Goal: Task Accomplishment & Management: Manage account settings

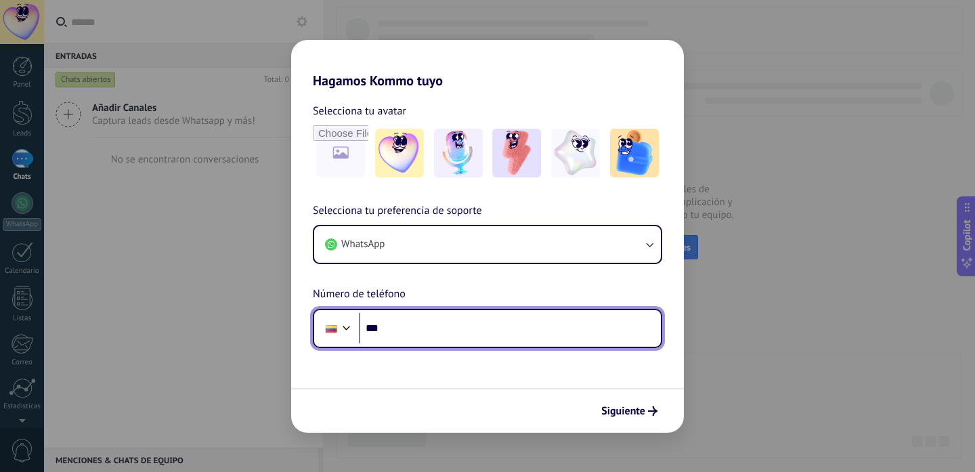
click at [436, 324] on input "***" at bounding box center [510, 328] width 302 height 31
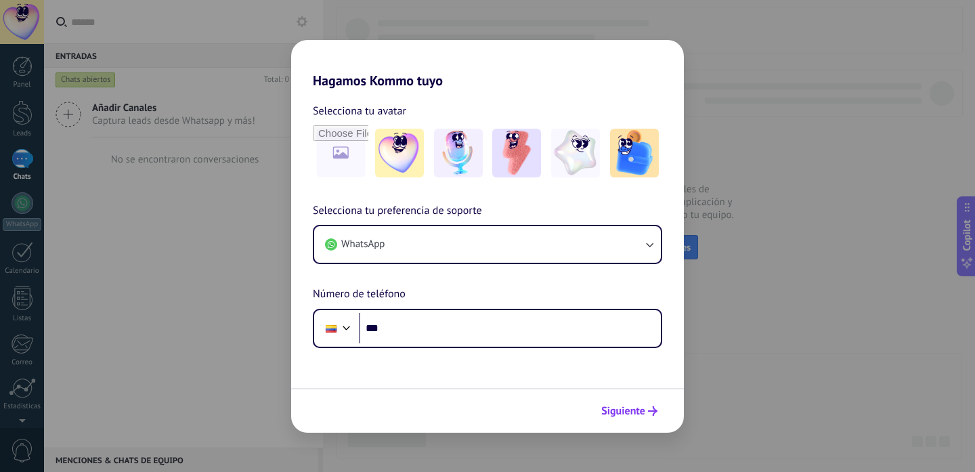
click at [636, 412] on span "Siguiente" at bounding box center [623, 410] width 44 height 9
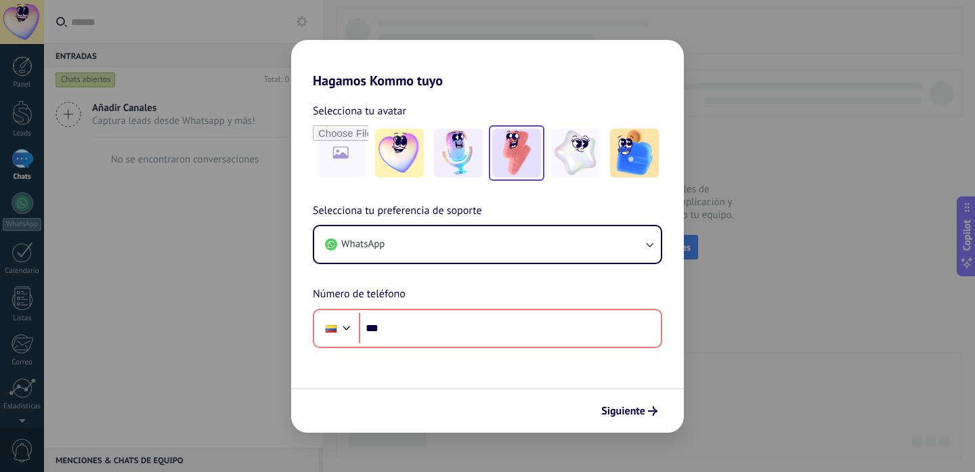
click at [517, 143] on img at bounding box center [516, 153] width 49 height 49
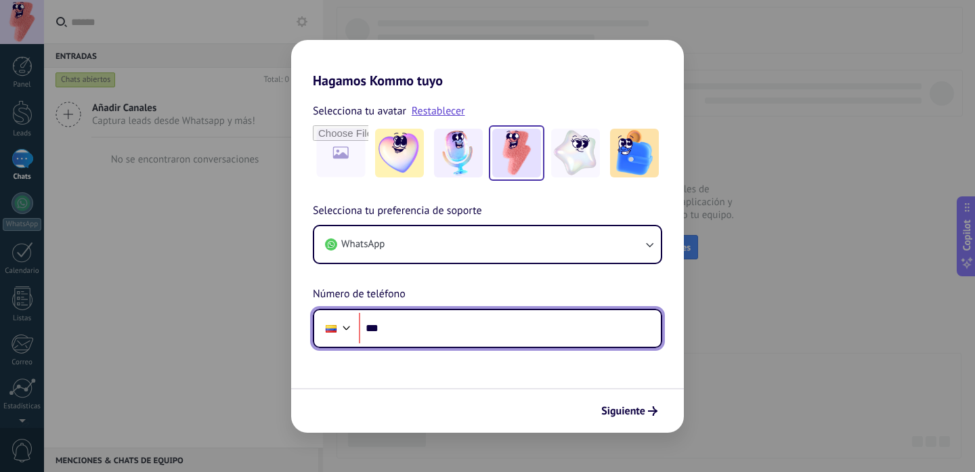
click at [428, 328] on input "***" at bounding box center [510, 328] width 302 height 31
type input "**********"
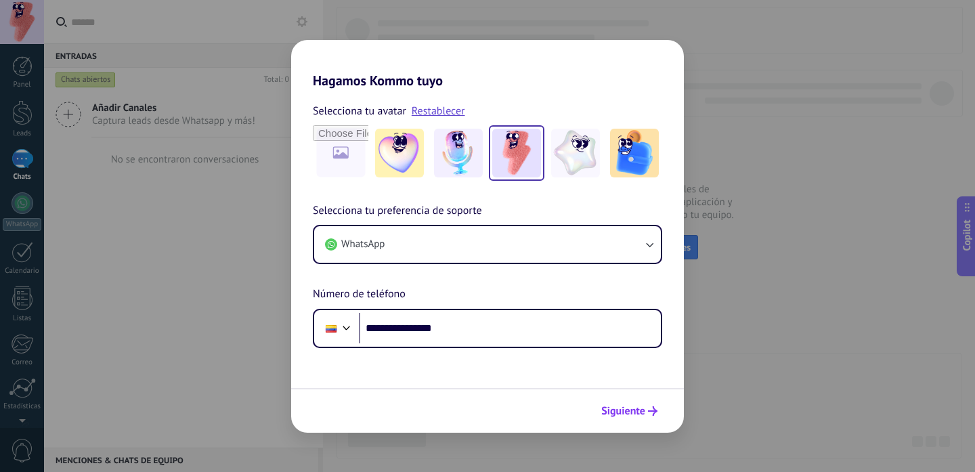
click at [635, 411] on span "Siguiente" at bounding box center [623, 410] width 44 height 9
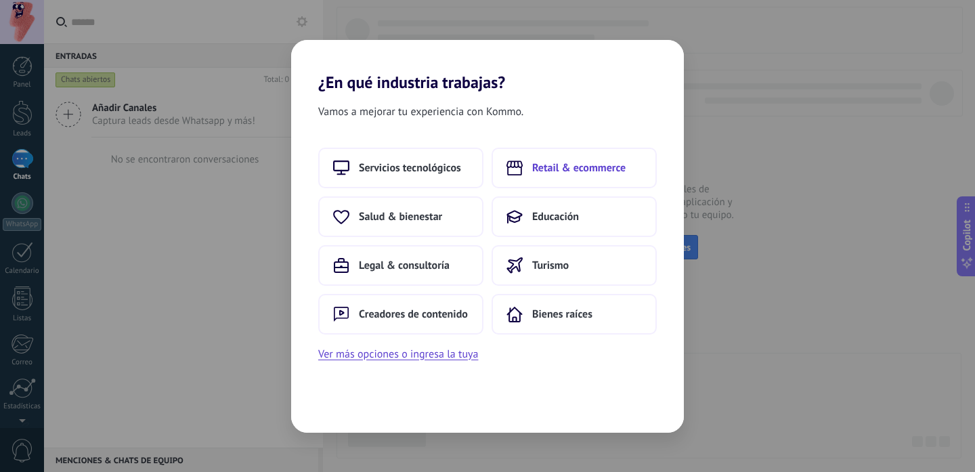
click at [573, 179] on button "Retail & ecommerce" at bounding box center [573, 168] width 165 height 41
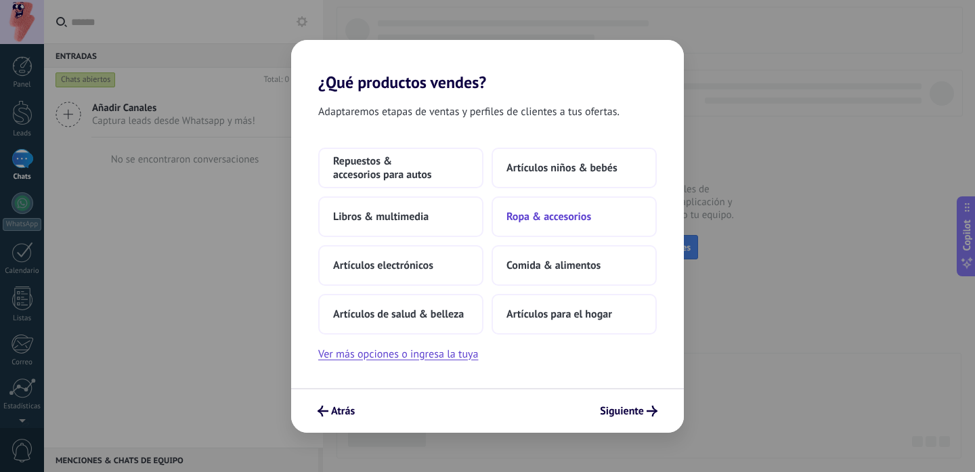
click at [550, 218] on span "Ropa & accesorios" at bounding box center [548, 217] width 85 height 14
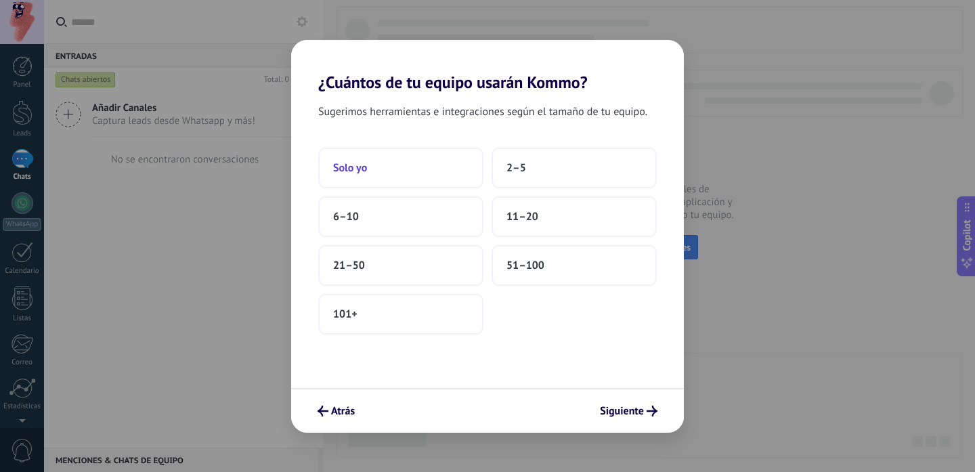
click at [389, 164] on button "Solo yo" at bounding box center [400, 168] width 165 height 41
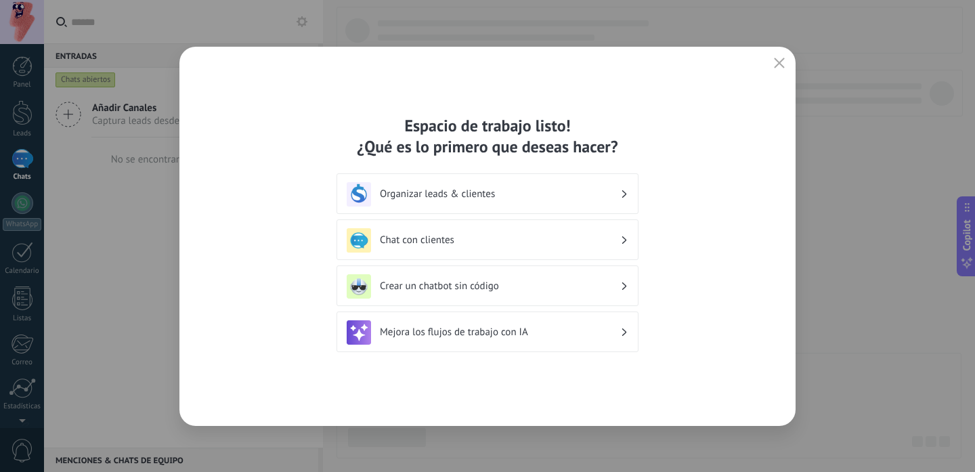
click at [448, 202] on div "Organizar leads & clientes" at bounding box center [488, 194] width 282 height 24
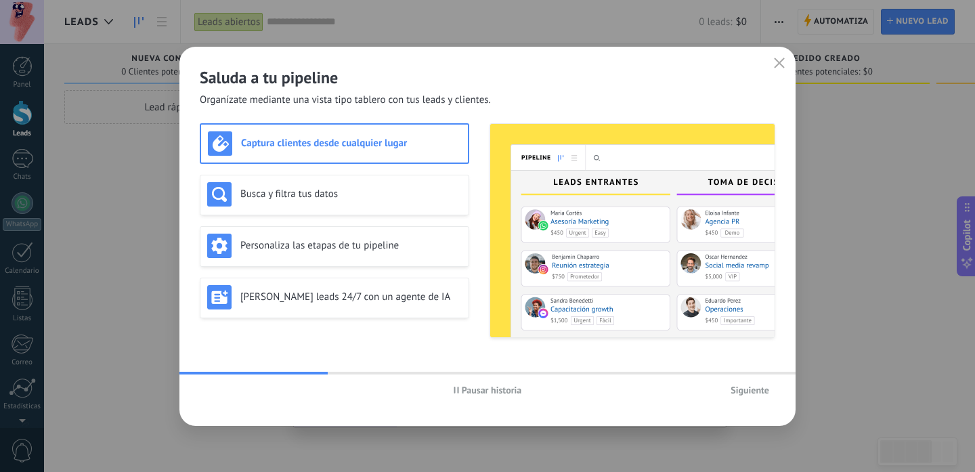
click at [757, 385] on span "Siguiente" at bounding box center [749, 389] width 39 height 9
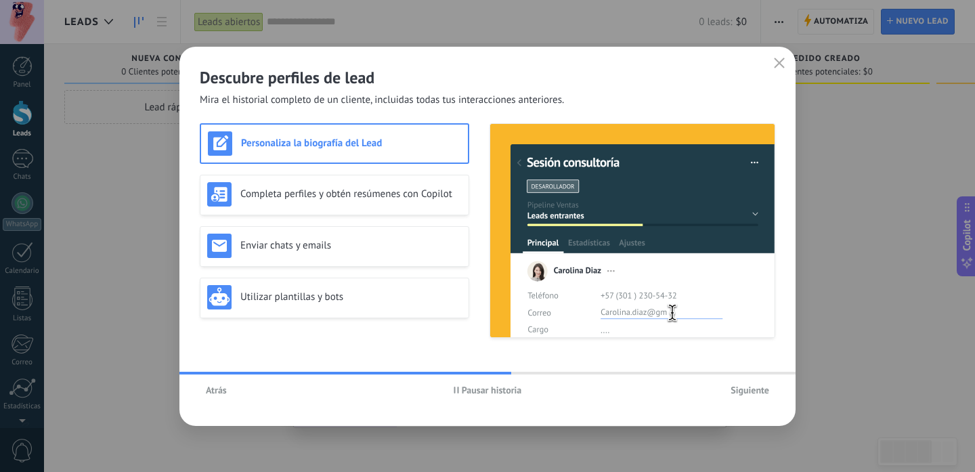
click at [753, 394] on span "Siguiente" at bounding box center [749, 389] width 39 height 9
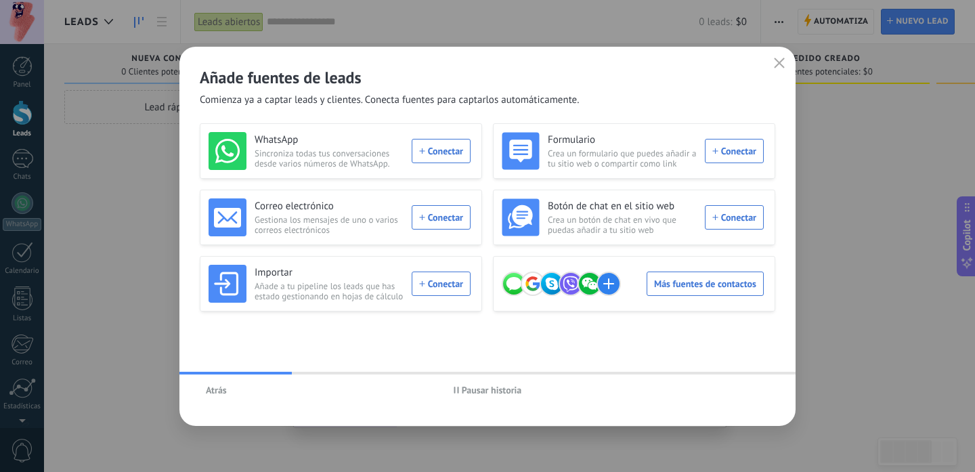
click at [487, 390] on span "Pausar historia" at bounding box center [492, 389] width 60 height 9
click at [781, 58] on icon "button" at bounding box center [779, 63] width 11 height 11
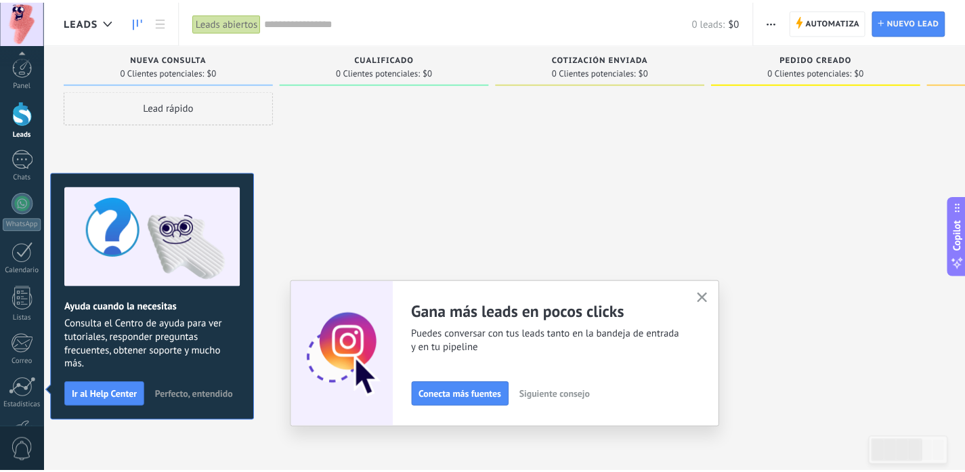
scroll to position [91, 0]
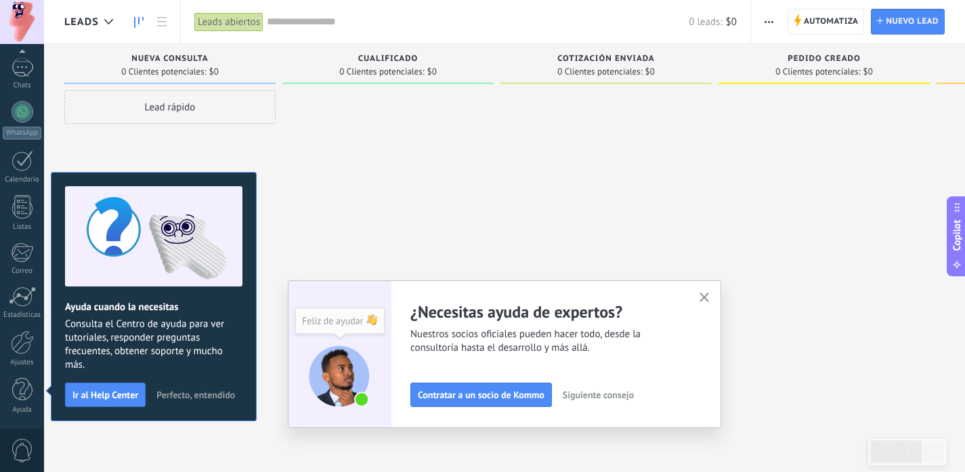
click at [709, 294] on icon "button" at bounding box center [704, 297] width 10 height 10
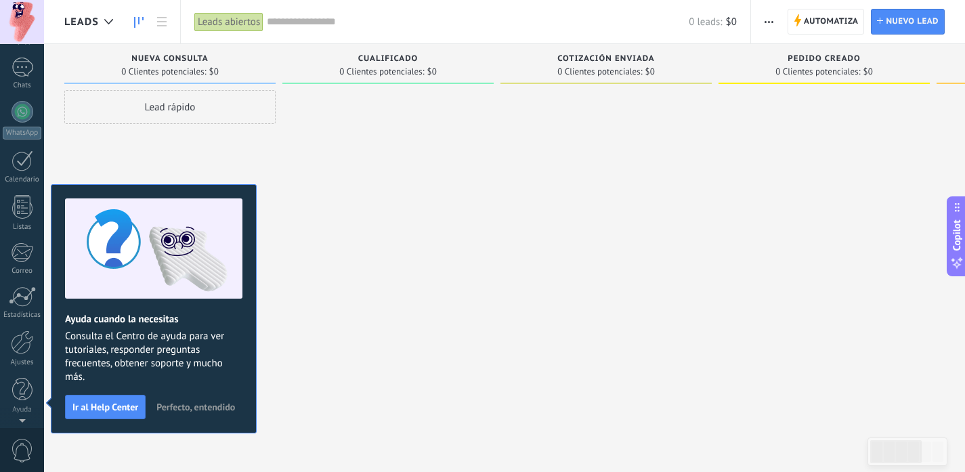
scroll to position [0, 0]
click at [194, 410] on span "Perfecto, entendido" at bounding box center [195, 406] width 79 height 9
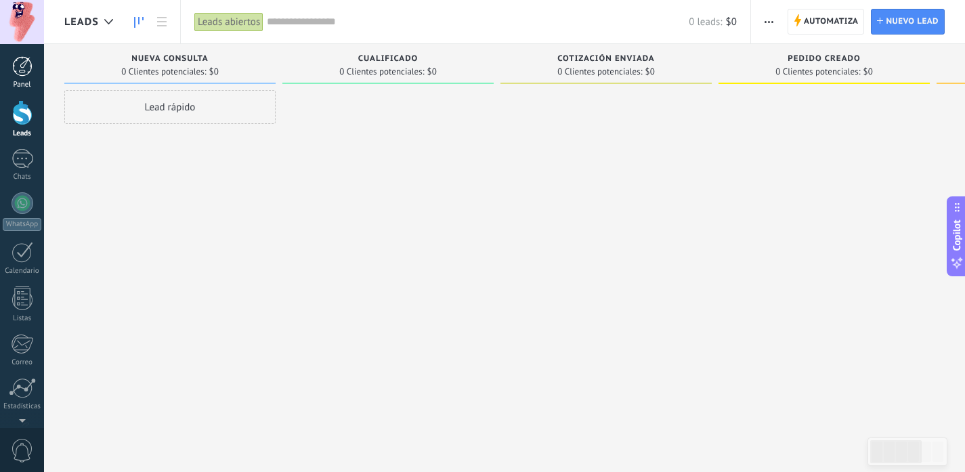
click at [22, 66] on div at bounding box center [22, 66] width 20 height 20
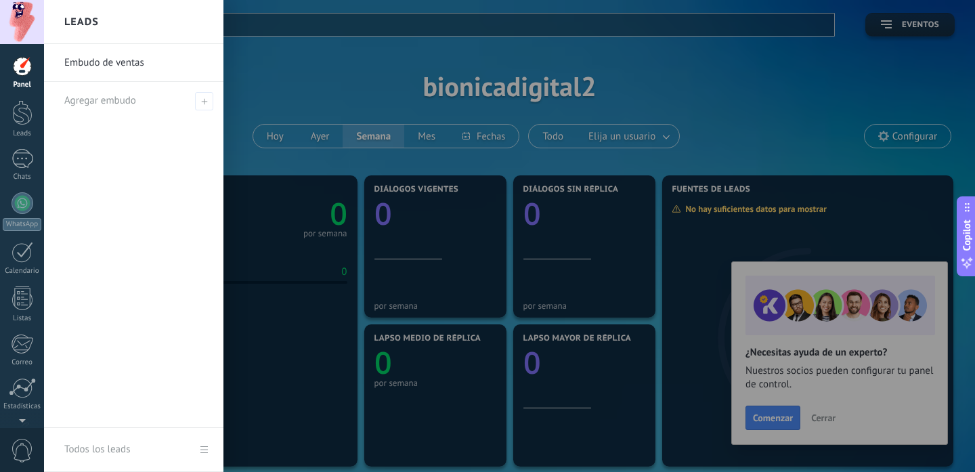
click at [329, 269] on div at bounding box center [531, 236] width 975 height 472
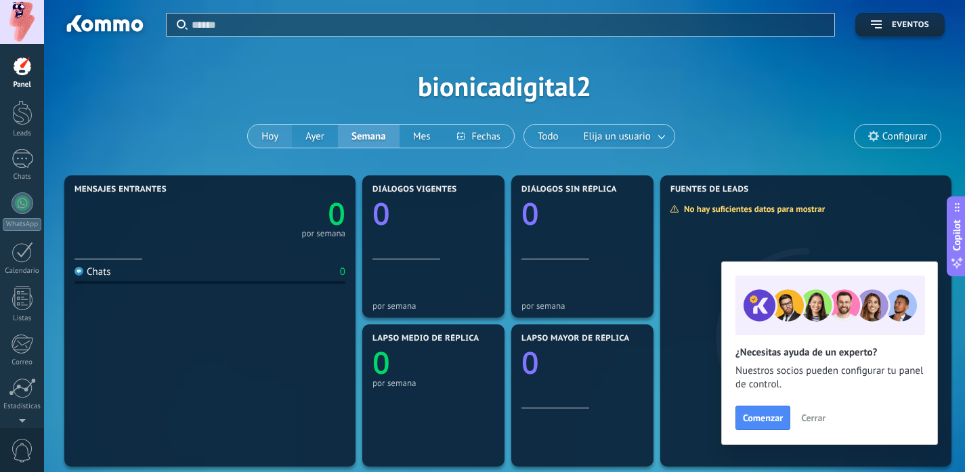
click at [261, 139] on button "Hoy" at bounding box center [270, 136] width 44 height 23
click at [330, 133] on button "Ayer" at bounding box center [315, 136] width 46 height 23
click at [357, 133] on button "Semana" at bounding box center [369, 136] width 62 height 23
click at [447, 141] on button at bounding box center [478, 136] width 70 height 23
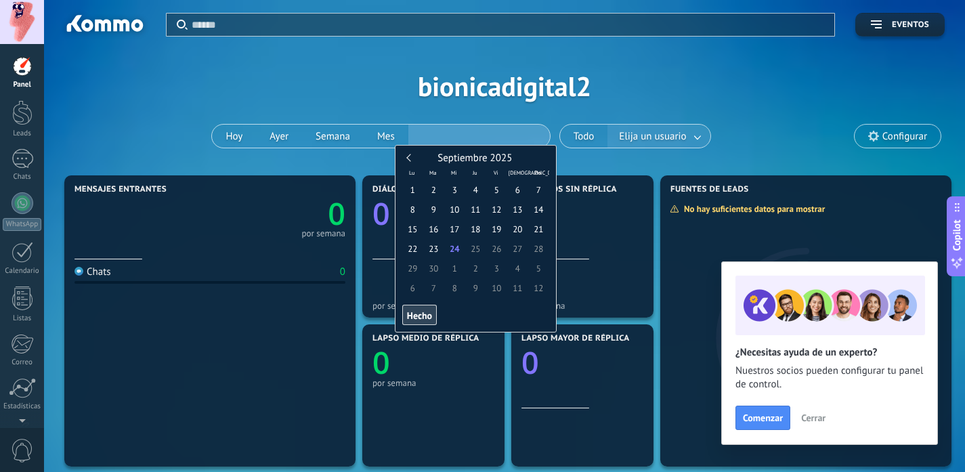
click at [672, 129] on button "Elija un usuario" at bounding box center [658, 136] width 102 height 23
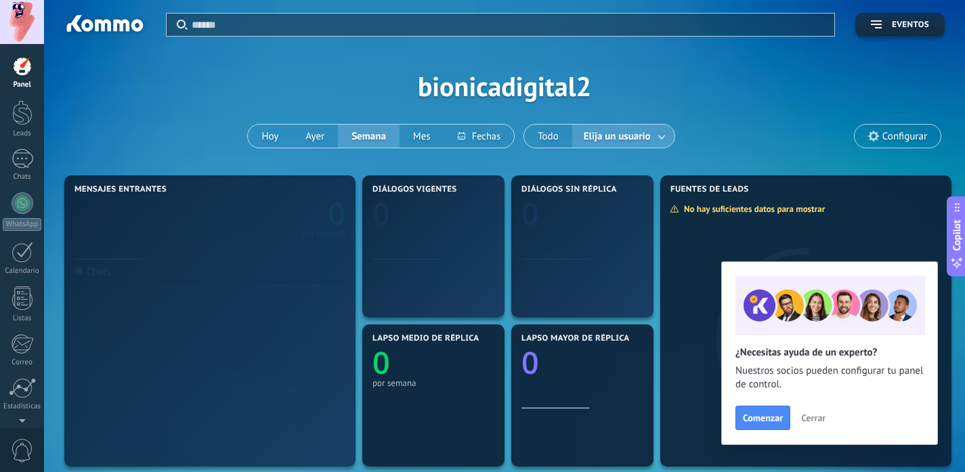
click at [649, 133] on span "Elija un usuario" at bounding box center [617, 136] width 72 height 18
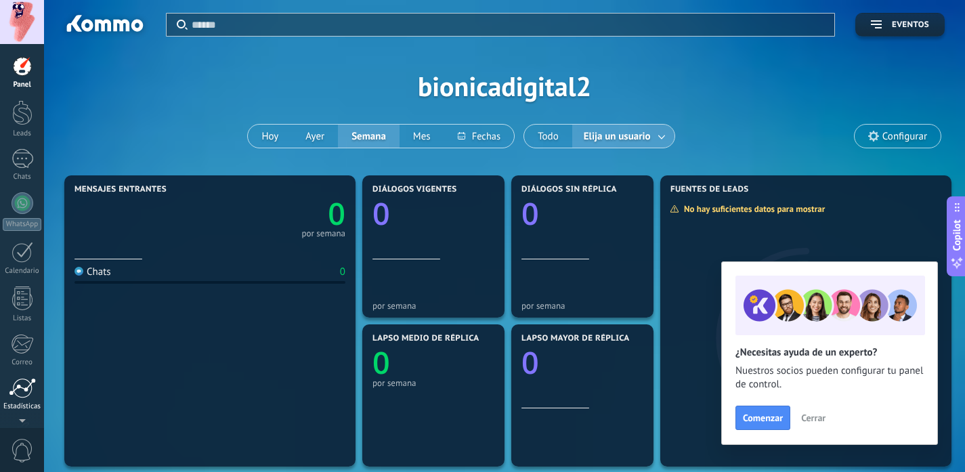
click at [26, 389] on div at bounding box center [22, 388] width 27 height 20
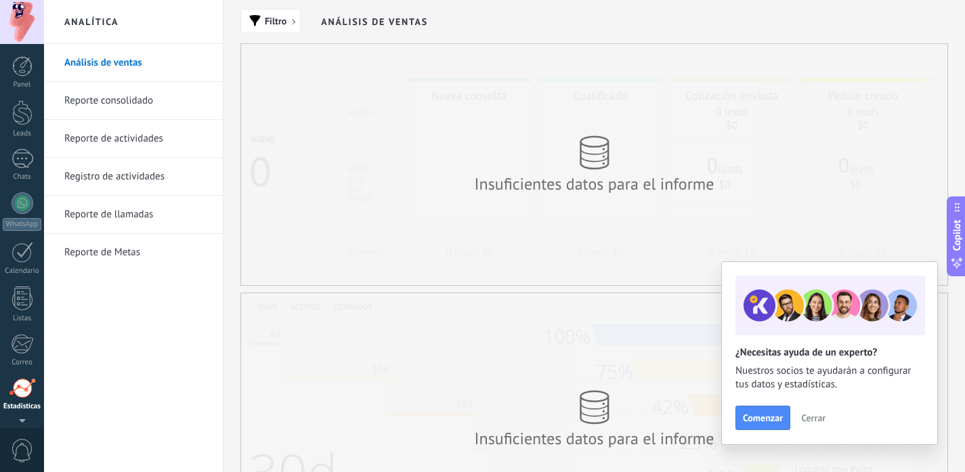
scroll to position [91, 0]
click at [110, 177] on link "Registro de actividades" at bounding box center [136, 177] width 145 height 38
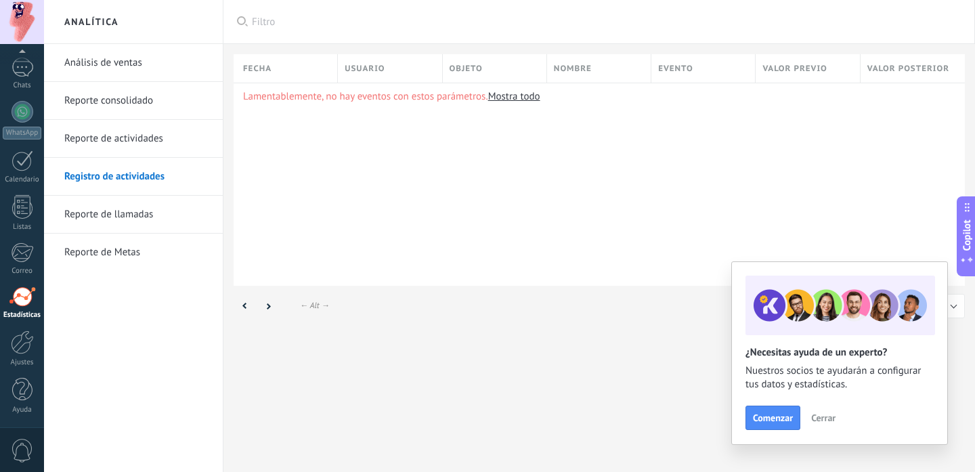
click at [117, 257] on link "Reporte de Metas" at bounding box center [136, 253] width 145 height 38
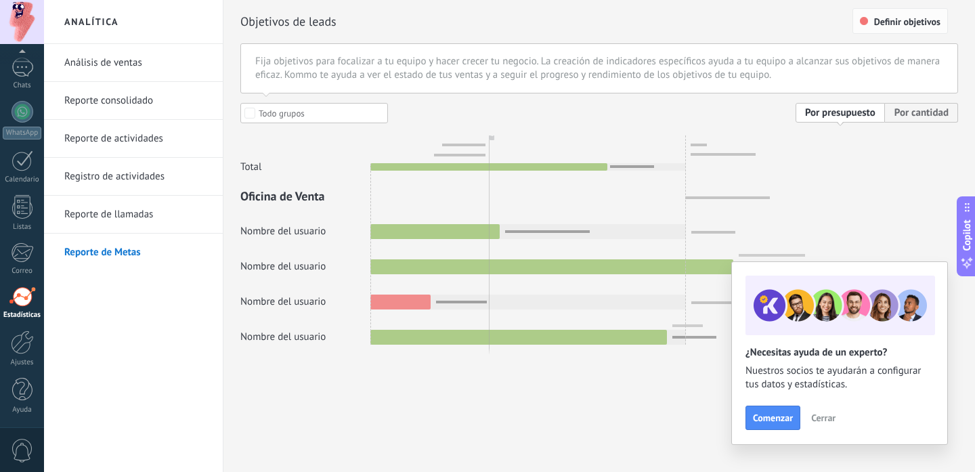
click at [912, 23] on span "Definir objetivos" at bounding box center [907, 21] width 66 height 9
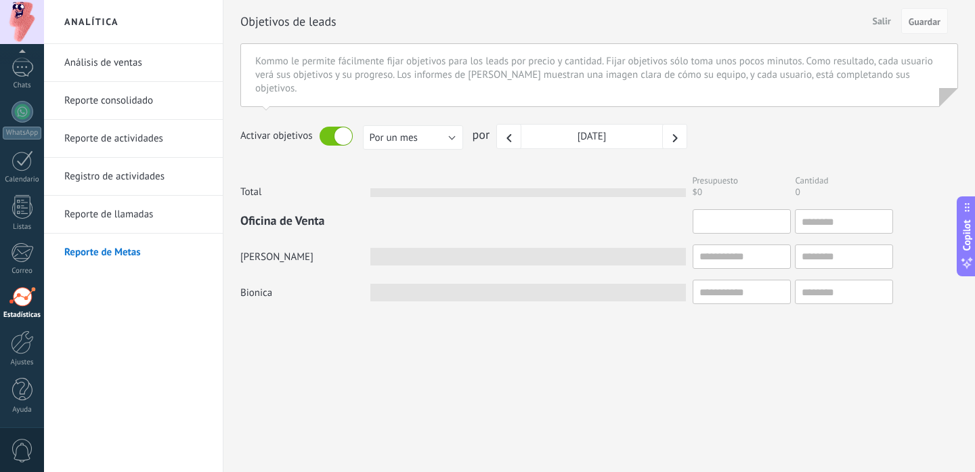
click at [758, 209] on input "text" at bounding box center [742, 221] width 98 height 24
click at [697, 248] on input "text" at bounding box center [742, 256] width 98 height 24
click at [108, 58] on link "Análisis de ventas" at bounding box center [136, 63] width 145 height 38
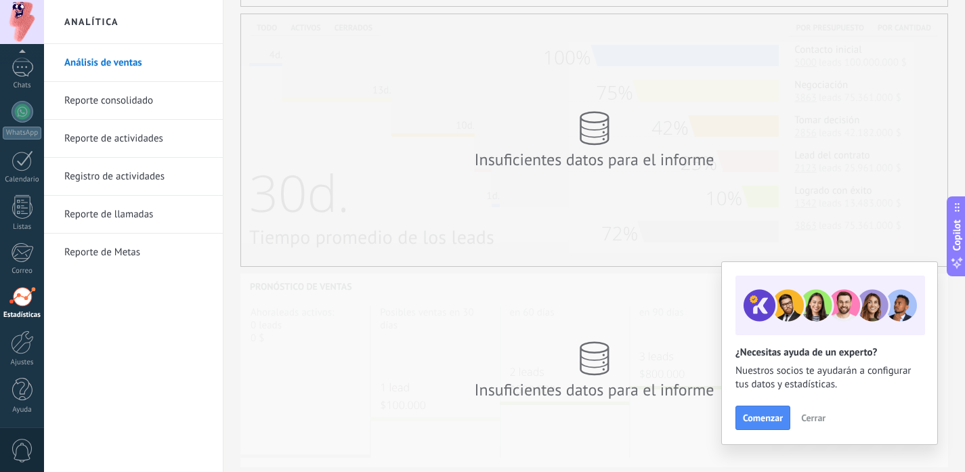
scroll to position [280, 0]
click at [810, 420] on span "Cerrar" at bounding box center [813, 417] width 24 height 9
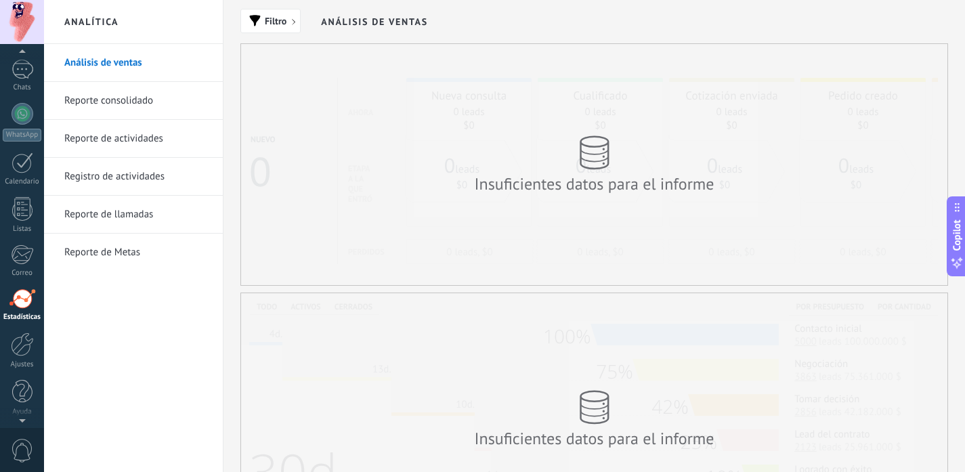
scroll to position [0, 0]
click at [24, 115] on div at bounding box center [22, 112] width 20 height 25
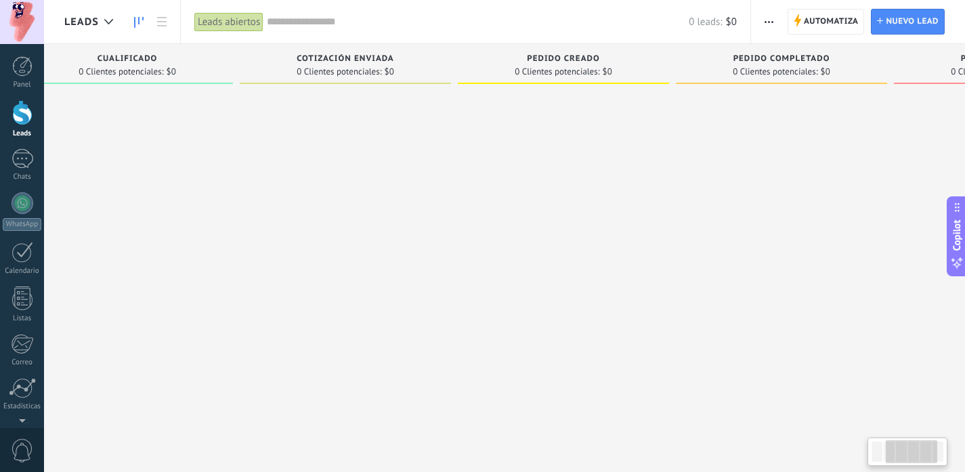
scroll to position [0, 421]
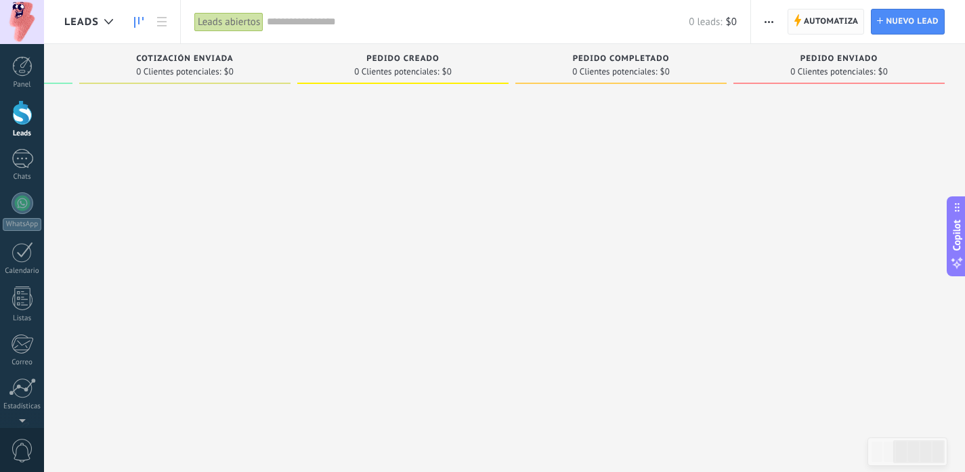
click at [820, 30] on span "Automatiza" at bounding box center [831, 21] width 55 height 24
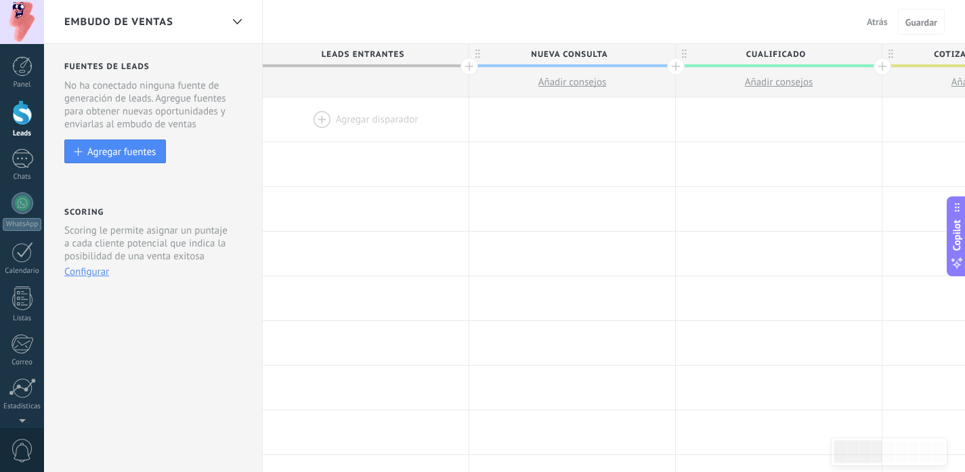
click at [606, 58] on span "Nueva consulta" at bounding box center [568, 54] width 199 height 21
click at [606, 58] on input "**********" at bounding box center [568, 54] width 179 height 20
type input "**********"
click at [925, 26] on span "Guardar" at bounding box center [921, 22] width 32 height 9
click at [793, 52] on span "Cualificado" at bounding box center [775, 54] width 199 height 21
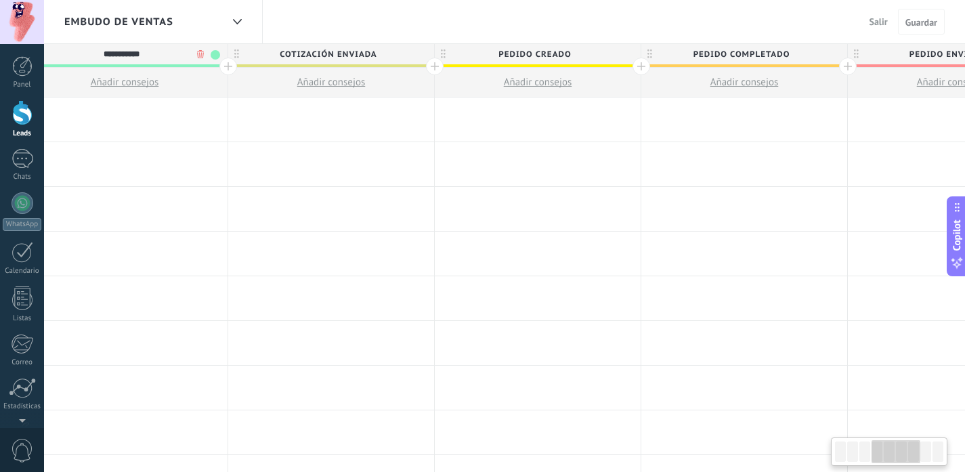
scroll to position [0, 617]
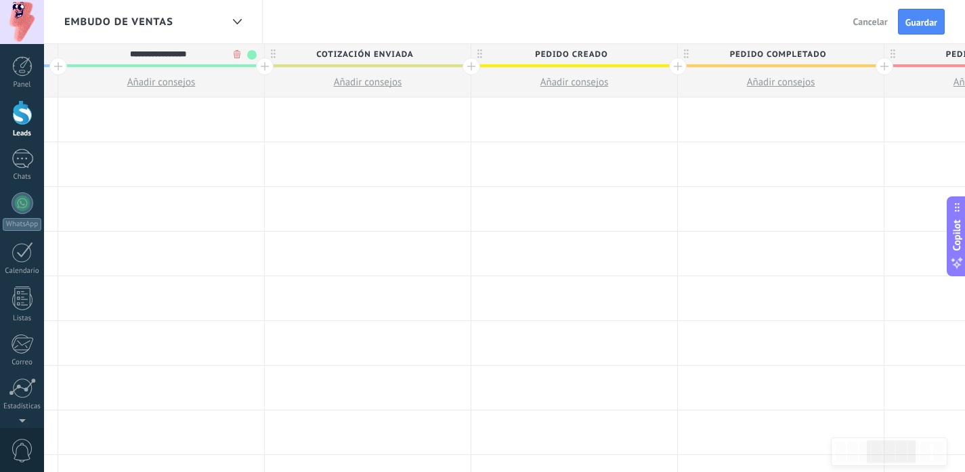
click at [148, 51] on input "**********" at bounding box center [157, 54] width 179 height 20
type input "**********"
click at [266, 67] on div at bounding box center [265, 67] width 18 height 18
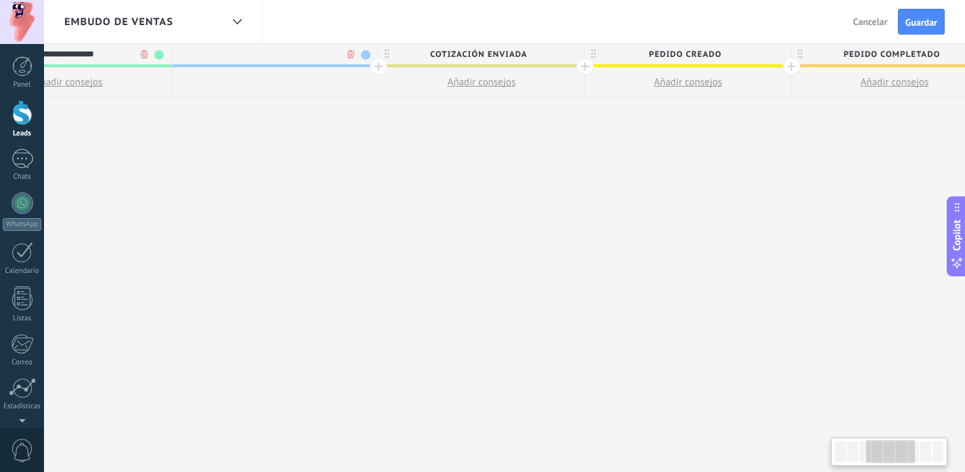
scroll to position [0, 718]
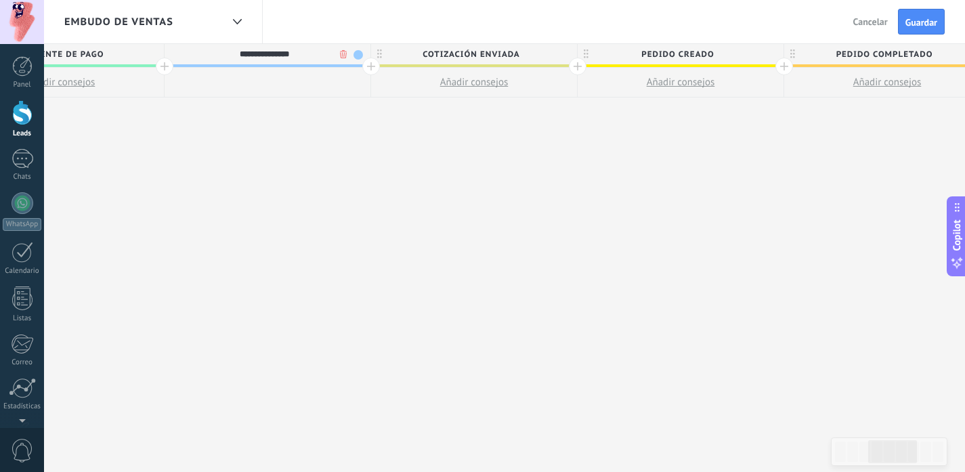
click at [666, 55] on span "Pedido creado" at bounding box center [676, 54] width 199 height 21
type input "**********"
click at [666, 55] on input "**********" at bounding box center [677, 54] width 179 height 20
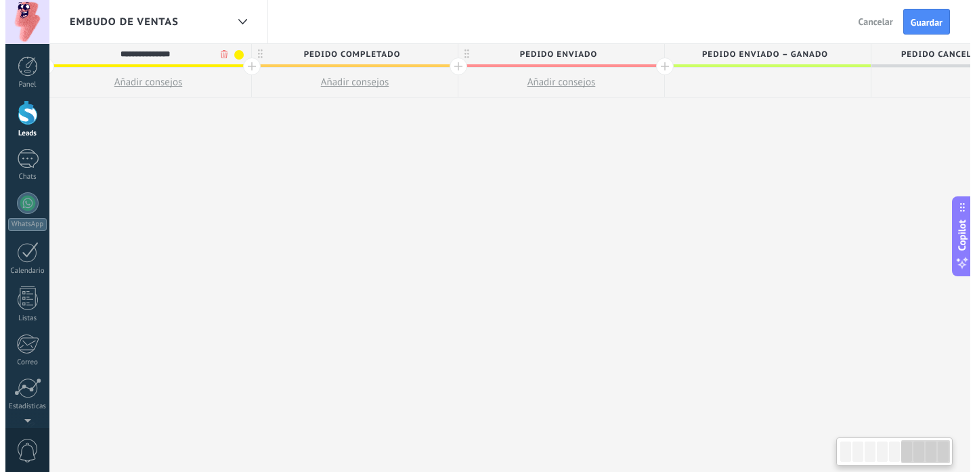
scroll to position [0, 1283]
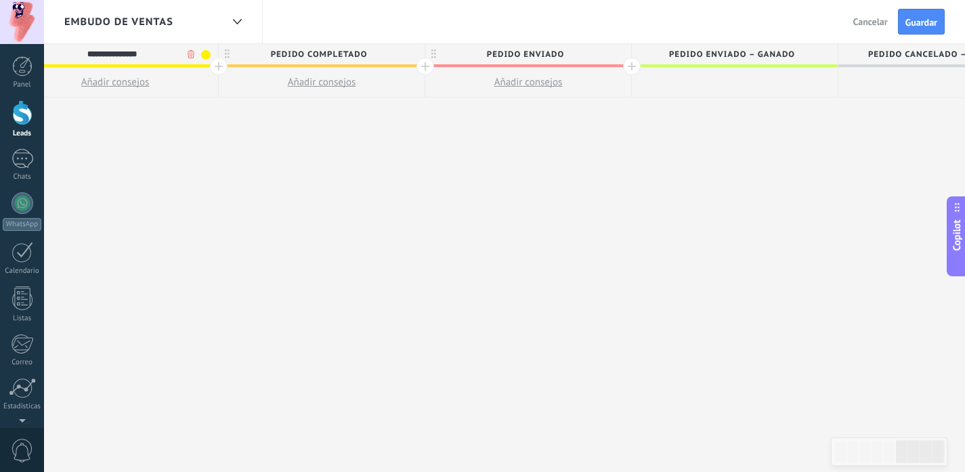
click at [374, 48] on span "Pedido completado" at bounding box center [318, 54] width 199 height 21
type input "**********"
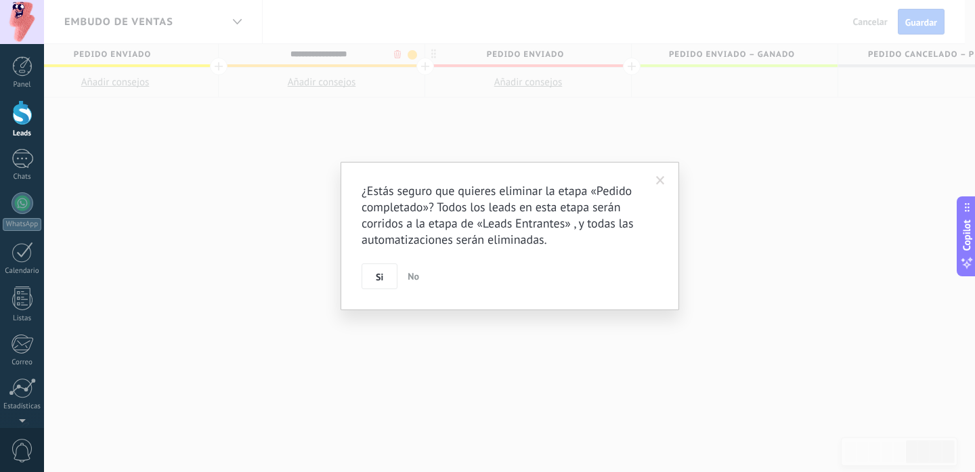
click at [398, 53] on body ".abccls-1,.abccls-2{fill-rule:evenodd}.abccls-2{fill:#fff} .abfcls-1{fill:none}…" at bounding box center [487, 236] width 975 height 472
click at [379, 279] on span "Si" at bounding box center [379, 276] width 7 height 9
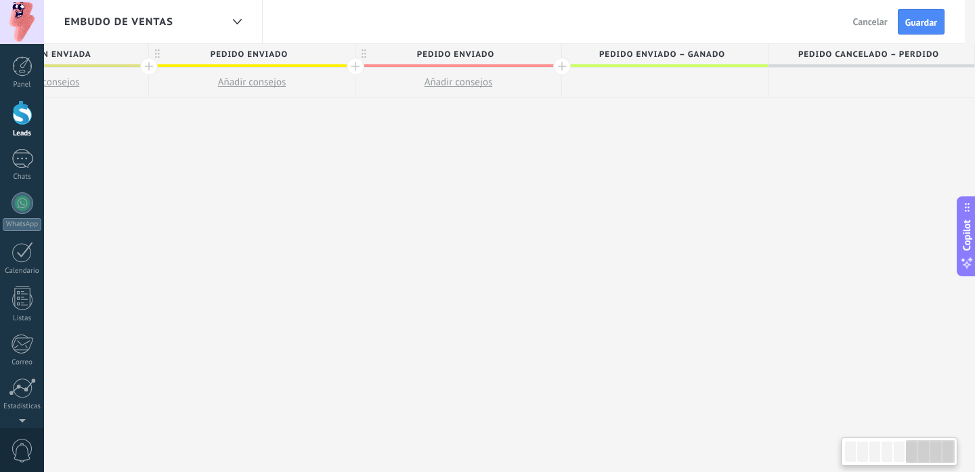
scroll to position [0, 1146]
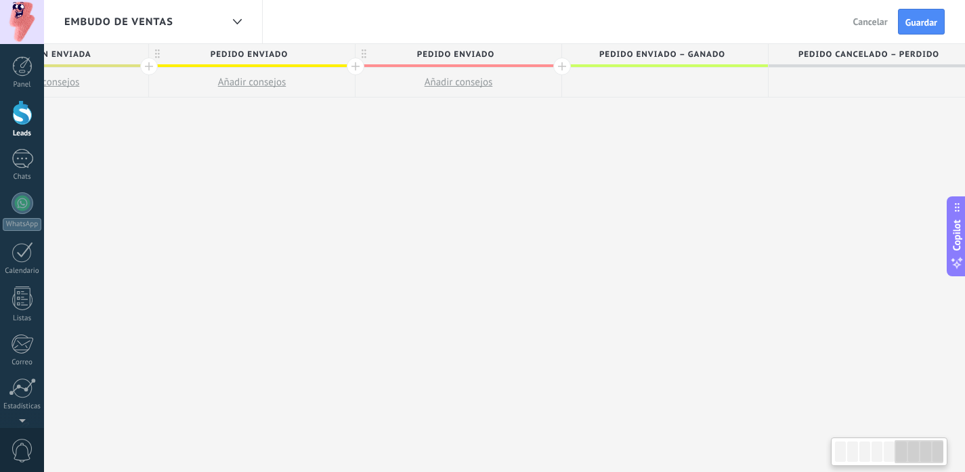
click at [512, 50] on span "Pedido enviado" at bounding box center [454, 54] width 199 height 21
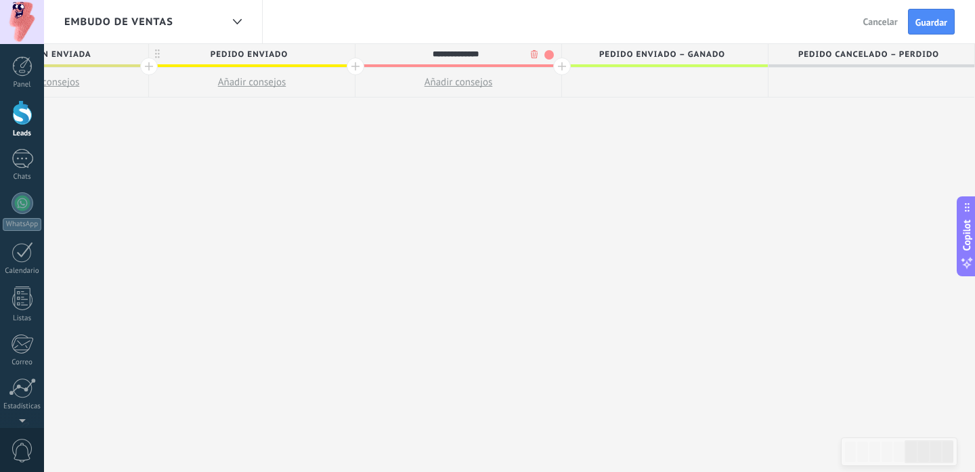
click at [535, 56] on body ".abccls-1,.abccls-2{fill-rule:evenodd}.abccls-2{fill:#fff} .abfcls-1{fill:none}…" at bounding box center [487, 236] width 975 height 472
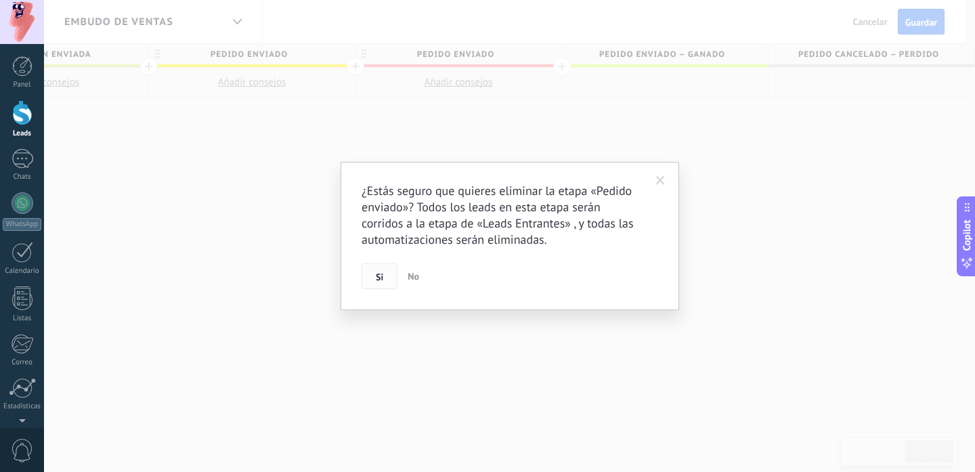
click at [389, 276] on button "Si" at bounding box center [379, 276] width 36 height 26
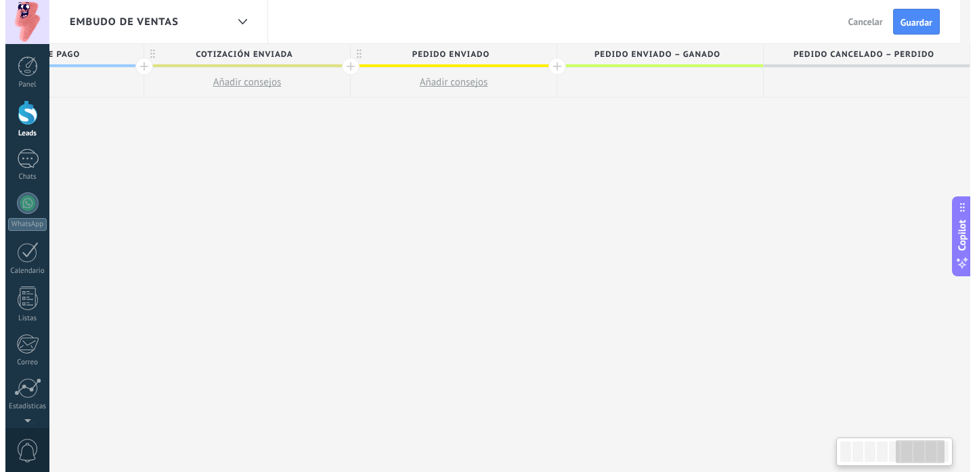
scroll to position [0, 940]
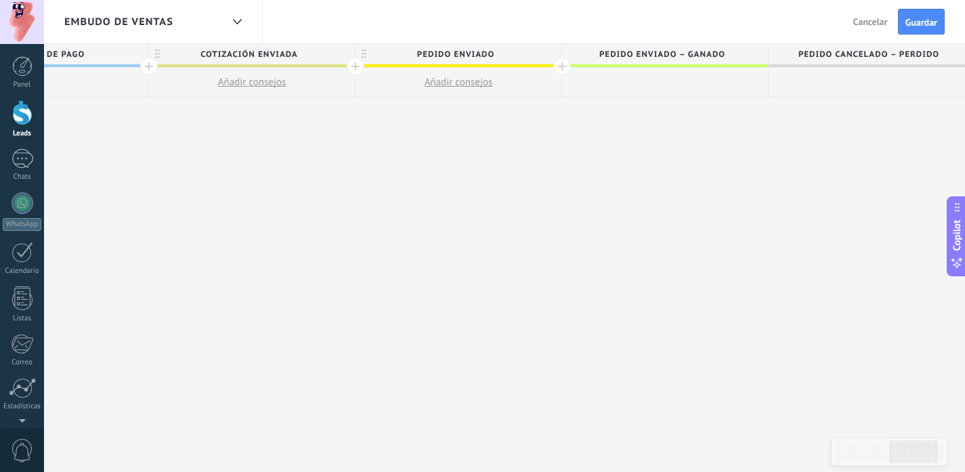
click at [526, 59] on span "PEDIDO ENVIADO" at bounding box center [454, 54] width 199 height 21
click at [535, 56] on body ".abccls-1,.abccls-2{fill-rule:evenodd}.abccls-2{fill:#fff} .abfcls-1{fill:none}…" at bounding box center [482, 236] width 965 height 472
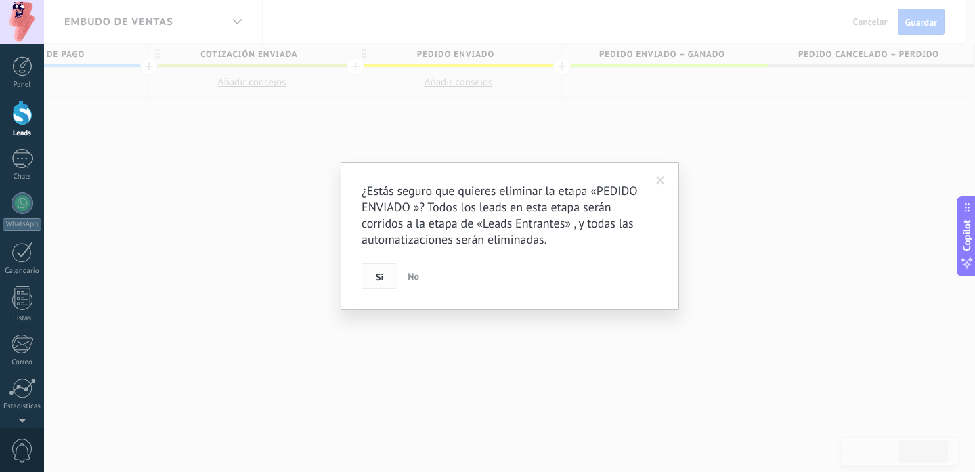
click at [385, 280] on button "Si" at bounding box center [379, 276] width 36 height 26
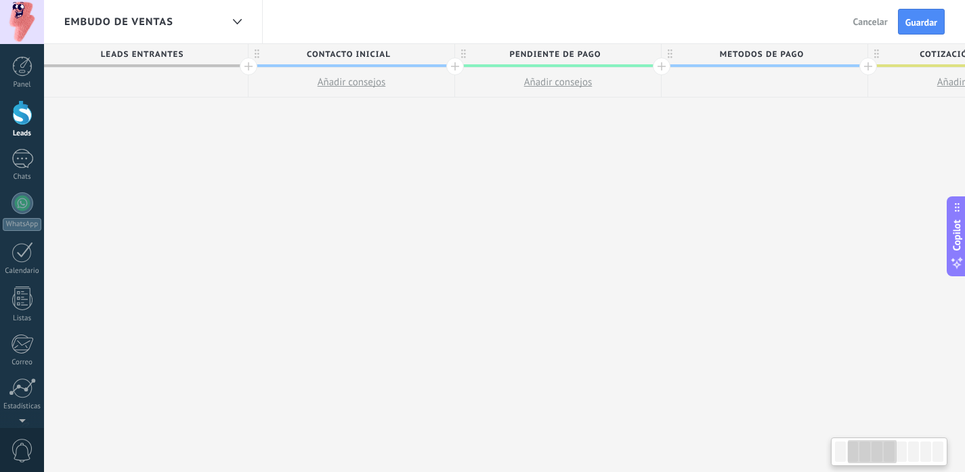
scroll to position [0, 0]
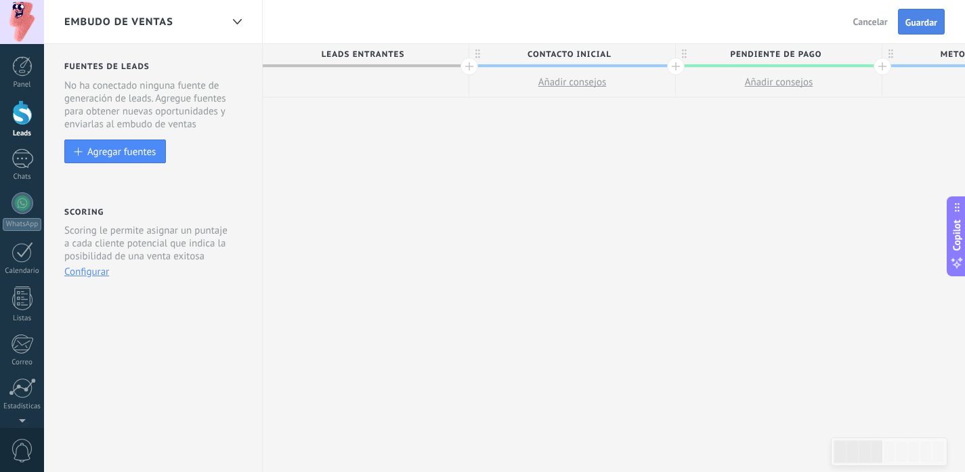
click at [924, 26] on span "Guardar" at bounding box center [921, 22] width 32 height 9
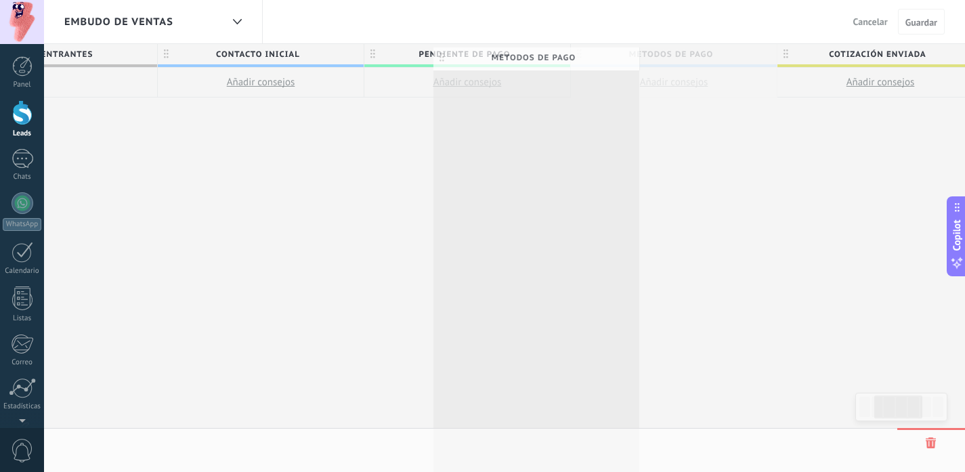
scroll to position [0, 314]
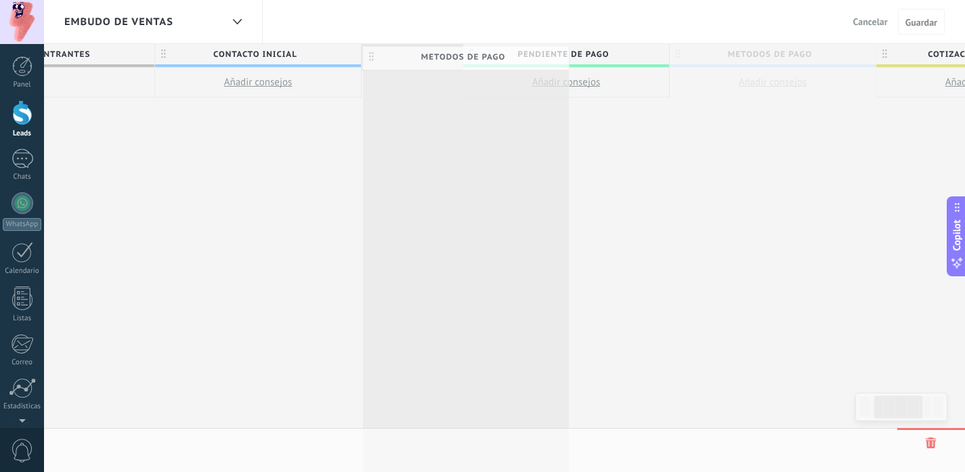
drag, startPoint x: 579, startPoint y: 56, endPoint x: 374, endPoint y: 58, distance: 205.1
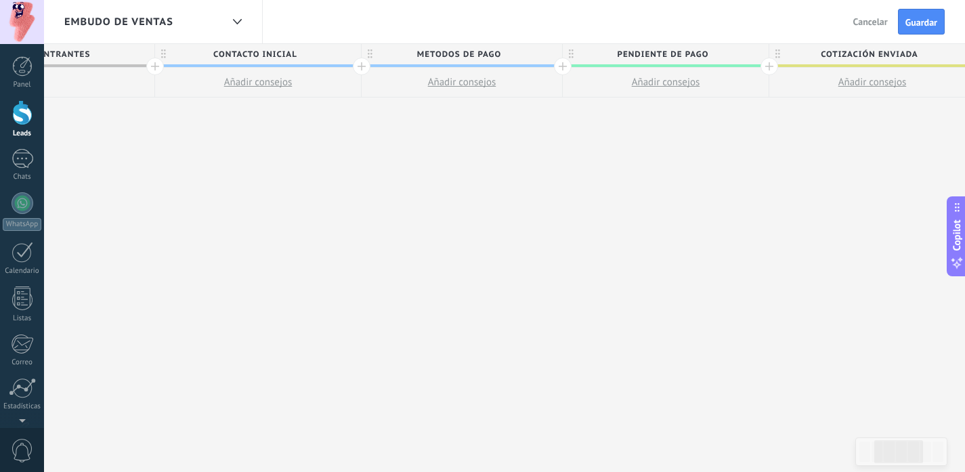
click at [724, 61] on span "PENDIENTE DE PAGO" at bounding box center [662, 54] width 199 height 21
click at [659, 55] on input "**********" at bounding box center [662, 54] width 179 height 20
click at [760, 171] on div "**********" at bounding box center [669, 258] width 1440 height 429
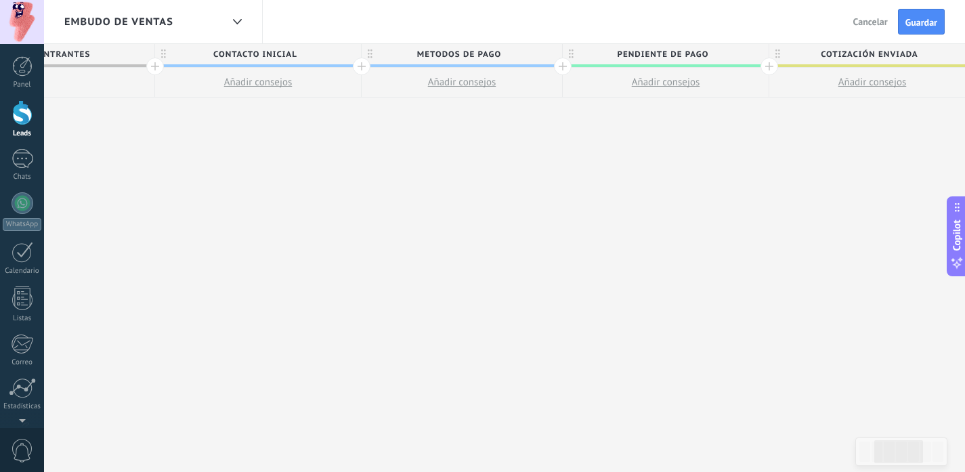
click at [768, 72] on div at bounding box center [769, 67] width 18 height 18
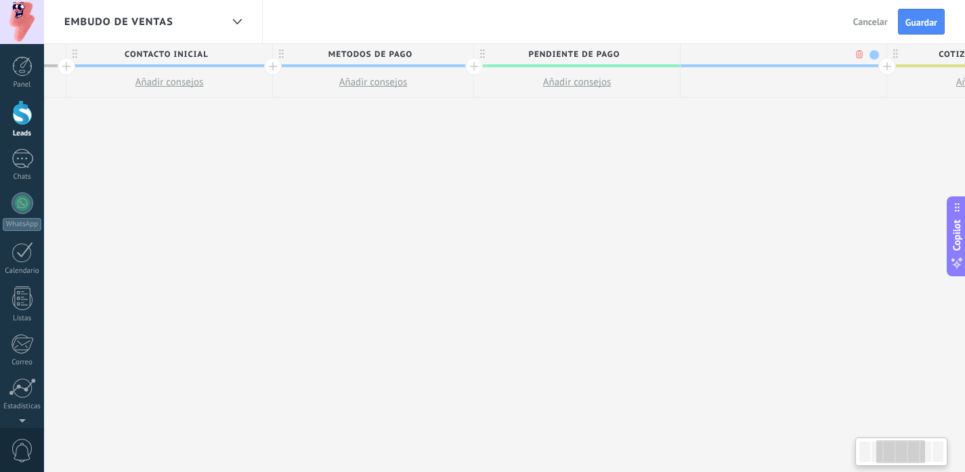
scroll to position [0, 414]
click at [851, 53] on body ".abccls-1,.abccls-2{fill-rule:evenodd}.abccls-2{fill:#fff} .abfcls-1{fill:none}…" at bounding box center [482, 236] width 965 height 472
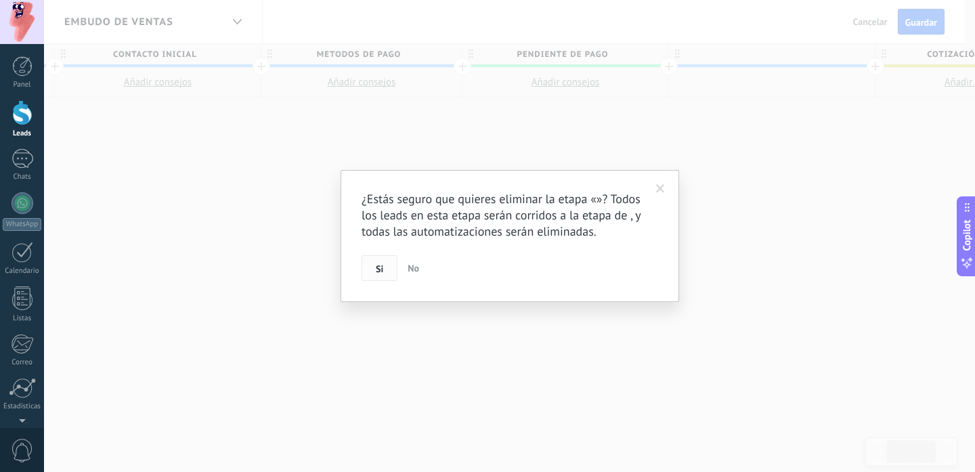
click at [383, 259] on button "Si" at bounding box center [379, 268] width 36 height 26
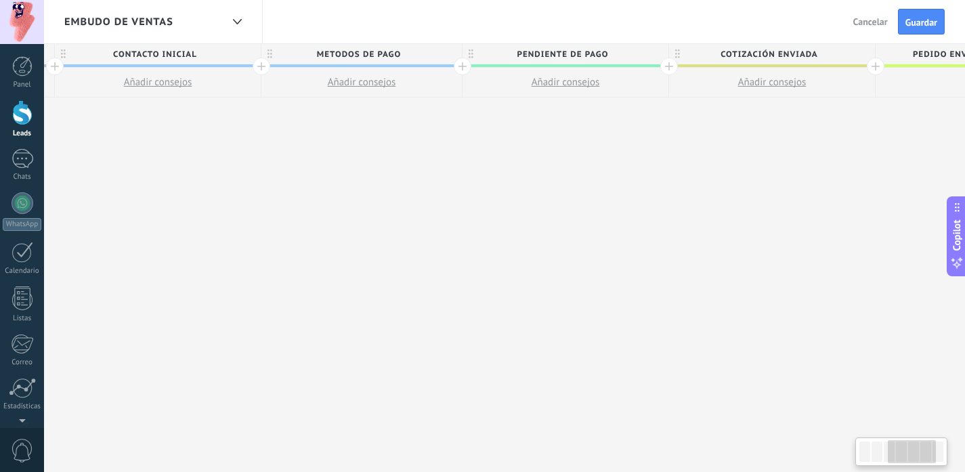
scroll to position [0, 738]
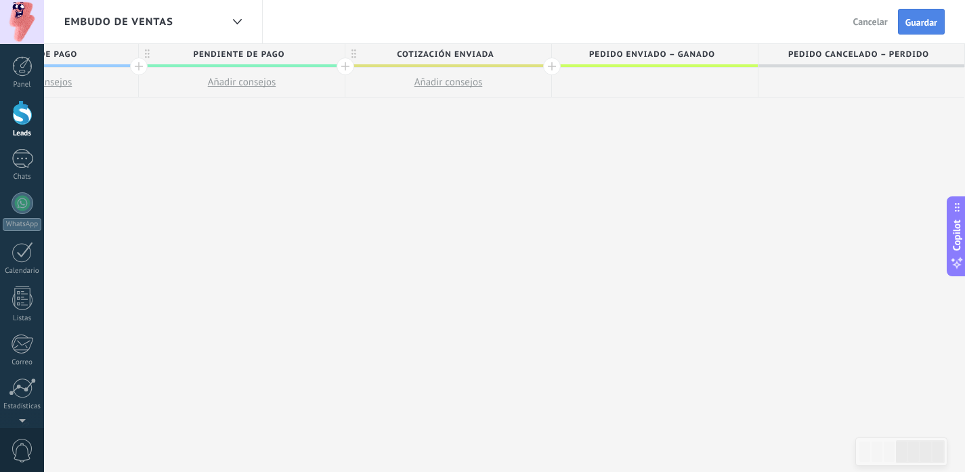
click at [918, 21] on span "Guardar" at bounding box center [921, 22] width 32 height 9
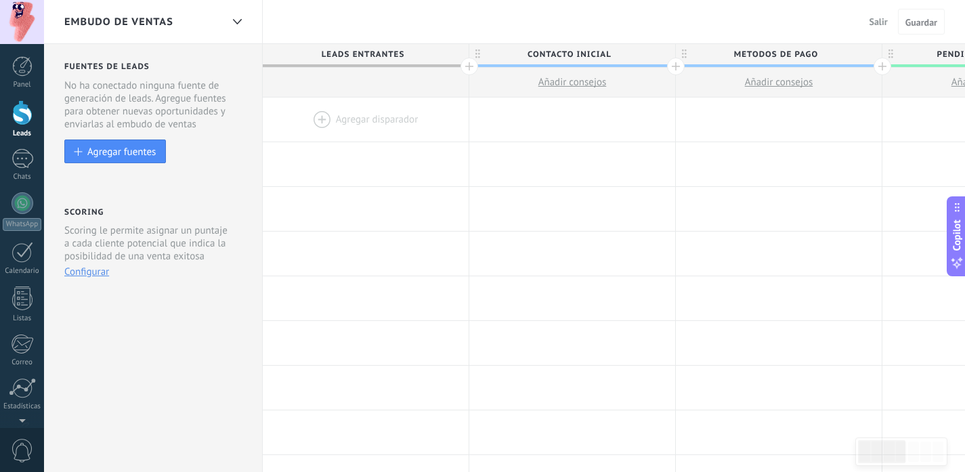
click at [20, 114] on div at bounding box center [22, 112] width 20 height 25
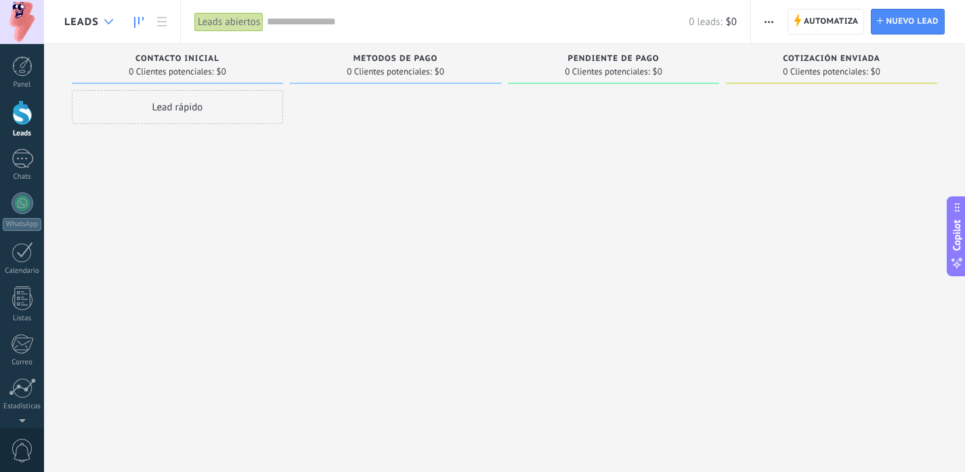
click at [104, 19] on icon at bounding box center [108, 21] width 9 height 5
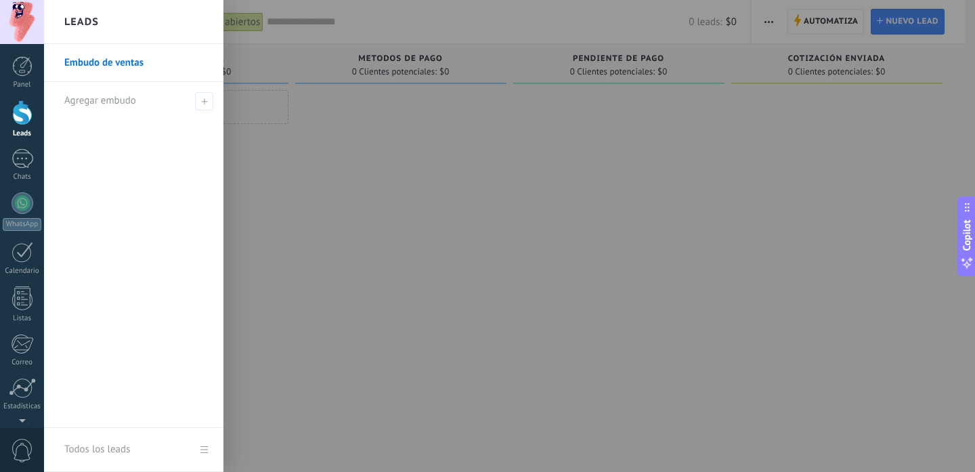
click at [149, 64] on link "Embudo de ventas" at bounding box center [137, 63] width 146 height 38
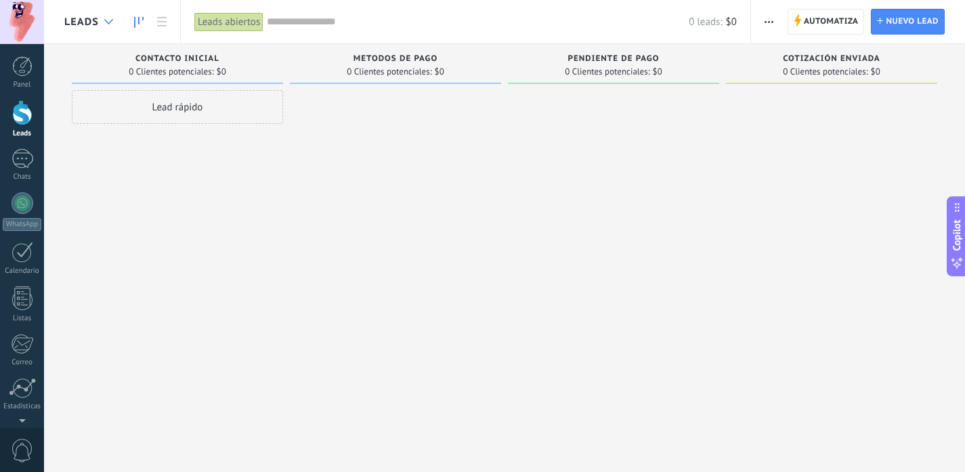
click at [107, 20] on icon at bounding box center [108, 21] width 9 height 5
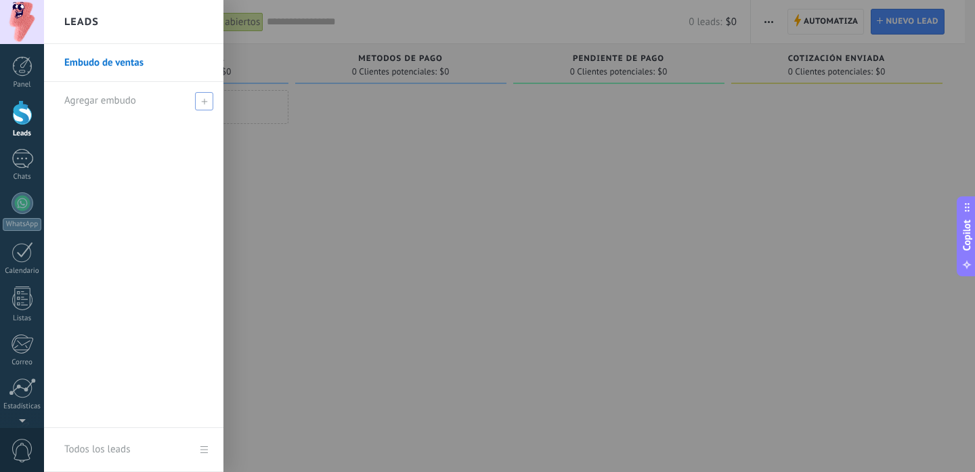
click at [204, 106] on span at bounding box center [204, 101] width 18 height 18
type input "****"
click at [204, 100] on span at bounding box center [206, 100] width 12 height 9
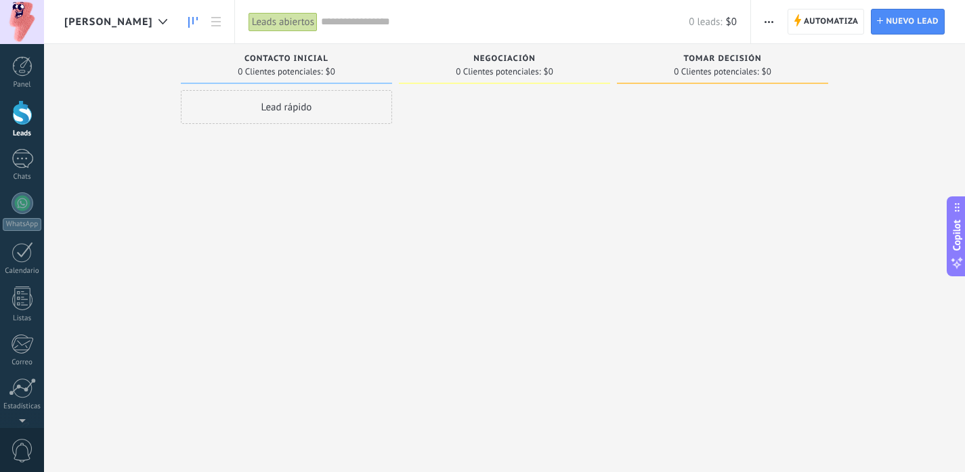
click at [85, 29] on div "[PERSON_NAME]" at bounding box center [119, 21] width 110 height 43
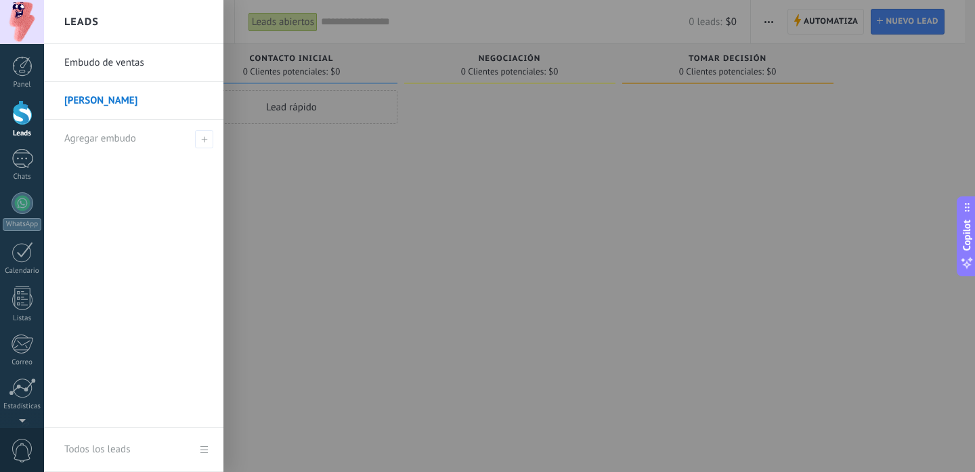
click at [100, 60] on link "Embudo de ventas" at bounding box center [137, 63] width 146 height 38
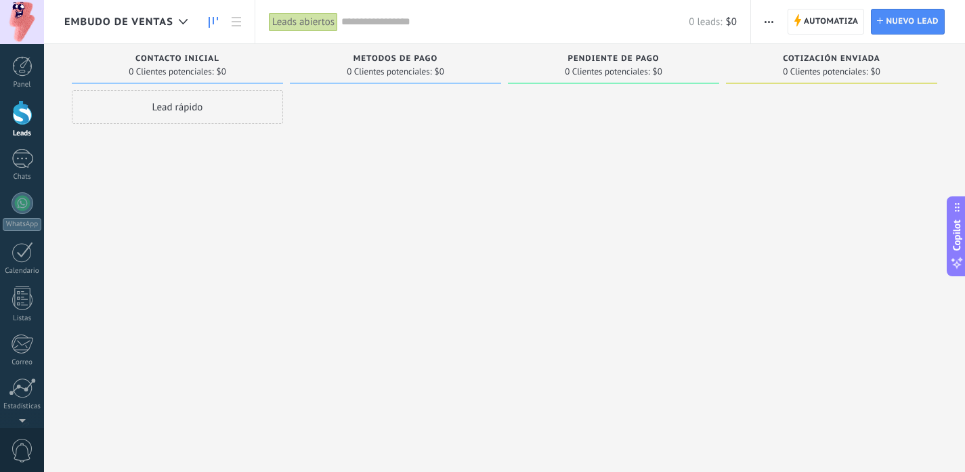
click at [216, 22] on icon at bounding box center [212, 22] width 9 height 11
click at [242, 22] on link at bounding box center [236, 22] width 23 height 26
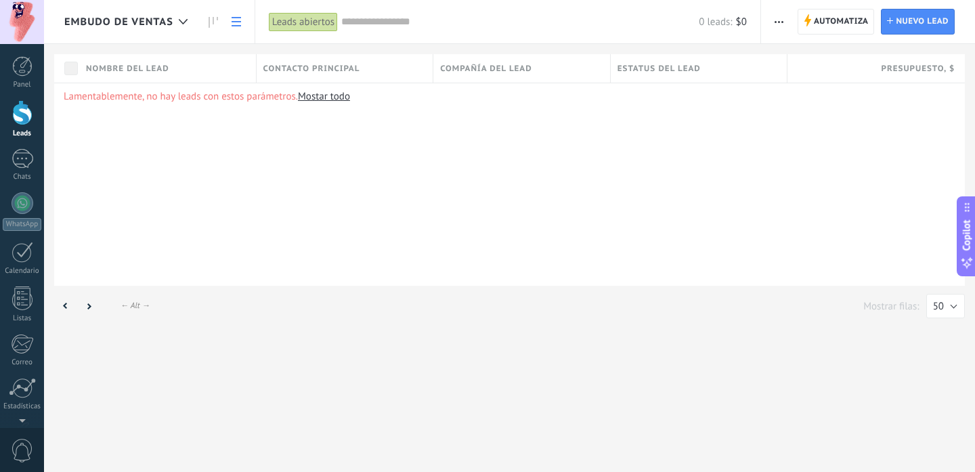
click at [780, 21] on icon "button" at bounding box center [778, 22] width 9 height 2
click at [436, 24] on input "text" at bounding box center [519, 22] width 357 height 14
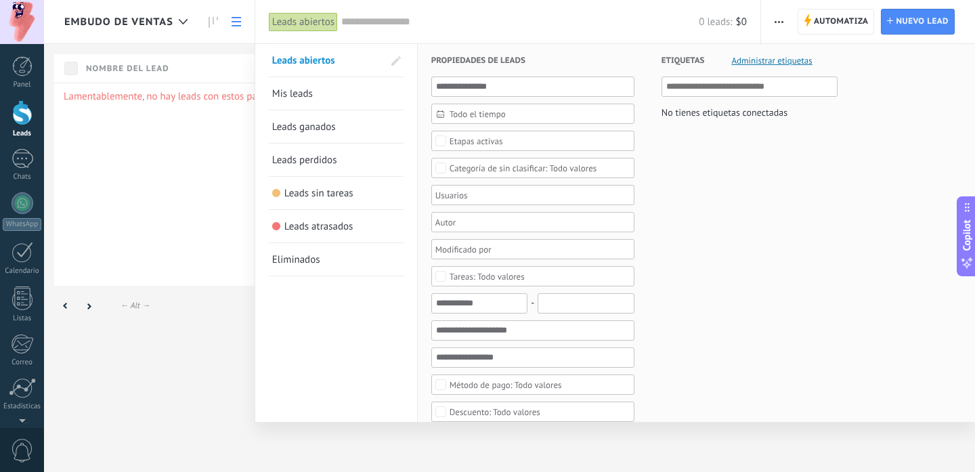
click at [431, 30] on div "0 leads: $0" at bounding box center [543, 21] width 405 height 43
click at [316, 123] on span "Leads ganados" at bounding box center [304, 126] width 64 height 13
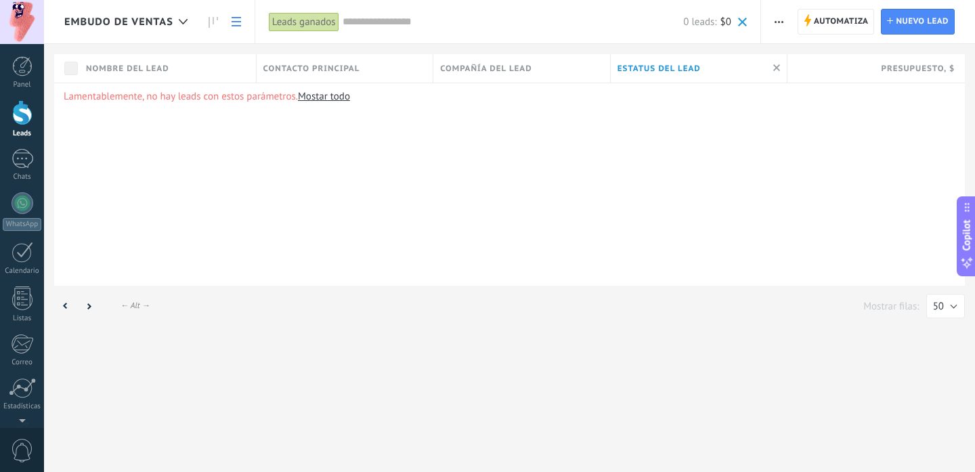
click at [372, 24] on input "text" at bounding box center [513, 22] width 341 height 14
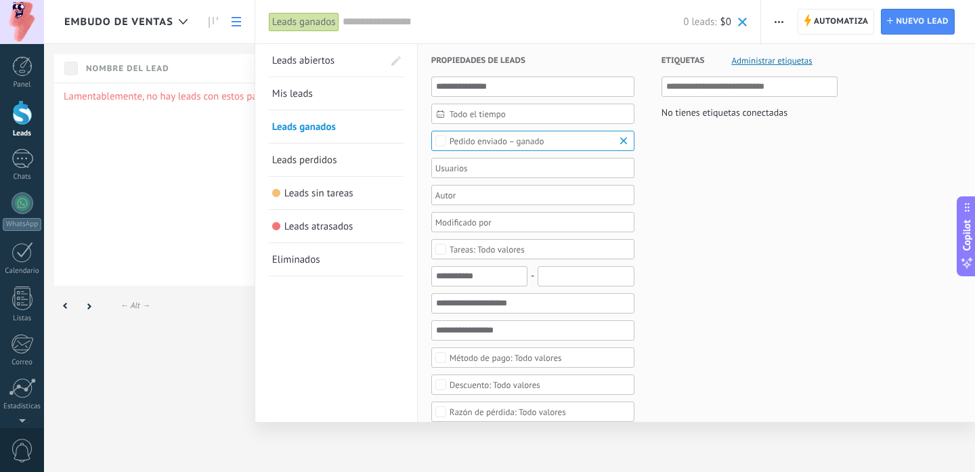
click at [502, 119] on div "Todo el tiempo" at bounding box center [532, 114] width 203 height 20
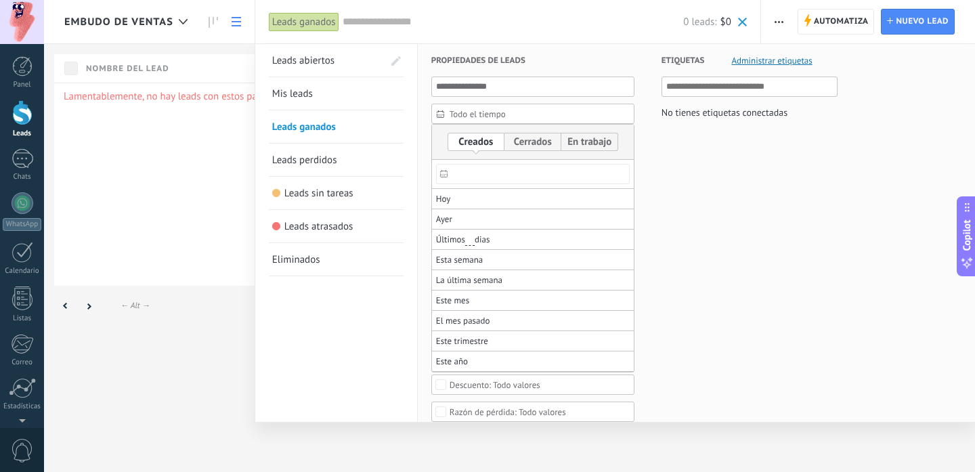
click at [443, 177] on use at bounding box center [443, 173] width 7 height 7
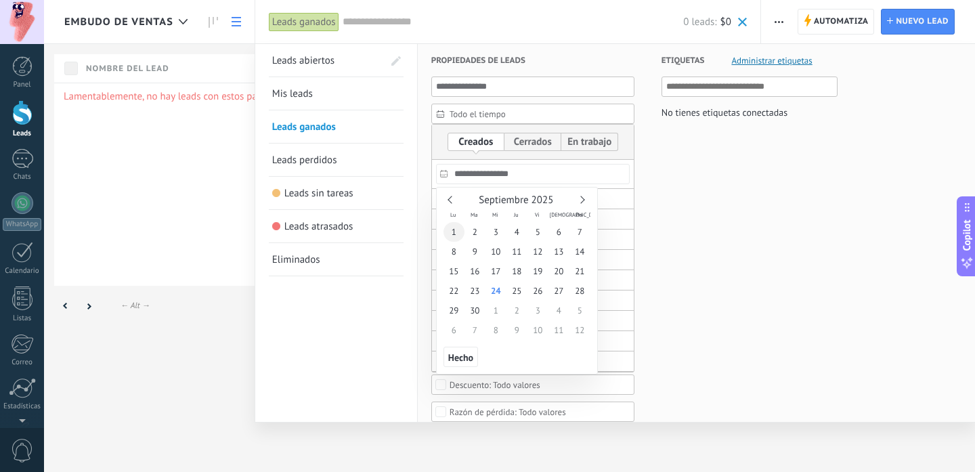
click at [457, 232] on span "1" at bounding box center [453, 232] width 21 height 20
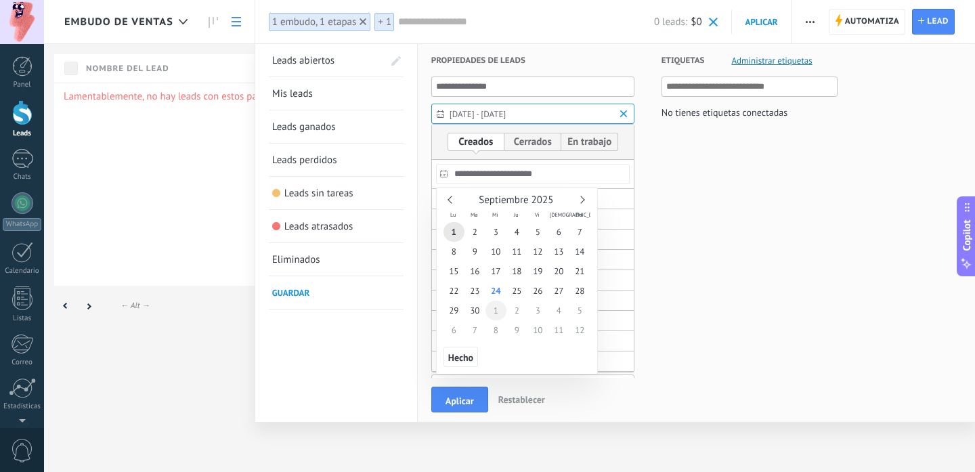
click at [492, 301] on span "1" at bounding box center [495, 311] width 21 height 20
click at [496, 294] on span "24" at bounding box center [495, 291] width 21 height 20
type input "**********"
click at [455, 225] on span "1" at bounding box center [453, 232] width 21 height 20
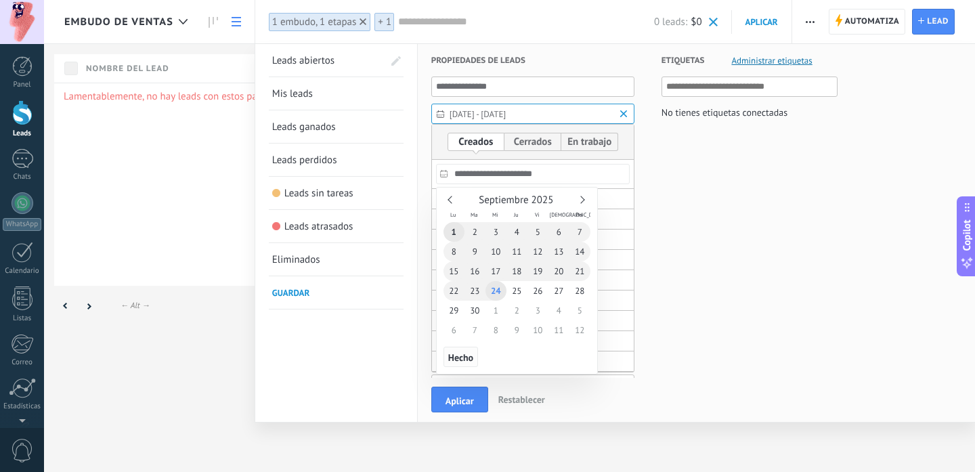
click at [462, 360] on span "Hecho" at bounding box center [460, 357] width 25 height 9
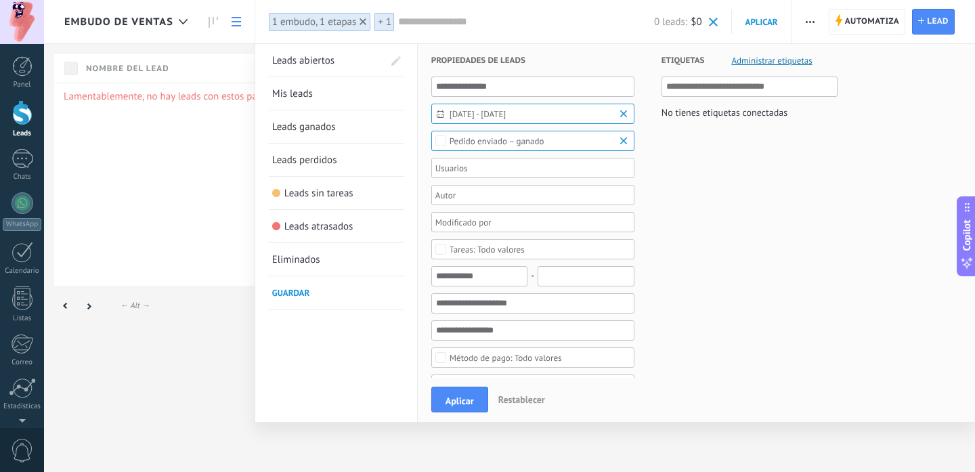
click at [468, 173] on div at bounding box center [528, 168] width 190 height 16
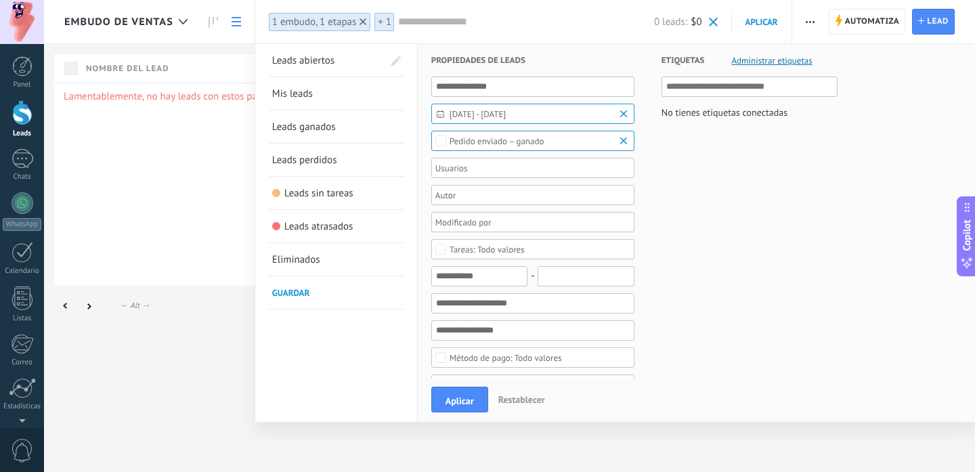
click at [473, 167] on div at bounding box center [528, 168] width 190 height 16
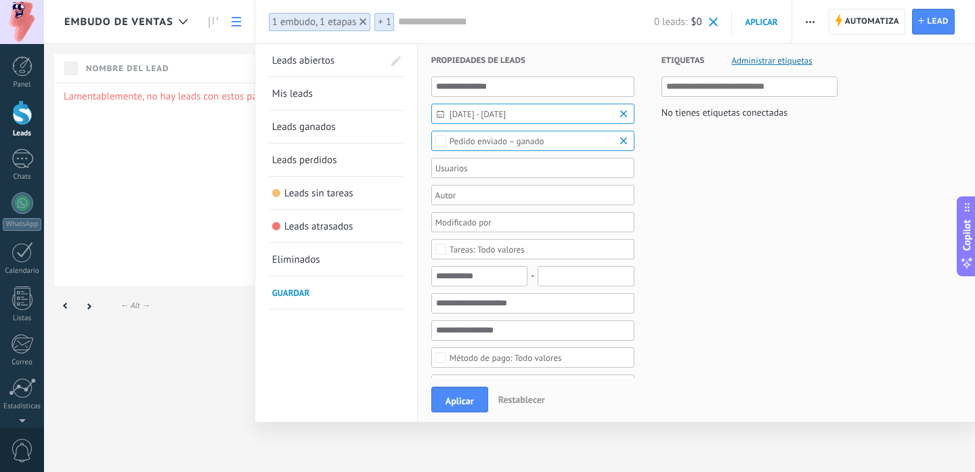
click at [505, 206] on div "**********" at bounding box center [532, 460] width 203 height 769
click at [498, 215] on div at bounding box center [528, 222] width 190 height 16
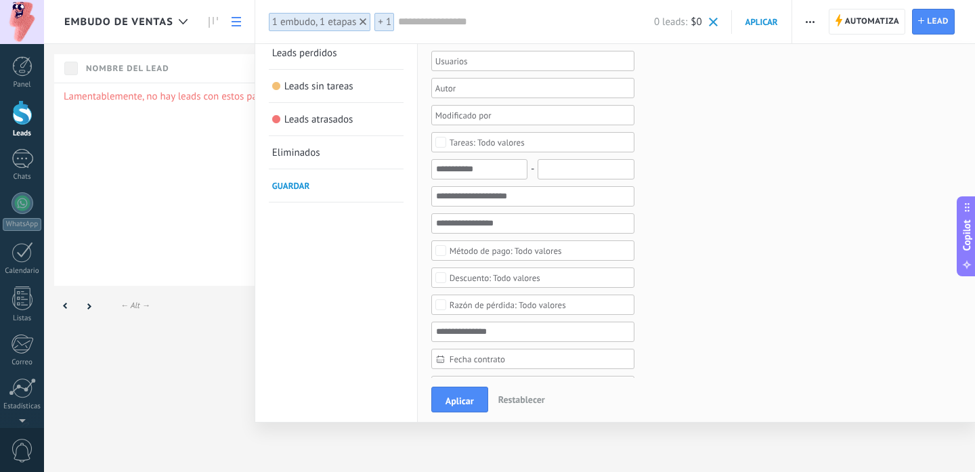
scroll to position [109, 0]
click at [483, 225] on input "text" at bounding box center [532, 221] width 203 height 20
click at [107, 195] on div at bounding box center [487, 236] width 975 height 472
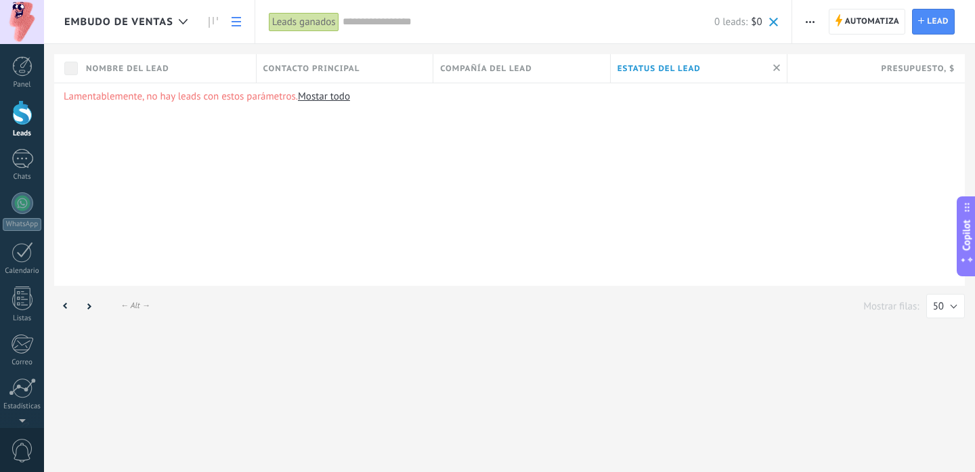
click at [414, 26] on input "text" at bounding box center [529, 22] width 372 height 14
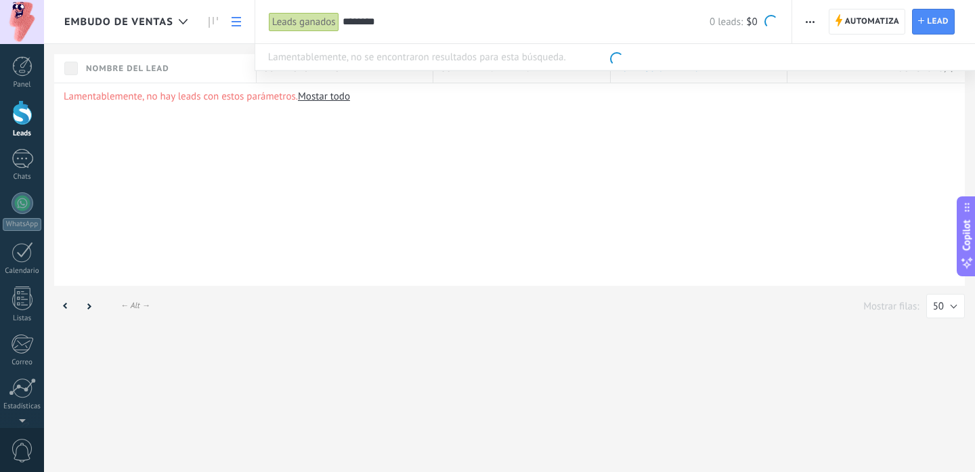
type input "********"
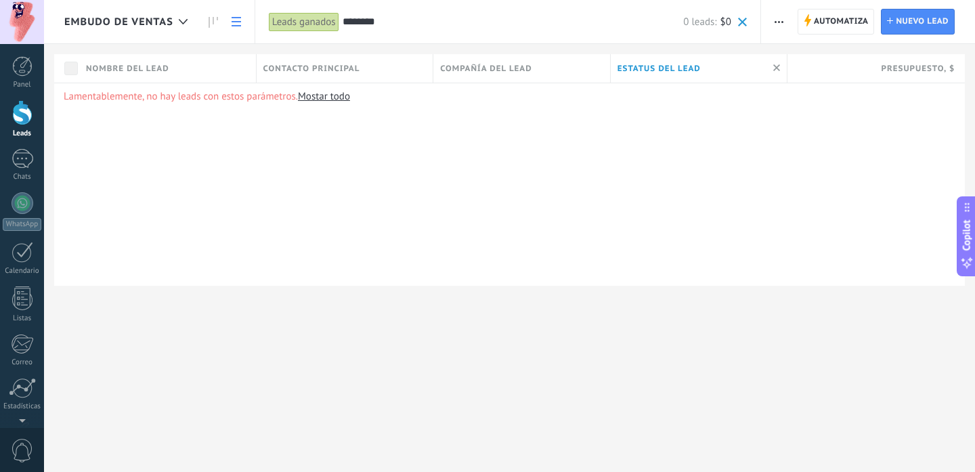
click at [388, 22] on input "********" at bounding box center [513, 22] width 341 height 14
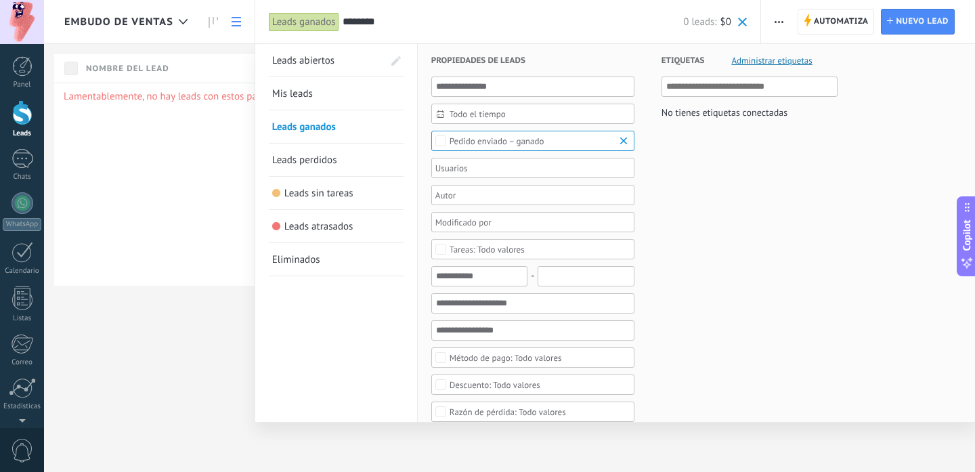
click at [388, 22] on input "********" at bounding box center [513, 22] width 341 height 14
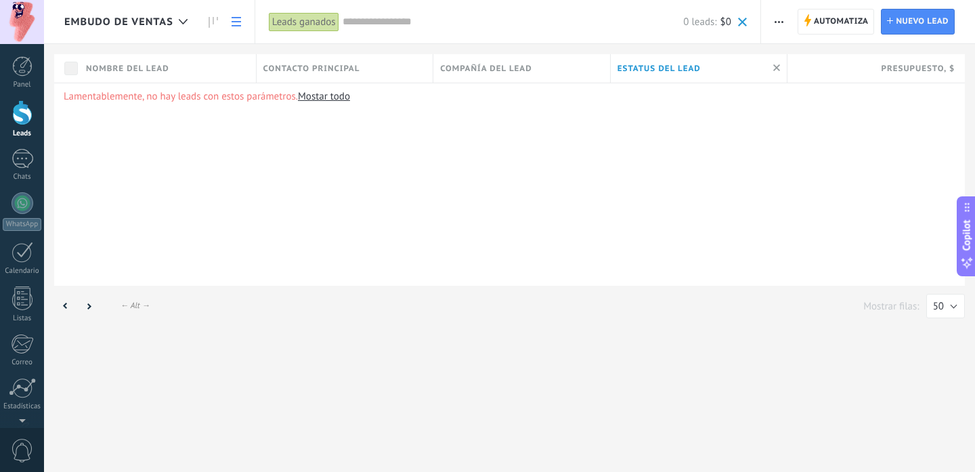
click at [402, 20] on input "text" at bounding box center [513, 22] width 341 height 14
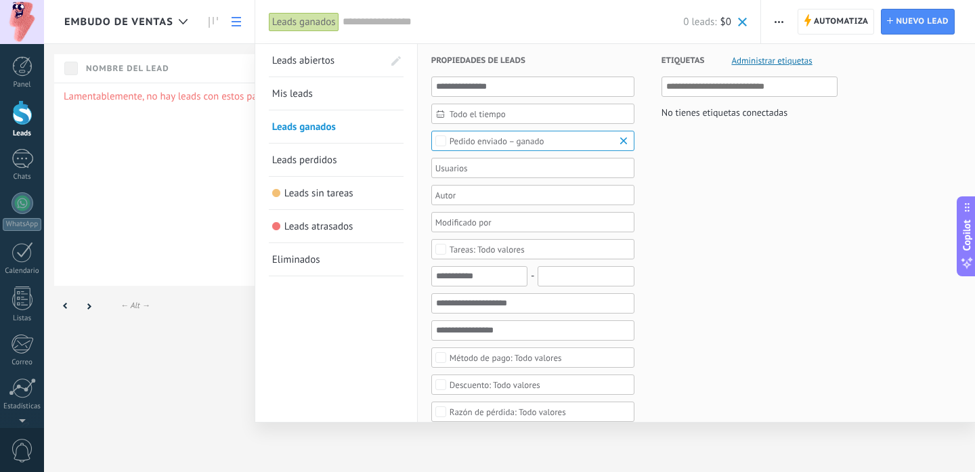
click at [477, 118] on span "Todo el tiempo" at bounding box center [537, 114] width 177 height 10
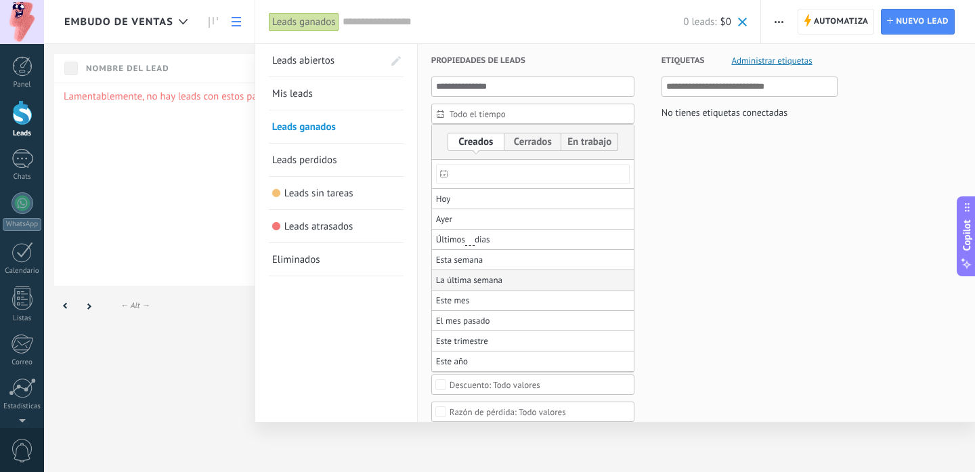
scroll to position [61, 0]
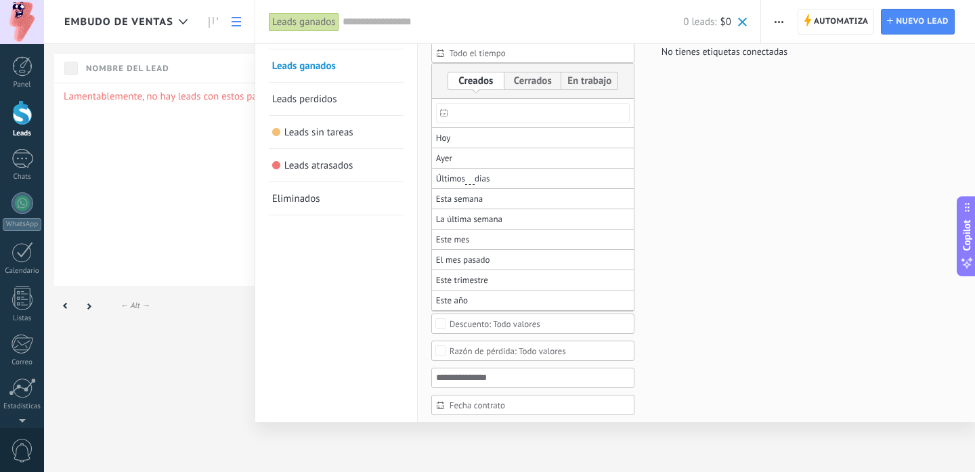
click at [448, 106] on div at bounding box center [444, 113] width 14 height 26
click at [739, 213] on div at bounding box center [487, 297] width 975 height 349
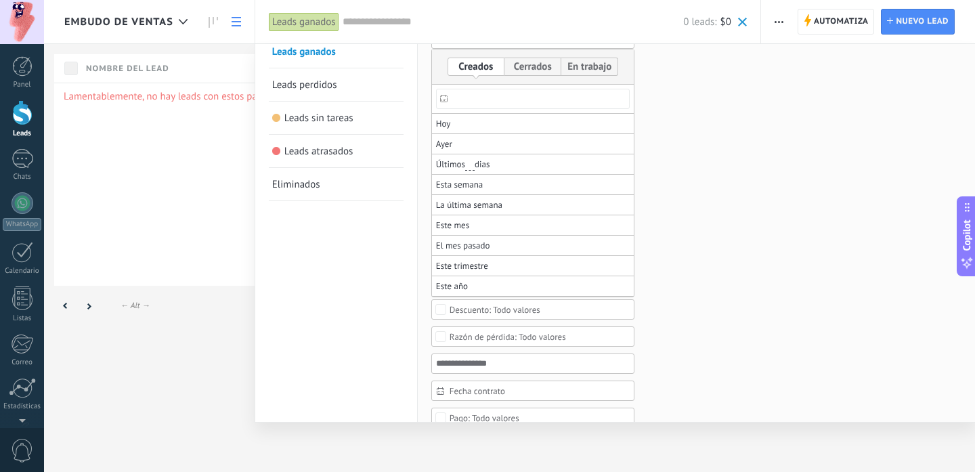
click at [710, 194] on div "Etiquetas Administrar etiquetas No tienes etiquetas conectadas" at bounding box center [735, 448] width 203 height 958
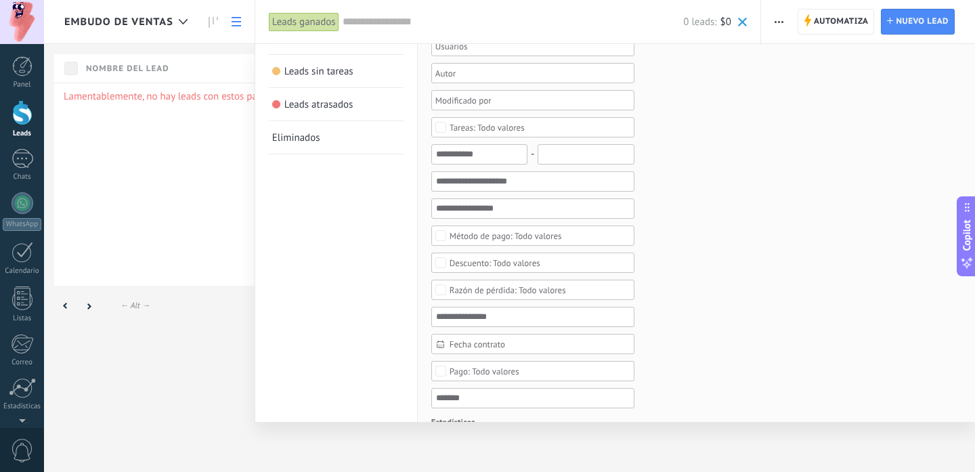
scroll to position [133, 0]
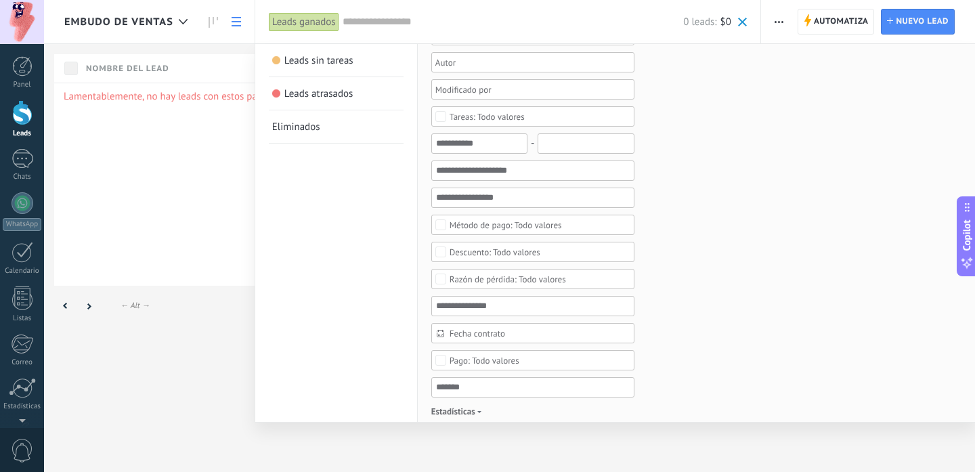
click at [481, 229] on div "Todo valores" at bounding box center [505, 225] width 112 height 10
click at [751, 283] on div "Etiquetas Administrar etiquetas No tienes etiquetas conectadas" at bounding box center [735, 390] width 203 height 958
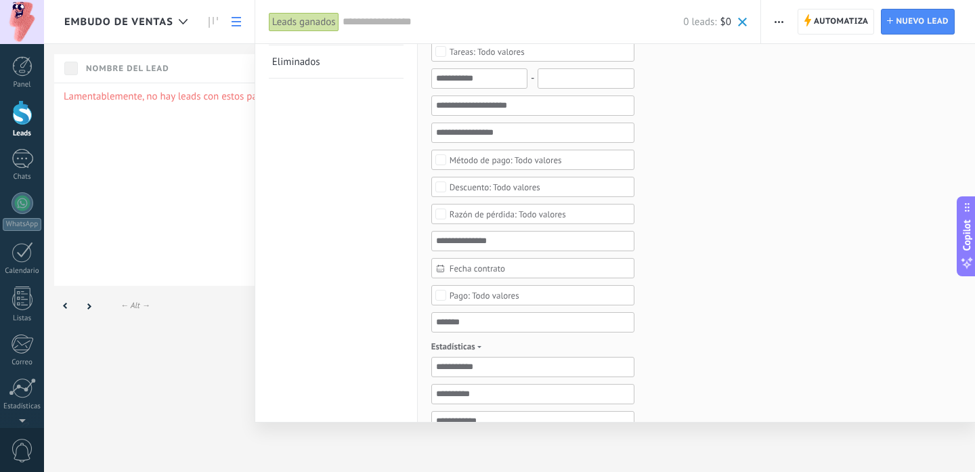
scroll to position [0, 0]
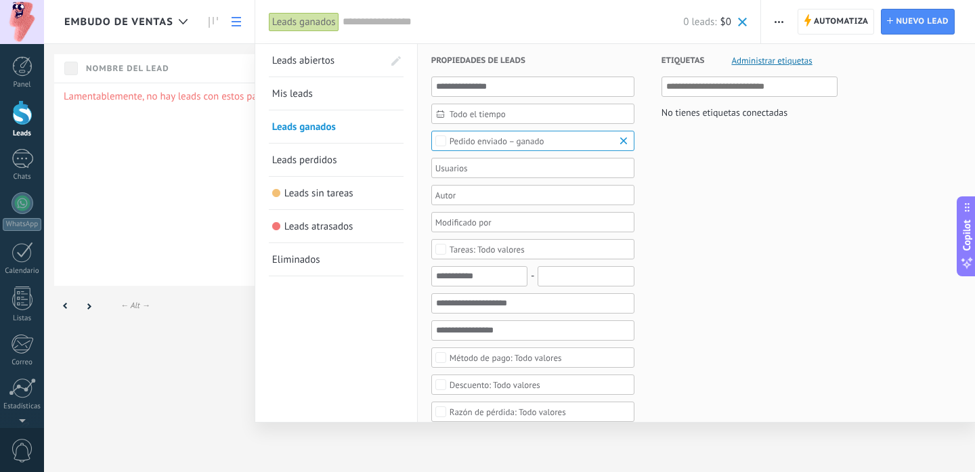
click at [179, 158] on div at bounding box center [487, 236] width 975 height 472
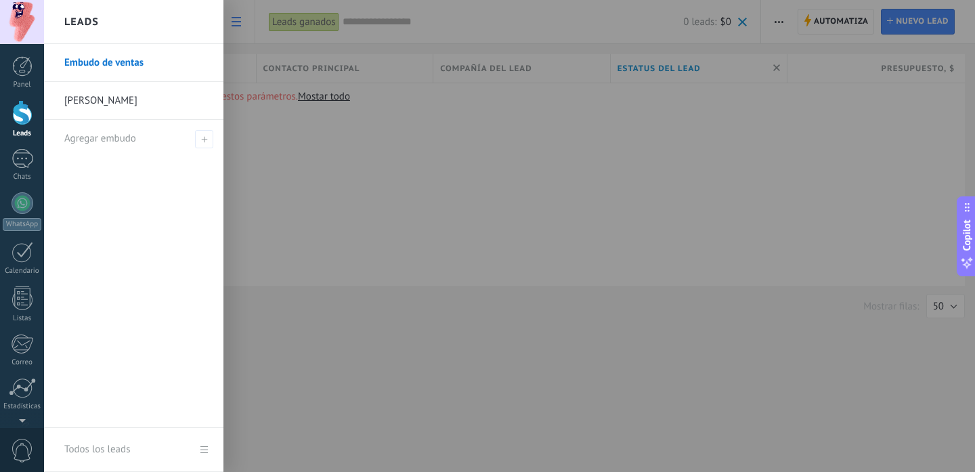
click at [22, 119] on div at bounding box center [22, 112] width 20 height 25
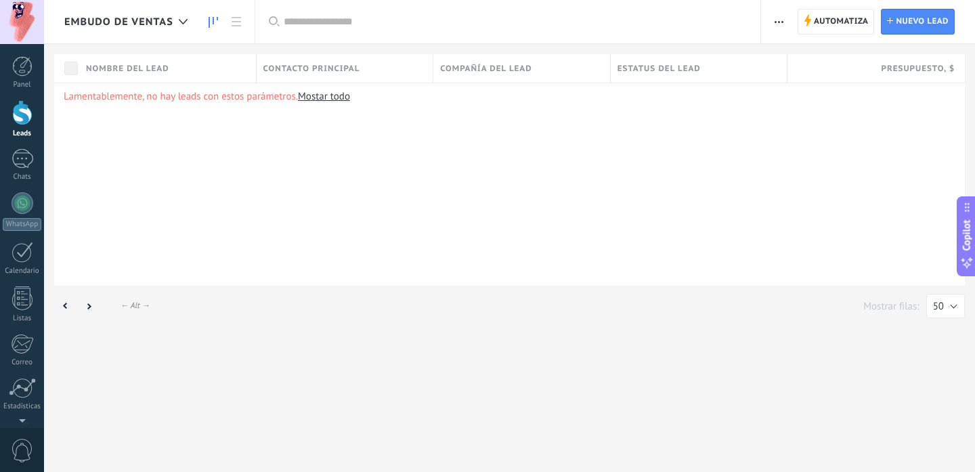
click at [221, 18] on link at bounding box center [213, 22] width 23 height 26
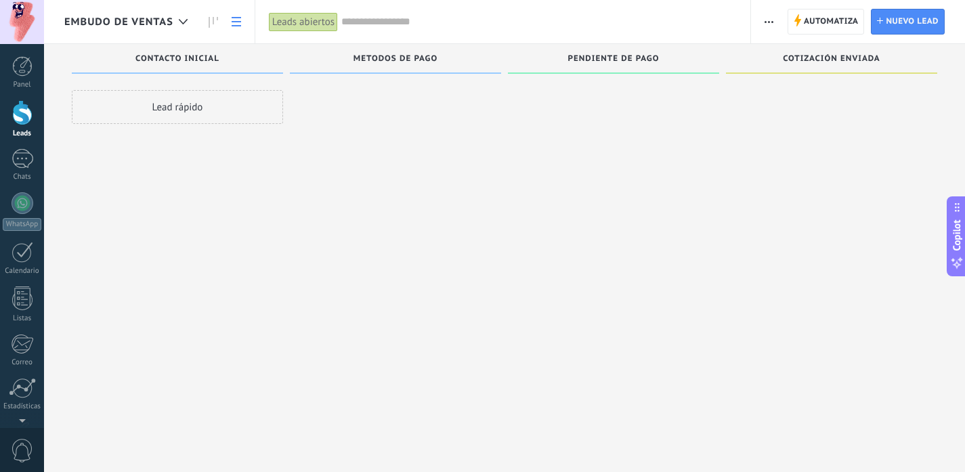
click at [238, 25] on use at bounding box center [236, 21] width 9 height 9
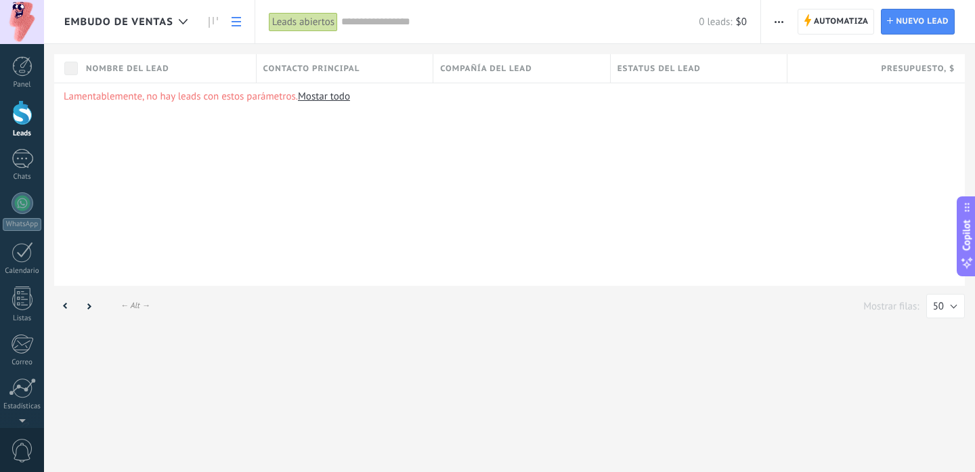
click at [386, 28] on input "text" at bounding box center [519, 22] width 357 height 14
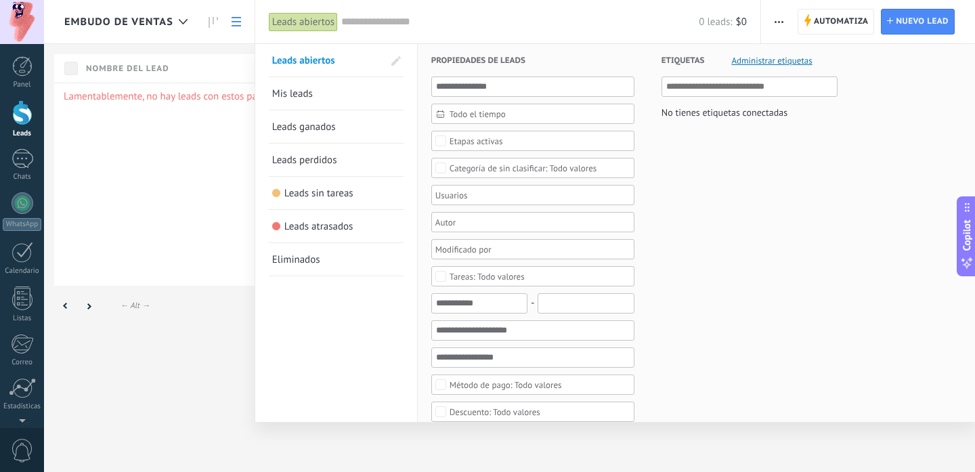
click at [460, 135] on div "Etapas activas" at bounding box center [532, 141] width 203 height 20
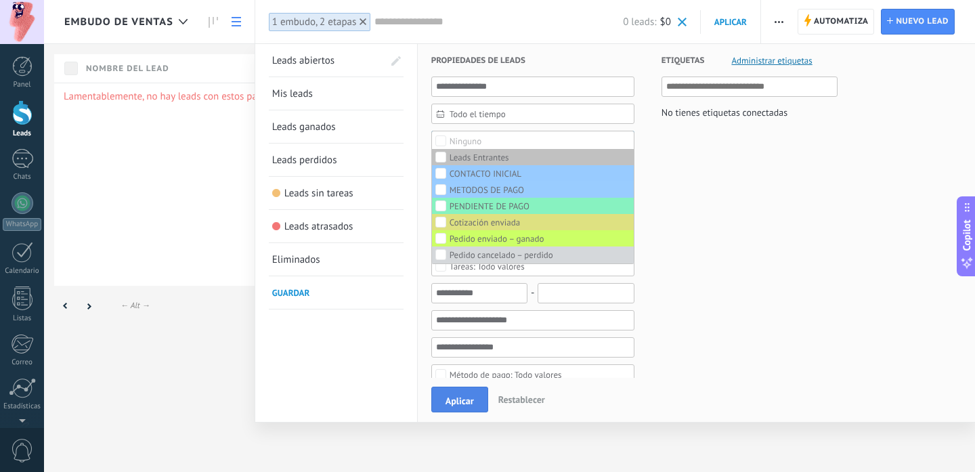
click at [475, 398] on button "Aplicar" at bounding box center [459, 400] width 57 height 26
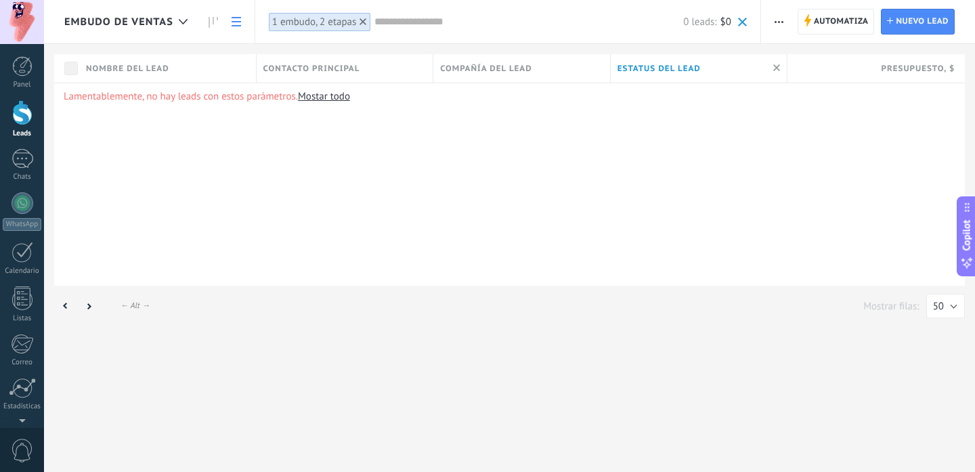
click at [784, 24] on button "button" at bounding box center [779, 22] width 20 height 26
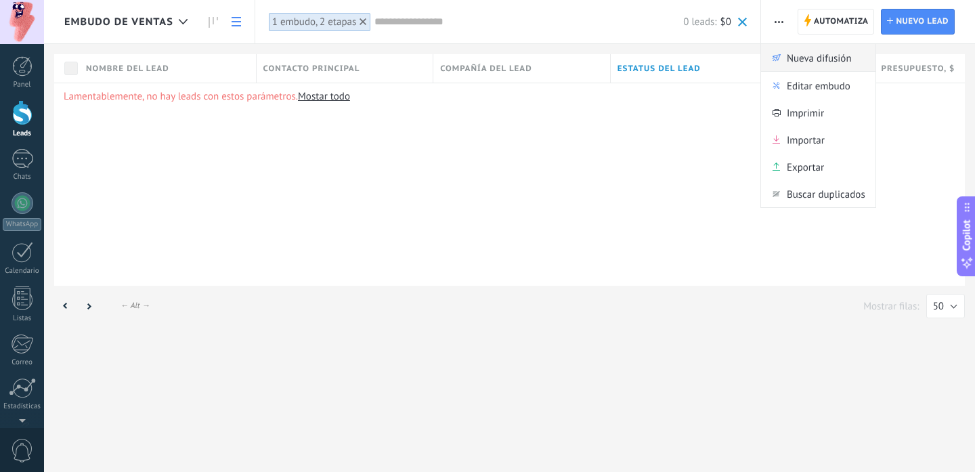
click at [802, 60] on span "Nueva difusión" at bounding box center [819, 57] width 65 height 27
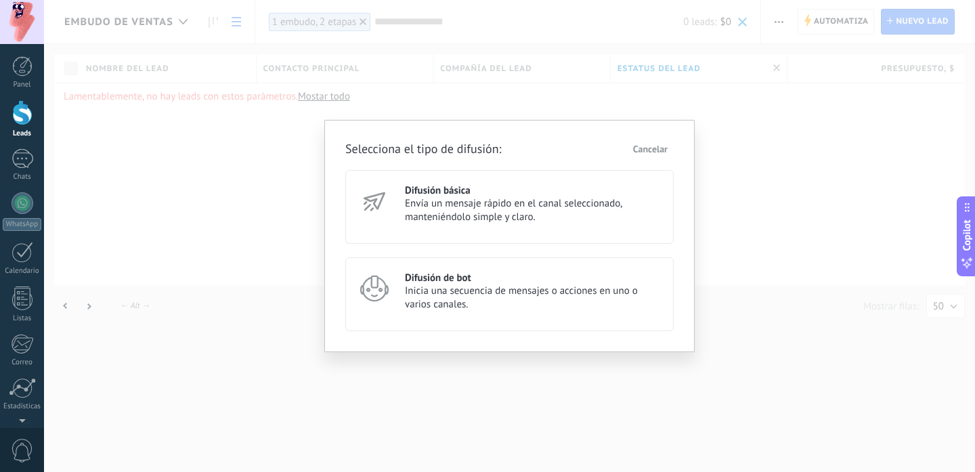
click at [504, 288] on span "Inicia una secuencia de mensajes o acciones en uno o varios canales." at bounding box center [533, 297] width 257 height 27
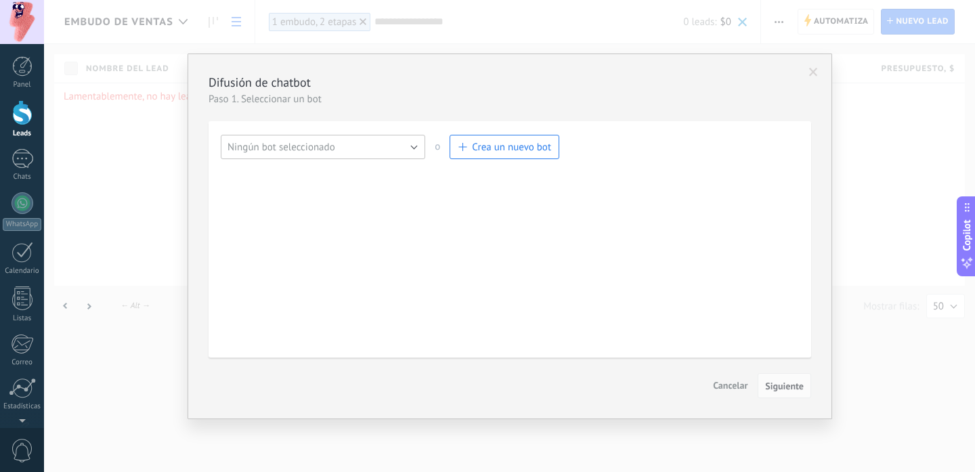
click at [388, 146] on button "Ningún bot seleccionado" at bounding box center [323, 147] width 204 height 24
click at [429, 145] on span "o" at bounding box center [437, 147] width 24 height 24
click at [515, 151] on span "Crea un nuevo bot" at bounding box center [511, 147] width 79 height 13
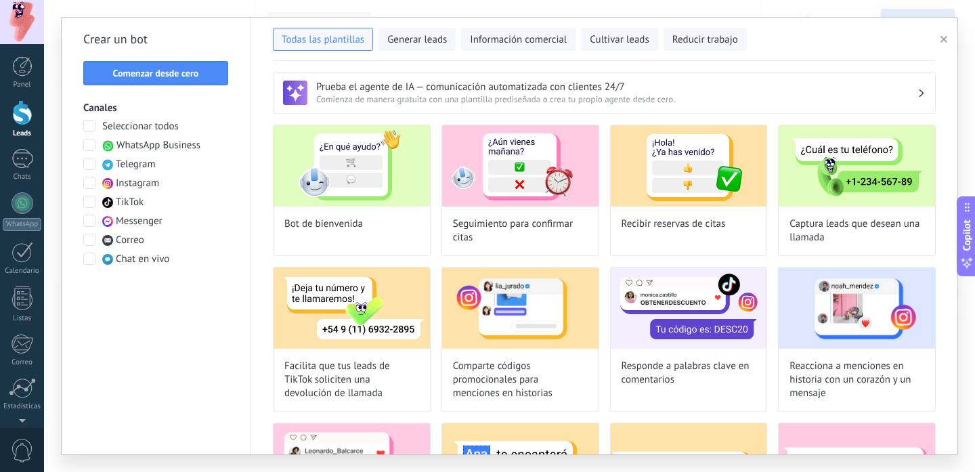
click at [87, 122] on span at bounding box center [89, 126] width 12 height 12
click at [163, 75] on span "Comenzar desde cero" at bounding box center [156, 72] width 86 height 9
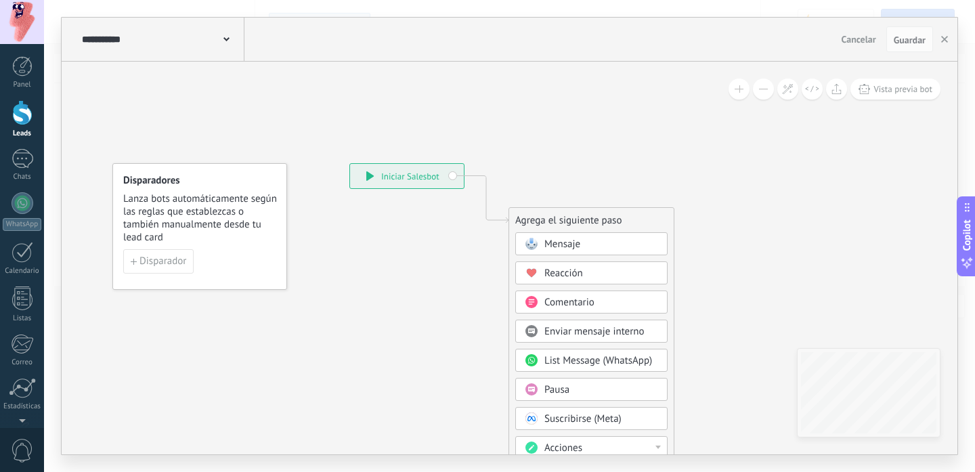
click at [228, 37] on icon at bounding box center [226, 39] width 6 height 4
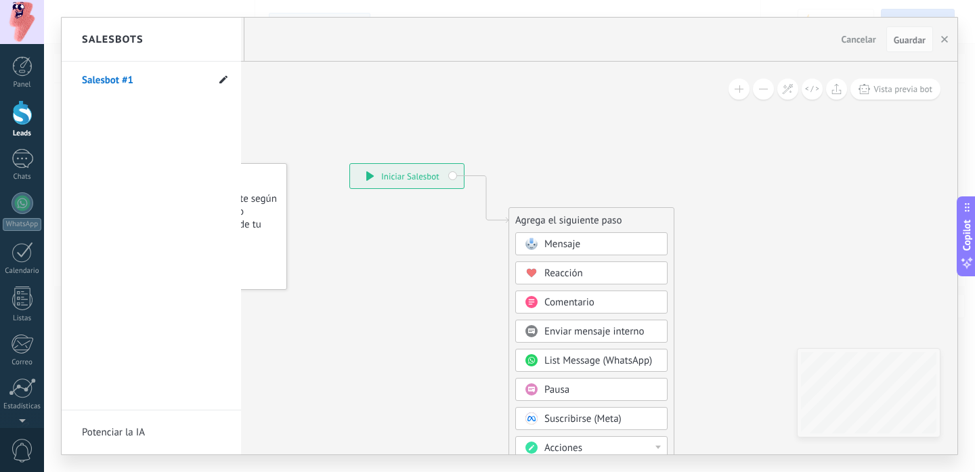
click at [221, 81] on use at bounding box center [223, 79] width 8 height 8
click at [132, 83] on input "**********" at bounding box center [130, 81] width 97 height 22
type input "**********"
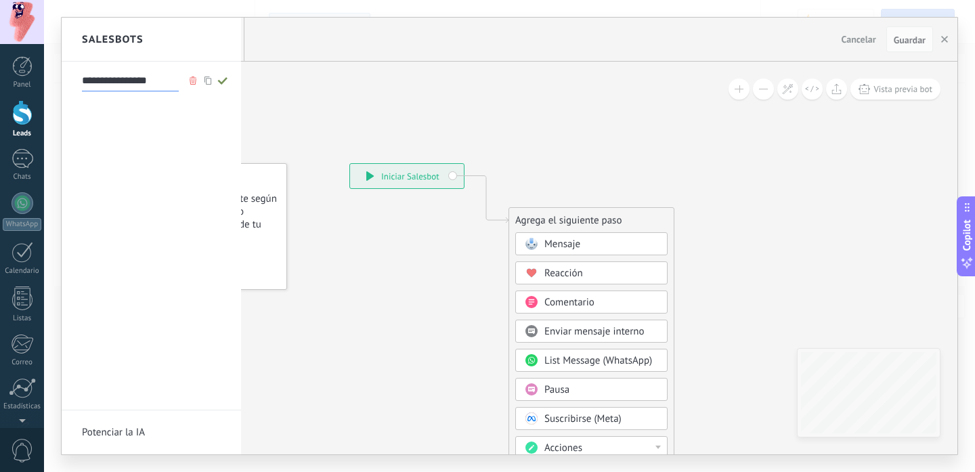
click at [223, 83] on icon at bounding box center [222, 80] width 15 height 8
type input "**********"
click at [325, 97] on div at bounding box center [510, 236] width 896 height 437
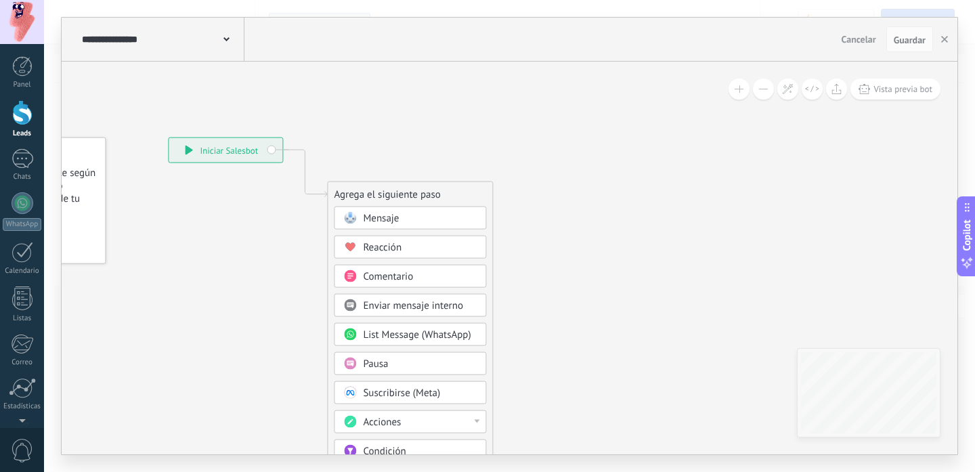
click at [395, 216] on span "Mensaje" at bounding box center [381, 218] width 36 height 13
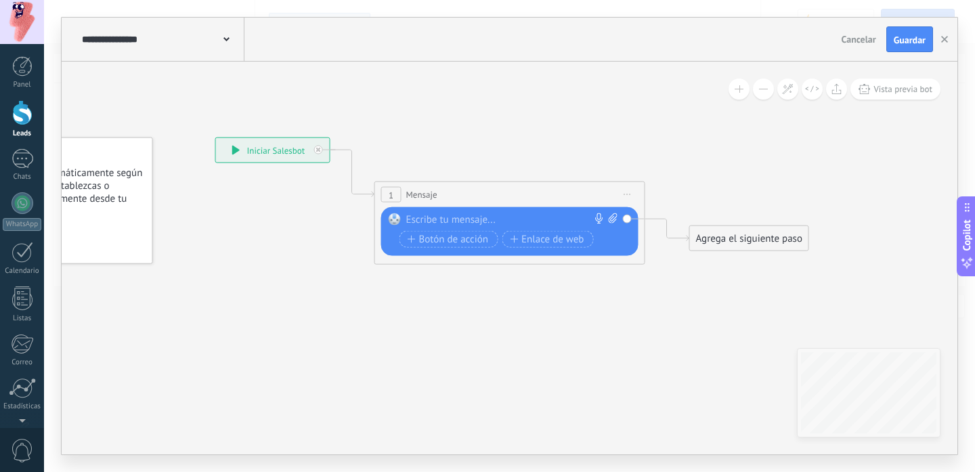
click at [613, 221] on icon at bounding box center [613, 218] width 9 height 10
click input "Subir" at bounding box center [0, 0] width 0 height 0
click at [475, 222] on div at bounding box center [506, 220] width 201 height 14
click at [466, 223] on div at bounding box center [506, 220] width 201 height 14
click at [468, 240] on span "Botón de acción" at bounding box center [448, 239] width 81 height 11
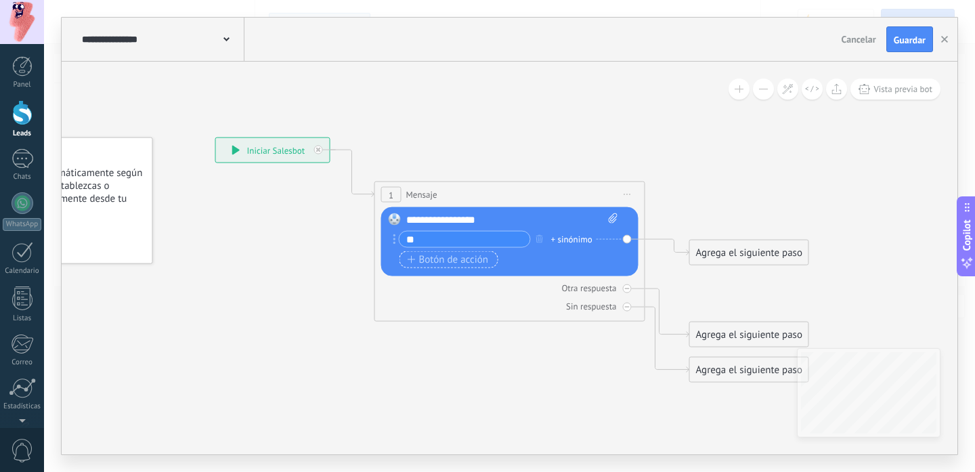
type input "**"
click at [456, 257] on span "Botón de acción" at bounding box center [448, 259] width 81 height 11
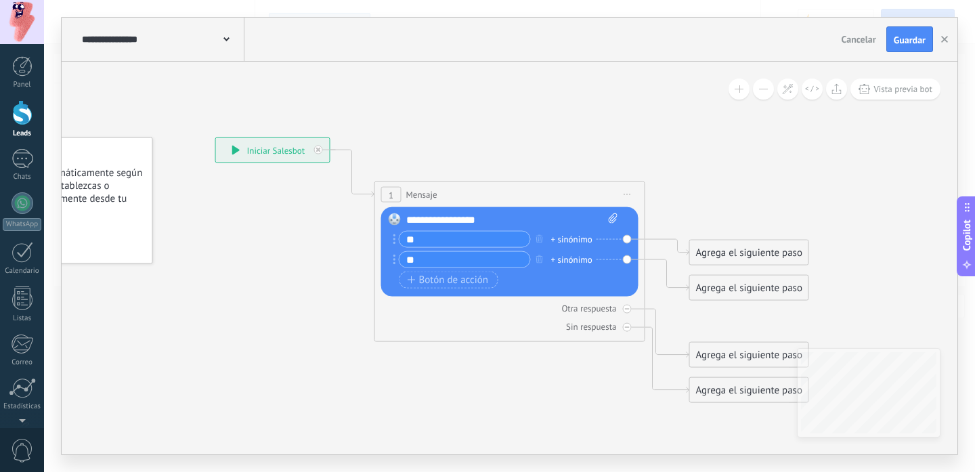
type input "*"
click at [538, 258] on icon "button" at bounding box center [539, 259] width 7 height 8
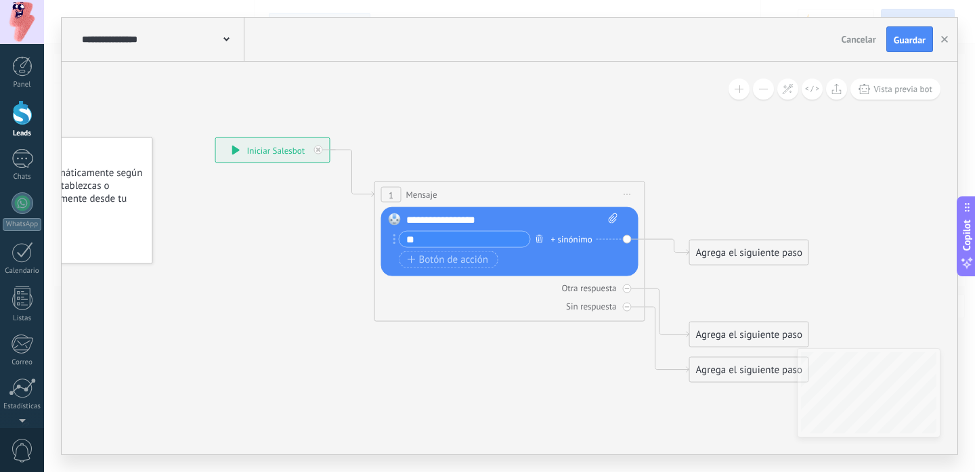
click at [539, 242] on button "button" at bounding box center [539, 238] width 15 height 17
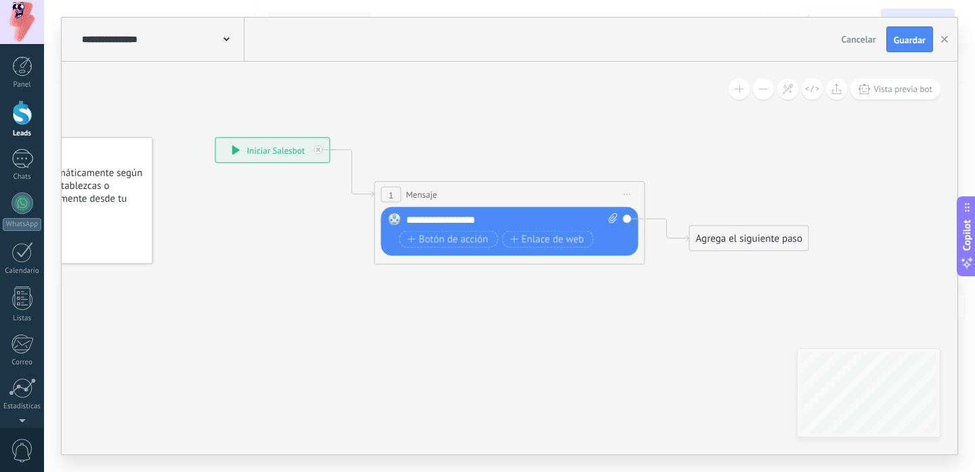
click at [520, 221] on div "**********" at bounding box center [512, 220] width 212 height 14
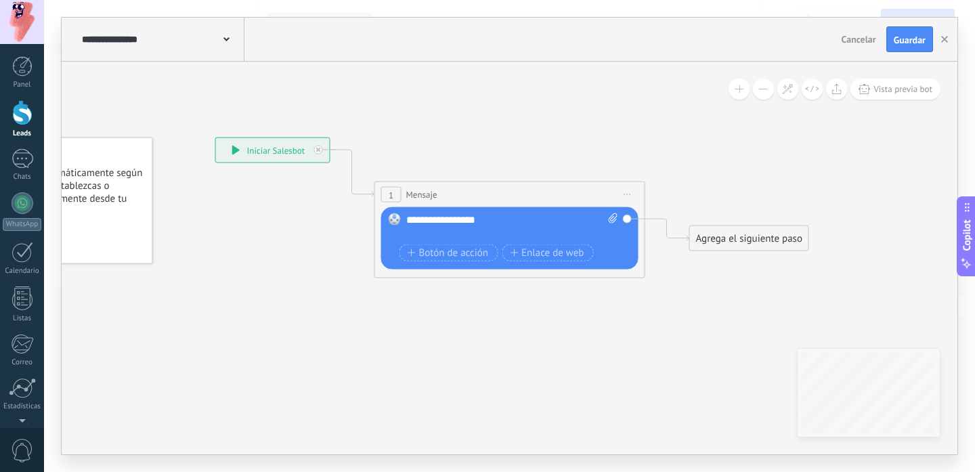
click at [546, 219] on div "**********" at bounding box center [512, 226] width 212 height 27
click at [749, 171] on icon at bounding box center [489, 270] width 1225 height 943
click at [900, 96] on button "Vista previa bot" at bounding box center [895, 89] width 90 height 21
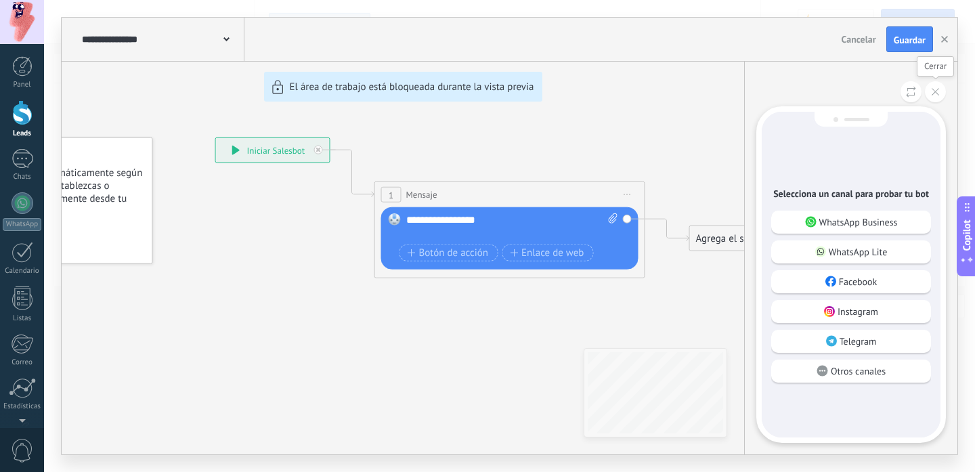
click at [936, 96] on button at bounding box center [935, 91] width 21 height 21
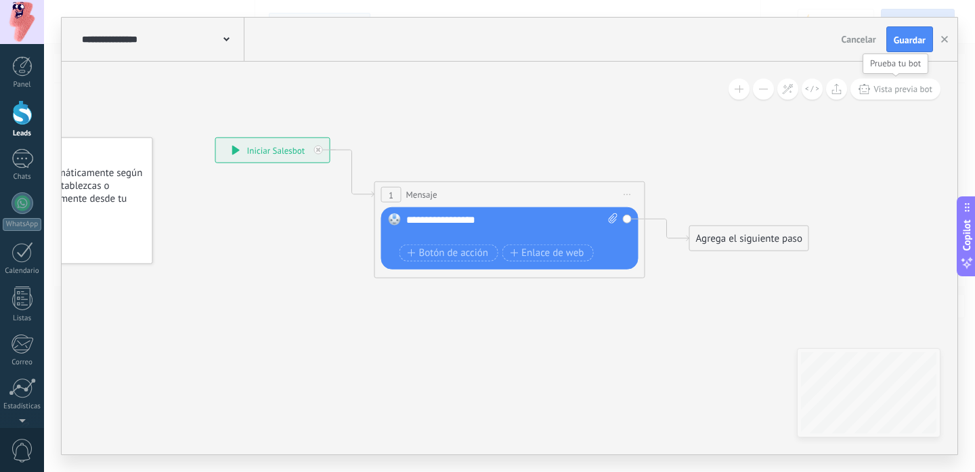
click at [906, 93] on span "Vista previa bot" at bounding box center [902, 89] width 59 height 12
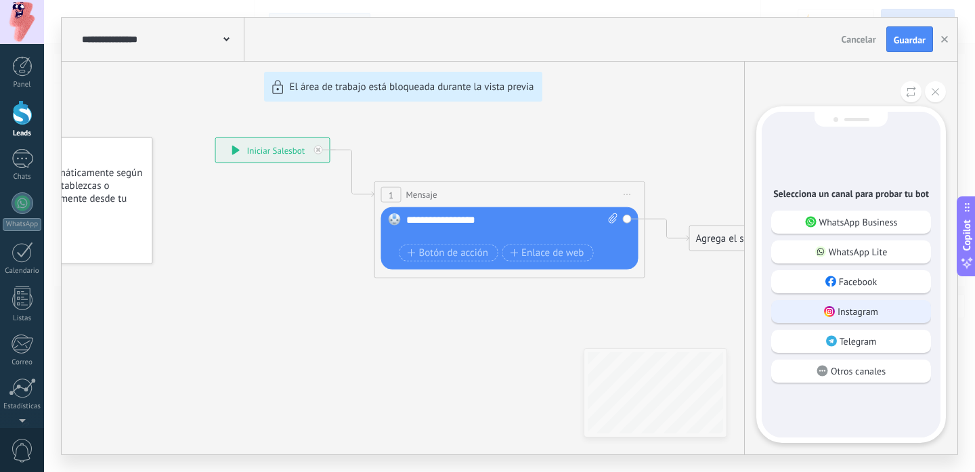
click at [861, 304] on div "Instagram" at bounding box center [851, 311] width 160 height 23
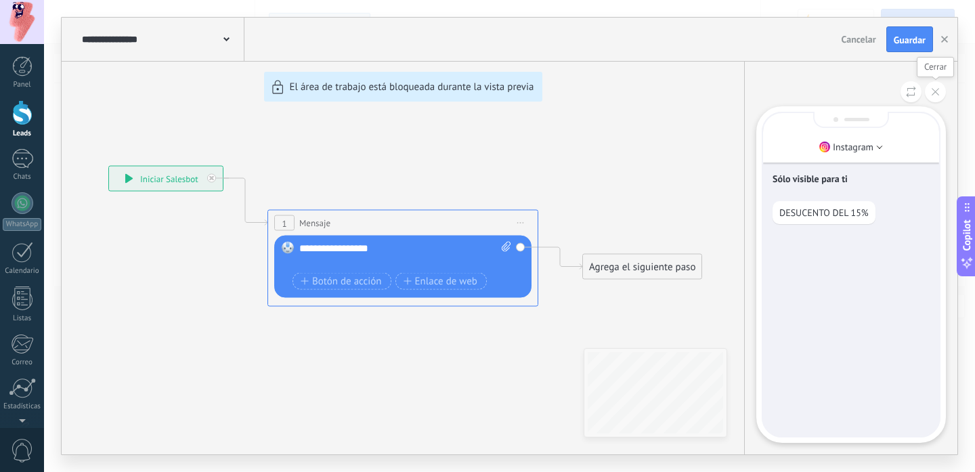
click at [935, 95] on button at bounding box center [935, 91] width 21 height 21
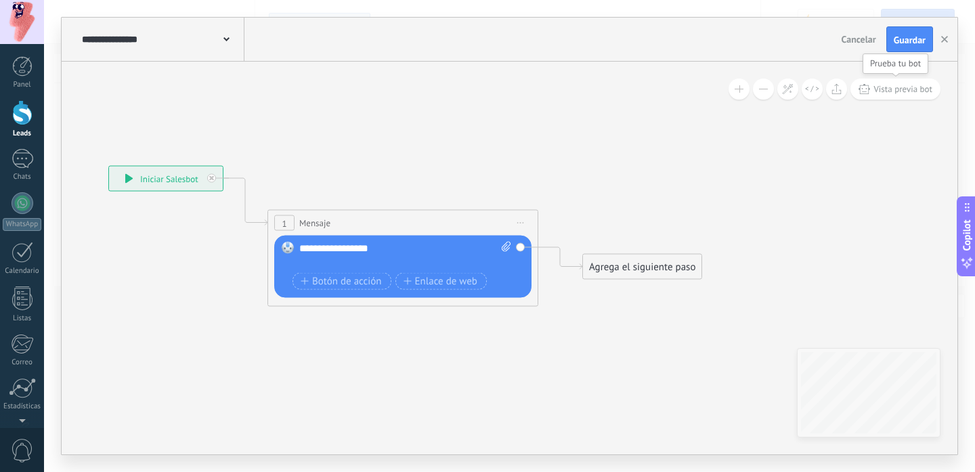
click at [879, 80] on button "Vista previa bot" at bounding box center [895, 89] width 90 height 21
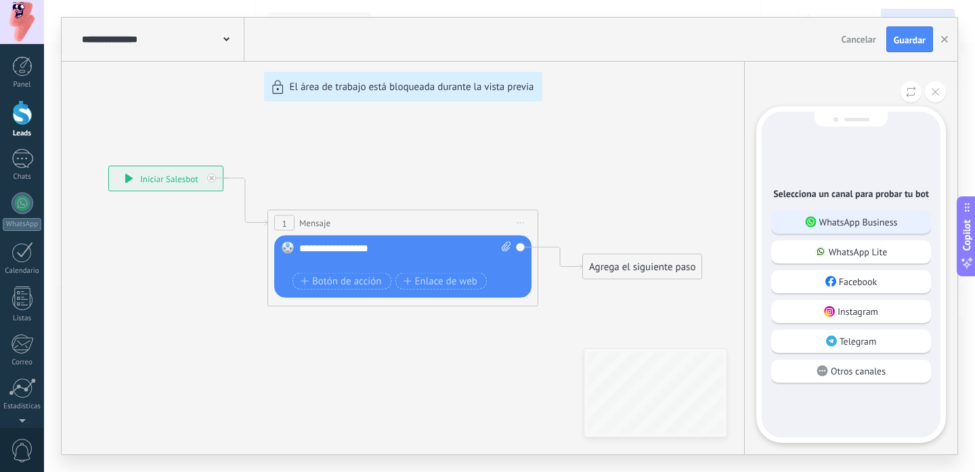
click at [859, 216] on p "WhatsApp Business" at bounding box center [858, 222] width 79 height 12
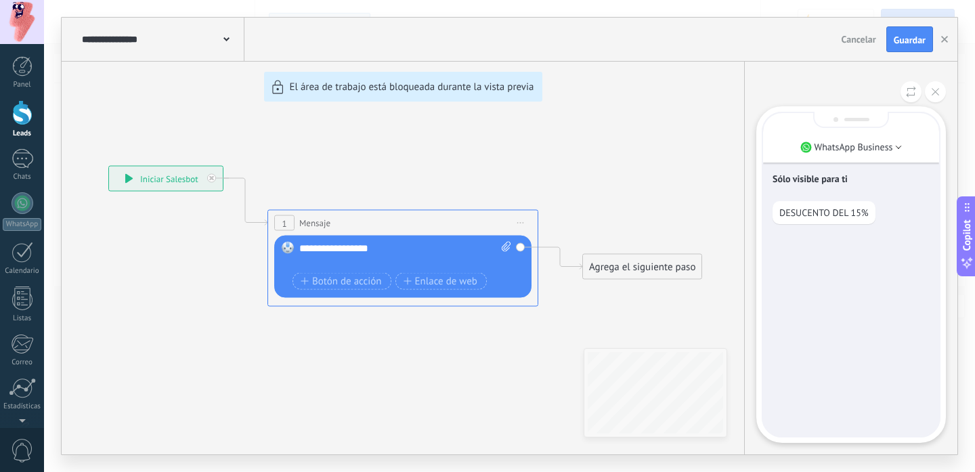
click at [779, 213] on p "DESUCENTO DEL 15%" at bounding box center [823, 212] width 89 height 12
click at [934, 95] on icon at bounding box center [934, 91] width 7 height 7
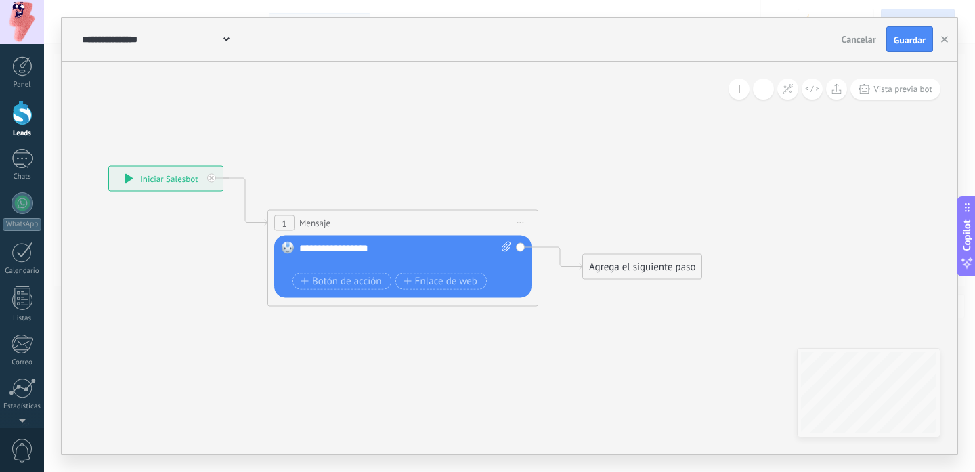
click at [610, 263] on div "Agrega el siguiente paso" at bounding box center [642, 267] width 118 height 22
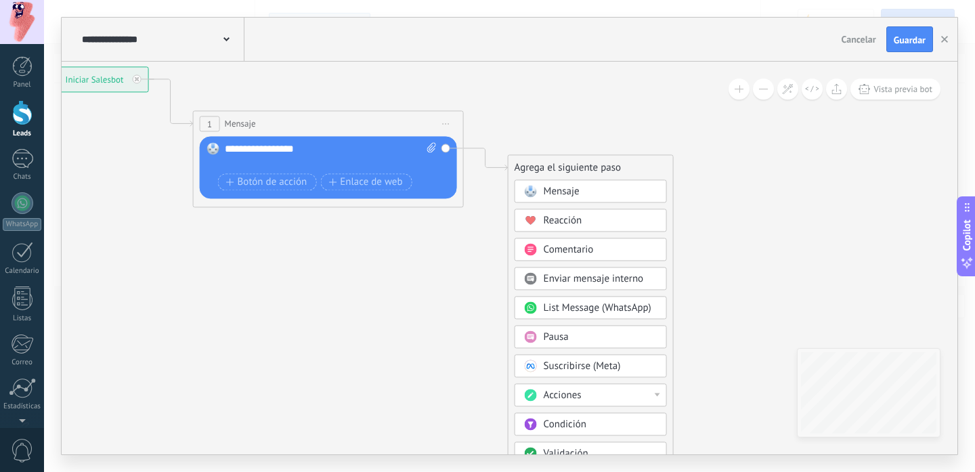
click at [350, 149] on div "**********" at bounding box center [331, 155] width 212 height 27
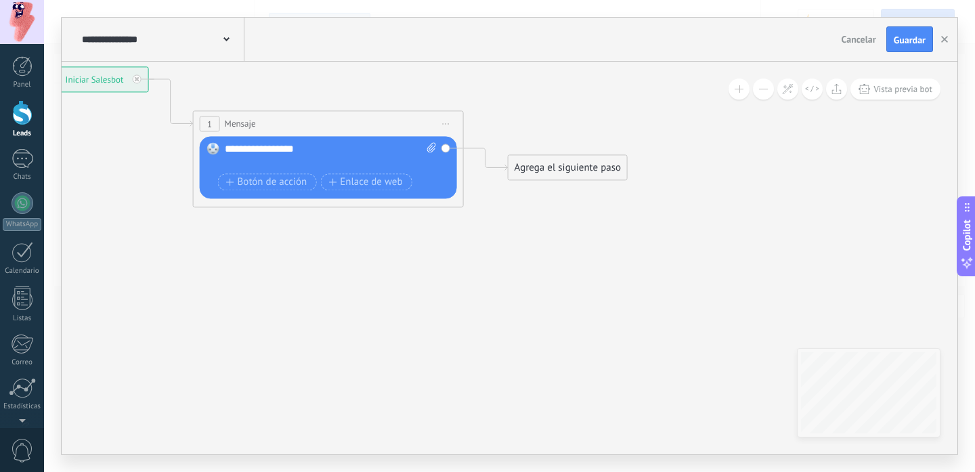
click at [579, 174] on div "Agrega el siguiente paso" at bounding box center [567, 167] width 118 height 22
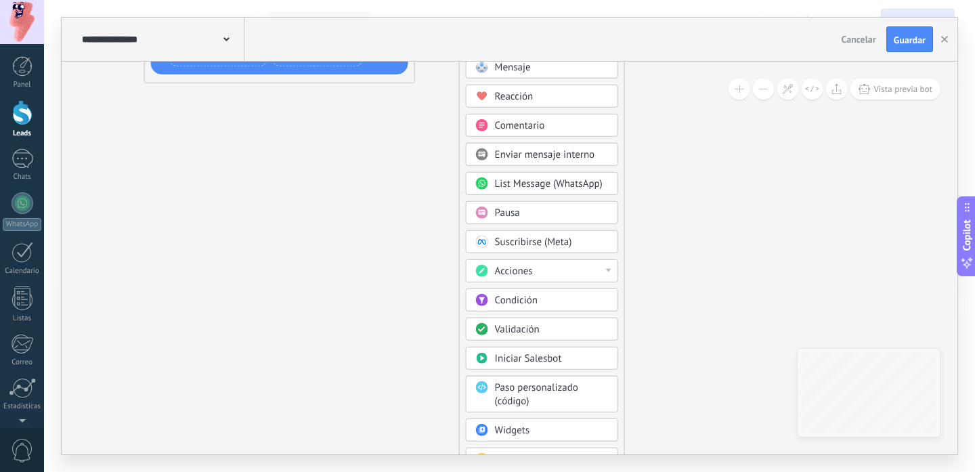
click at [535, 272] on div "Acciones" at bounding box center [552, 272] width 114 height 14
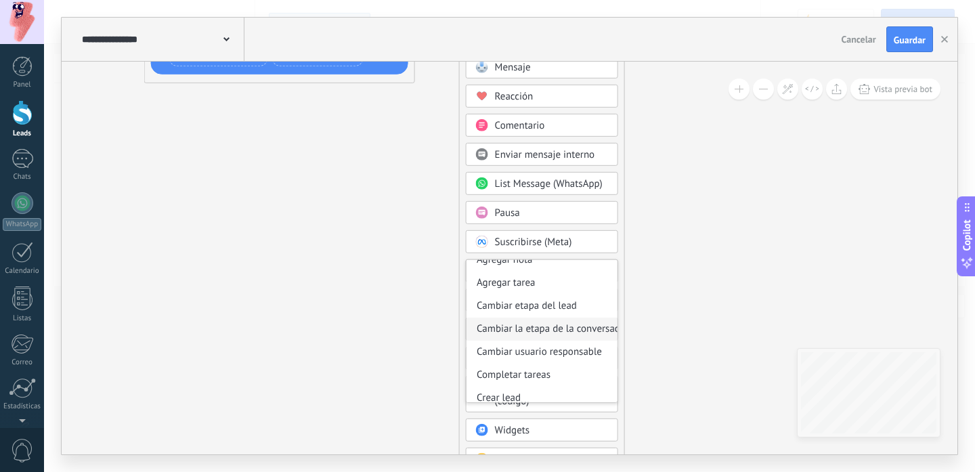
scroll to position [39, 0]
click at [810, 224] on icon at bounding box center [259, 75] width 1225 height 943
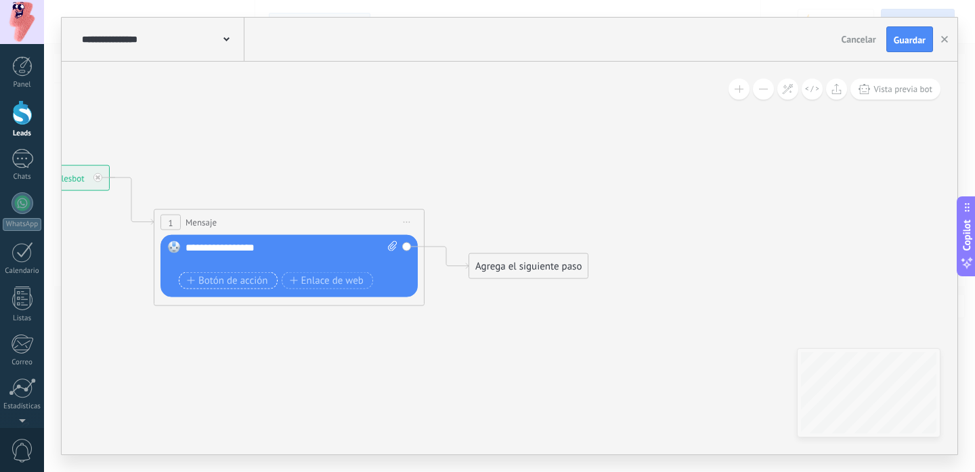
click at [220, 277] on span "Botón de acción" at bounding box center [227, 280] width 81 height 11
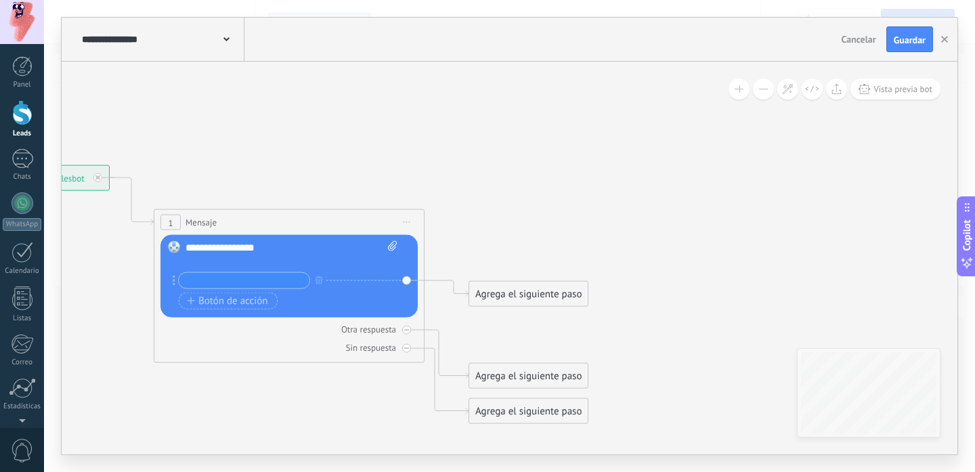
click at [221, 262] on div at bounding box center [284, 262] width 198 height 14
click at [222, 284] on input "text" at bounding box center [244, 281] width 131 height 16
type input "**"
click at [228, 301] on span "Botón de acción" at bounding box center [227, 300] width 81 height 11
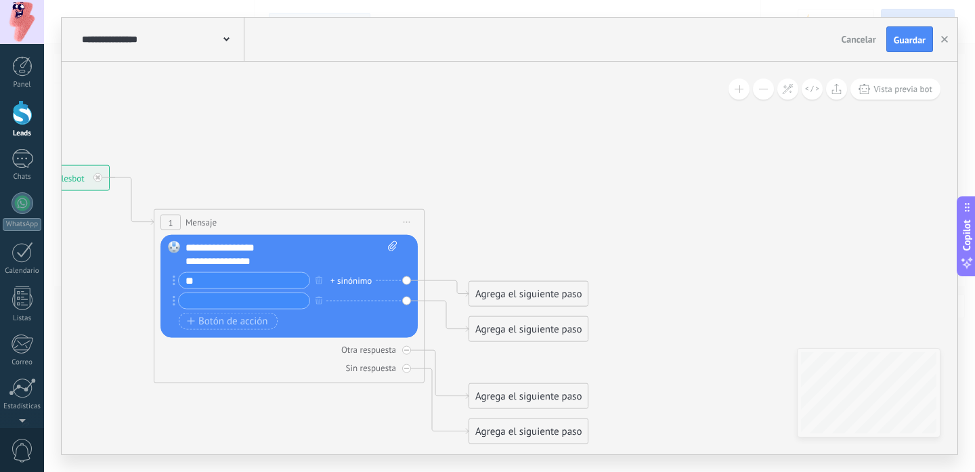
click at [225, 303] on input "text" at bounding box center [244, 301] width 131 height 16
type input "**"
click at [493, 325] on div "Agrega el siguiente paso" at bounding box center [528, 329] width 118 height 22
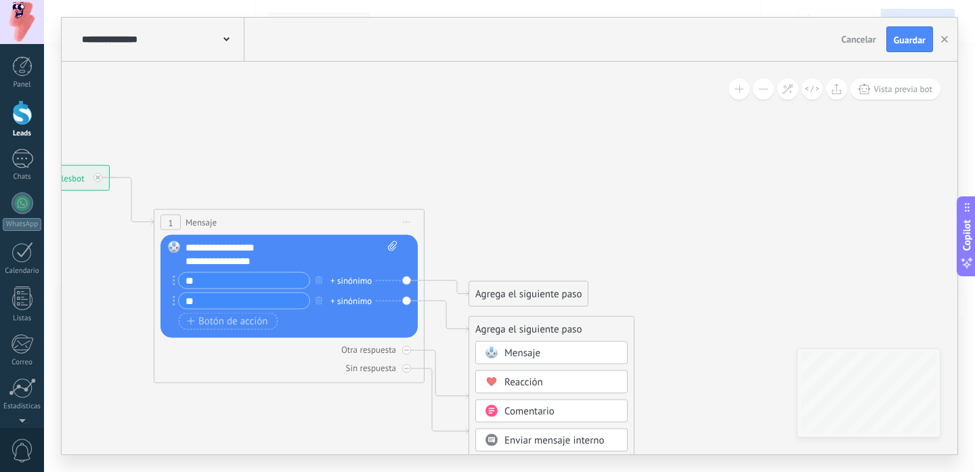
click at [523, 351] on span "Mensaje" at bounding box center [522, 353] width 36 height 13
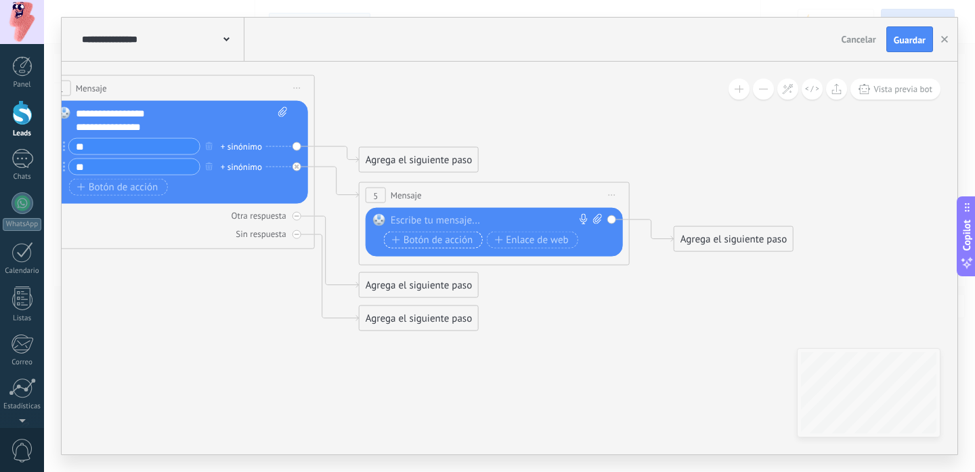
click at [422, 234] on span "Botón de acción" at bounding box center [432, 239] width 81 height 11
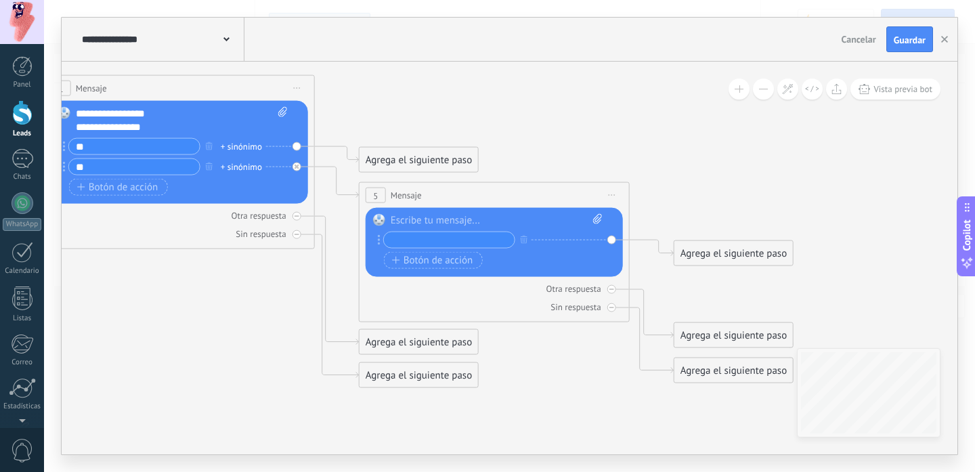
click at [434, 222] on div at bounding box center [497, 221] width 212 height 14
click at [523, 240] on icon "button" at bounding box center [524, 239] width 7 height 8
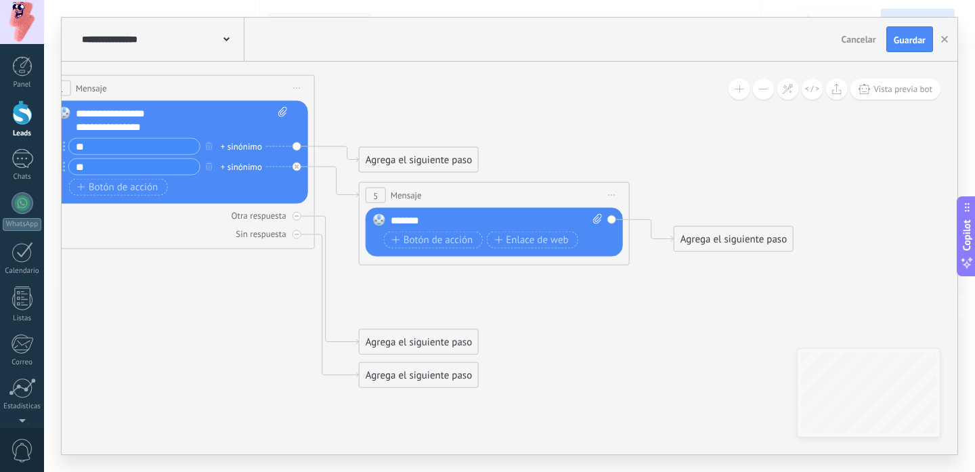
click at [704, 248] on div "Agrega el siguiente paso" at bounding box center [733, 239] width 118 height 22
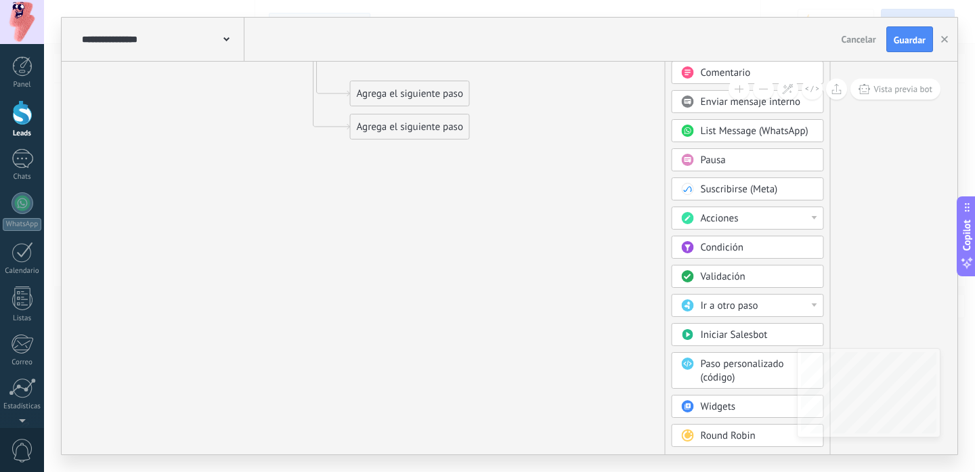
click at [764, 91] on button at bounding box center [763, 89] width 21 height 21
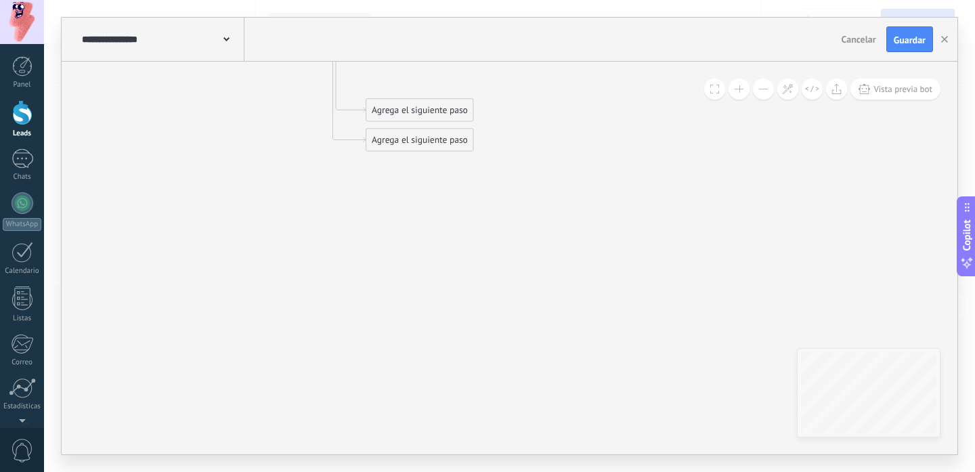
click at [764, 91] on button at bounding box center [763, 89] width 21 height 21
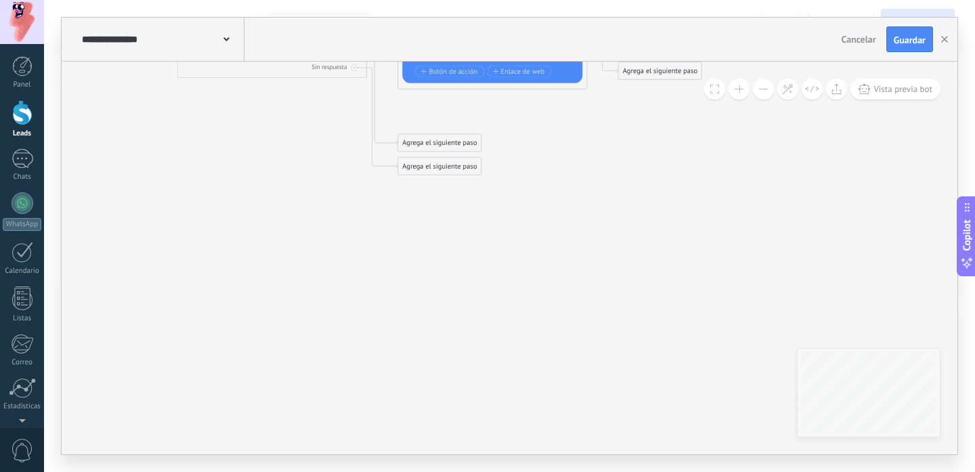
click at [764, 91] on button at bounding box center [763, 89] width 21 height 21
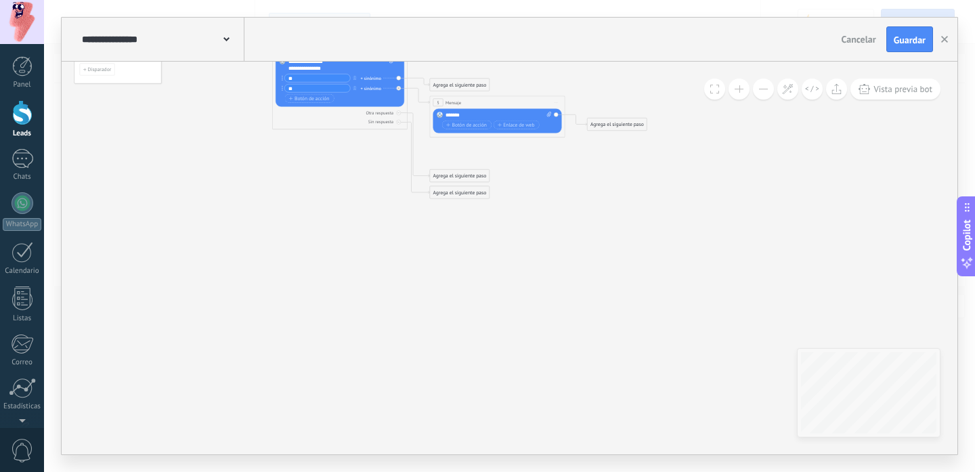
click at [764, 91] on button at bounding box center [763, 89] width 21 height 21
click at [617, 127] on div "Agrega el siguiente paso" at bounding box center [618, 125] width 60 height 12
click at [619, 360] on span "Parar Salesbot" at bounding box center [620, 359] width 31 height 7
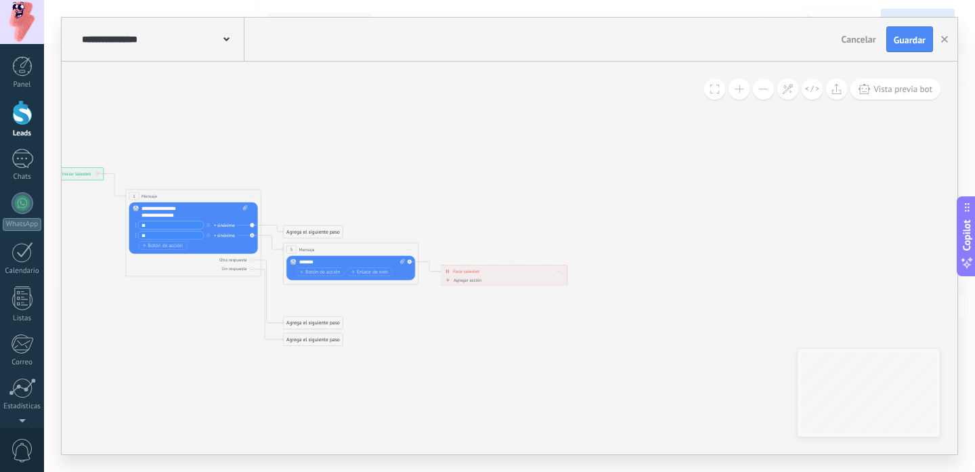
click at [741, 89] on button at bounding box center [738, 89] width 21 height 21
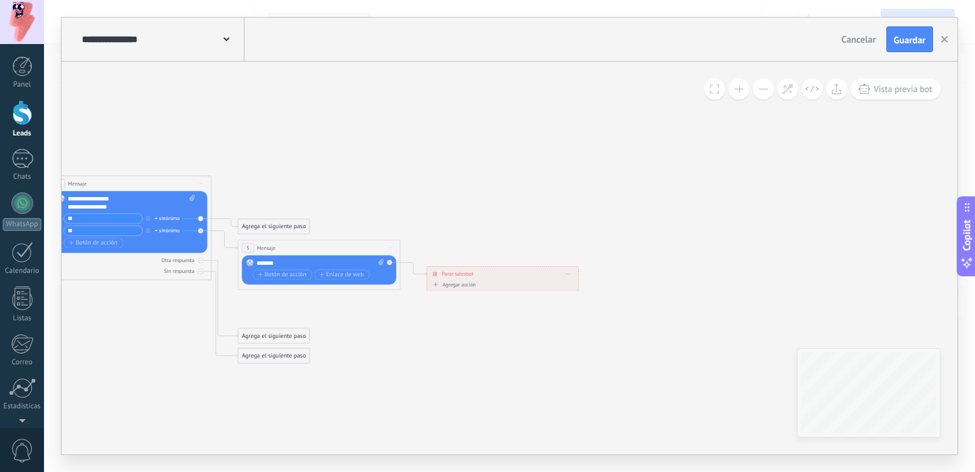
click at [741, 89] on button at bounding box center [738, 89] width 21 height 21
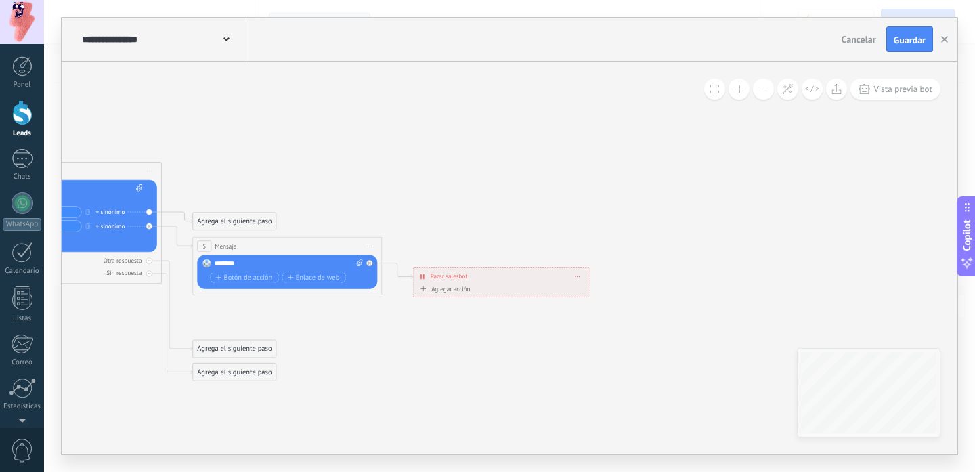
click at [741, 89] on button at bounding box center [738, 89] width 21 height 21
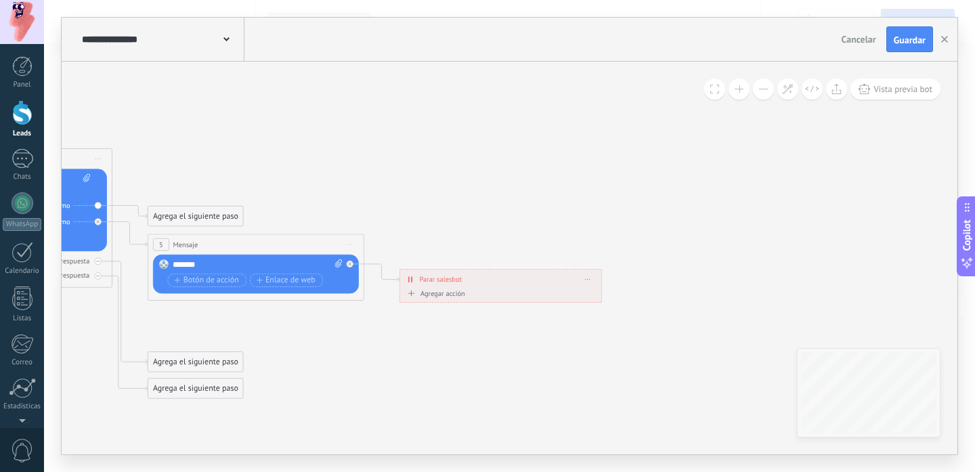
click at [467, 160] on icon at bounding box center [113, 255] width 1231 height 827
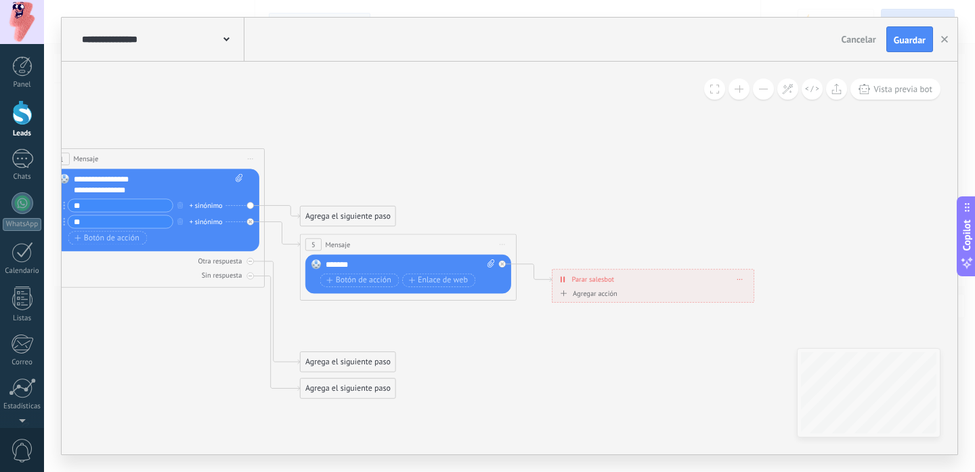
drag, startPoint x: 467, startPoint y: 160, endPoint x: 646, endPoint y: 160, distance: 178.7
click at [646, 160] on icon at bounding box center [265, 255] width 1231 height 827
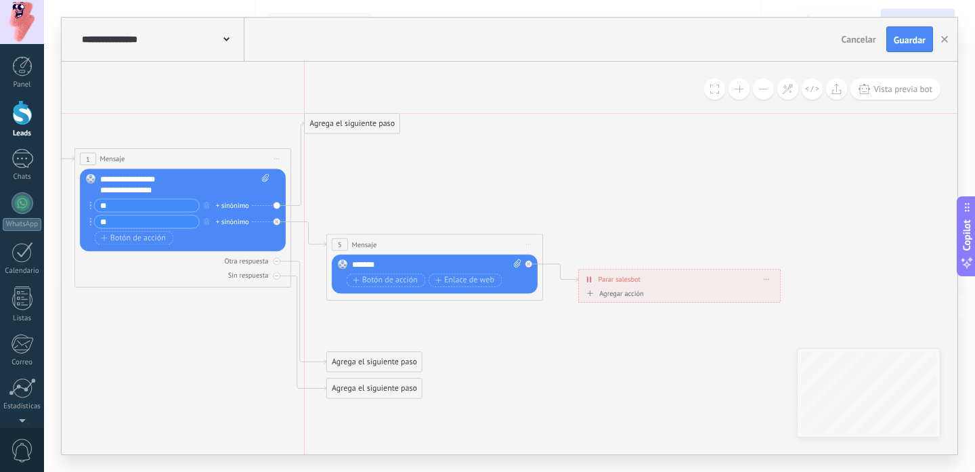
drag, startPoint x: 368, startPoint y: 213, endPoint x: 350, endPoint y: 119, distance: 95.9
click at [350, 119] on div "Agrega el siguiente paso" at bounding box center [352, 123] width 95 height 18
click at [348, 124] on div "Agrega el siguiente paso" at bounding box center [352, 123] width 95 height 18
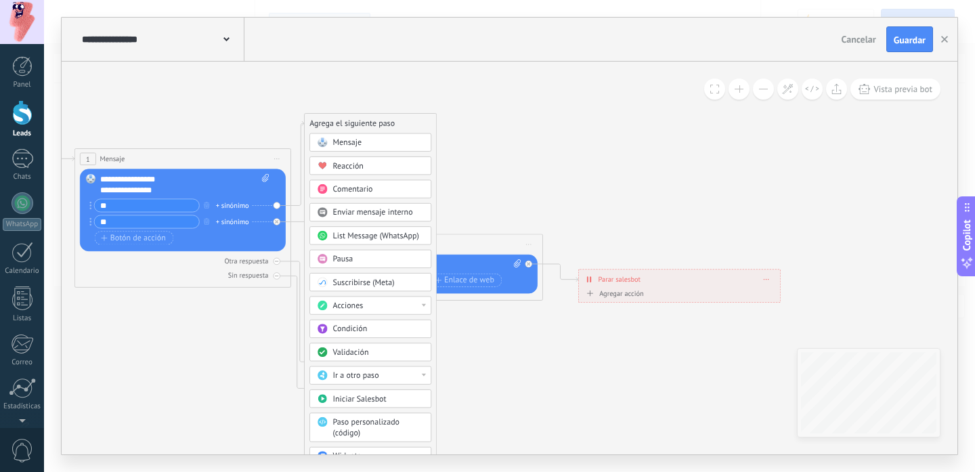
click at [351, 327] on span "Condición" at bounding box center [350, 329] width 35 height 10
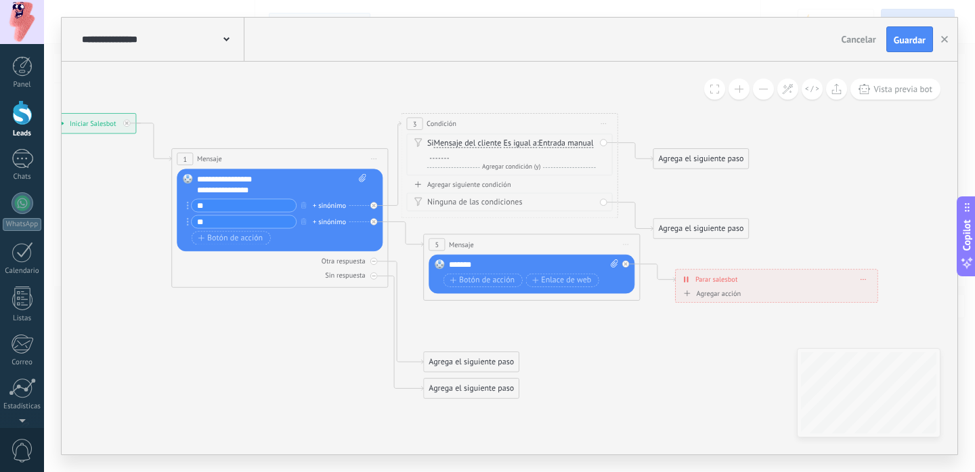
click at [442, 121] on span "Condición" at bounding box center [441, 123] width 30 height 10
click at [607, 123] on span "Iniciar vista previa aquí Cambiar nombre Duplicar Borrar" at bounding box center [604, 124] width 18 height 16
click at [628, 195] on div "Borrar" at bounding box center [652, 194] width 107 height 18
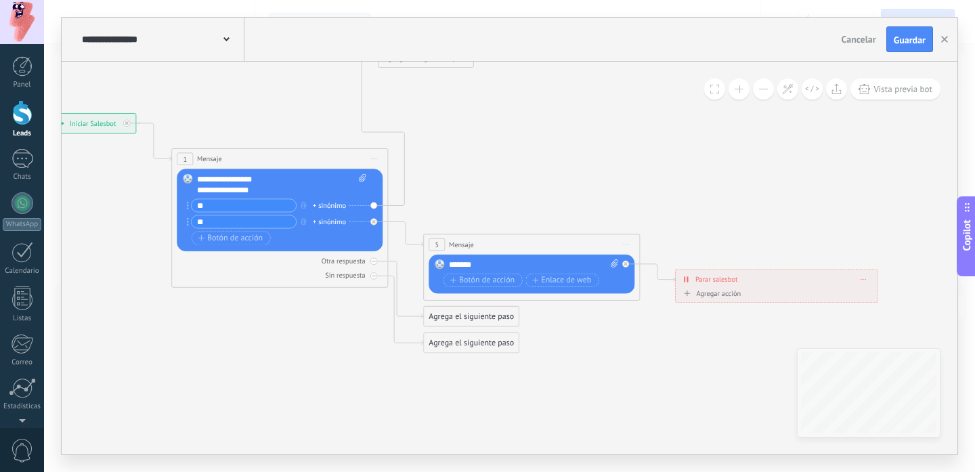
drag, startPoint x: 464, startPoint y: 218, endPoint x: 420, endPoint y: 59, distance: 165.2
click at [420, 59] on div "**********" at bounding box center [510, 236] width 896 height 437
drag, startPoint x: 433, startPoint y: 66, endPoint x: 443, endPoint y: 106, distance: 41.2
click at [443, 104] on div "Agrega el siguiente paso Mensaje Mensaje Mensaje Reacción Comentario Enviar men…" at bounding box center [436, 93] width 96 height 20
click at [440, 96] on div "Agrega el siguiente paso" at bounding box center [436, 96] width 95 height 18
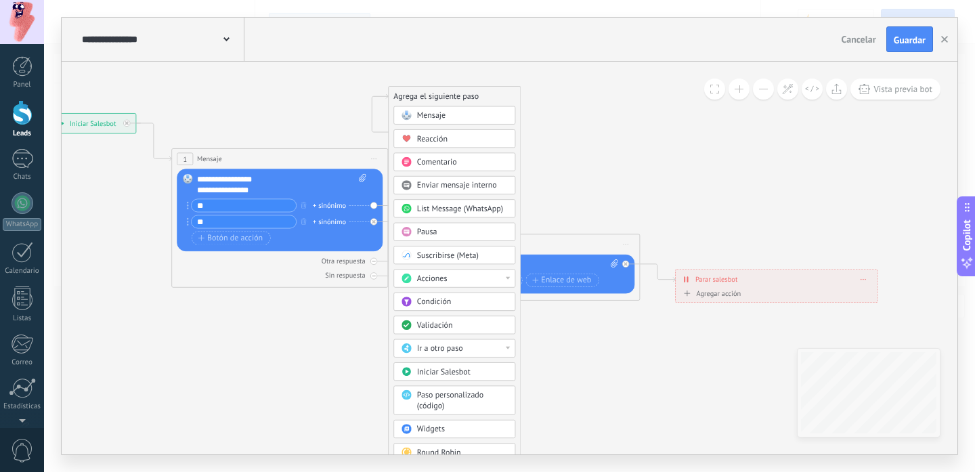
click at [445, 284] on span "Acciones" at bounding box center [432, 278] width 30 height 10
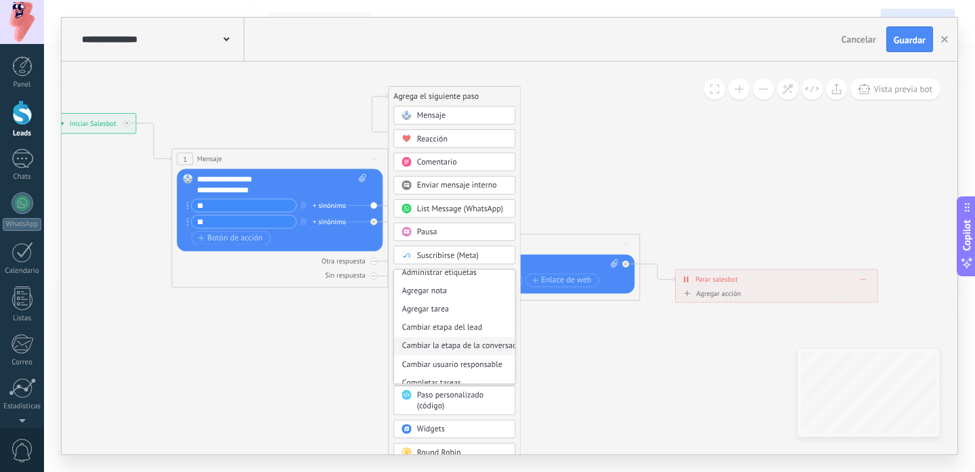
scroll to position [0, 0]
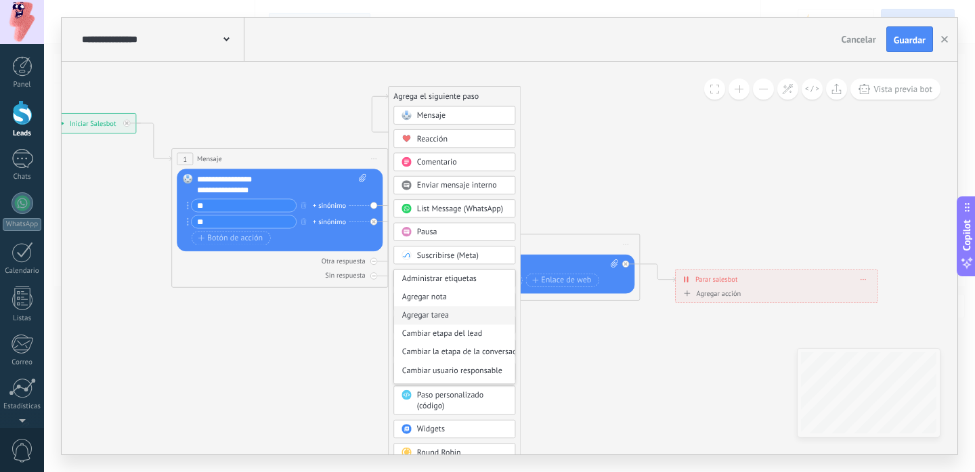
click at [424, 317] on div "Agregar tarea" at bounding box center [454, 316] width 120 height 18
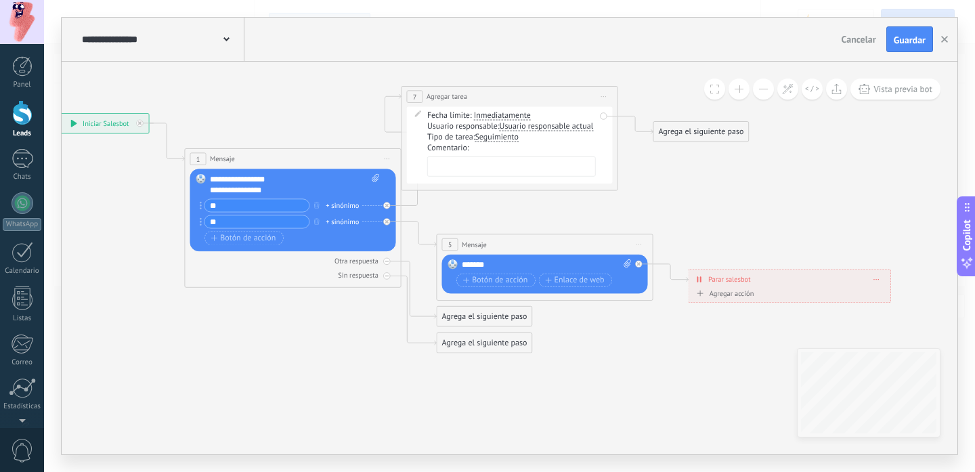
click at [477, 162] on textarea at bounding box center [511, 166] width 169 height 20
type textarea "**********"
click at [713, 125] on div "Agrega el siguiente paso" at bounding box center [700, 132] width 95 height 18
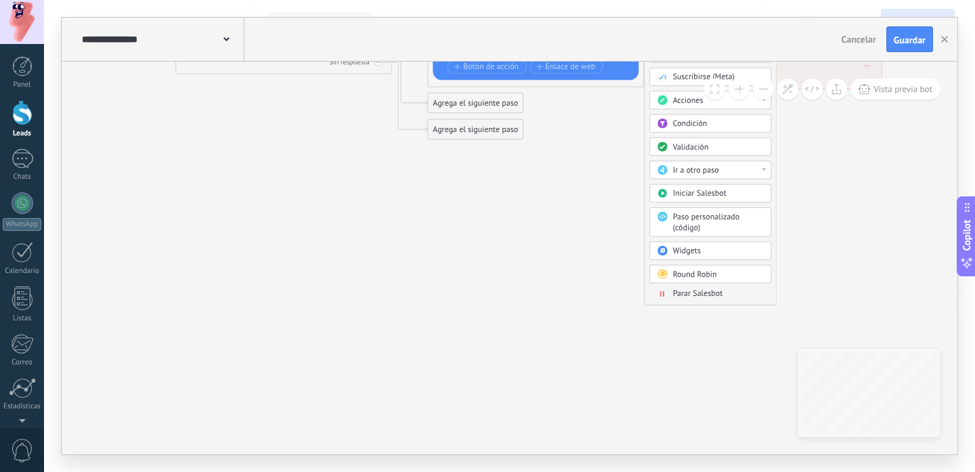
click at [713, 293] on span "Parar Salesbot" at bounding box center [698, 293] width 50 height 10
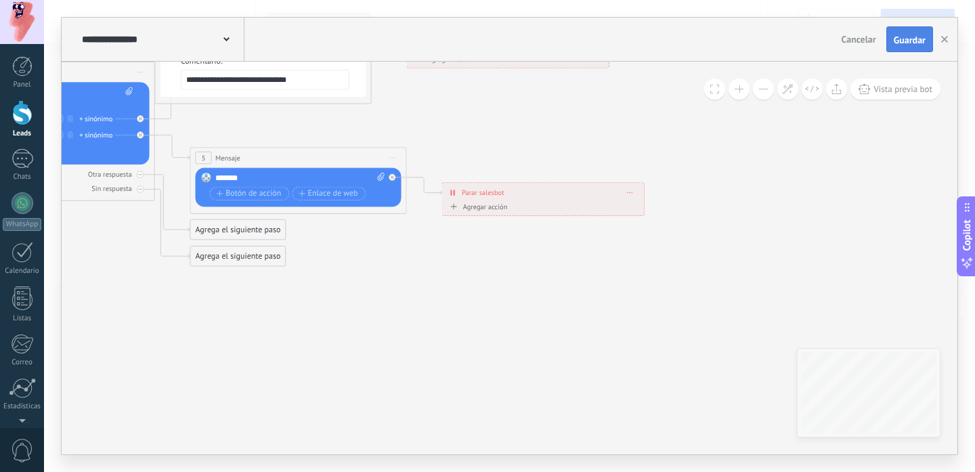
click at [908, 41] on span "Guardar" at bounding box center [910, 39] width 32 height 9
click at [887, 101] on icon at bounding box center [227, 133] width 1375 height 809
click at [887, 83] on button "Vista previa bot" at bounding box center [895, 89] width 90 height 21
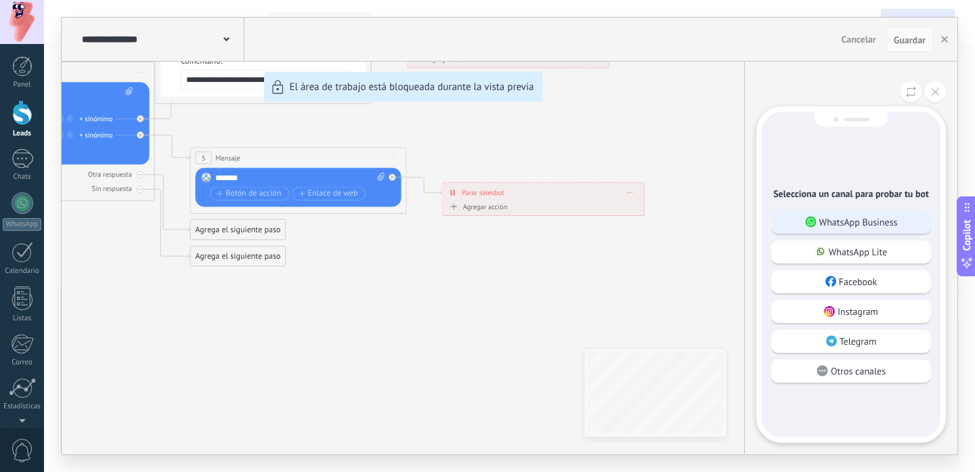
click at [841, 231] on div "WhatsApp Business" at bounding box center [851, 222] width 160 height 23
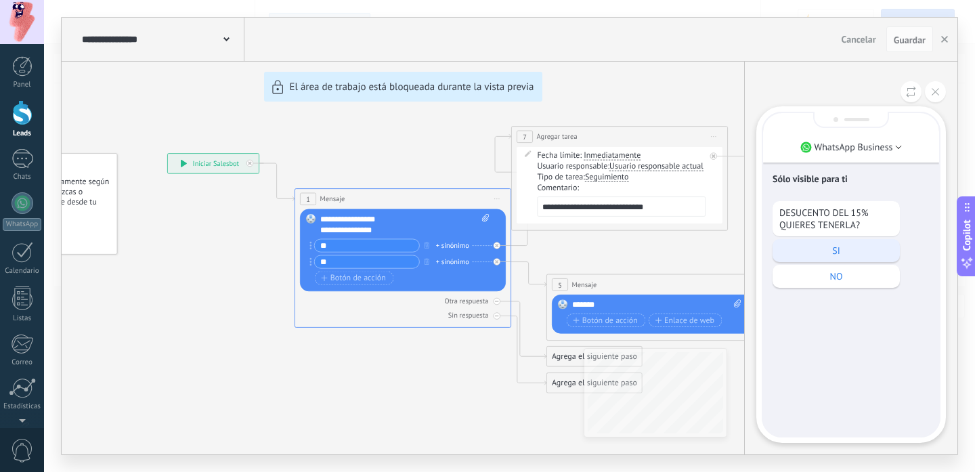
click at [833, 240] on div "SI" at bounding box center [835, 250] width 127 height 23
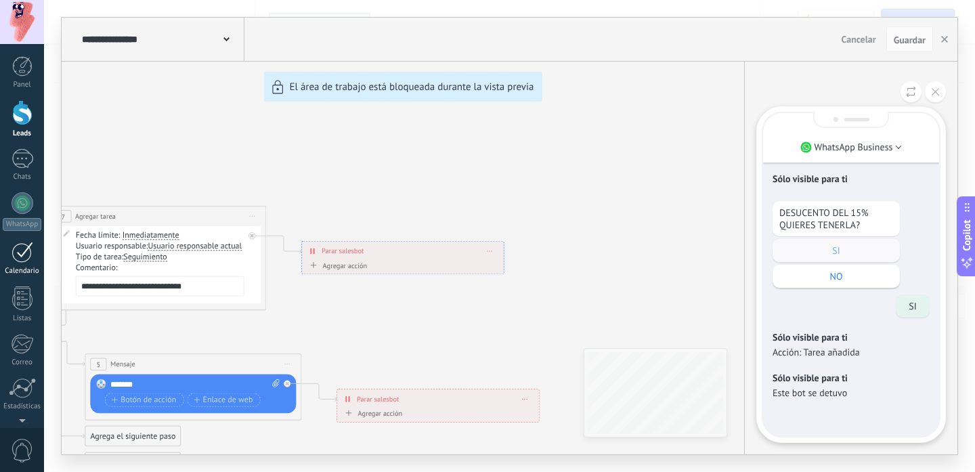
click at [23, 259] on div at bounding box center [23, 252] width 22 height 21
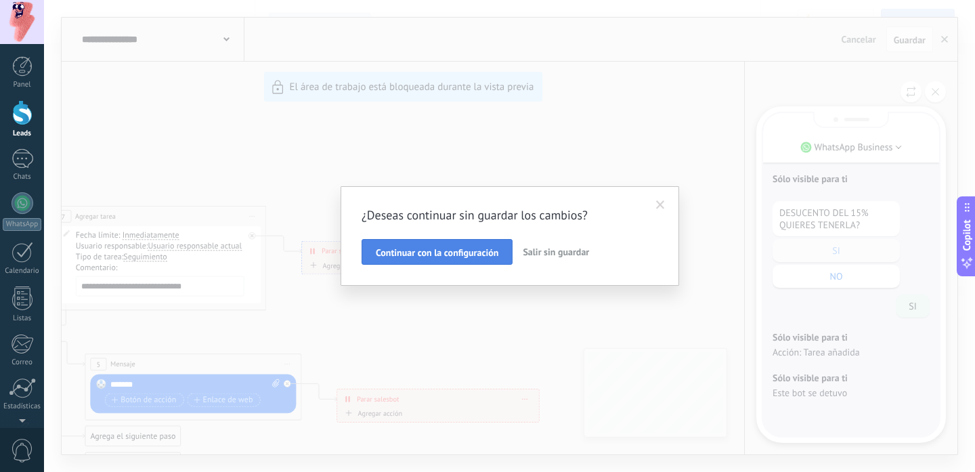
click at [487, 251] on span "Continuar con la configuración" at bounding box center [437, 252] width 123 height 9
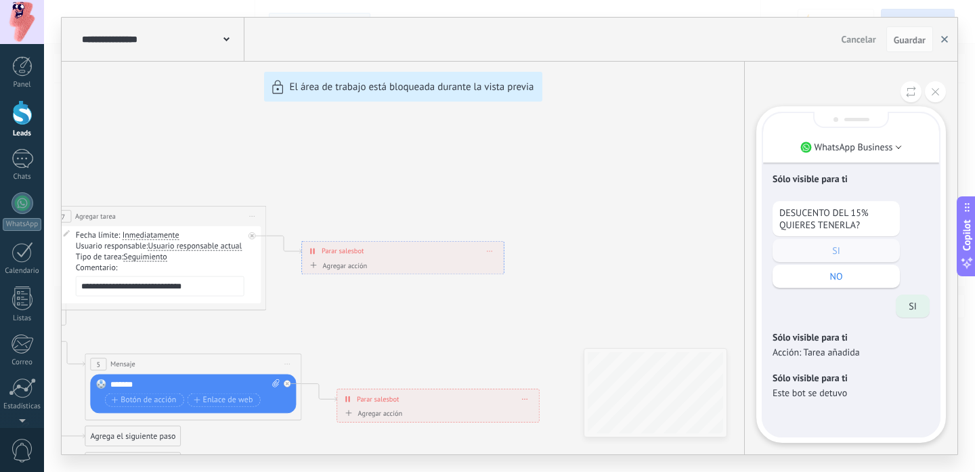
click at [942, 43] on button "button" at bounding box center [944, 39] width 20 height 26
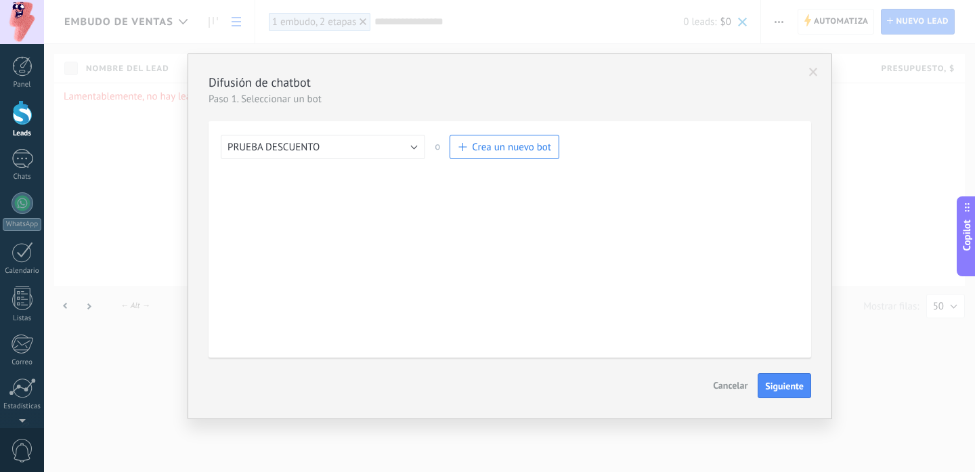
click at [820, 69] on span at bounding box center [813, 72] width 22 height 23
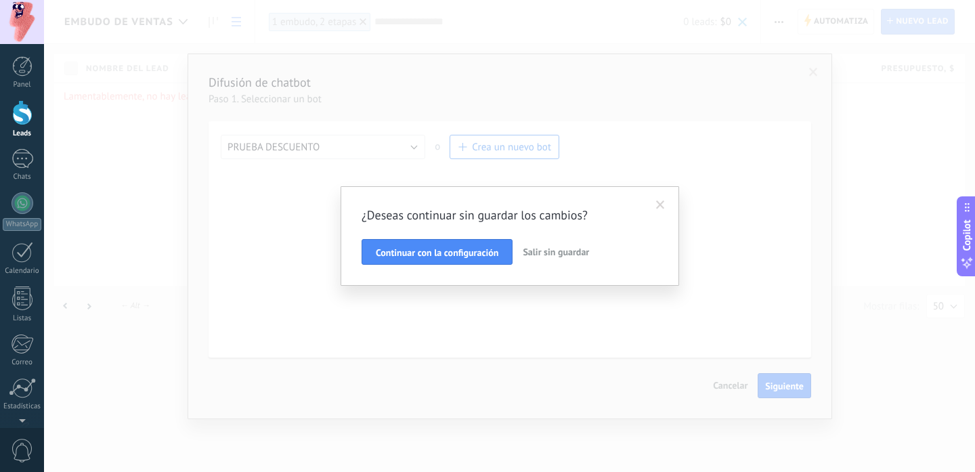
click at [569, 245] on button "Salir sin guardar" at bounding box center [555, 252] width 77 height 26
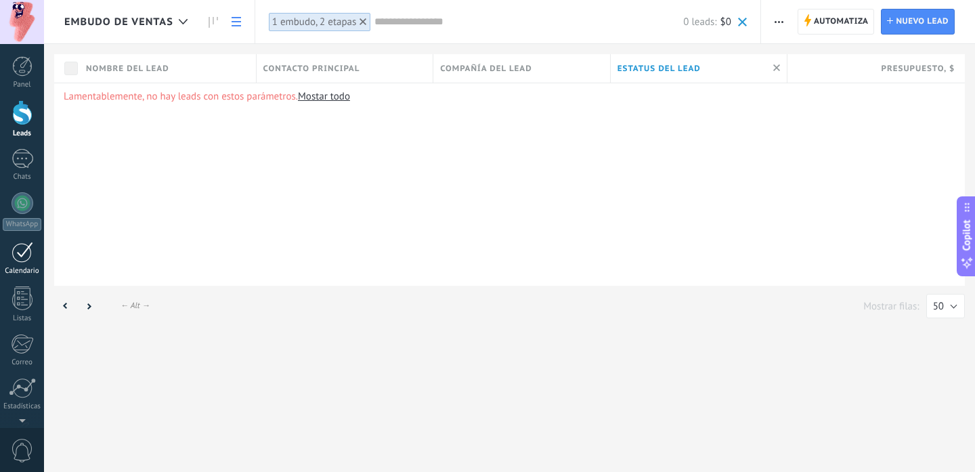
click at [18, 257] on div at bounding box center [23, 252] width 22 height 21
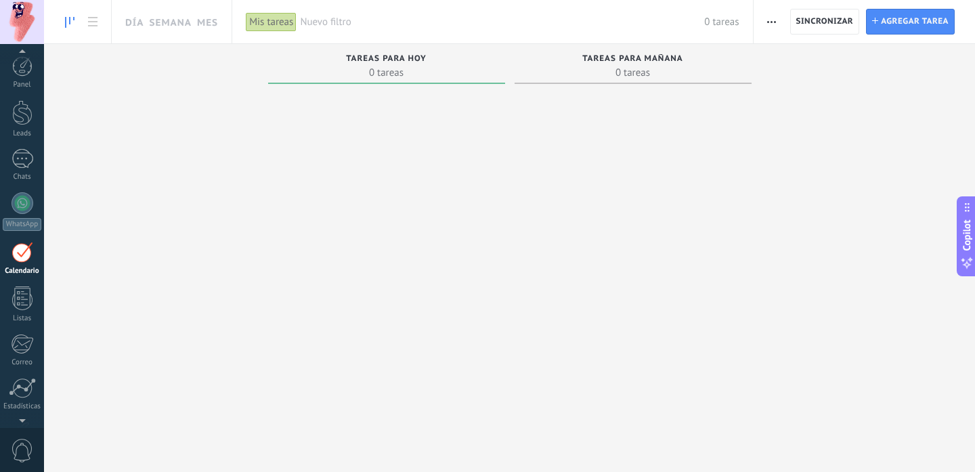
scroll to position [39, 0]
click at [133, 22] on link "Día" at bounding box center [134, 21] width 18 height 43
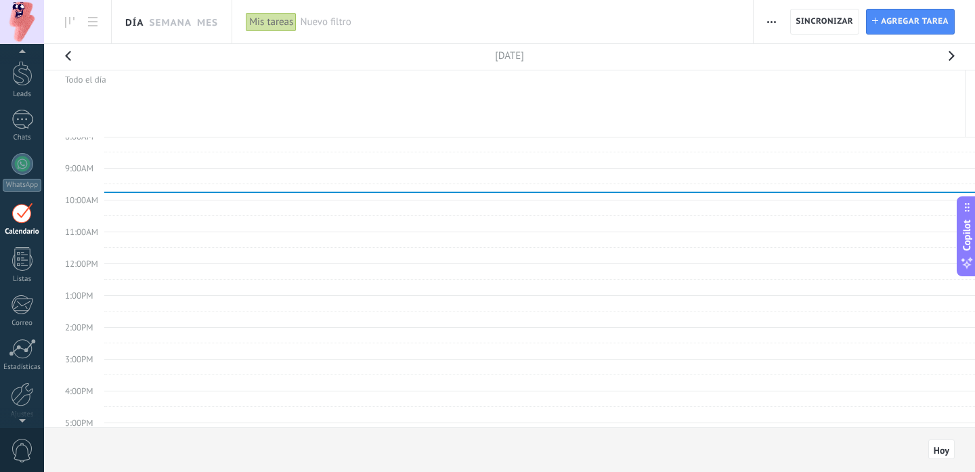
scroll to position [35, 0]
click at [23, 123] on div at bounding box center [23, 124] width 22 height 20
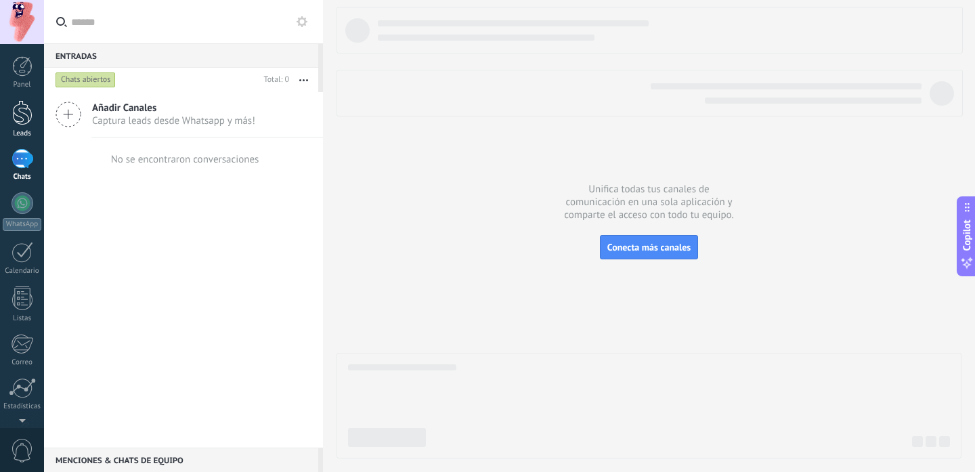
click at [14, 131] on div "Leads" at bounding box center [22, 133] width 39 height 9
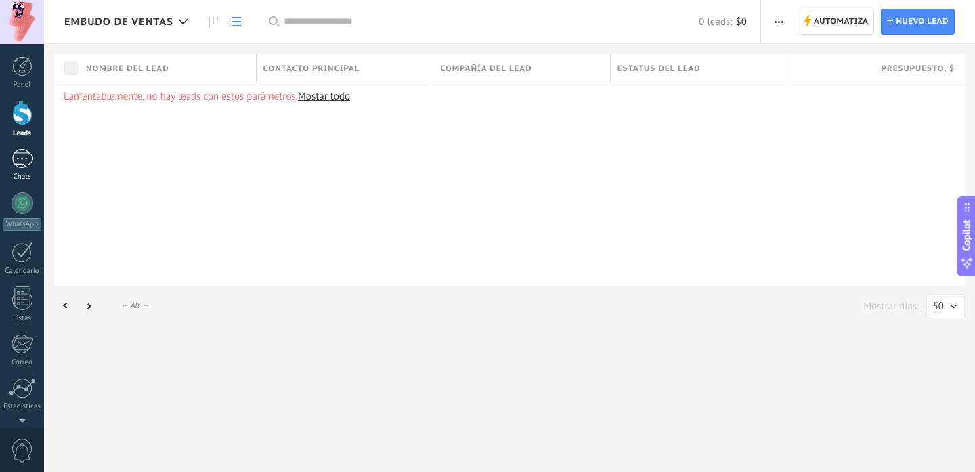
click at [18, 167] on div at bounding box center [23, 159] width 22 height 20
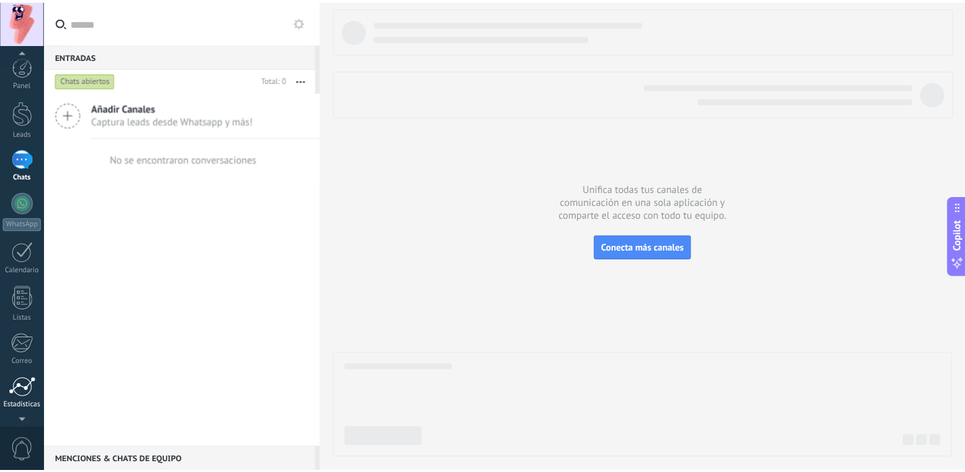
scroll to position [91, 0]
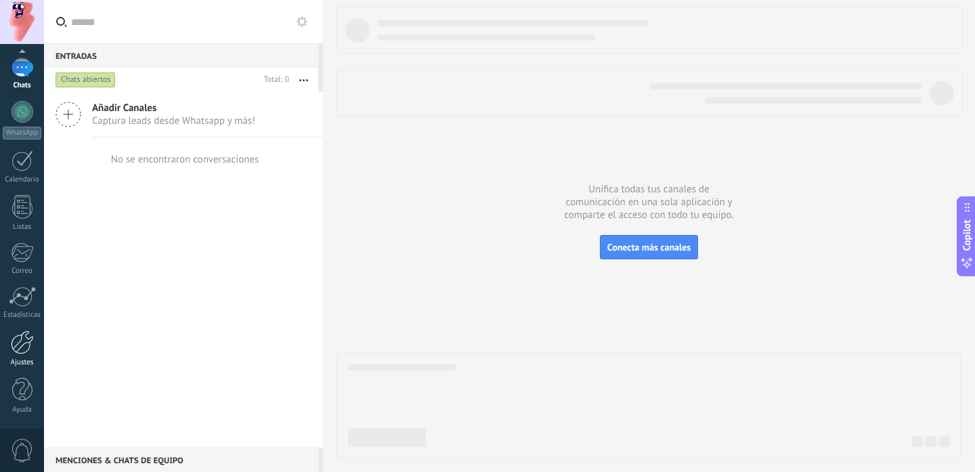
click at [28, 350] on div at bounding box center [22, 342] width 23 height 24
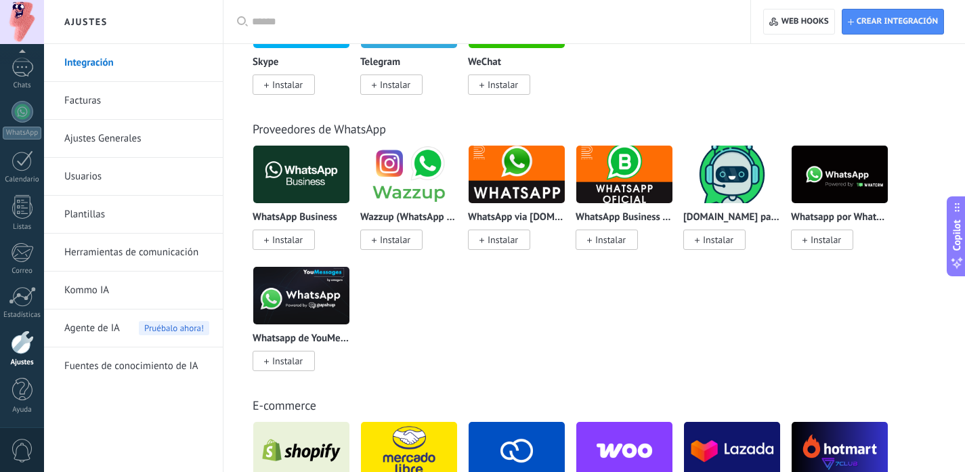
scroll to position [534, 0]
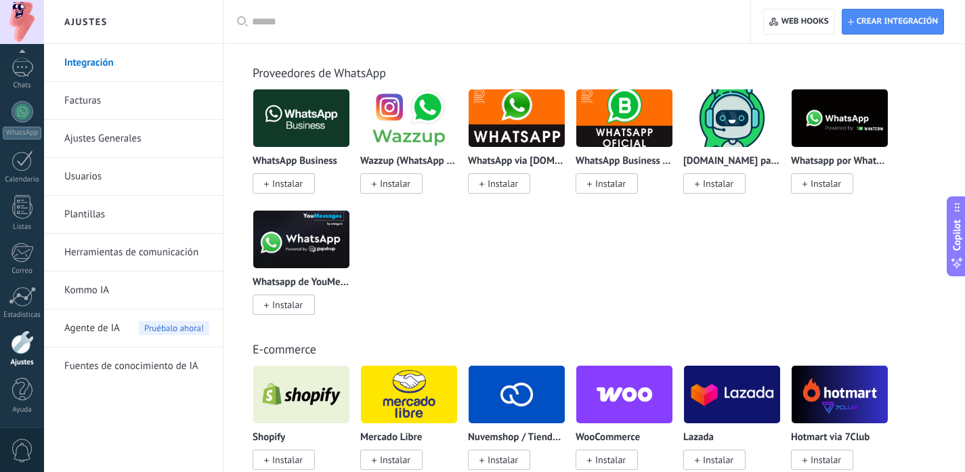
click at [131, 250] on link "Herramientas de comunicación" at bounding box center [136, 253] width 145 height 38
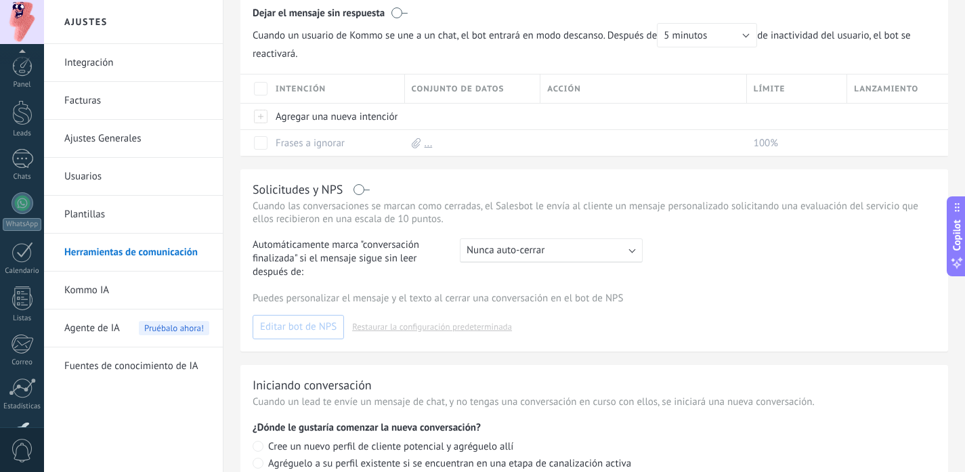
scroll to position [91, 0]
click at [94, 53] on link "Integración" at bounding box center [136, 63] width 145 height 38
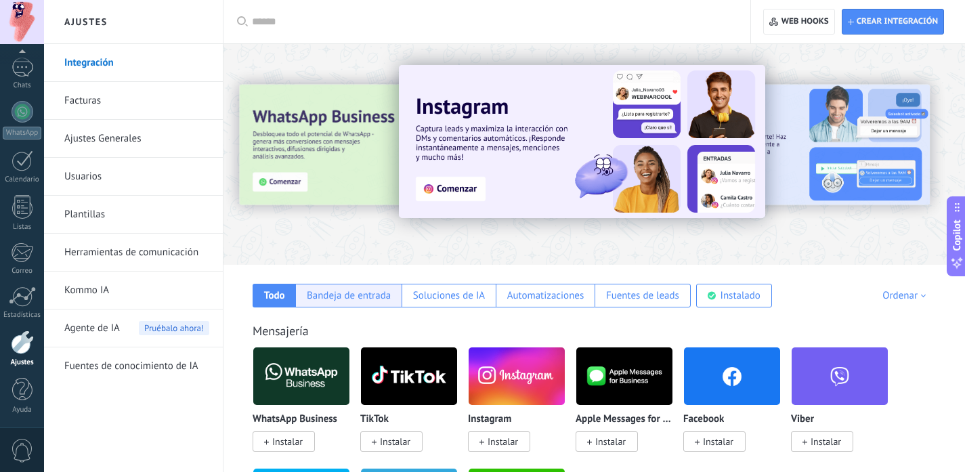
click at [374, 297] on div "Bandeja de entrada" at bounding box center [349, 295] width 84 height 13
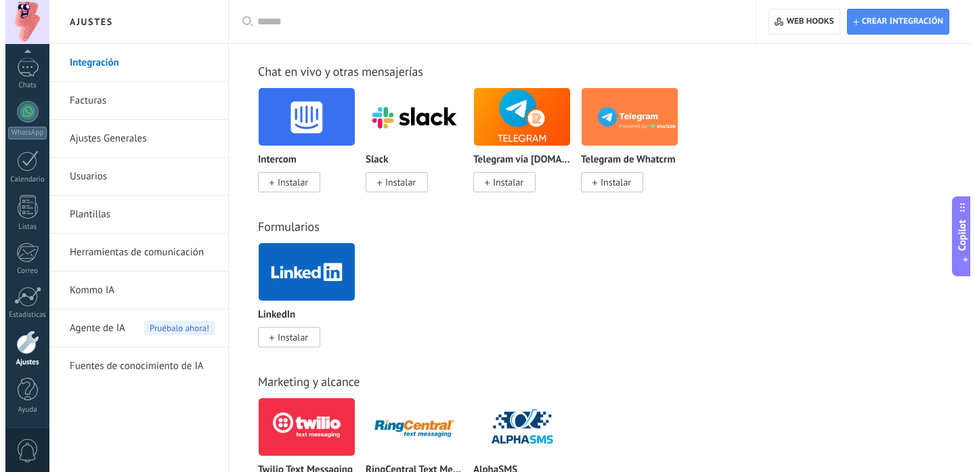
scroll to position [914, 0]
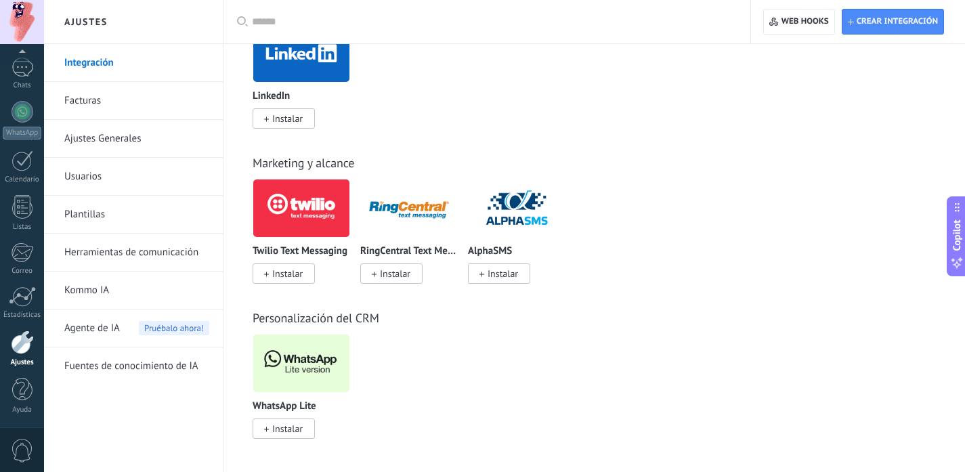
click at [263, 420] on span "Instalar" at bounding box center [283, 428] width 62 height 20
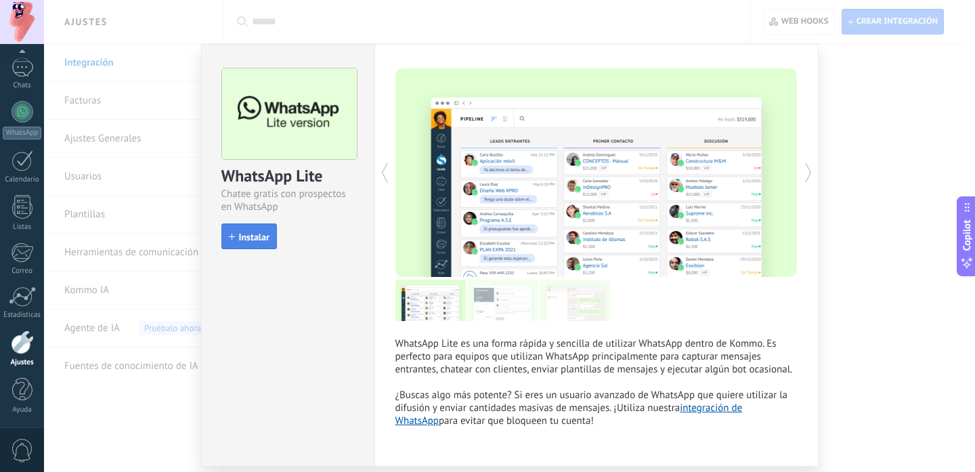
click at [259, 237] on span "Instalar" at bounding box center [254, 236] width 30 height 9
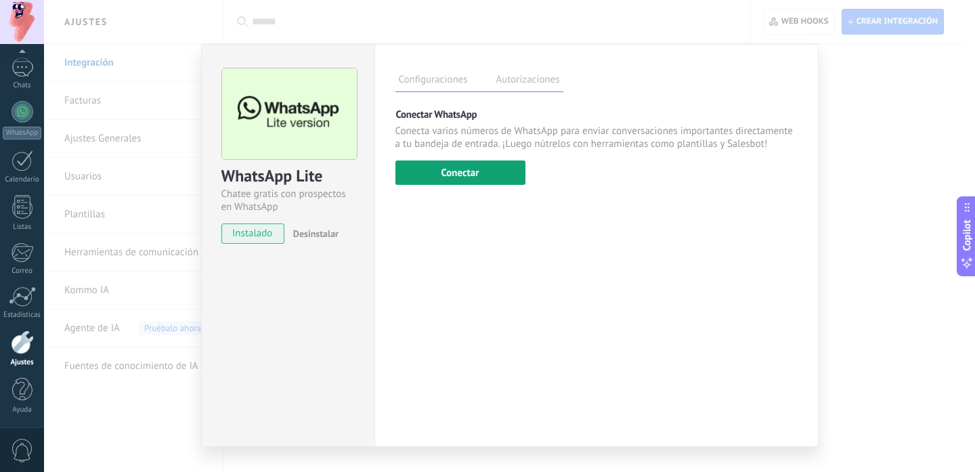
click at [468, 166] on button "Conectar" at bounding box center [460, 172] width 130 height 24
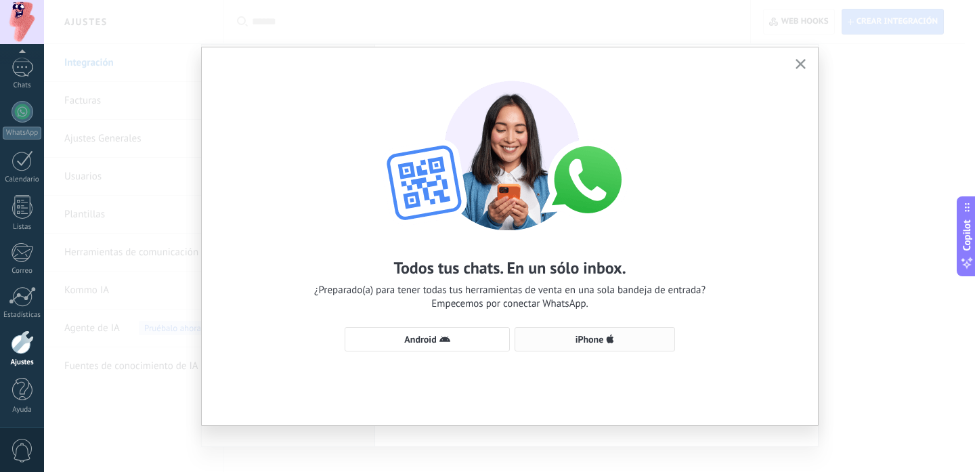
click at [565, 338] on span "iPhone" at bounding box center [595, 339] width 146 height 11
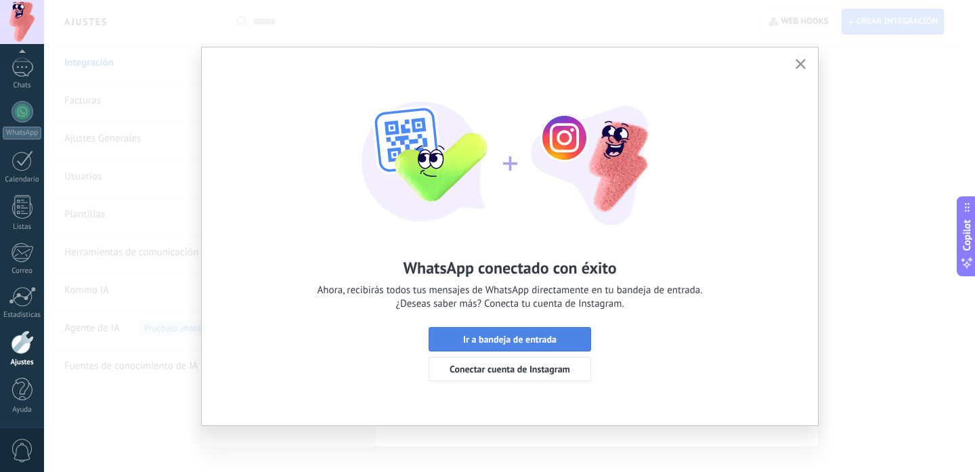
click at [545, 339] on span "Ir a bandeja de entrada" at bounding box center [509, 338] width 93 height 9
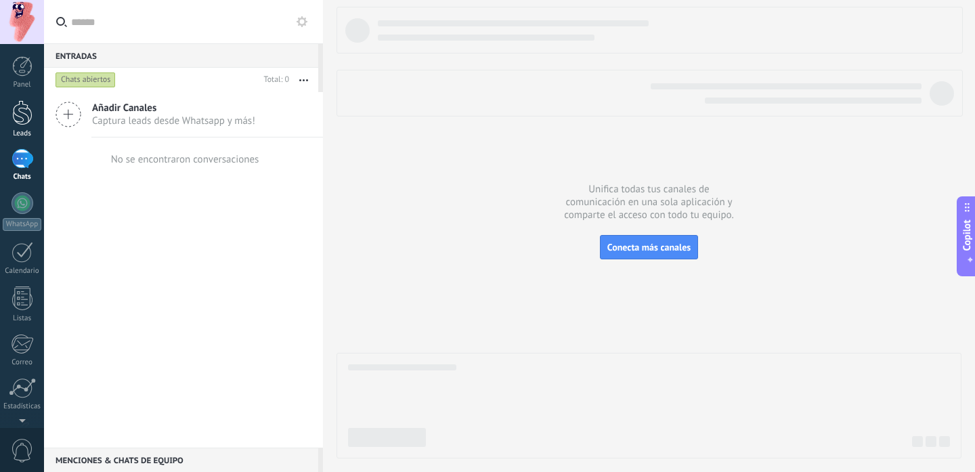
click at [14, 124] on div at bounding box center [22, 112] width 20 height 25
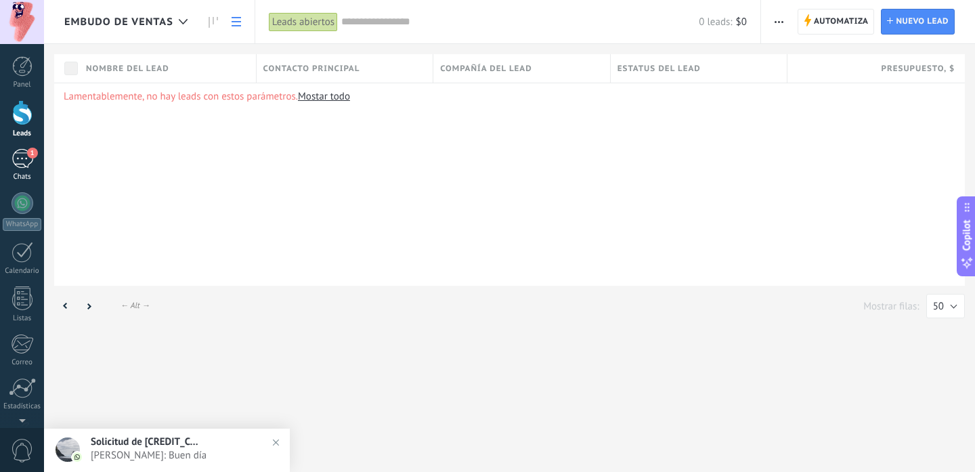
click at [18, 158] on div "1" at bounding box center [23, 159] width 22 height 20
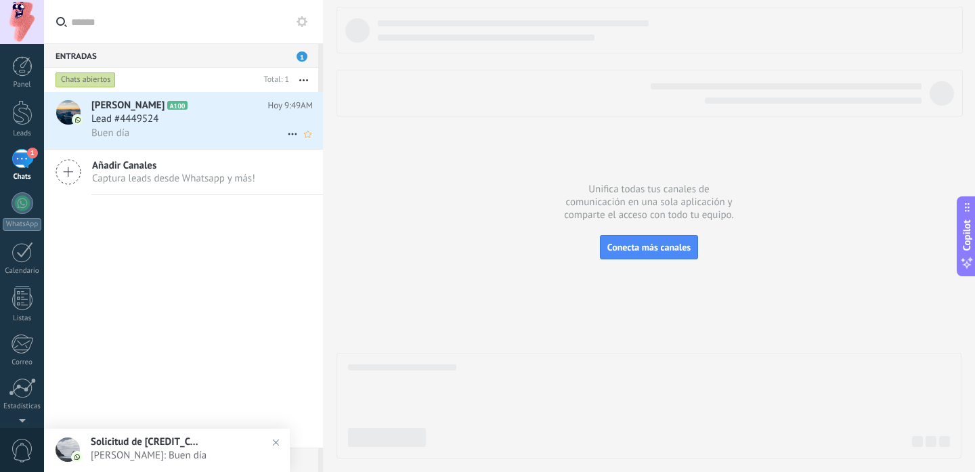
click at [171, 123] on div "Lead #4449524" at bounding box center [201, 119] width 221 height 14
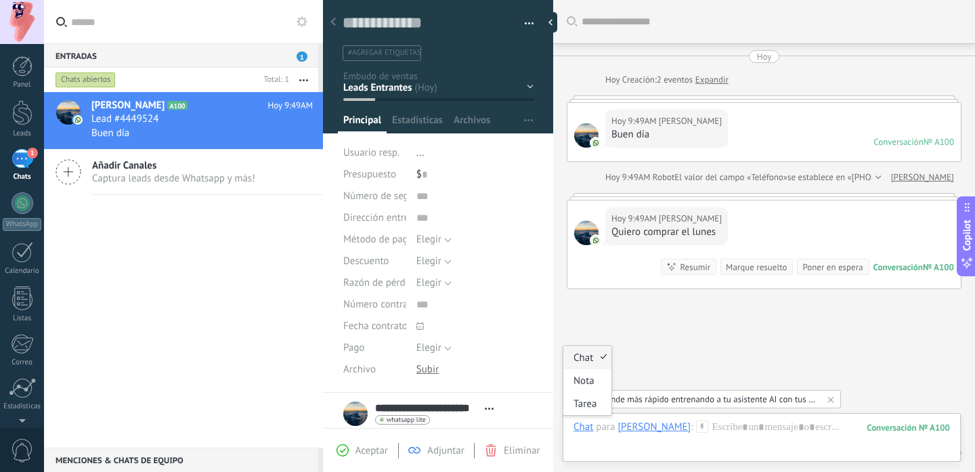
scroll to position [53, 0]
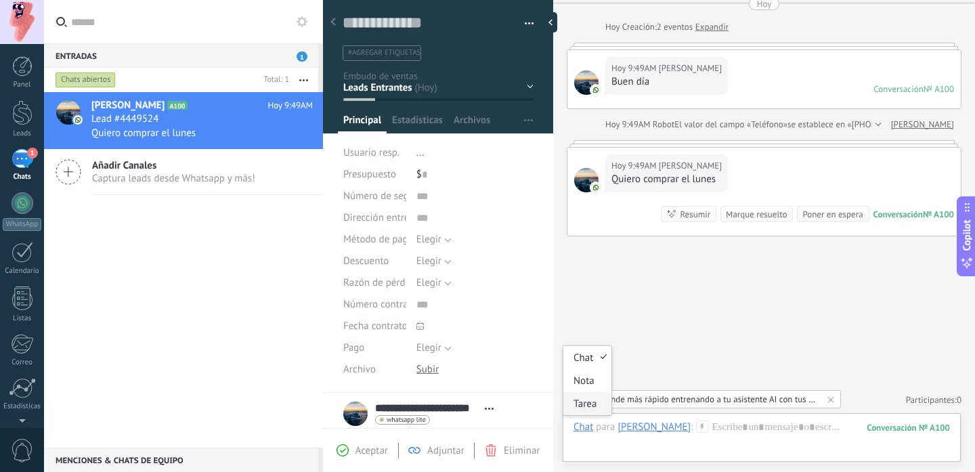
click at [594, 407] on div "Tarea" at bounding box center [587, 403] width 48 height 23
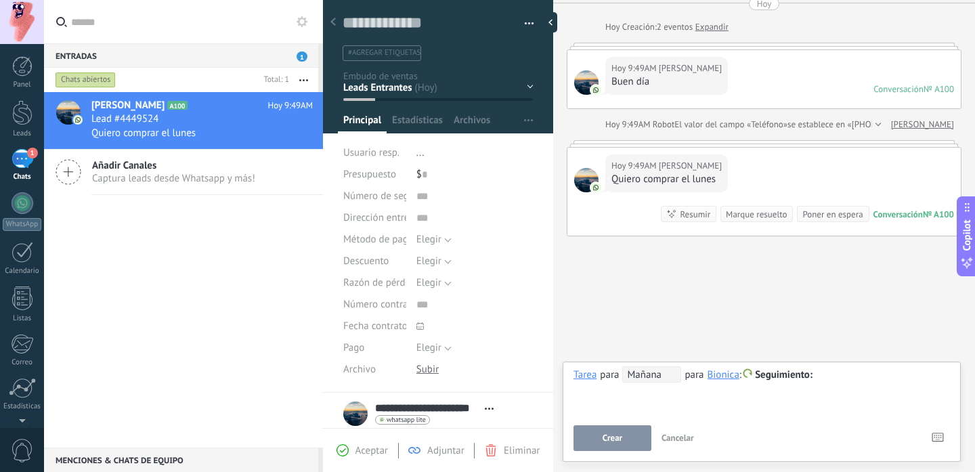
click at [665, 376] on span "Mañana" at bounding box center [651, 374] width 59 height 16
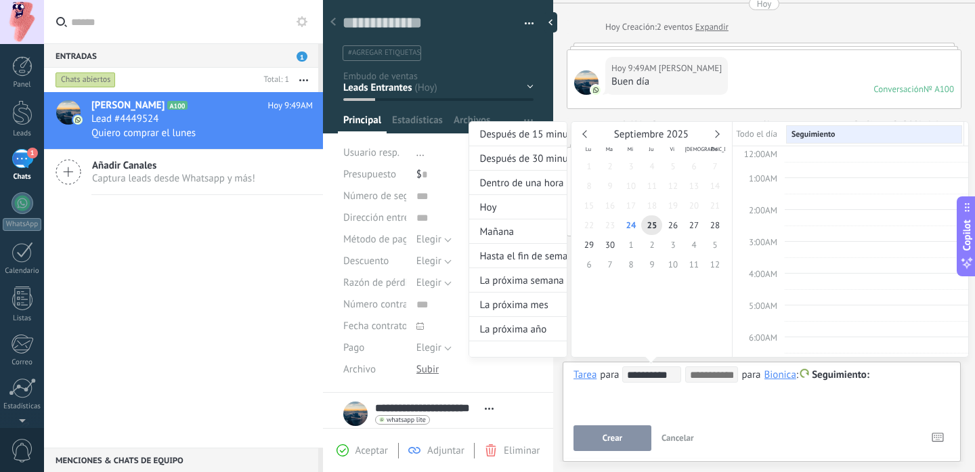
scroll to position [255, 0]
click at [591, 250] on span "29" at bounding box center [588, 245] width 21 height 20
type input "**********"
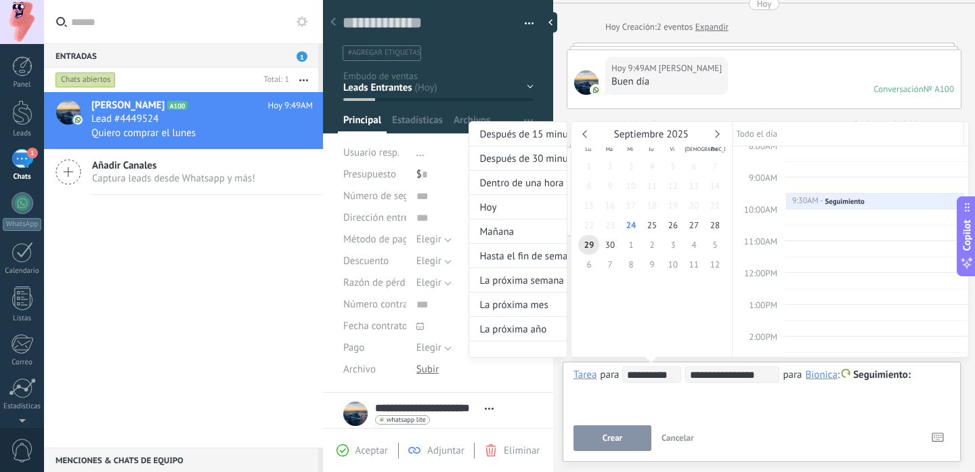
click at [929, 375] on div "**********" at bounding box center [718, 251] width 500 height 261
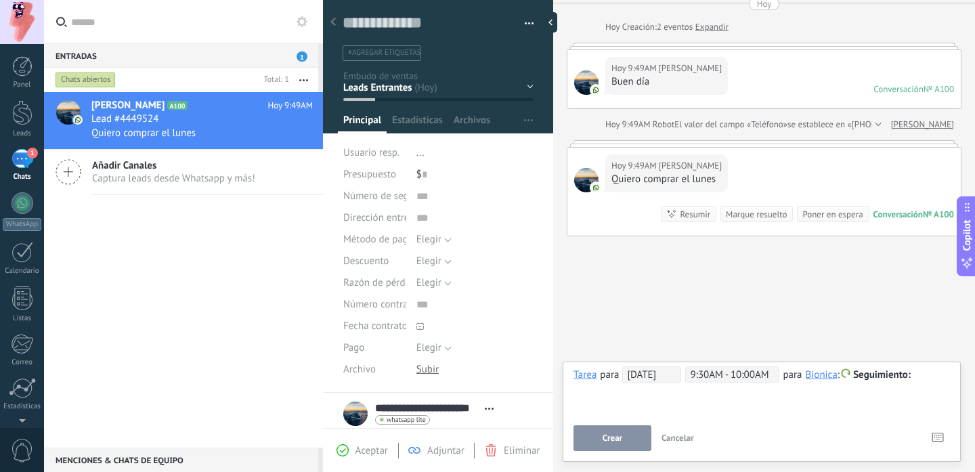
click at [927, 376] on div at bounding box center [761, 375] width 376 height 16
click at [620, 434] on span "Crear" at bounding box center [612, 437] width 20 height 9
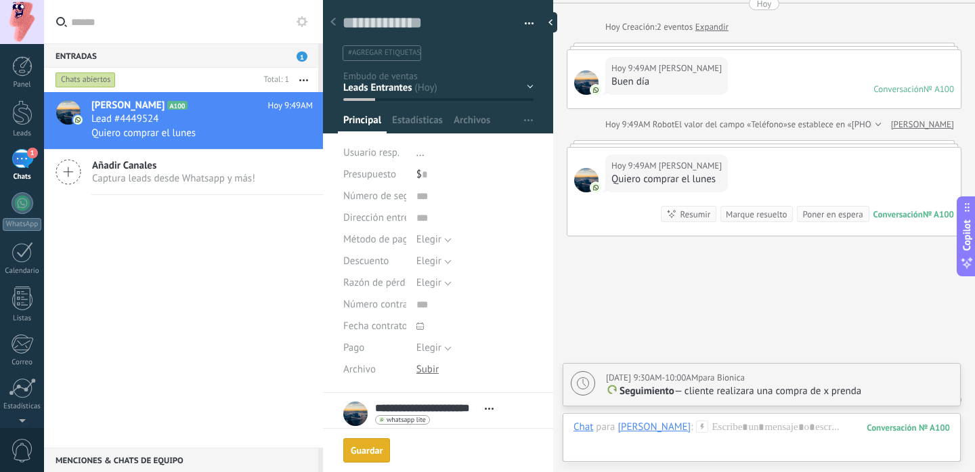
scroll to position [100, 0]
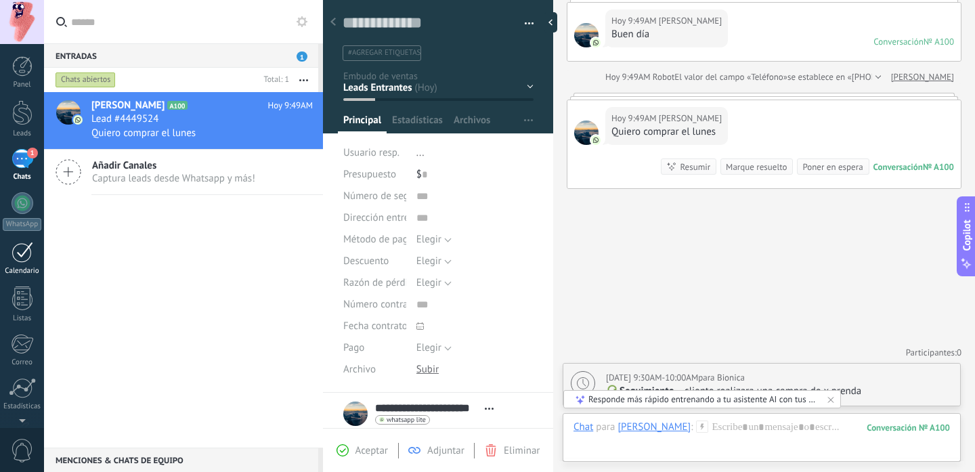
click at [18, 258] on div at bounding box center [23, 252] width 22 height 21
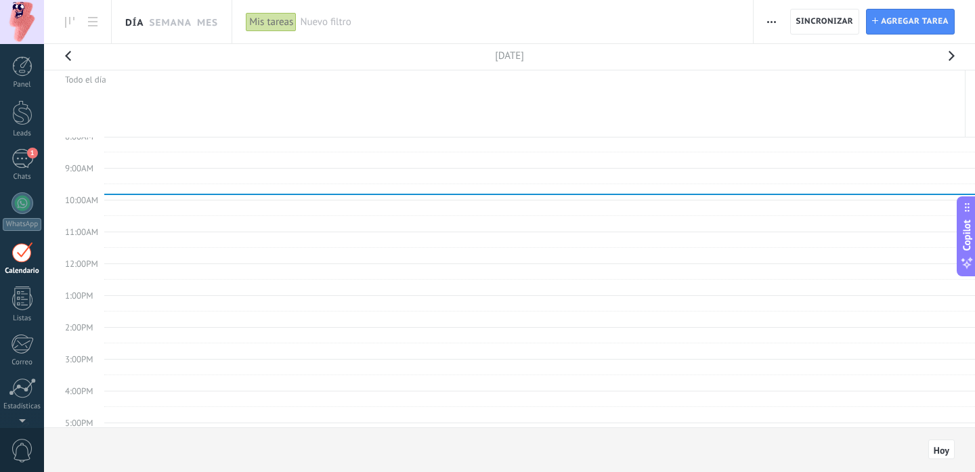
scroll to position [39, 0]
click at [209, 25] on link "Mes" at bounding box center [207, 21] width 21 height 43
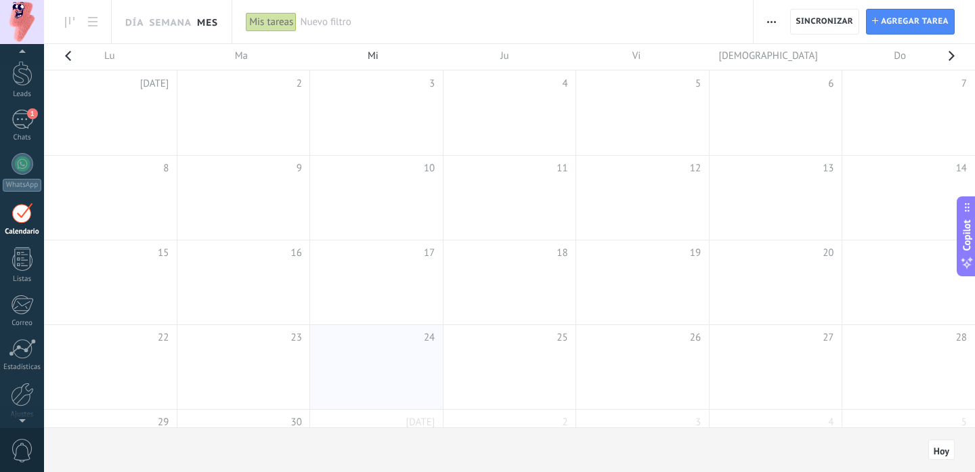
scroll to position [66, 0]
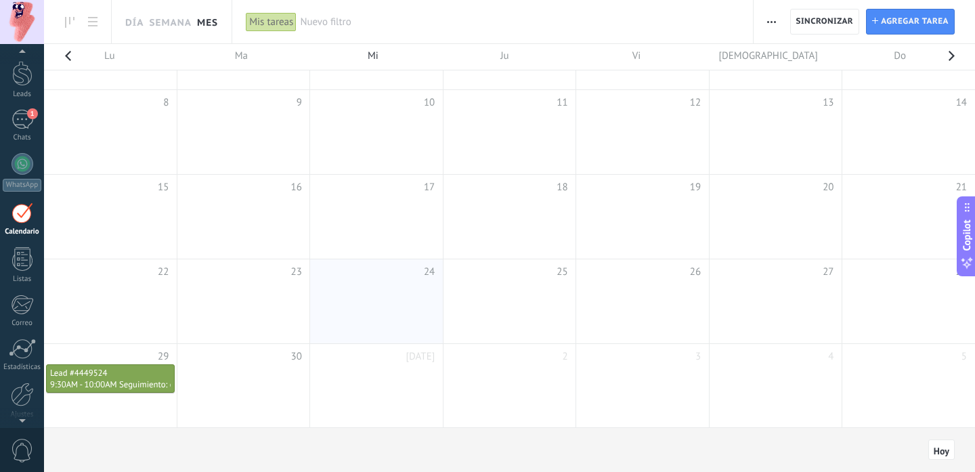
click at [126, 373] on div "Lead #4449524" at bounding box center [110, 374] width 120 height 12
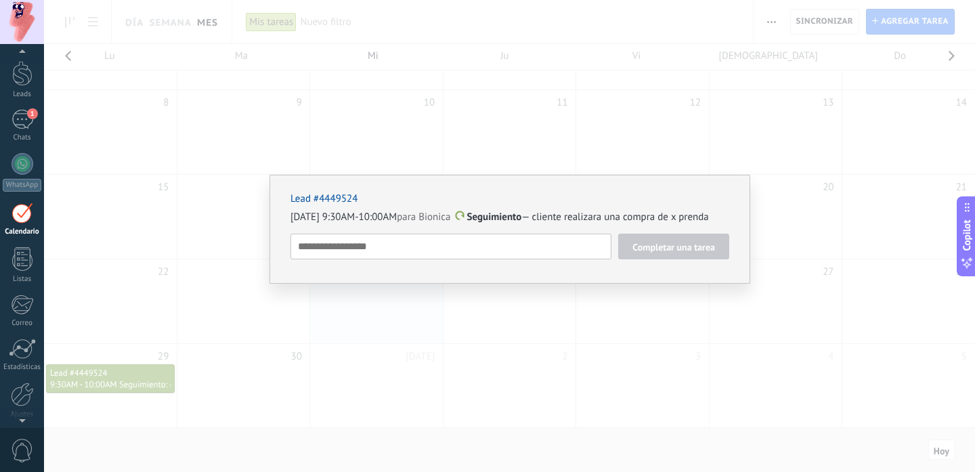
click at [438, 84] on div "Lead #4449524 29/09/2025 9:30AM-10:00AM para Bionica Seguimiento — cliente real…" at bounding box center [509, 236] width 931 height 472
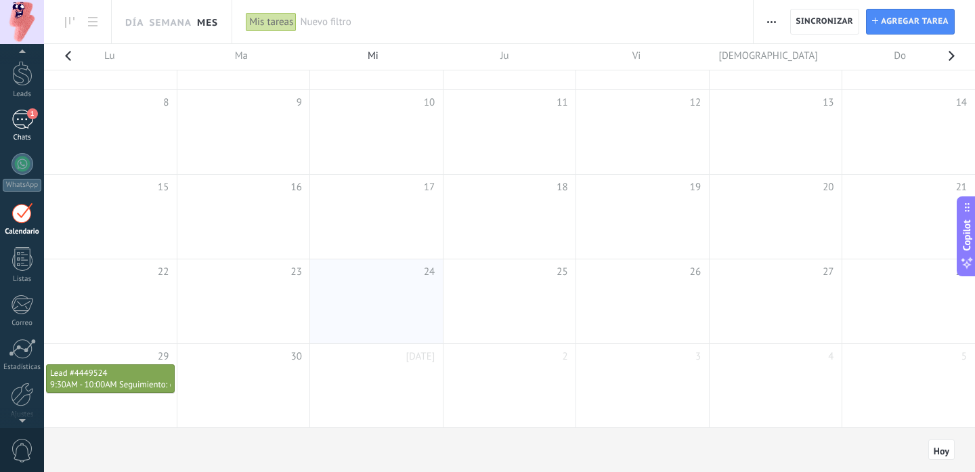
click at [23, 129] on link "1 Chats" at bounding box center [22, 126] width 44 height 32
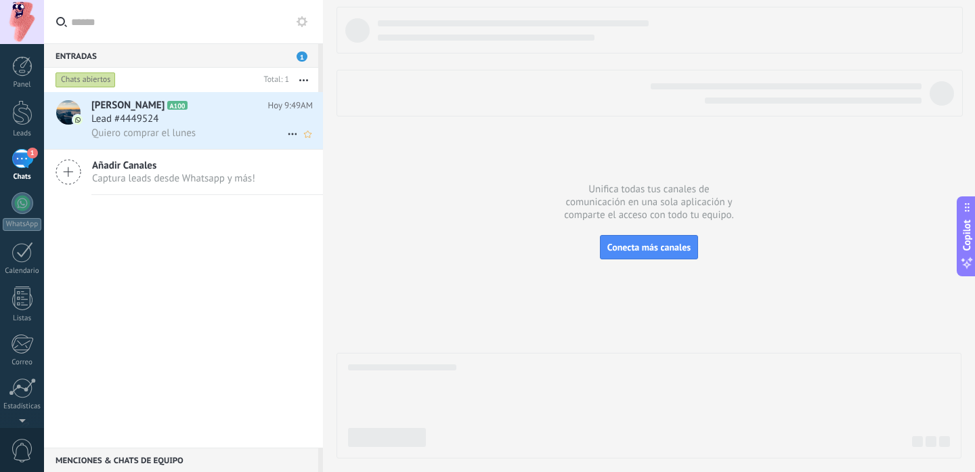
click at [206, 115] on div "Lead #4449524" at bounding box center [201, 119] width 221 height 14
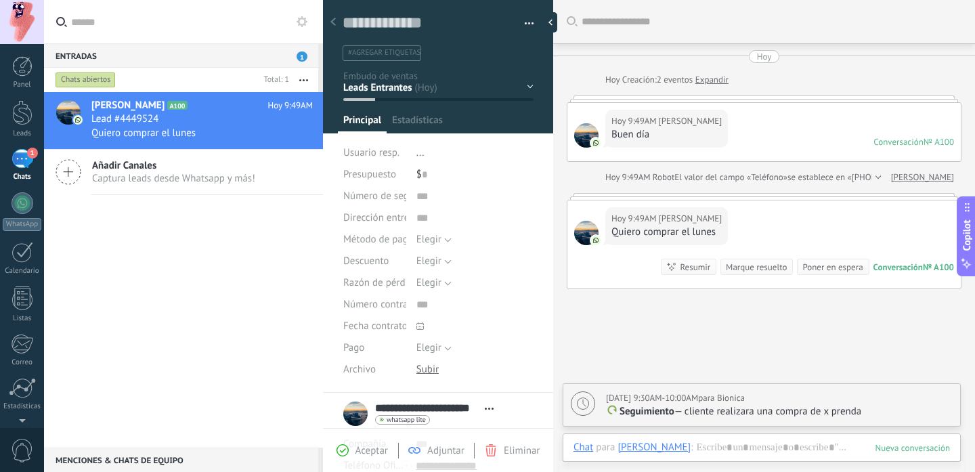
scroll to position [5, 0]
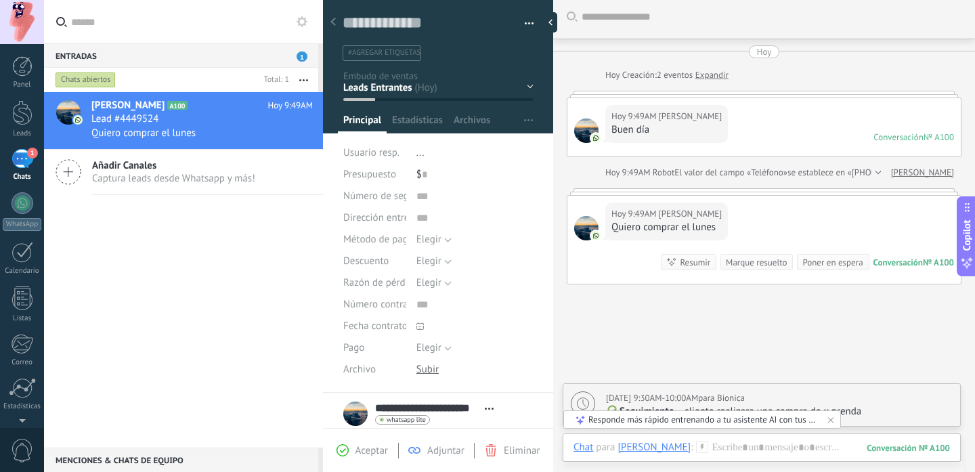
click at [722, 393] on div "29/09/2025 9:30AM-10:00AM para Bionica" at bounding box center [675, 398] width 139 height 14
type textarea "**********"
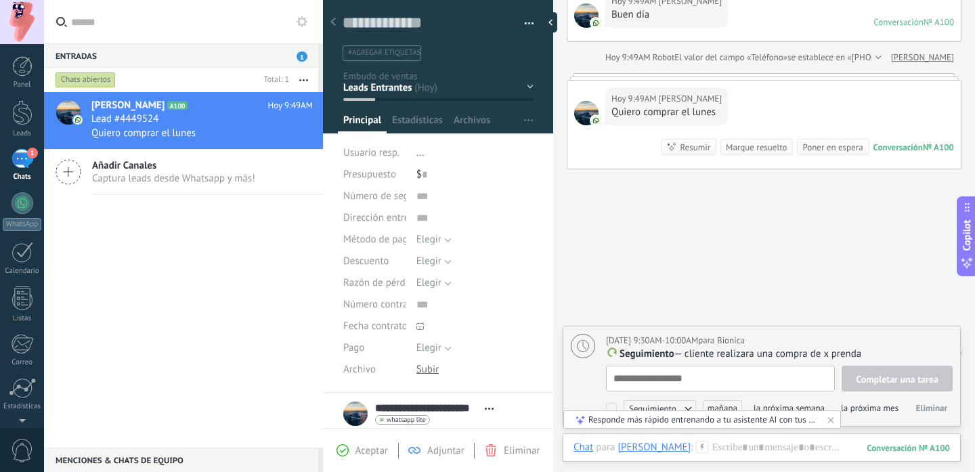
click at [694, 395] on div "Completar una tarea Seguimiento Seguimiento Reunión Personalizado mañana la pró…" at bounding box center [779, 392] width 347 height 53
click at [718, 410] on span "mañana" at bounding box center [722, 408] width 39 height 16
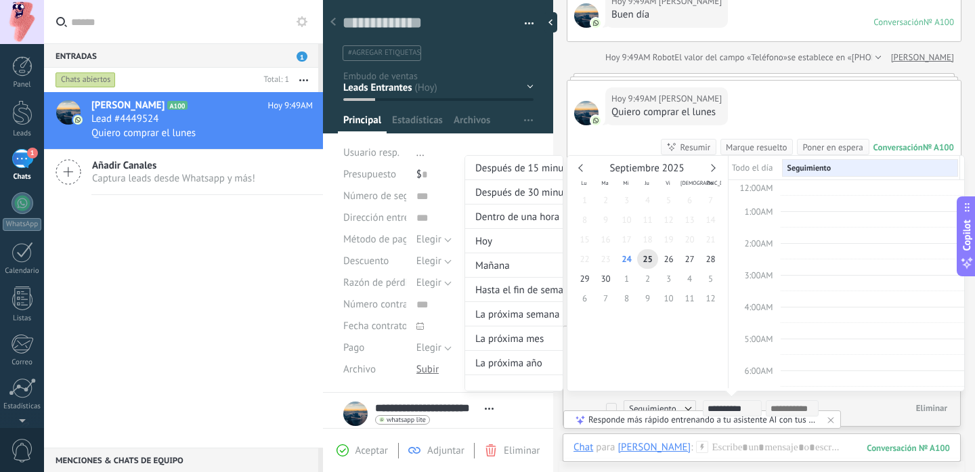
scroll to position [255, 0]
click at [668, 407] on div "**********" at bounding box center [799, 285] width 500 height 261
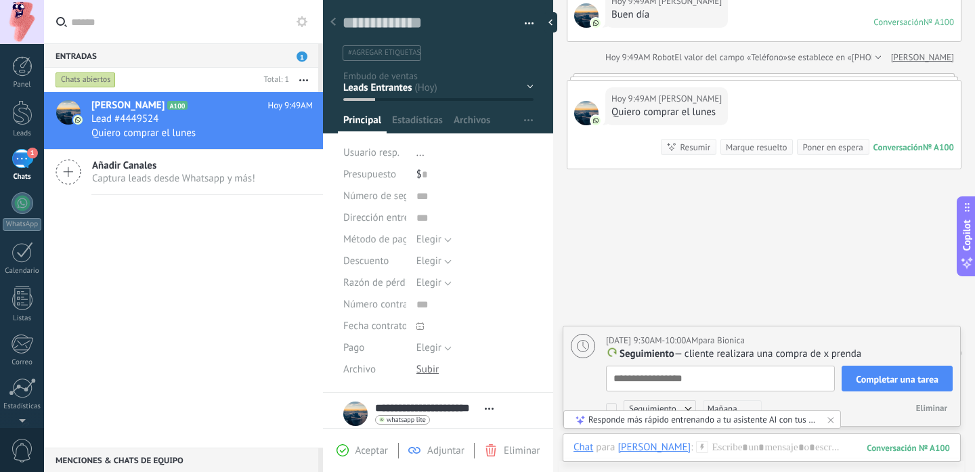
click at [667, 400] on span "Seguimiento" at bounding box center [659, 408] width 72 height 16
click at [755, 395] on div at bounding box center [487, 236] width 975 height 472
click at [831, 420] on icon at bounding box center [830, 419] width 11 height 11
click at [723, 411] on span "Mañana" at bounding box center [732, 408] width 59 height 16
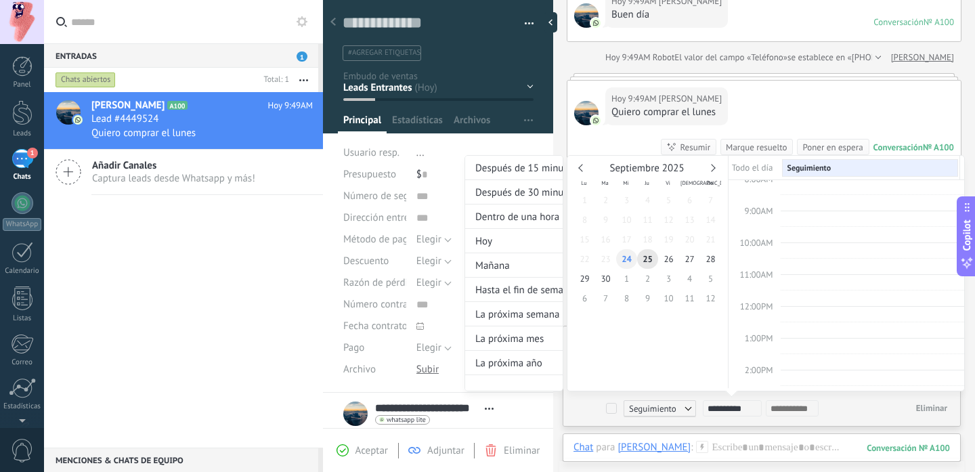
type input "**********"
click at [633, 262] on span "24" at bounding box center [626, 259] width 21 height 20
type input "**********"
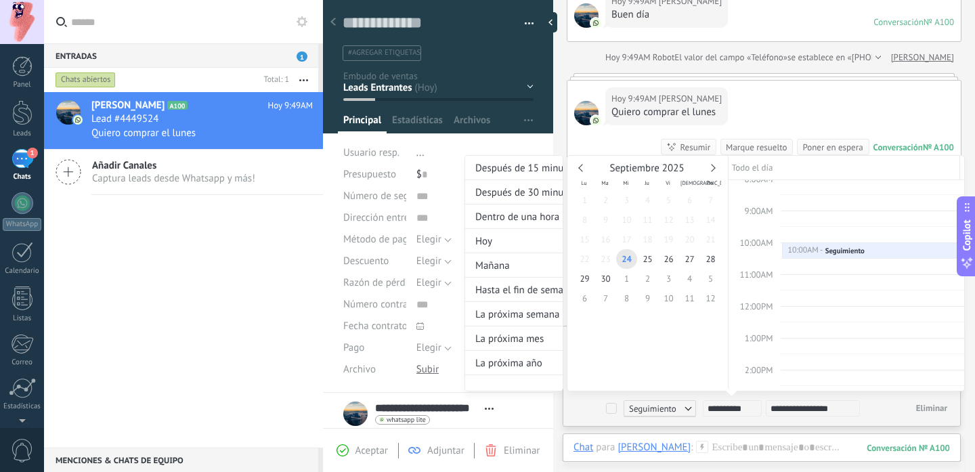
click at [834, 445] on div at bounding box center [487, 236] width 975 height 472
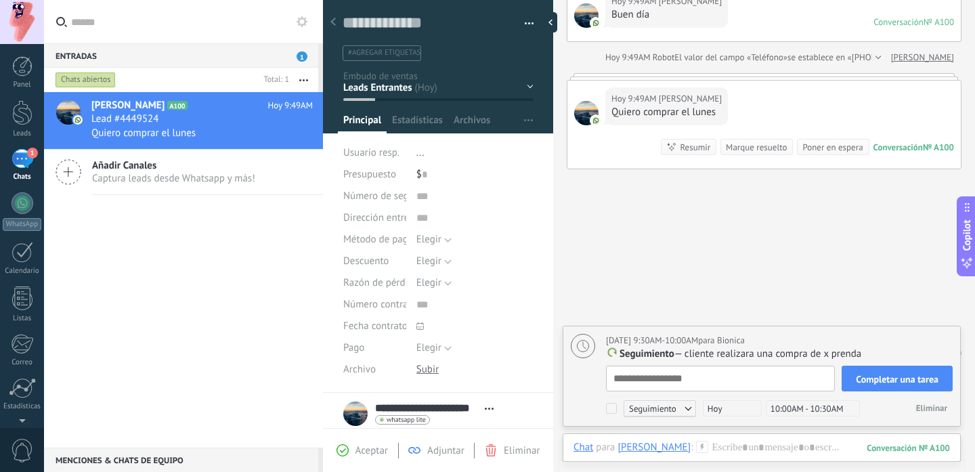
click at [884, 378] on span "Completar una tarea" at bounding box center [897, 378] width 83 height 9
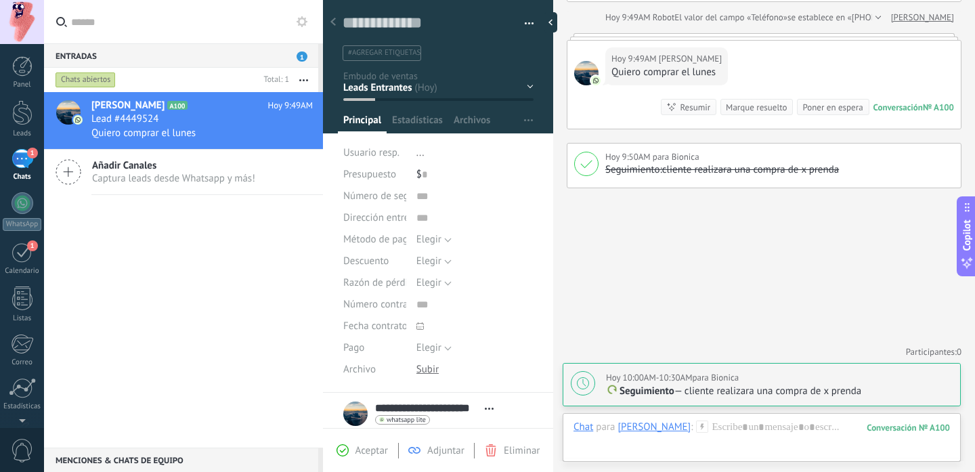
scroll to position [159, 0]
click at [23, 252] on div "1" at bounding box center [23, 252] width 22 height 21
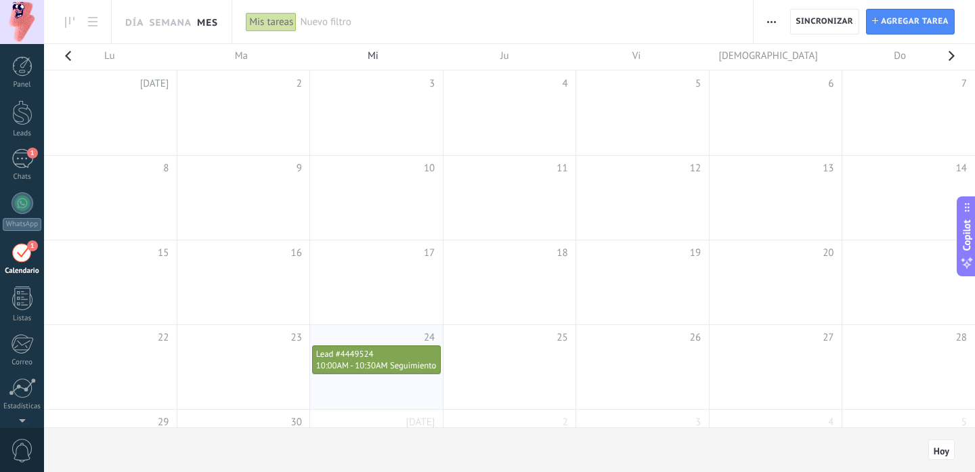
scroll to position [39, 0]
click at [341, 359] on div "Lead #4449524" at bounding box center [376, 355] width 120 height 12
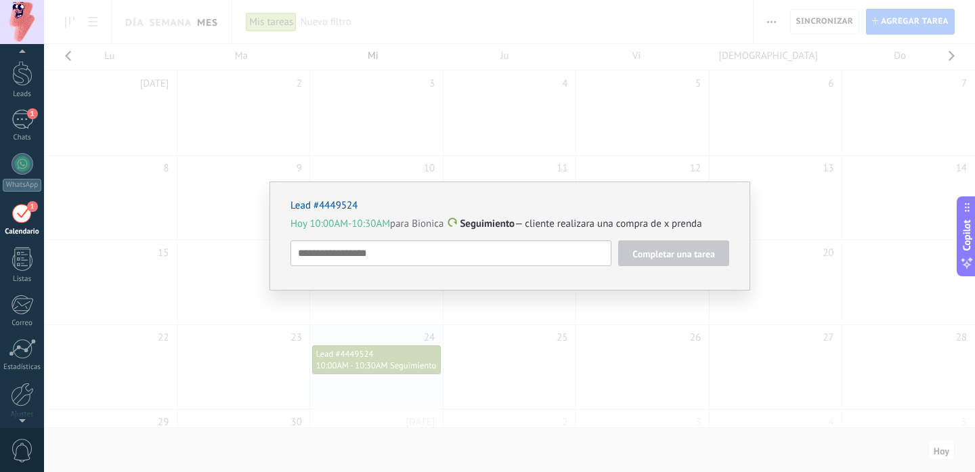
click at [335, 206] on link "Lead #4449524" at bounding box center [323, 205] width 67 height 13
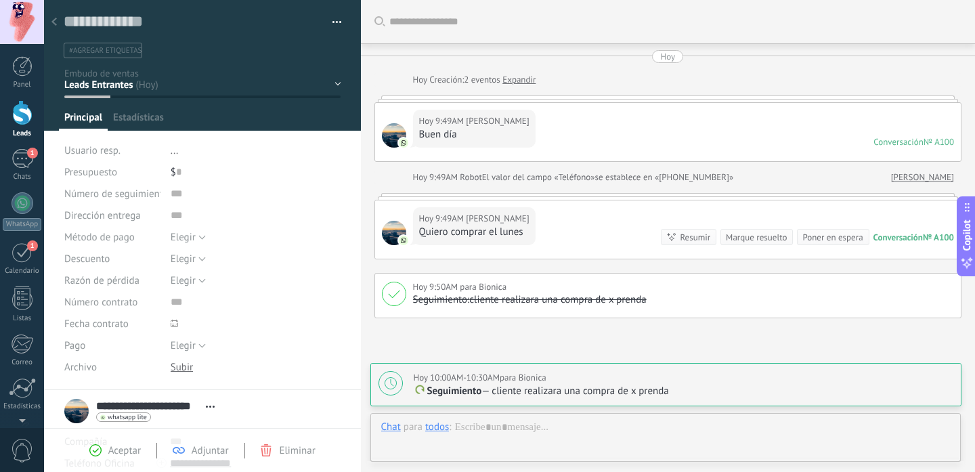
scroll to position [129, 0]
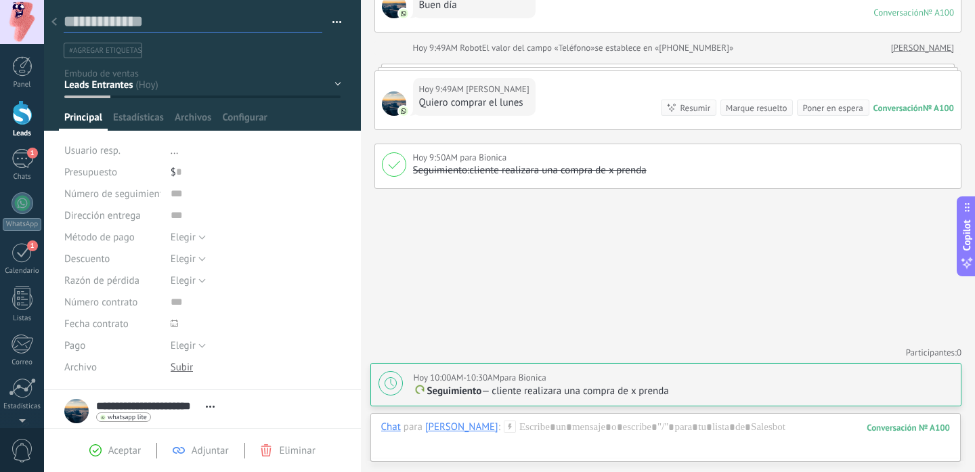
click at [137, 23] on textarea at bounding box center [193, 22] width 259 height 21
type textarea "*"
type textarea "**"
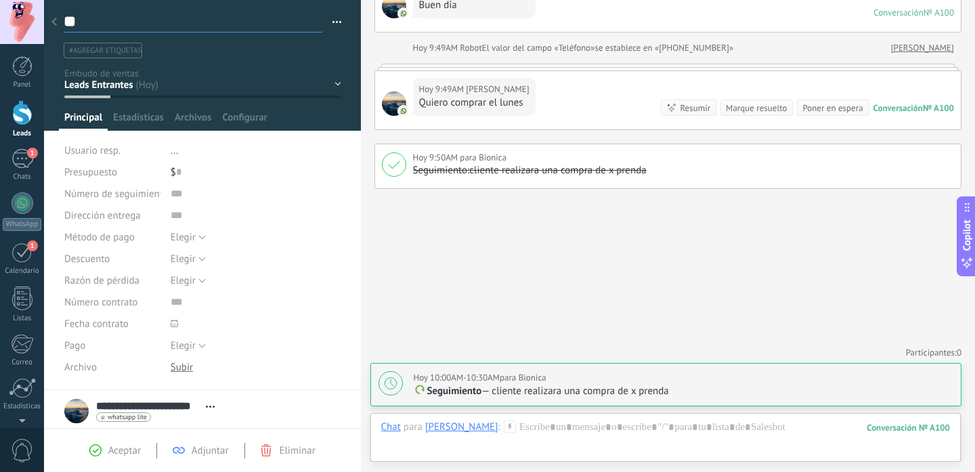
type textarea "***"
type textarea "****"
type textarea "*****"
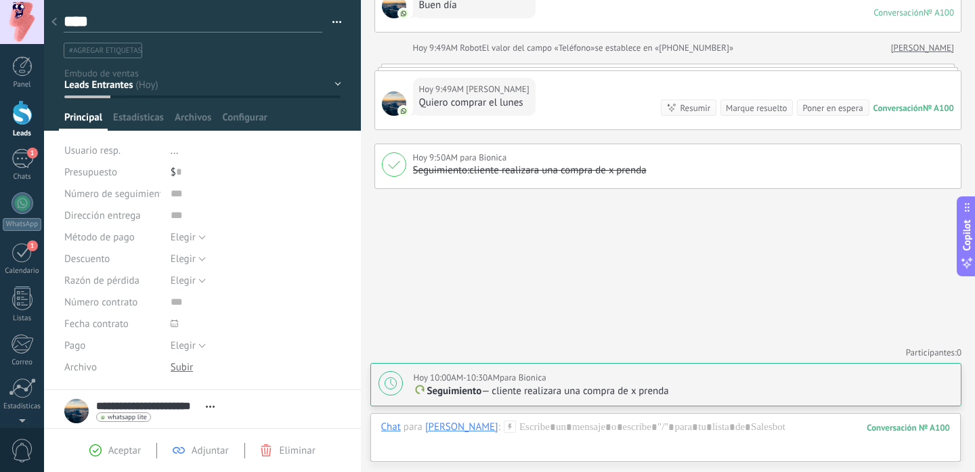
type textarea "*****"
type textarea "******"
type textarea "*******"
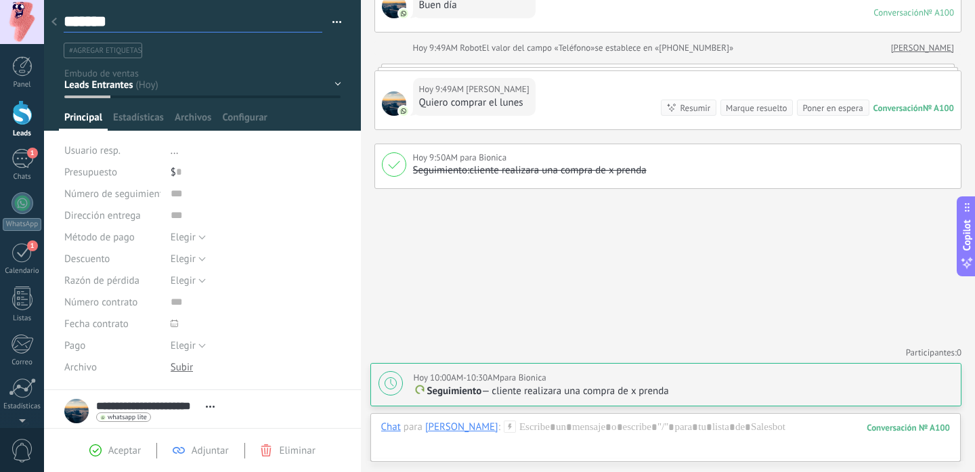
type textarea "********"
type textarea "**********"
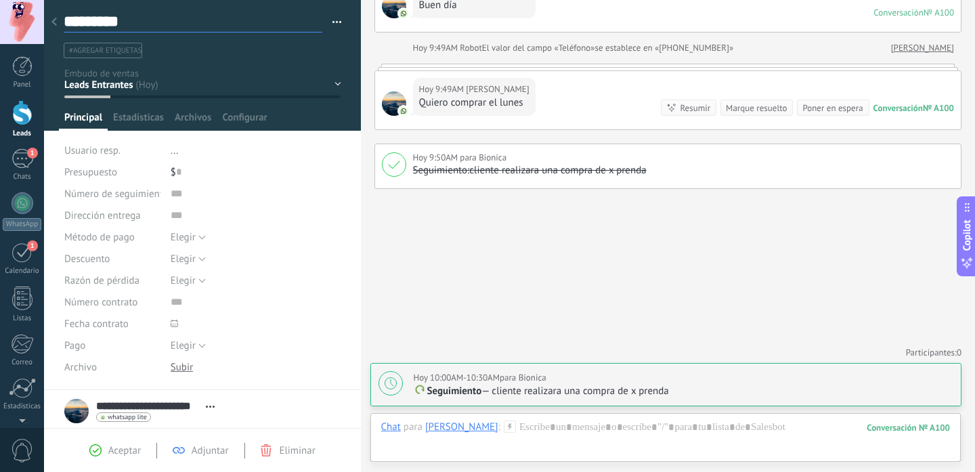
type textarea "**********"
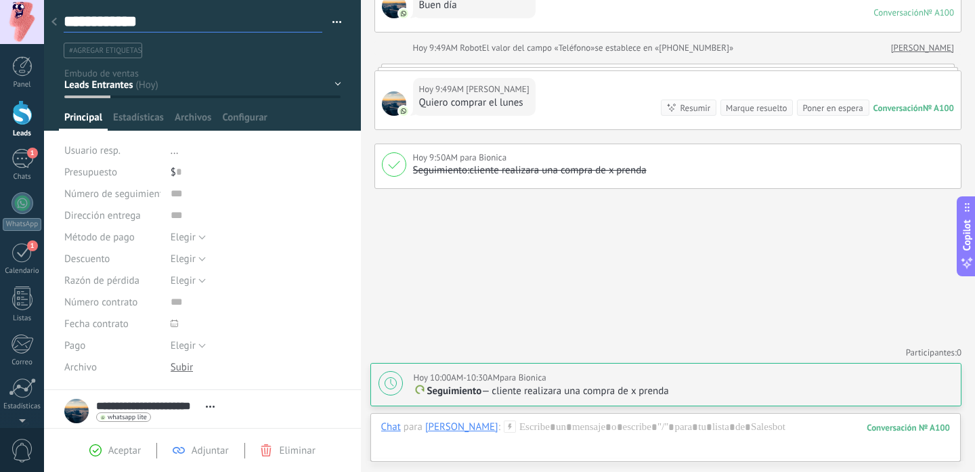
type textarea "**********"
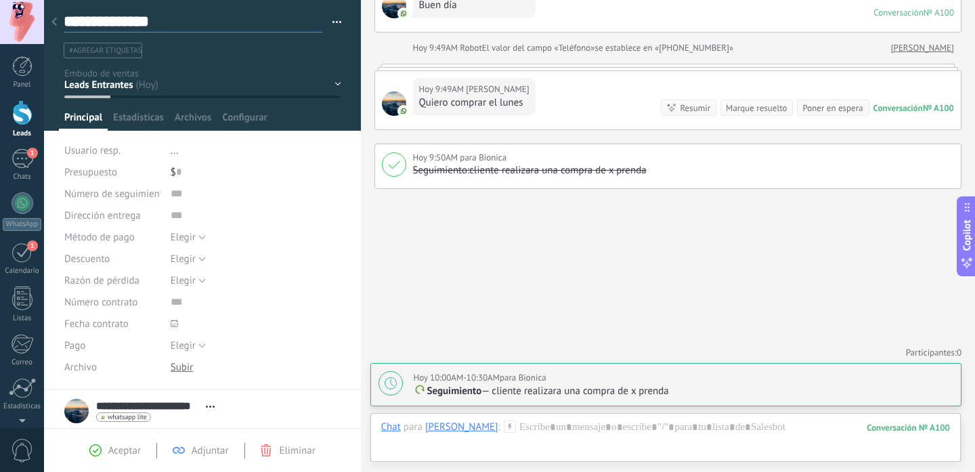
type textarea "**********"
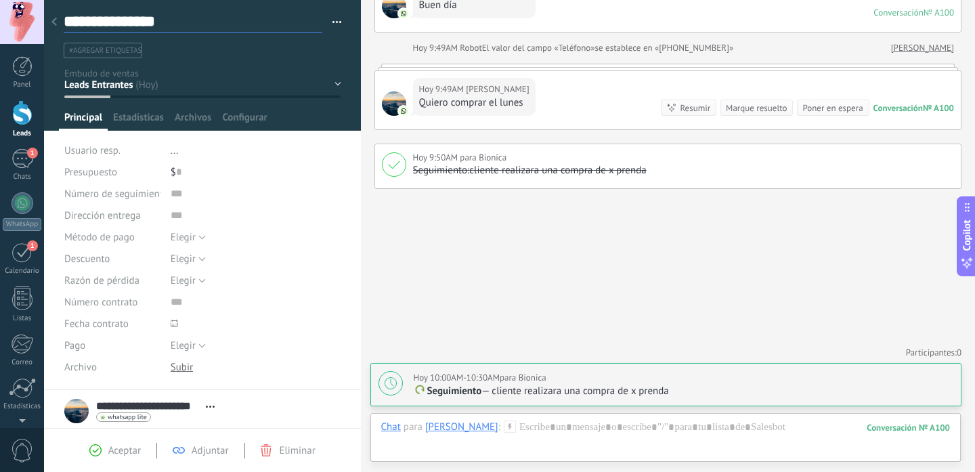
type textarea "**********"
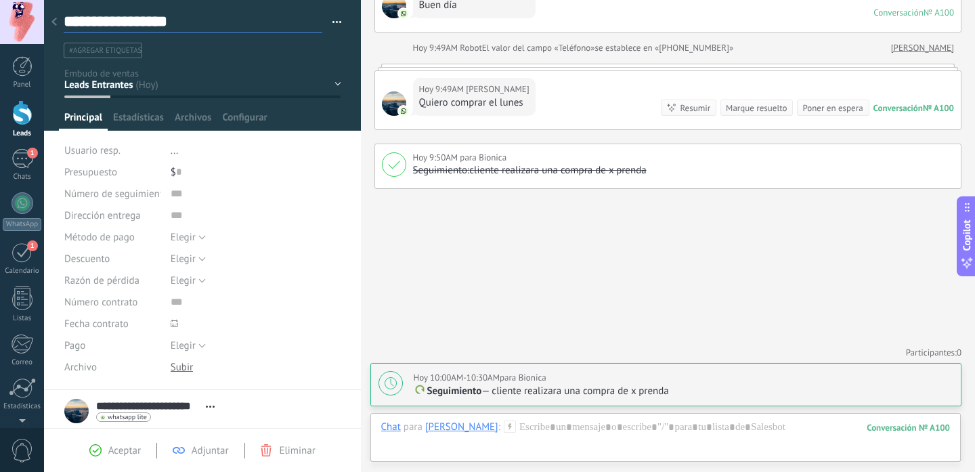
type textarea "**********"
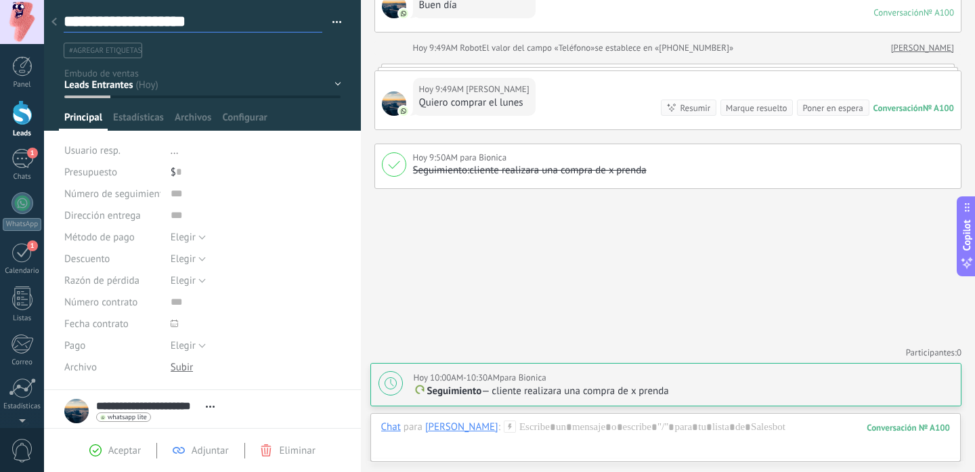
type textarea "**********"
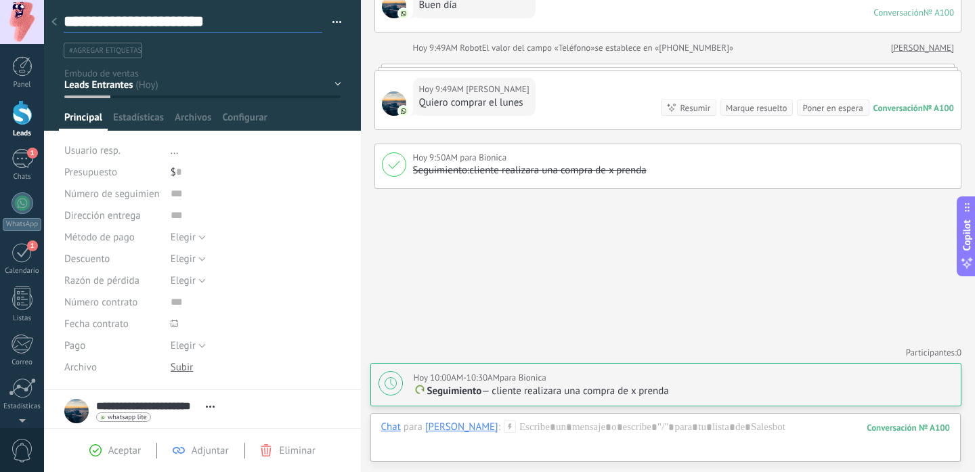
type textarea "**********"
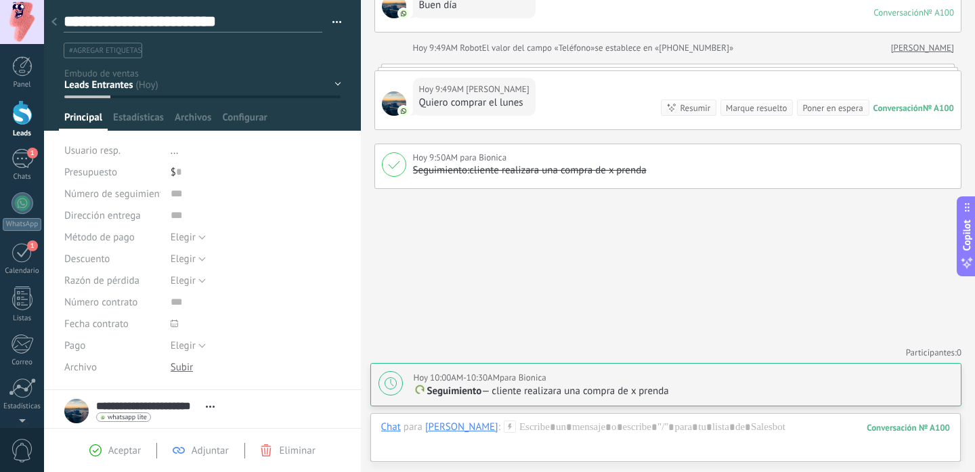
type textarea "**********"
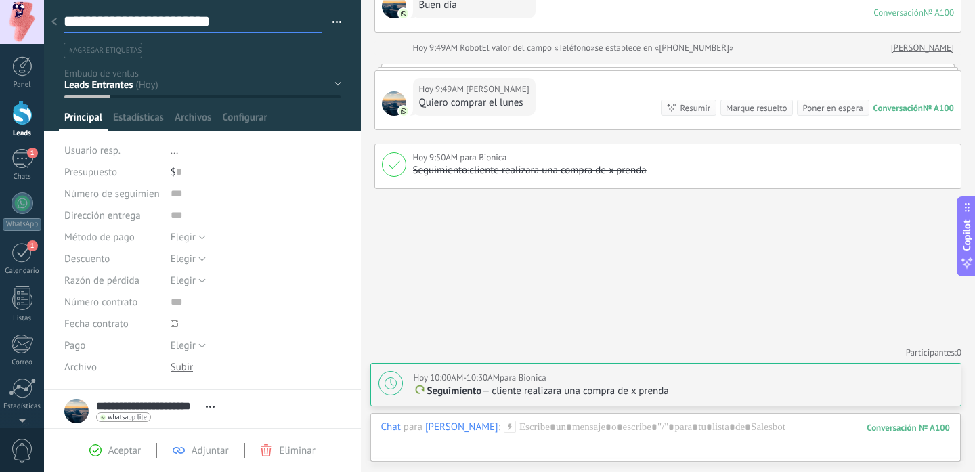
type textarea "**********"
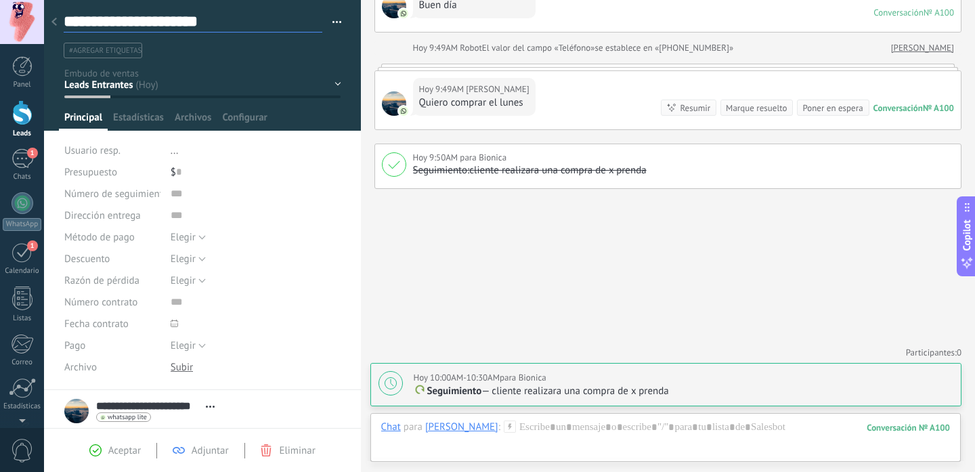
type textarea "**********"
click at [113, 456] on span "Aceptar" at bounding box center [124, 450] width 32 height 13
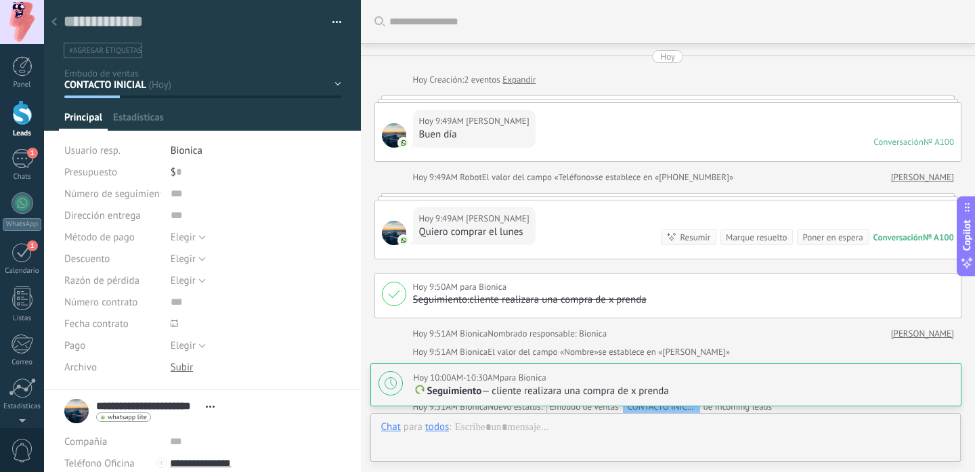
scroll to position [243, 0]
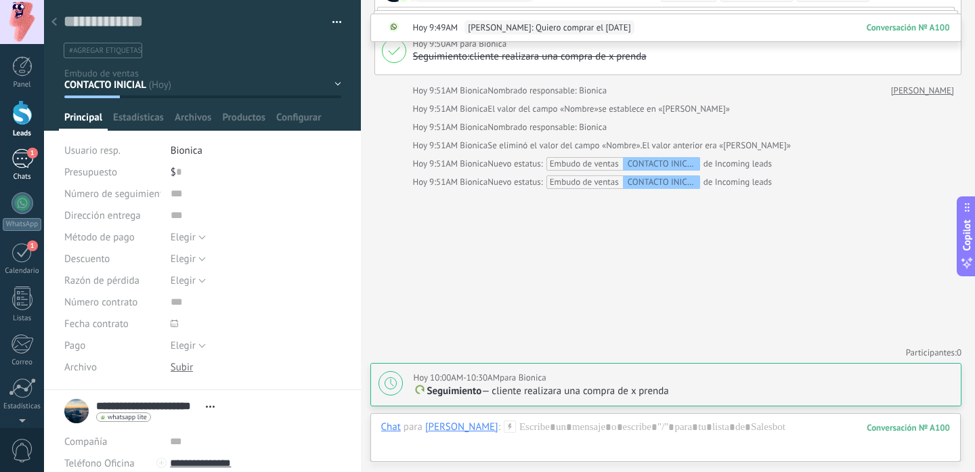
click at [26, 156] on div "1" at bounding box center [23, 159] width 22 height 20
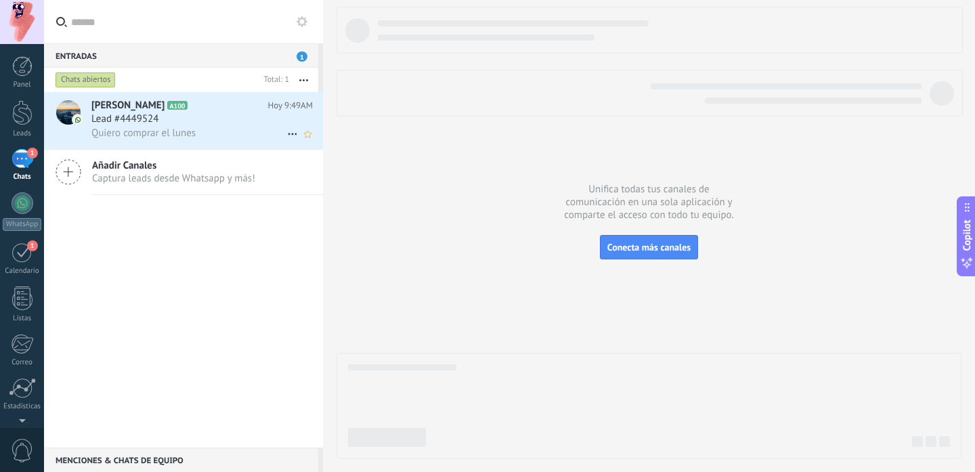
click at [156, 133] on span "Quiero comprar el lunes" at bounding box center [143, 133] width 104 height 13
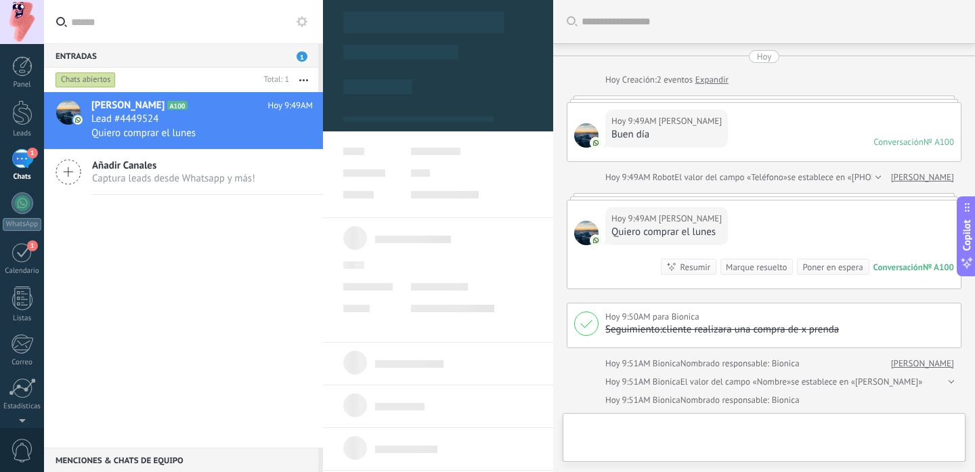
type textarea "**********"
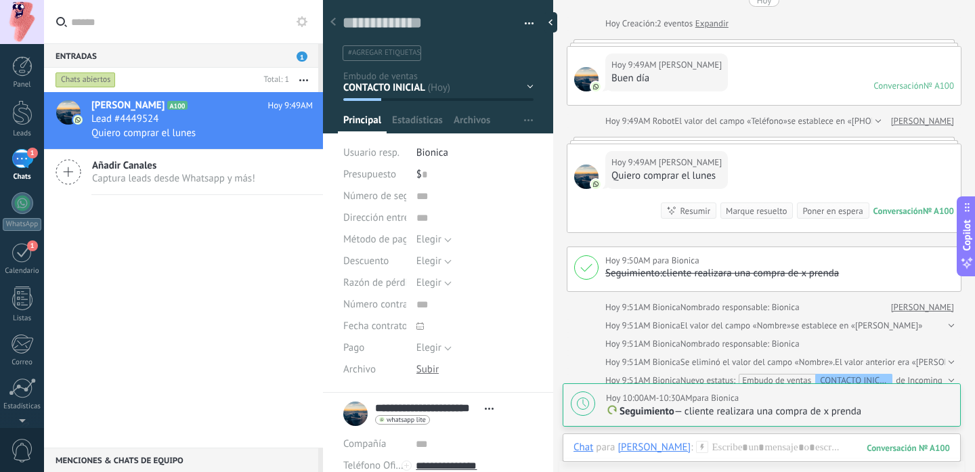
scroll to position [62, 0]
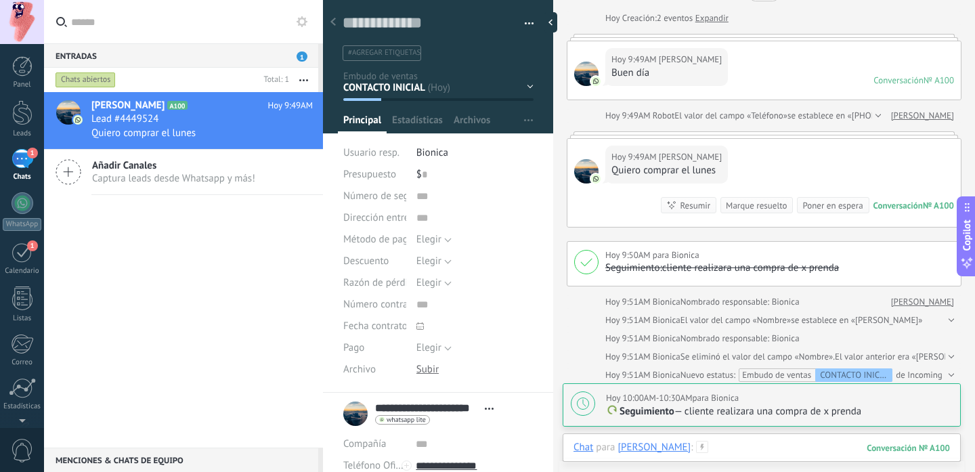
click at [757, 445] on div at bounding box center [761, 461] width 376 height 41
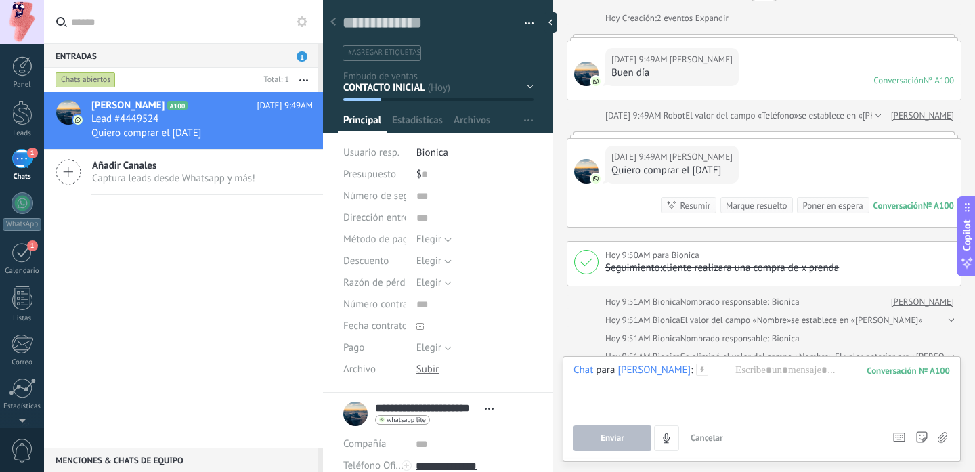
click at [708, 369] on icon at bounding box center [702, 370] width 12 height 12
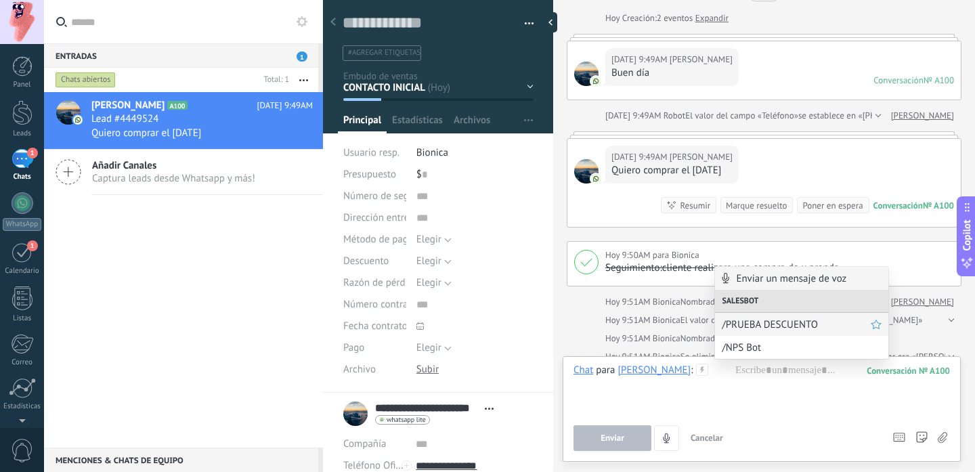
click at [776, 329] on span "/PRUEBA DESCUENTO" at bounding box center [796, 324] width 149 height 13
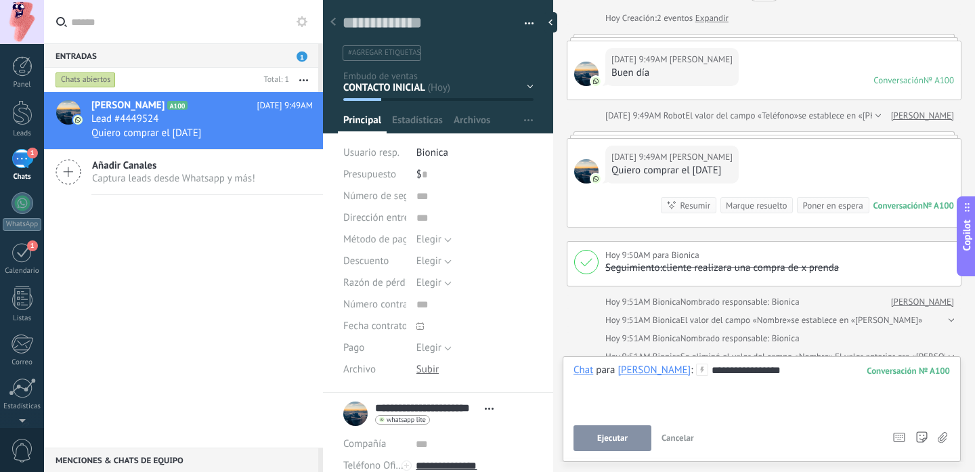
click at [616, 439] on span "Ejecutar" at bounding box center [612, 437] width 30 height 9
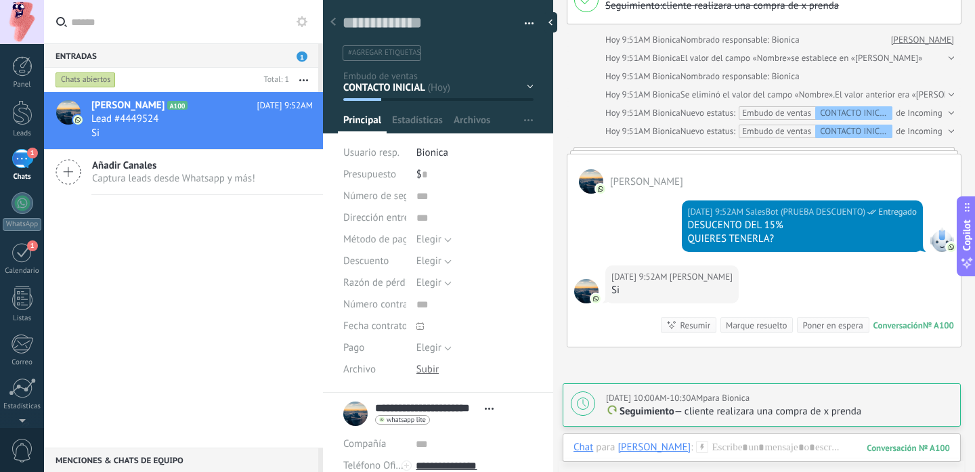
scroll to position [312, 0]
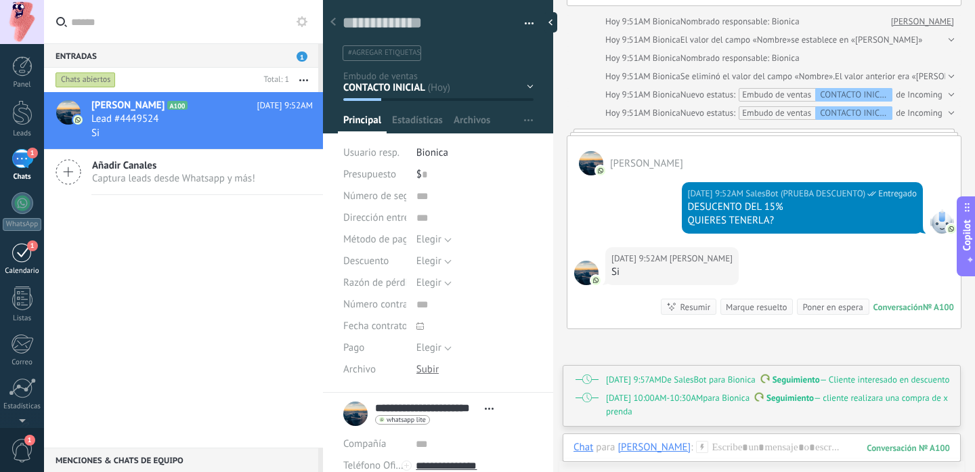
click at [22, 257] on div "1" at bounding box center [23, 252] width 22 height 21
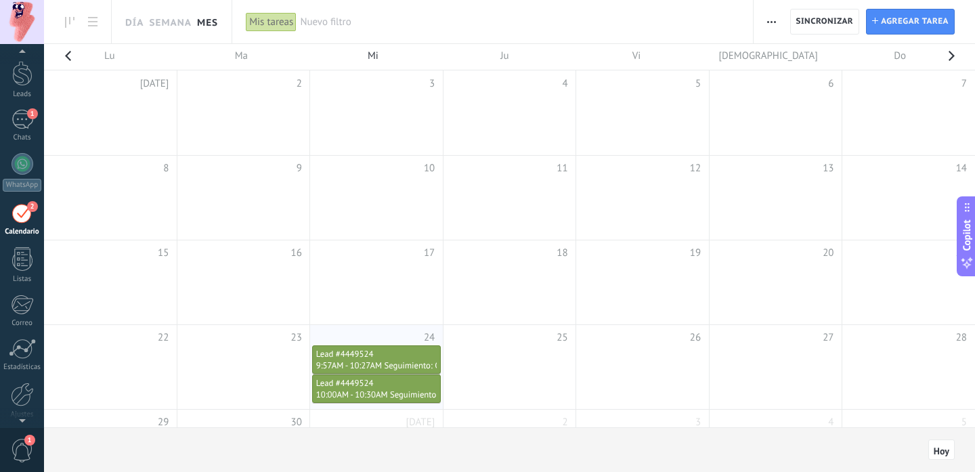
scroll to position [24, 0]
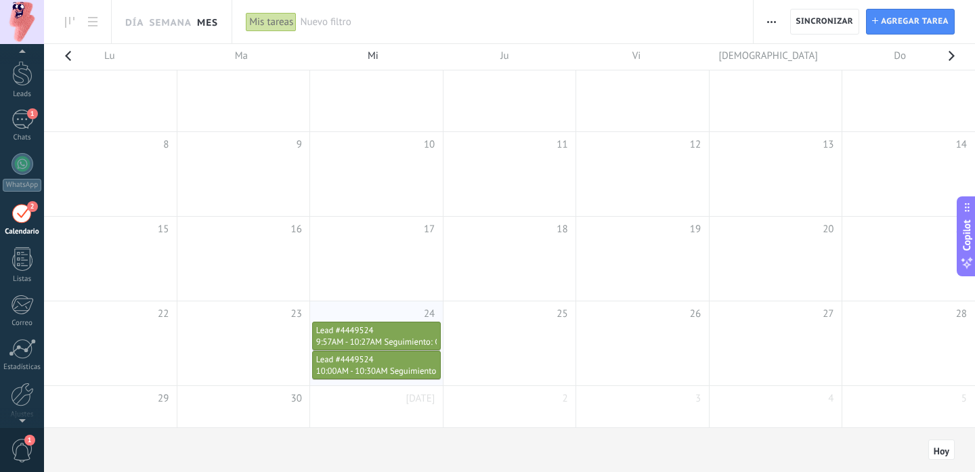
click at [369, 332] on div "Lead #4449524" at bounding box center [376, 331] width 120 height 12
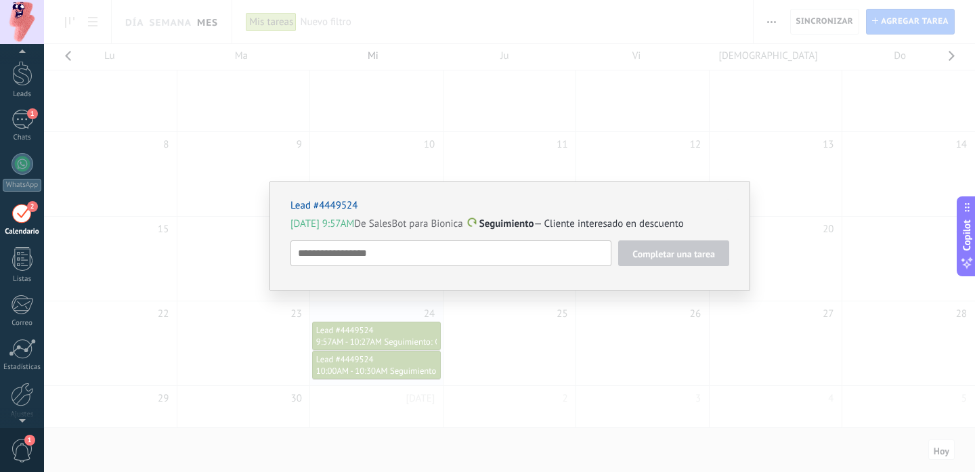
drag, startPoint x: 678, startPoint y: 222, endPoint x: 535, endPoint y: 225, distance: 143.5
click at [535, 225] on p "Hoy 9:57AM De SalesBot para Bionica Seguimiento — Cliente interesado en descuen…" at bounding box center [509, 224] width 439 height 14
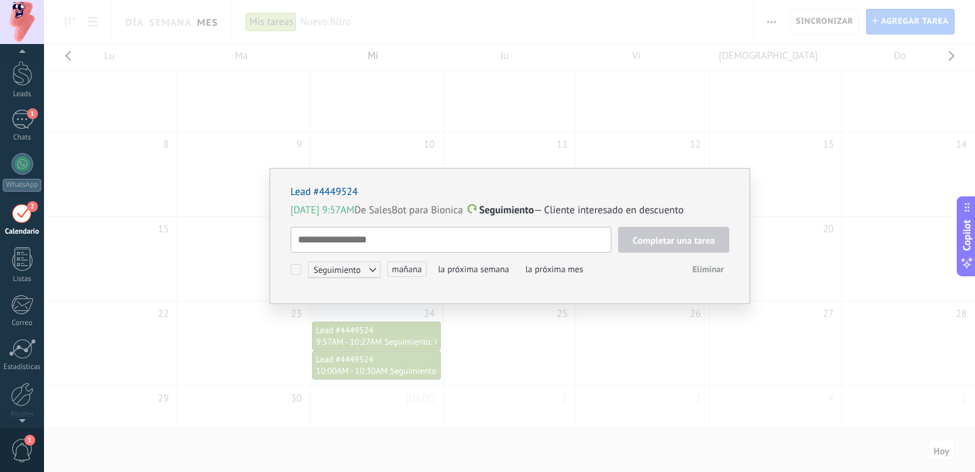
scroll to position [14, 0]
click at [748, 125] on div "Lead #4449524 Hoy 9:57AM De SalesBot para Bionica Seguimiento — Cliente interes…" at bounding box center [509, 236] width 931 height 472
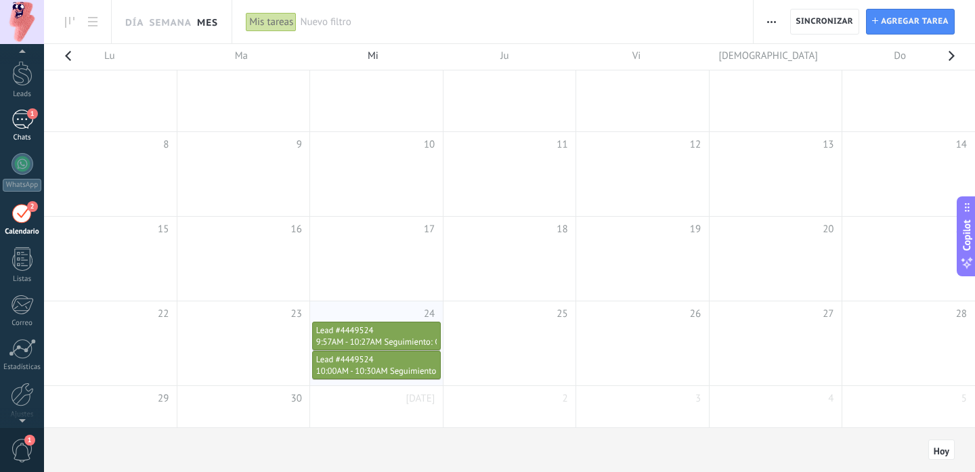
click at [15, 112] on div "1" at bounding box center [23, 120] width 22 height 20
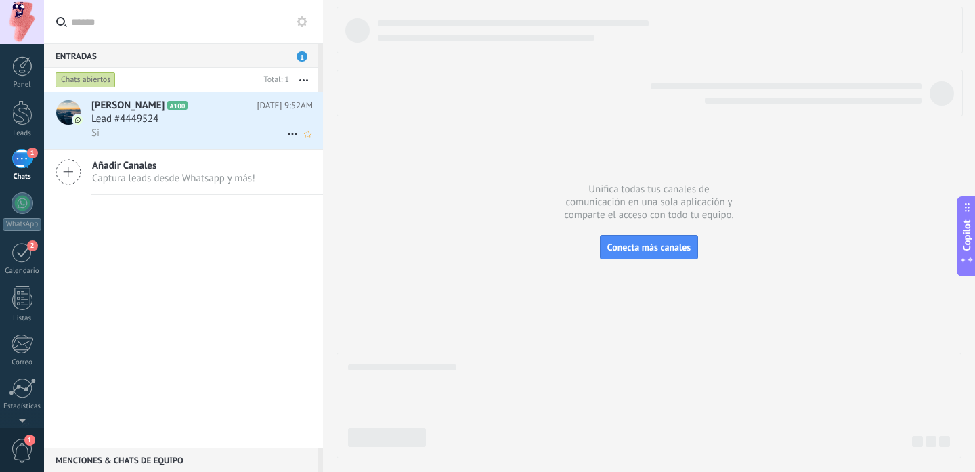
click at [152, 123] on span "Lead #4449524" at bounding box center [124, 119] width 67 height 14
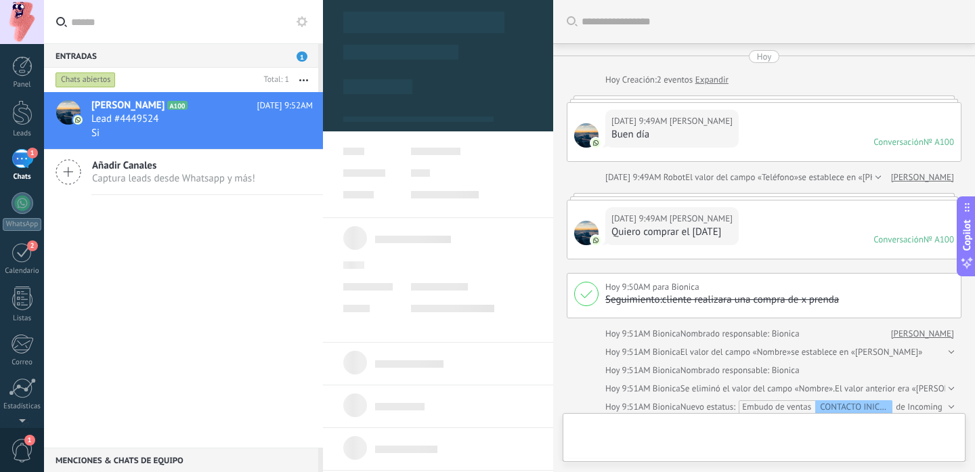
type textarea "**********"
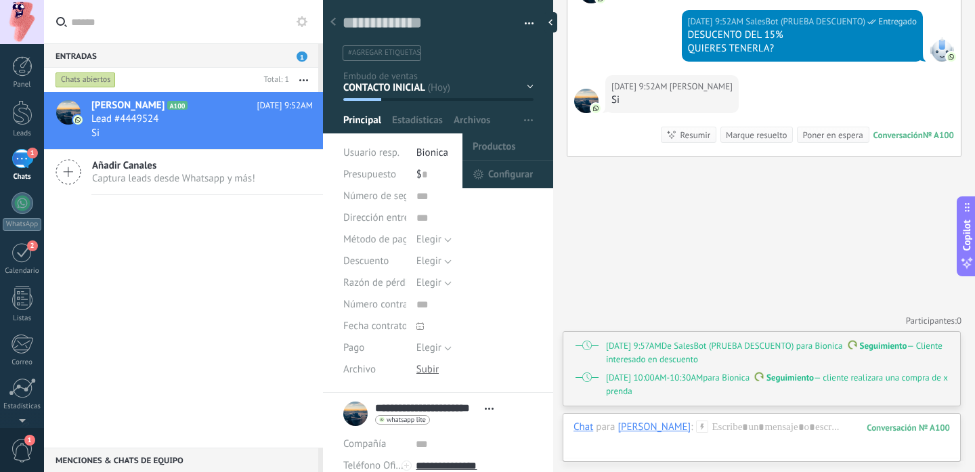
click at [525, 125] on span "button" at bounding box center [528, 121] width 9 height 26
click at [497, 169] on span "Configurar" at bounding box center [510, 174] width 45 height 27
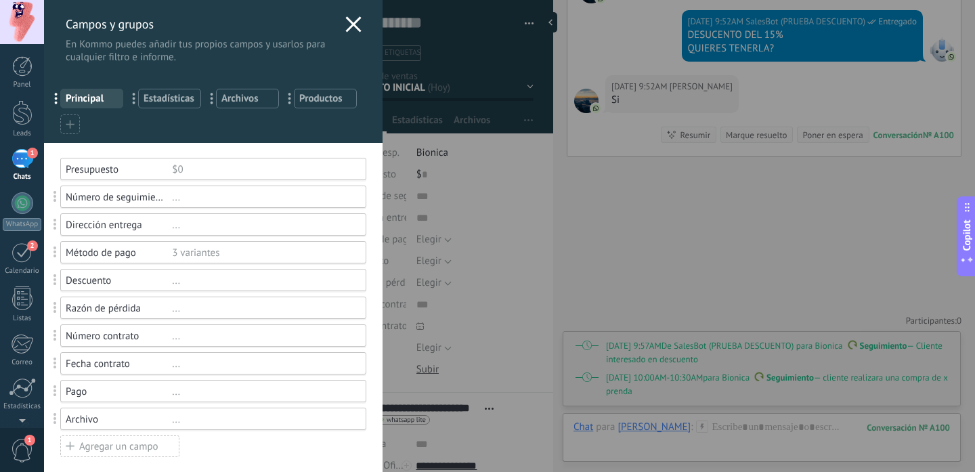
click at [154, 336] on div "Número contrato" at bounding box center [119, 336] width 106 height 13
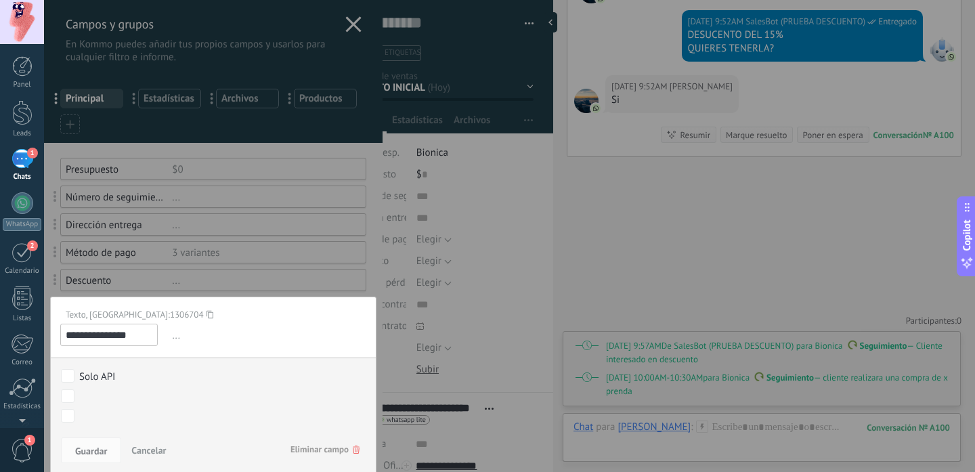
click at [154, 336] on input "**********" at bounding box center [108, 335] width 97 height 22
click at [217, 211] on div at bounding box center [213, 436] width 338 height 873
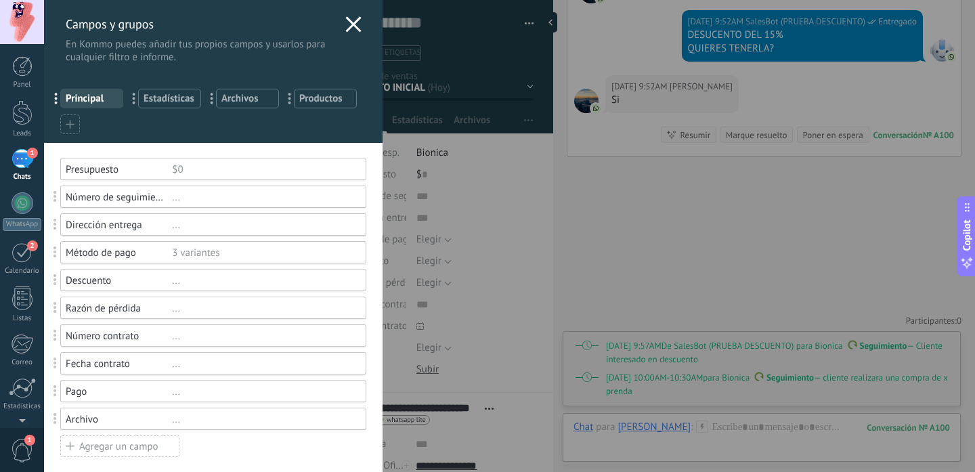
click at [135, 202] on div "Número de seguimiento" at bounding box center [119, 197] width 106 height 13
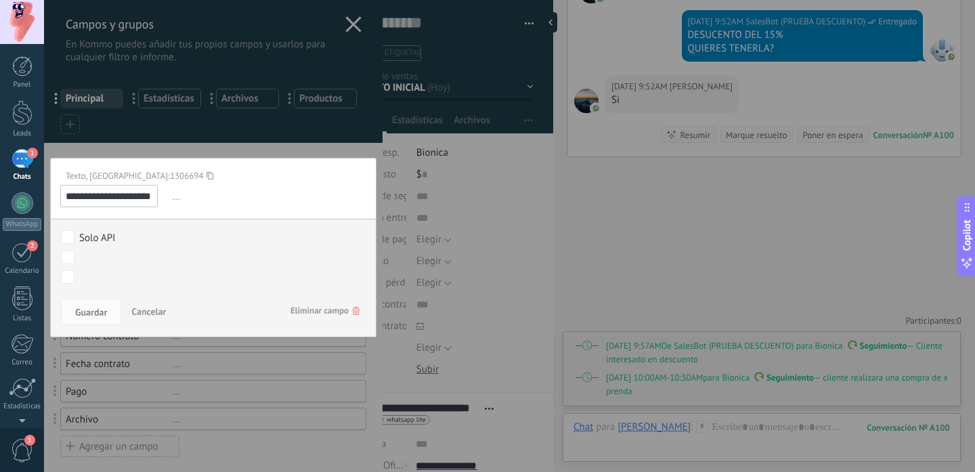
click at [135, 202] on input "**********" at bounding box center [108, 196] width 97 height 22
click at [139, 197] on input "**********" at bounding box center [108, 196] width 97 height 22
type input "*"
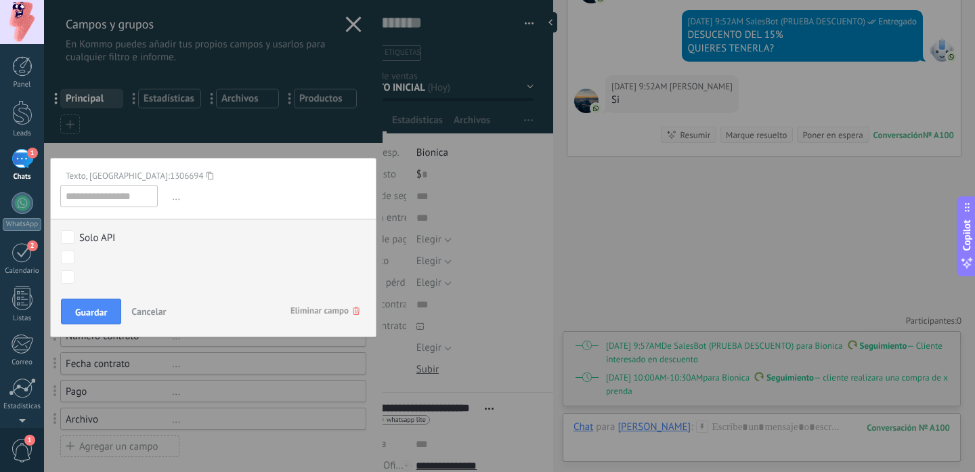
click at [227, 133] on div at bounding box center [213, 436] width 338 height 873
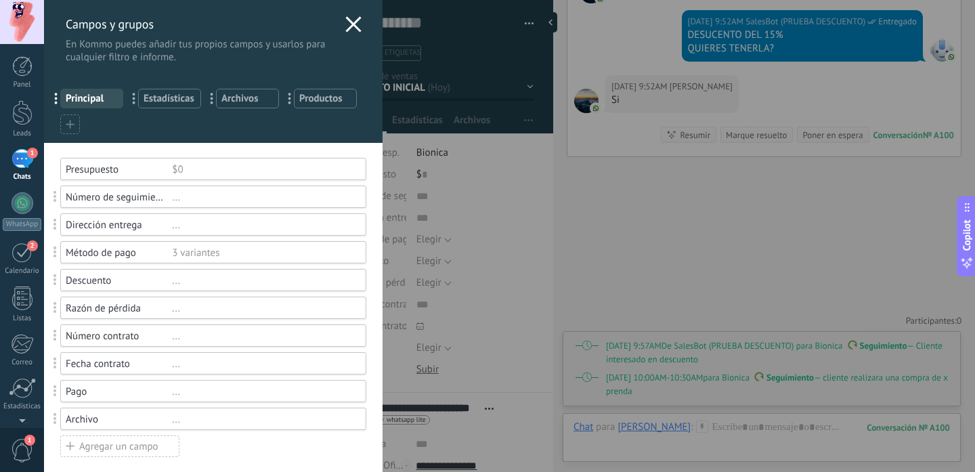
click at [116, 443] on div "Agregar un campo" at bounding box center [119, 446] width 119 height 22
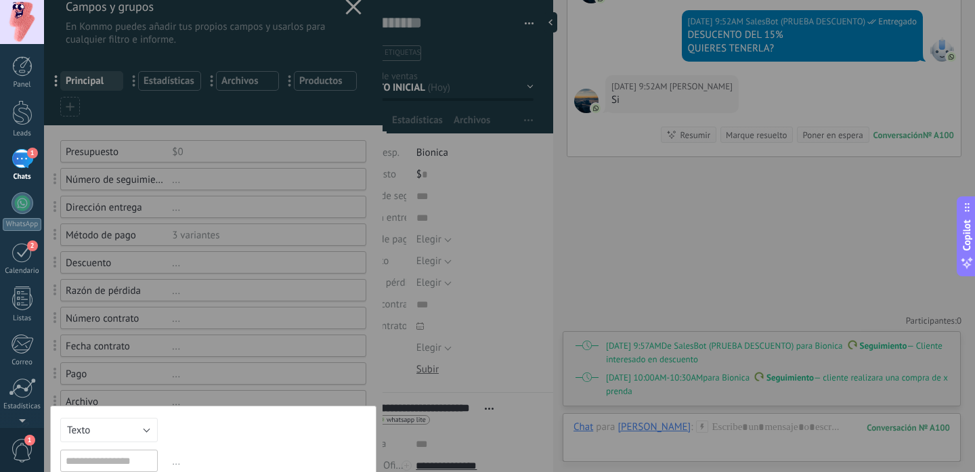
scroll to position [137, 0]
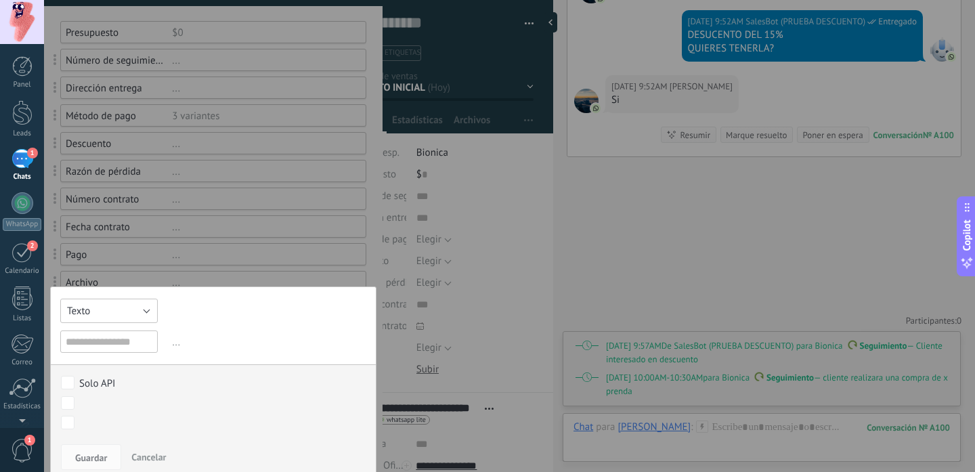
click at [129, 313] on button "Texto" at bounding box center [108, 311] width 97 height 24
click at [269, 175] on div at bounding box center [213, 313] width 338 height 900
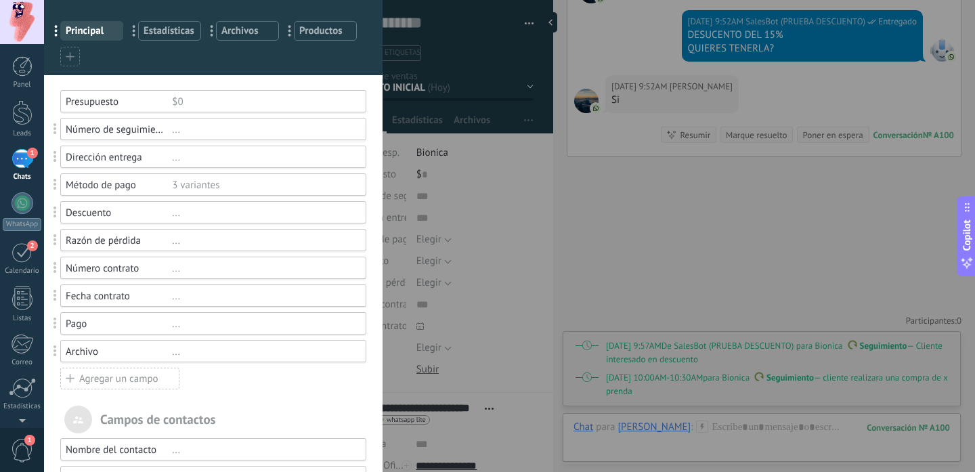
scroll to position [0, 0]
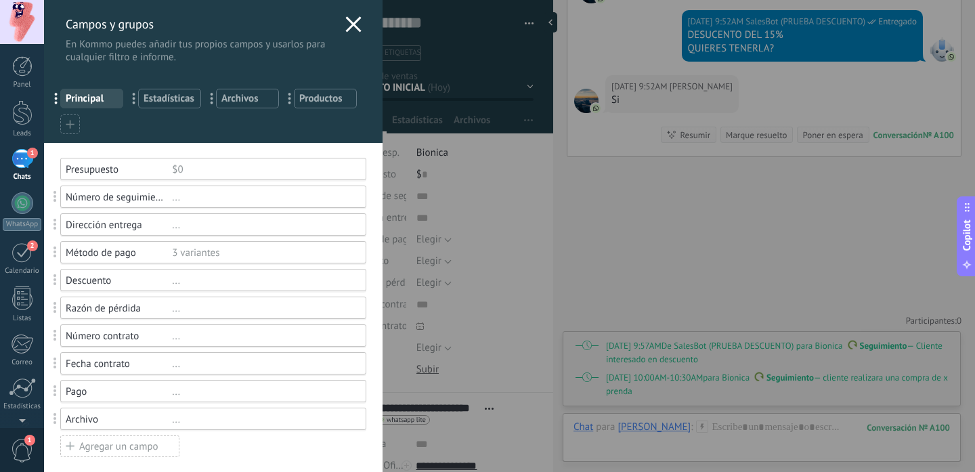
click at [454, 126] on div "Campos y grupos En Kommo puedes añadir tus propios campos y usarlos para cualqu…" at bounding box center [509, 236] width 931 height 472
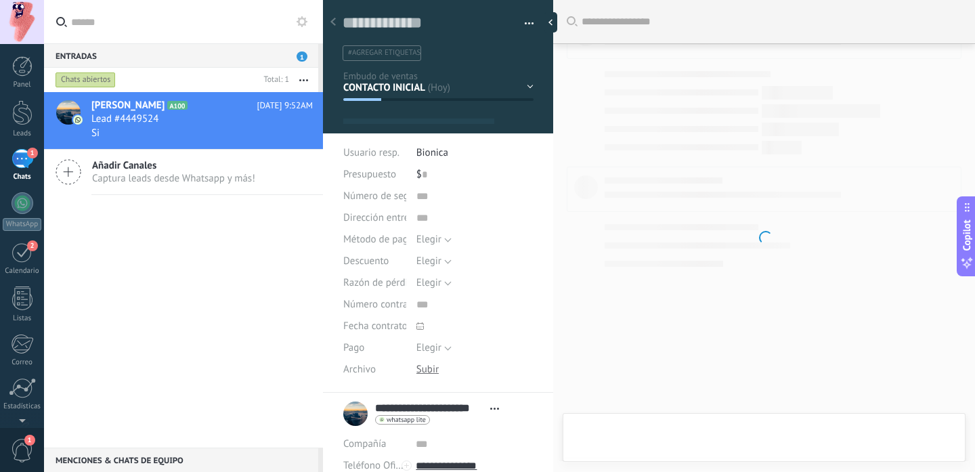
type textarea "**********"
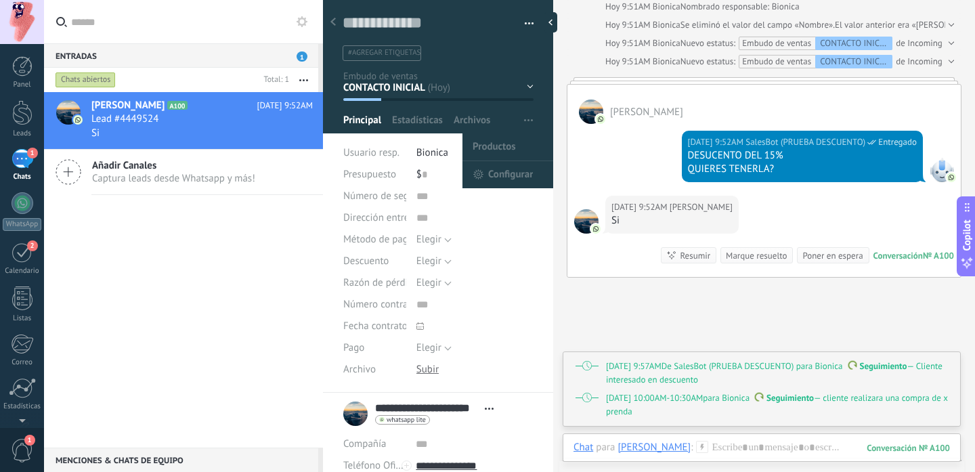
click at [527, 116] on span "button" at bounding box center [528, 121] width 9 height 26
click at [492, 173] on span "Configurar" at bounding box center [510, 174] width 45 height 27
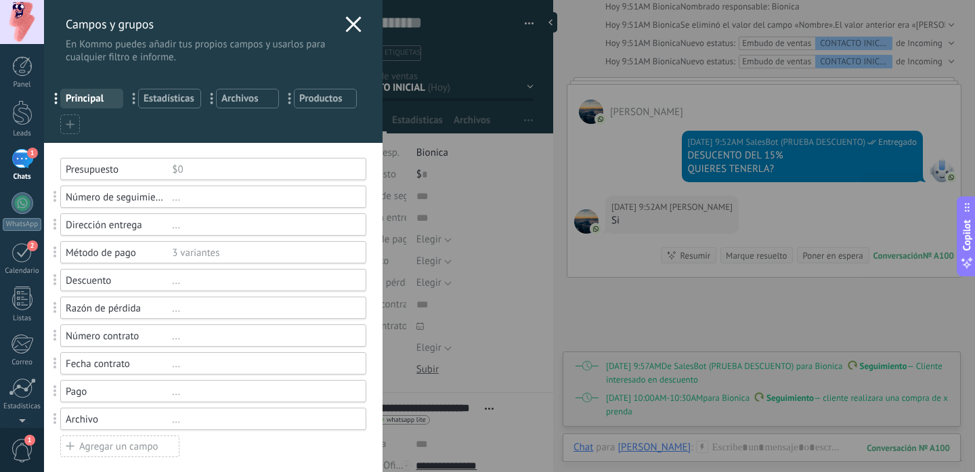
scroll to position [81, 0]
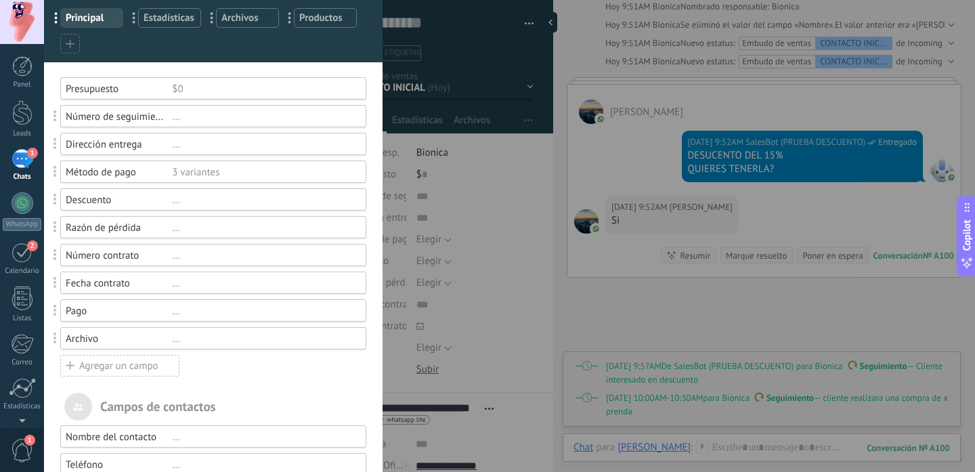
click at [119, 366] on div "Agregar un campo" at bounding box center [119, 366] width 119 height 22
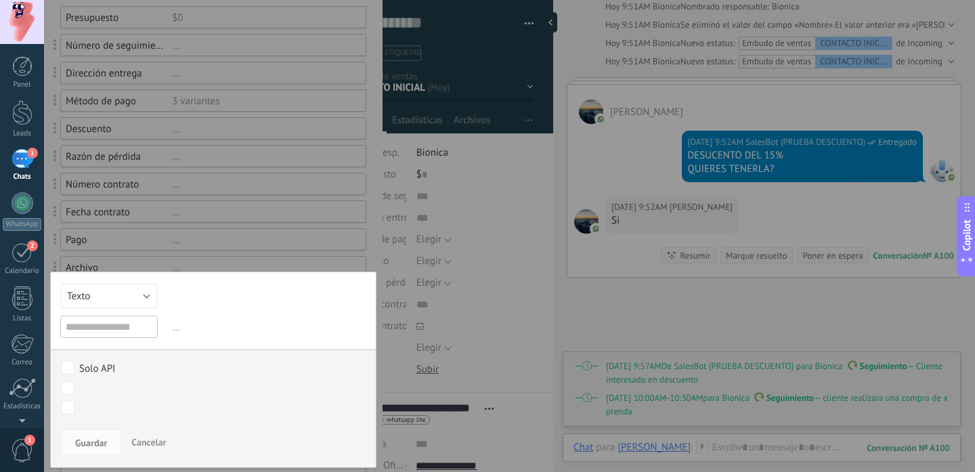
scroll to position [154, 0]
click at [114, 294] on button "Texto" at bounding box center [108, 294] width 97 height 24
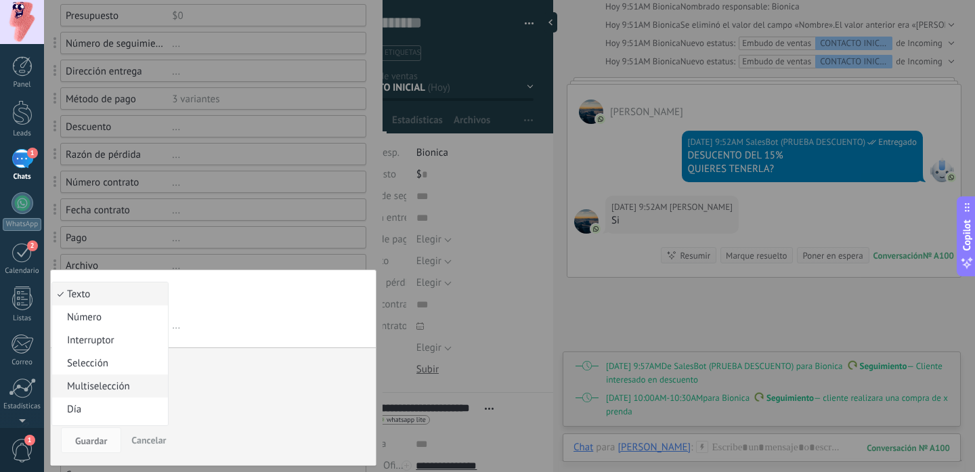
click at [110, 393] on span "Multiselección" at bounding box center [108, 386] width 112 height 13
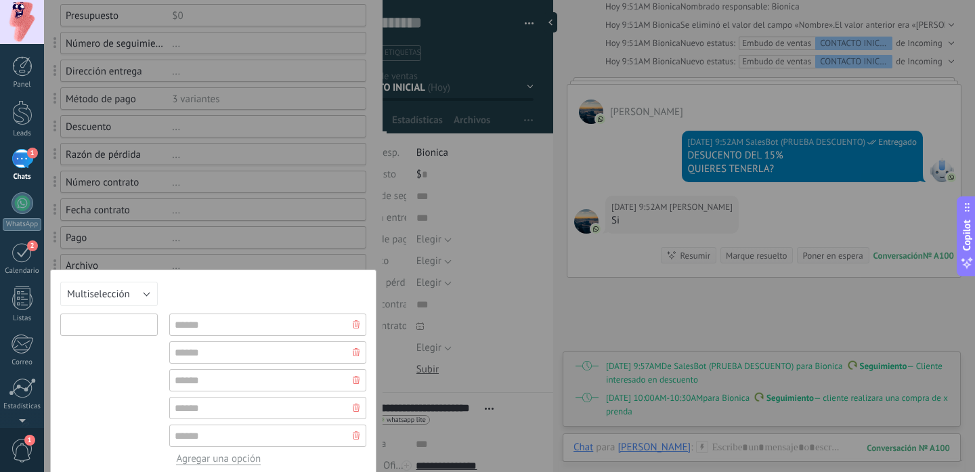
click at [120, 330] on input "text" at bounding box center [108, 324] width 97 height 22
type input "*********"
click at [209, 326] on input "text" at bounding box center [267, 324] width 197 height 22
type input "*****"
click at [217, 349] on input "text" at bounding box center [267, 352] width 197 height 22
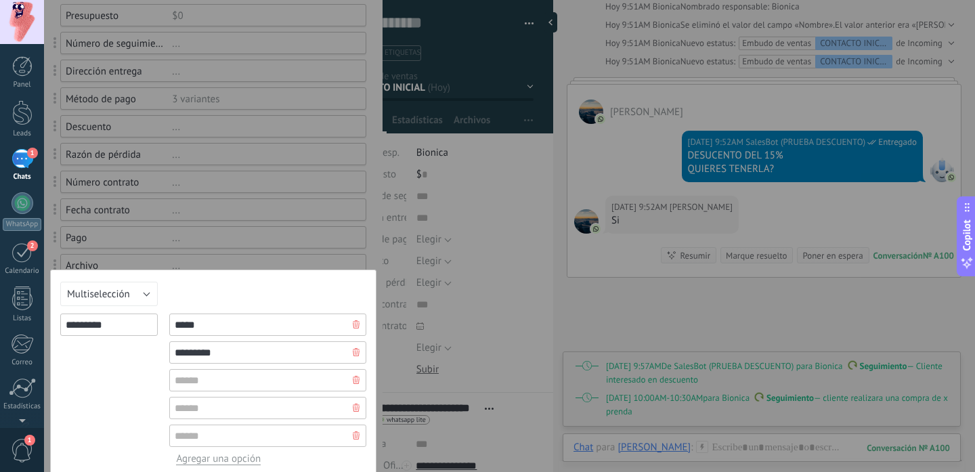
type input "*********"
click at [211, 376] on input "text" at bounding box center [267, 380] width 197 height 22
type input "********"
click at [198, 412] on input "text" at bounding box center [267, 408] width 197 height 22
click at [188, 410] on input "*********" at bounding box center [267, 408] width 197 height 22
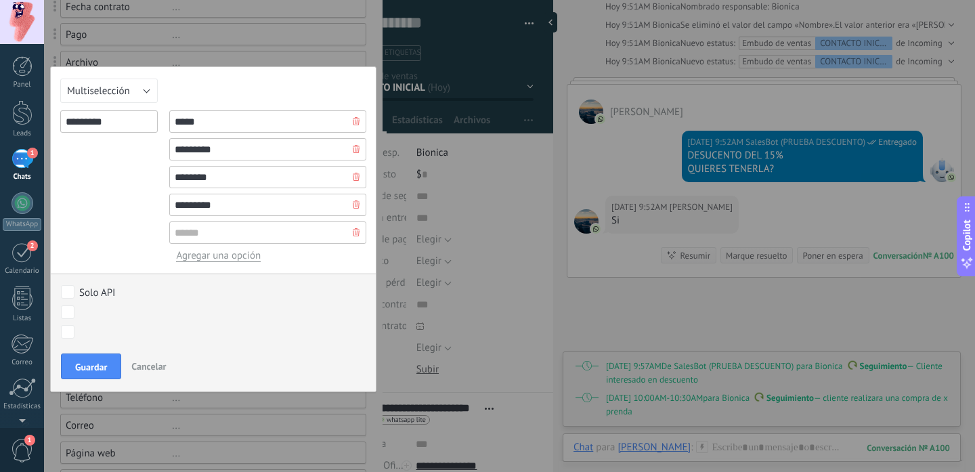
scroll to position [362, 0]
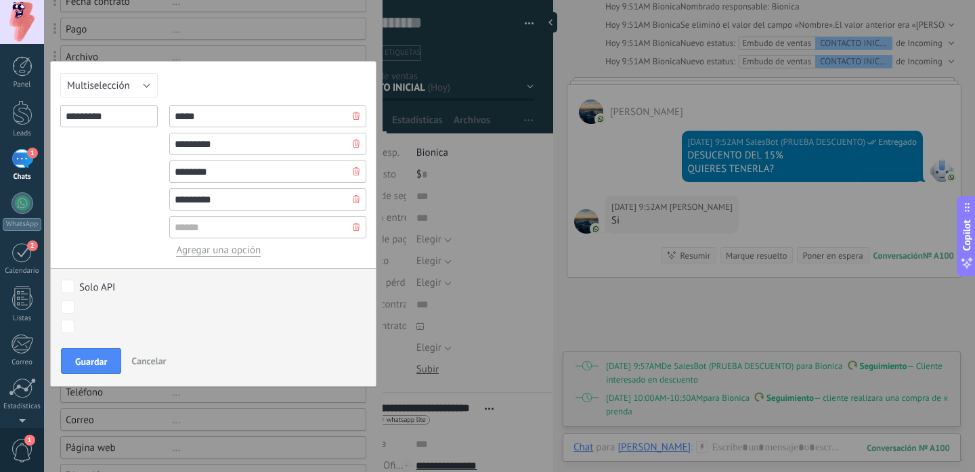
type input "*********"
click at [82, 382] on div "Guardar Cancelar" at bounding box center [213, 364] width 325 height 43
click at [100, 368] on button "Guardar" at bounding box center [91, 361] width 60 height 26
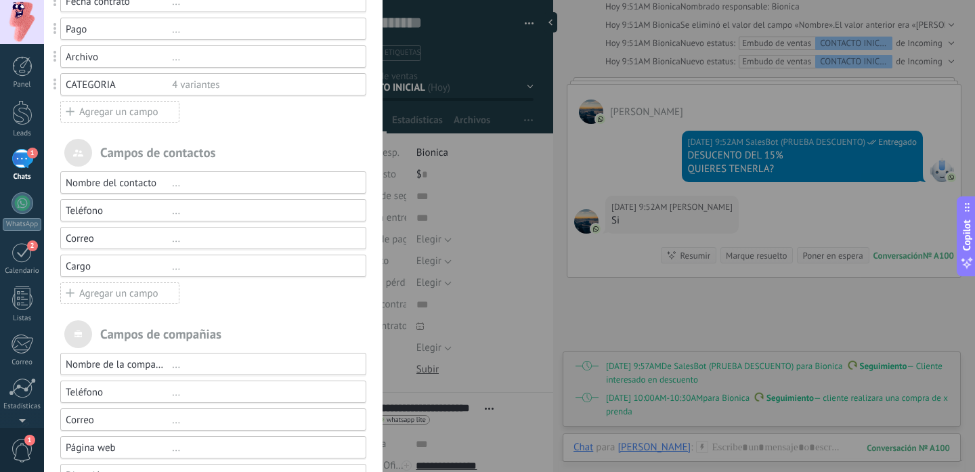
click at [515, 208] on div "Campos y grupos En Kommo puedes añadir tus propios campos y usarlos para cualqu…" at bounding box center [509, 236] width 931 height 472
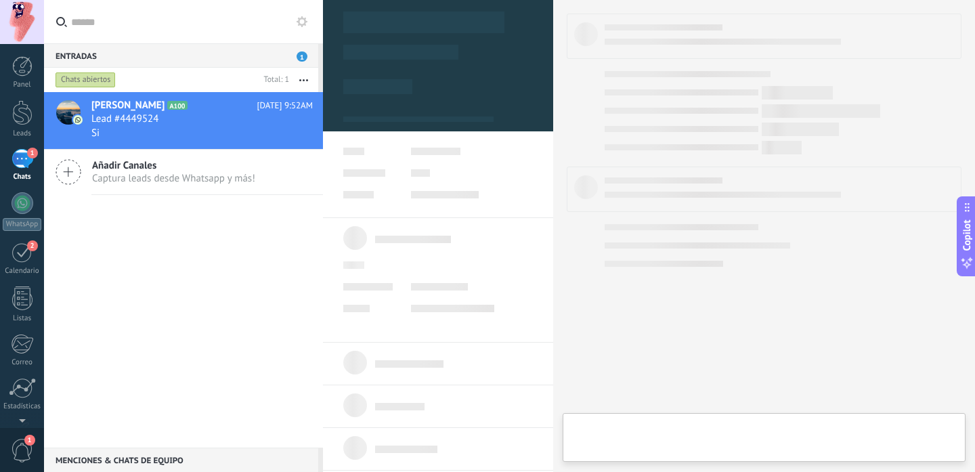
type textarea "**********"
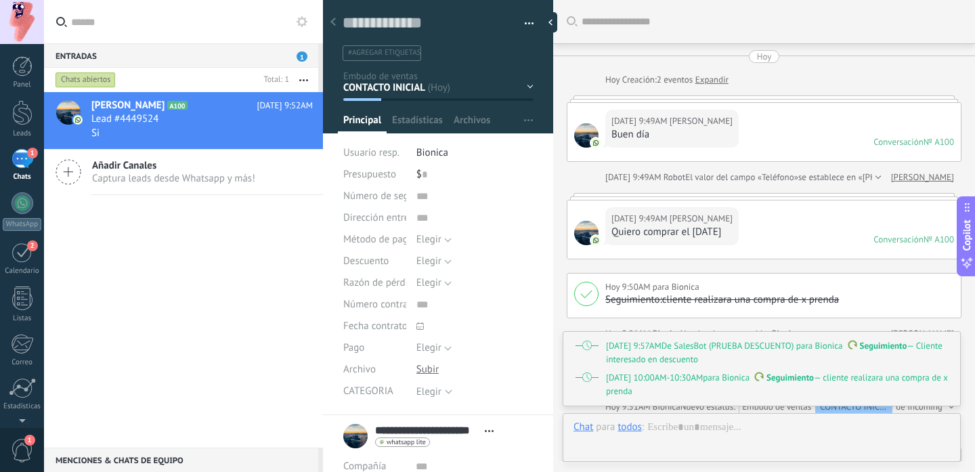
scroll to position [484, 0]
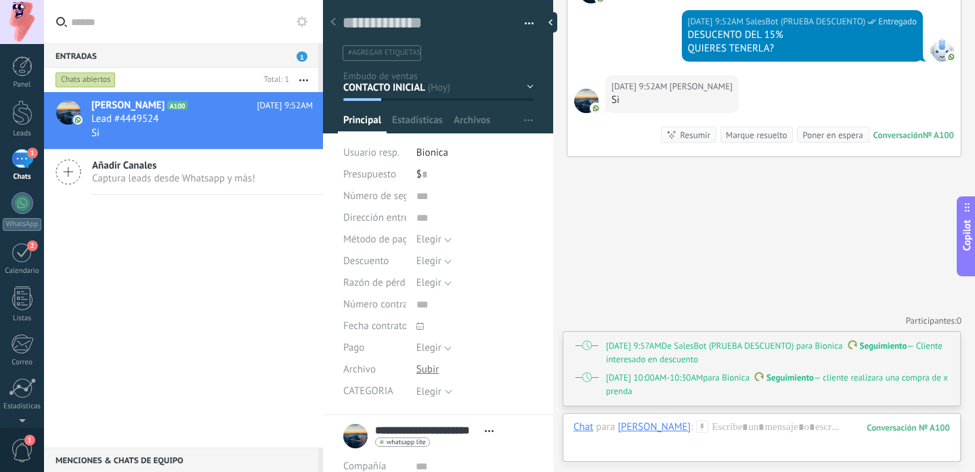
click at [426, 390] on div "Elegir" at bounding box center [428, 392] width 25 height 10
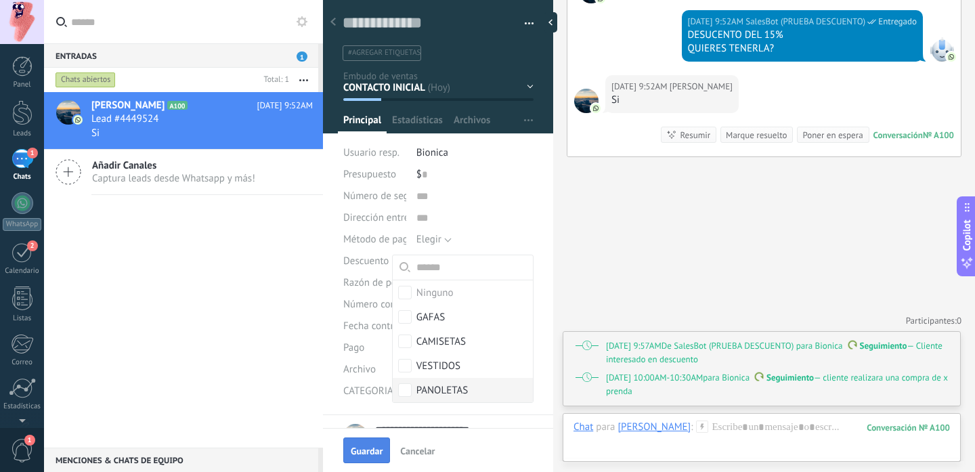
click at [366, 441] on button "Guardar" at bounding box center [366, 450] width 47 height 26
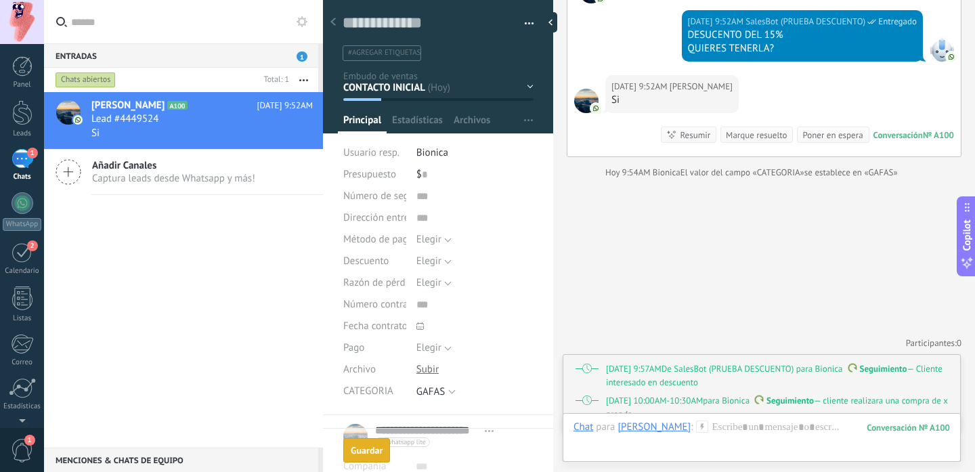
scroll to position [506, 0]
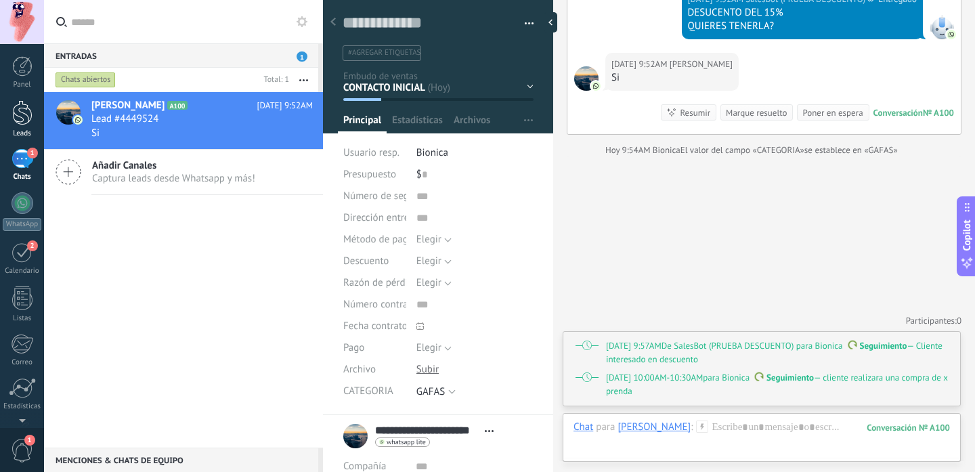
click at [19, 117] on div at bounding box center [22, 112] width 20 height 25
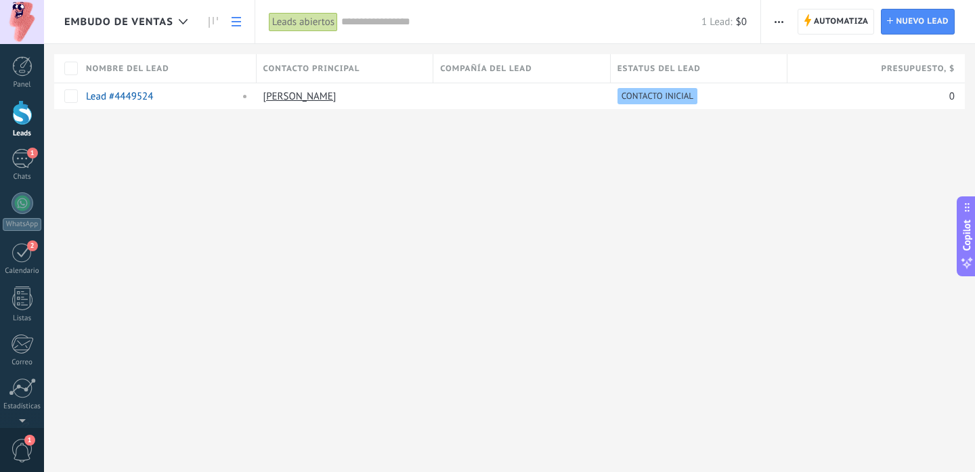
click at [366, 189] on div "Embudo de ventas Automatiza Nueva difusión Editar embudo Imprimir Ajustes de la…" at bounding box center [509, 236] width 931 height 472
click at [397, 17] on input "text" at bounding box center [521, 22] width 360 height 14
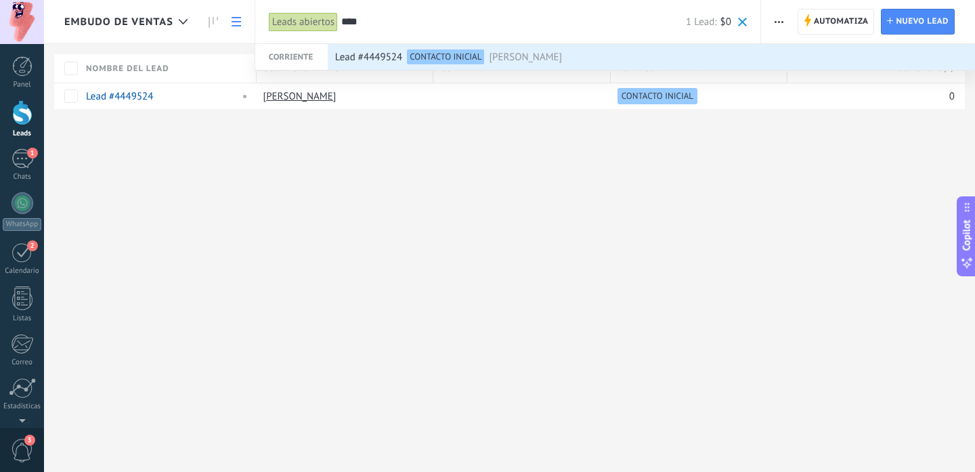
type input "****"
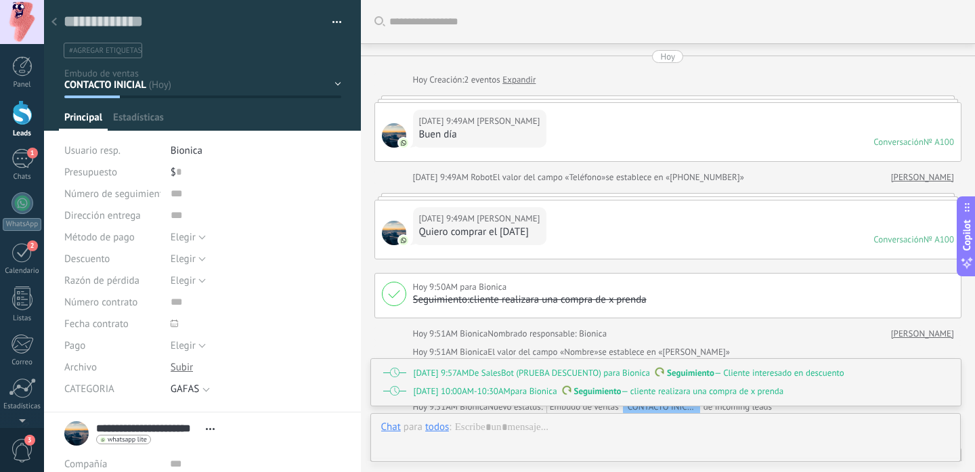
scroll to position [449, 0]
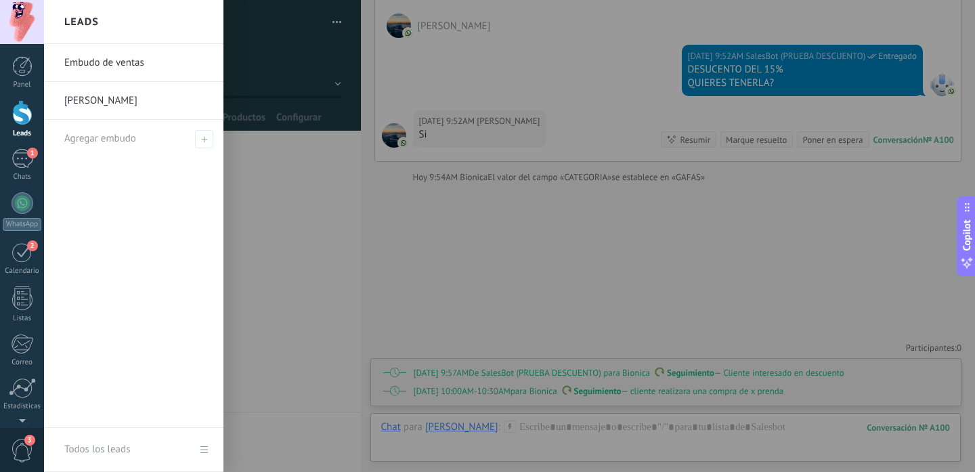
click at [18, 115] on div at bounding box center [22, 112] width 20 height 25
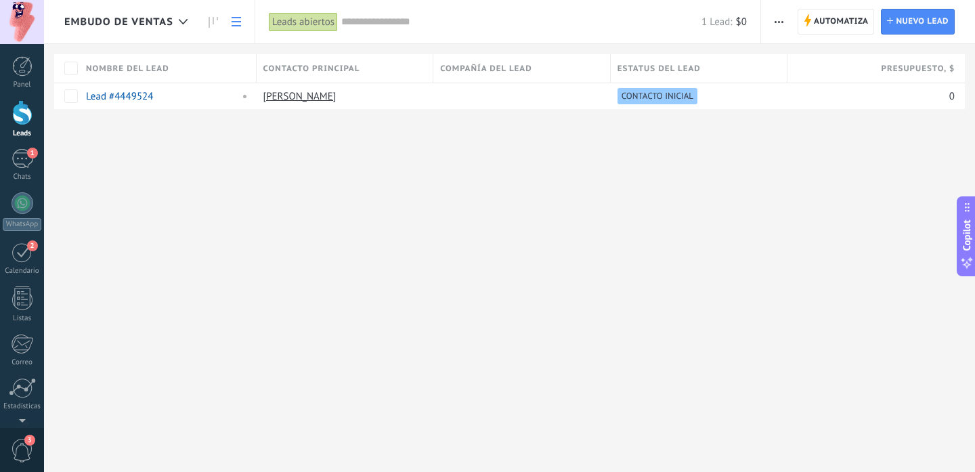
click at [0, 100] on link "Leads" at bounding box center [22, 119] width 44 height 38
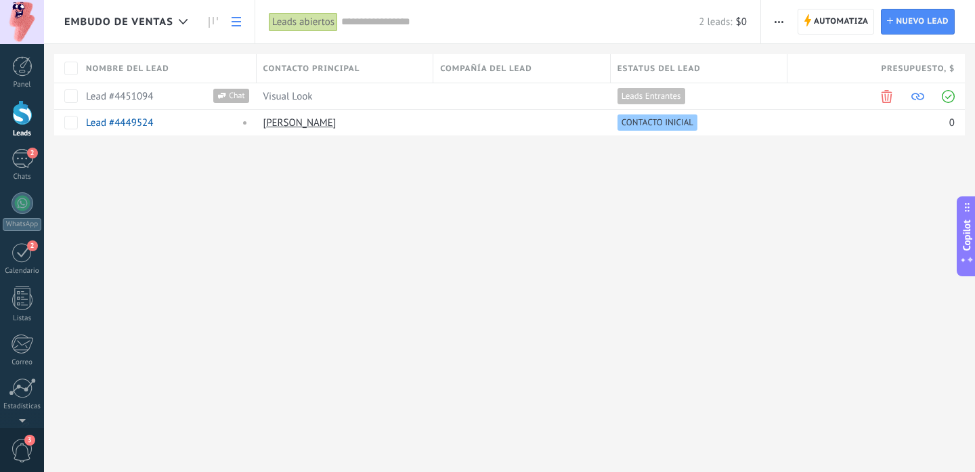
click at [401, 34] on div "2 leads: $0" at bounding box center [543, 21] width 405 height 43
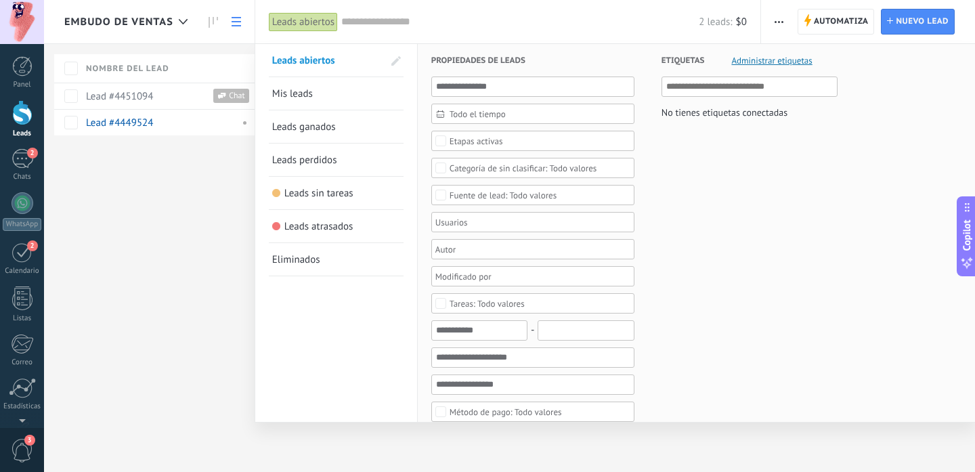
click at [403, 22] on input "text" at bounding box center [519, 22] width 357 height 14
click at [198, 194] on div at bounding box center [487, 236] width 975 height 472
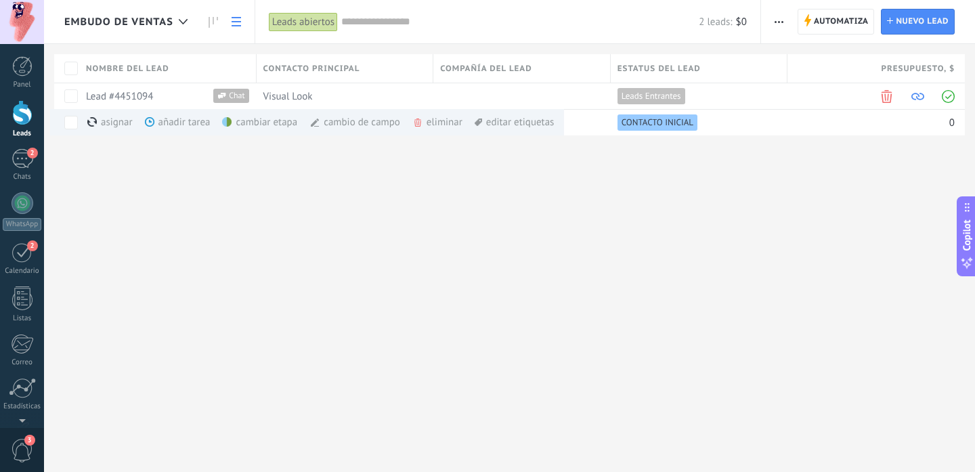
click at [781, 21] on icon "button" at bounding box center [778, 22] width 9 height 2
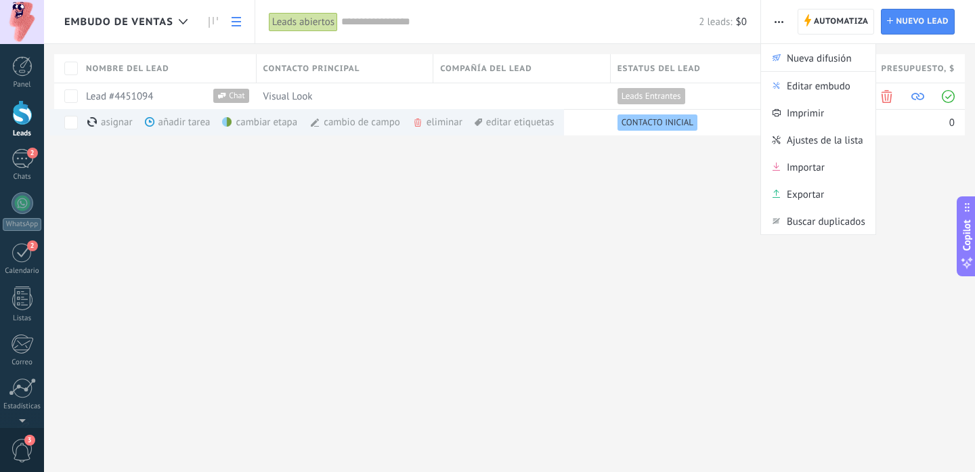
click at [542, 223] on div "Embudo de ventas Automatiza Nueva difusión Editar embudo Imprimir Ajustes de la…" at bounding box center [509, 236] width 931 height 472
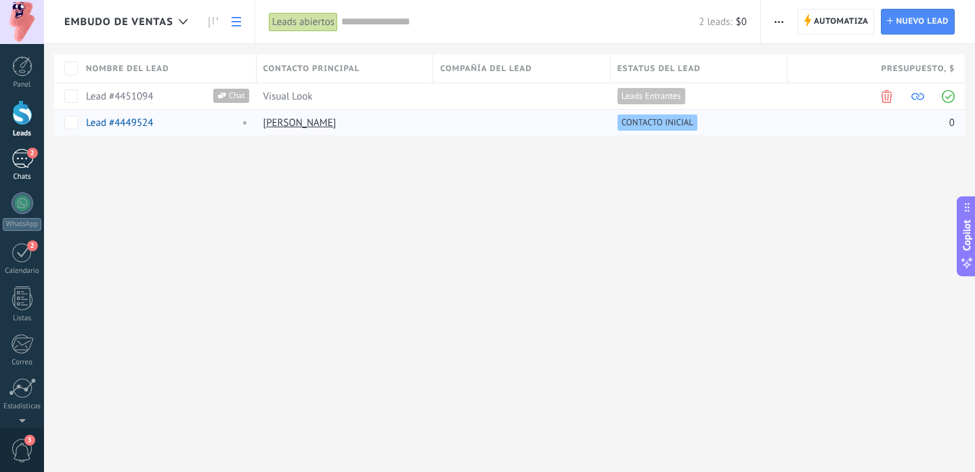
click at [22, 154] on div "2" at bounding box center [23, 159] width 22 height 20
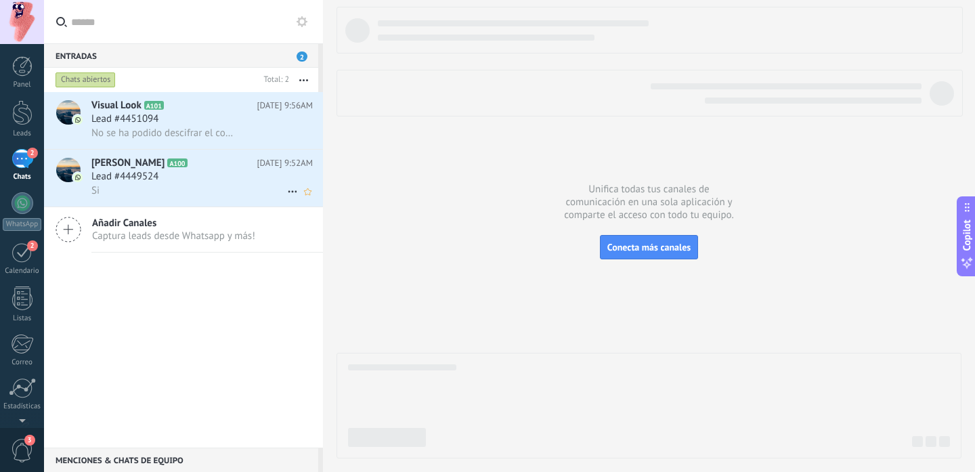
click at [162, 169] on span "[PERSON_NAME]" at bounding box center [127, 163] width 73 height 14
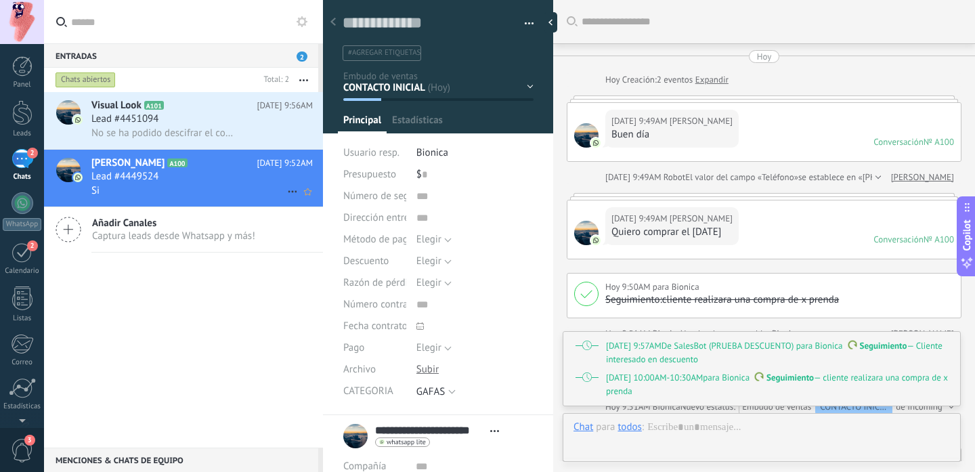
type textarea "**********"
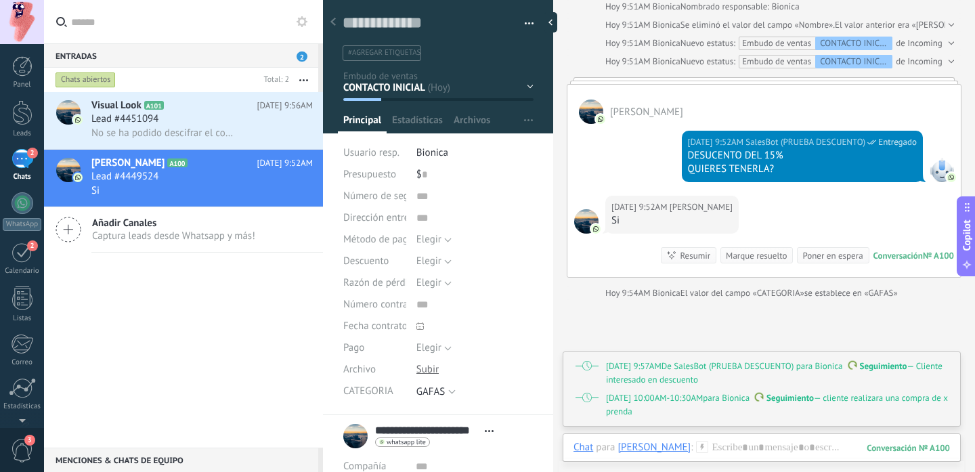
click at [433, 152] on span "Bionica" at bounding box center [432, 152] width 32 height 13
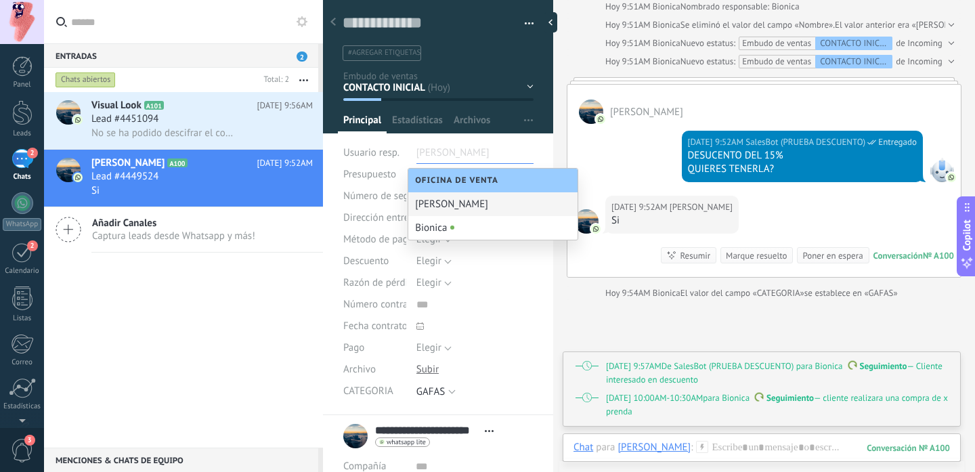
click at [452, 145] on input "text" at bounding box center [450, 153] width 68 height 22
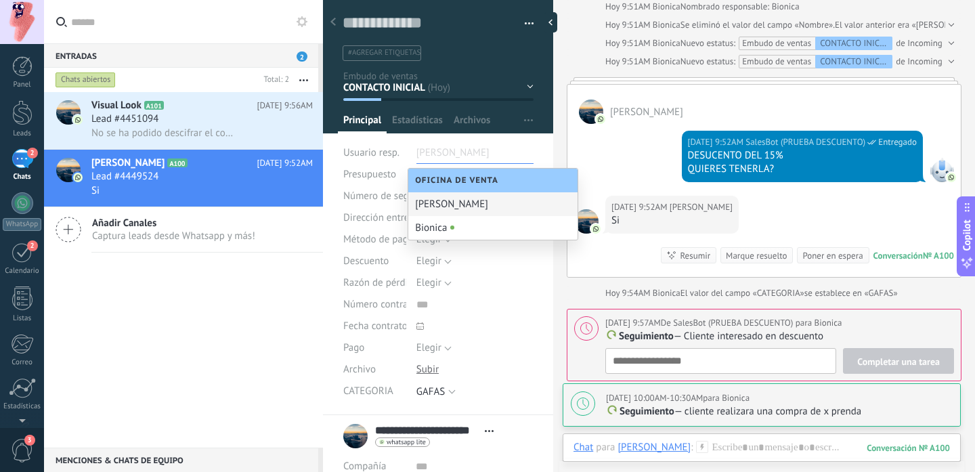
click at [488, 141] on div "Guardar y crear Imprimir Administrar etiquetas Exportar a excel" at bounding box center [438, 203] width 231 height 424
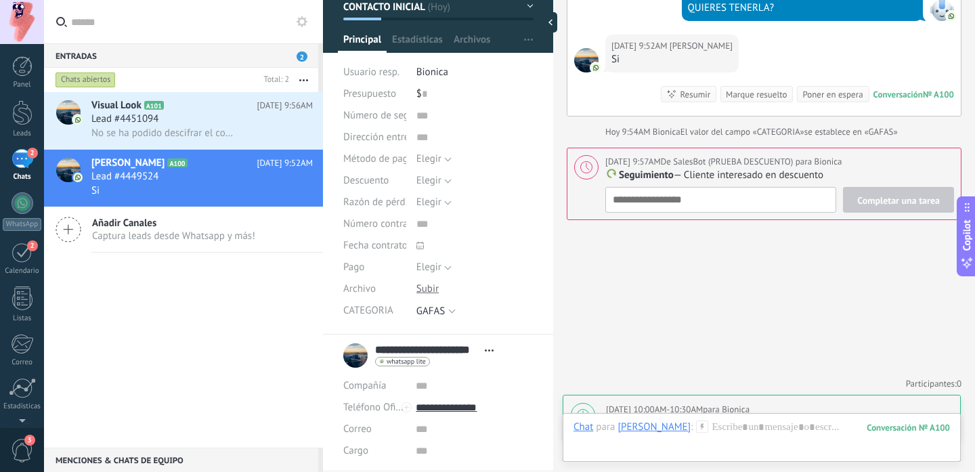
scroll to position [530, 0]
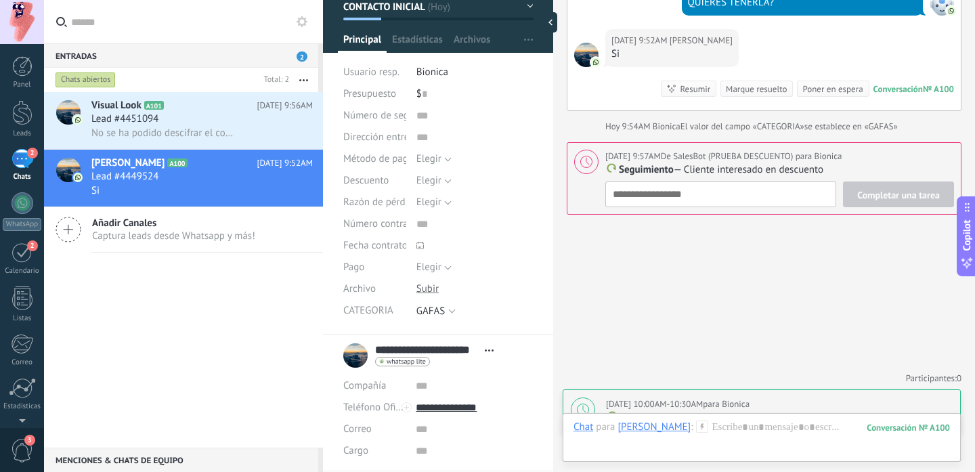
click at [708, 426] on use at bounding box center [703, 426] width 12 height 12
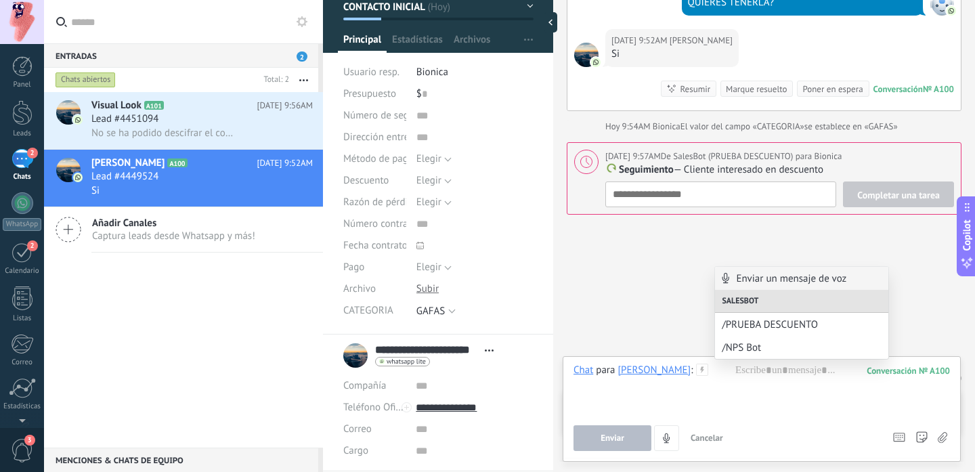
click at [668, 302] on div "Buscar Carga más Hoy Hoy Creación: 2 eventos Expandir Hoy 9:49AM Cristian Garci…" at bounding box center [764, 0] width 422 height 1060
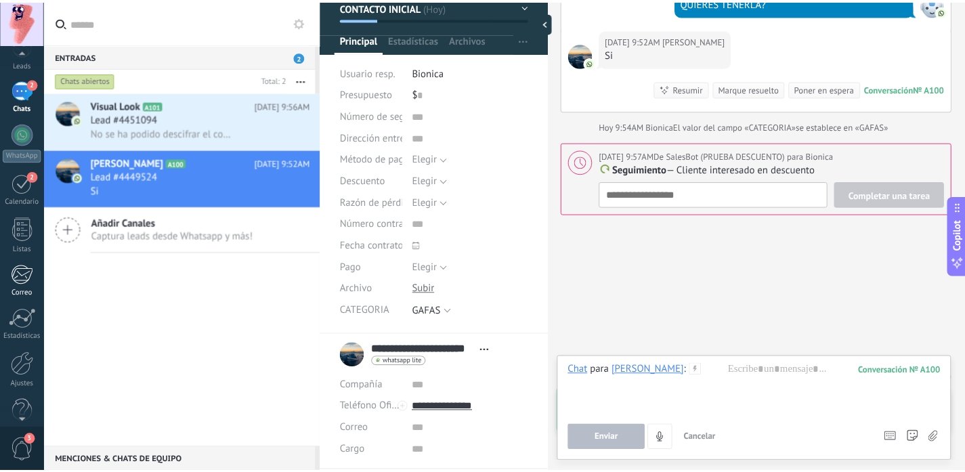
scroll to position [91, 0]
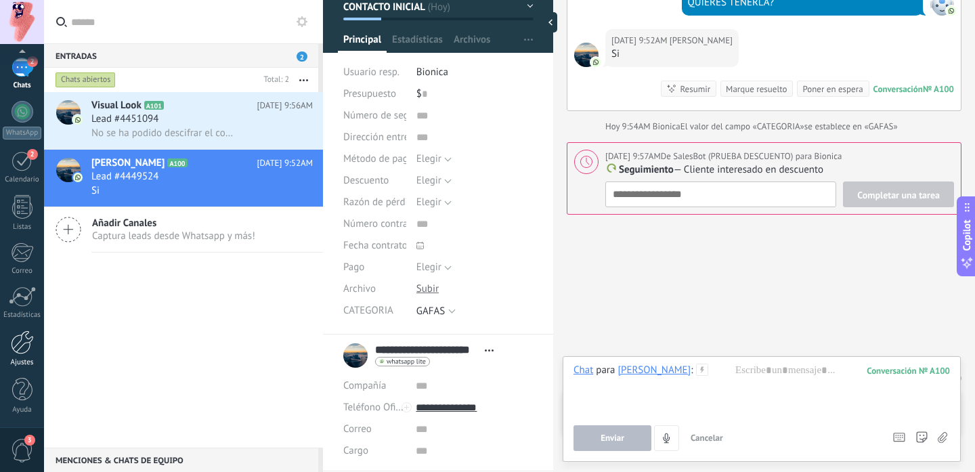
click at [23, 347] on div at bounding box center [22, 342] width 23 height 24
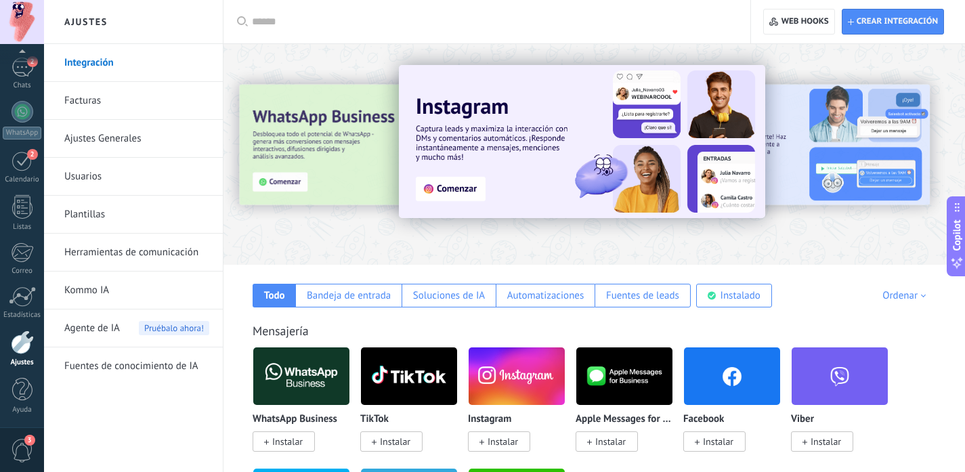
click at [149, 252] on link "Herramientas de comunicación" at bounding box center [136, 253] width 145 height 38
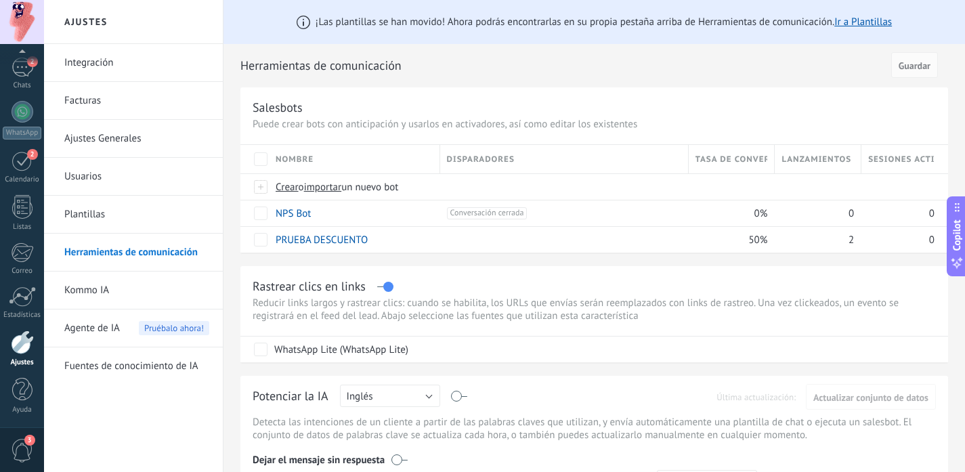
click at [91, 213] on link "Plantillas" at bounding box center [136, 215] width 145 height 38
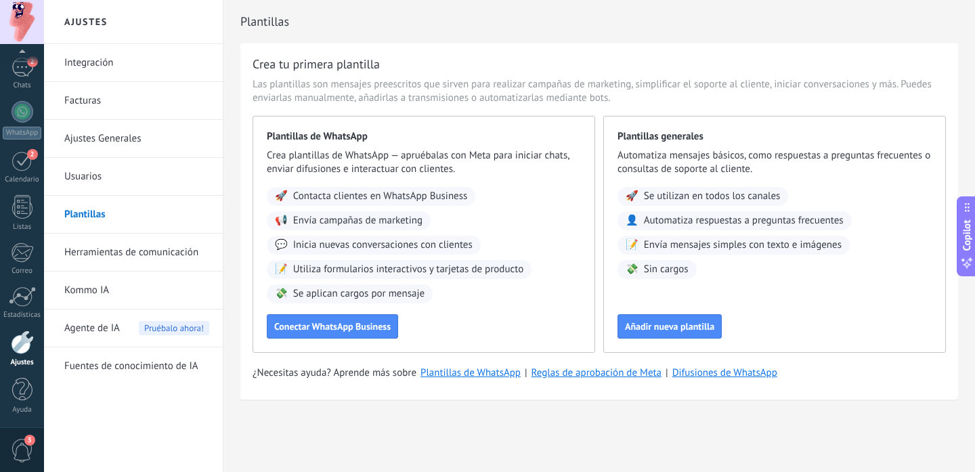
click at [133, 252] on link "Herramientas de comunicación" at bounding box center [136, 253] width 145 height 38
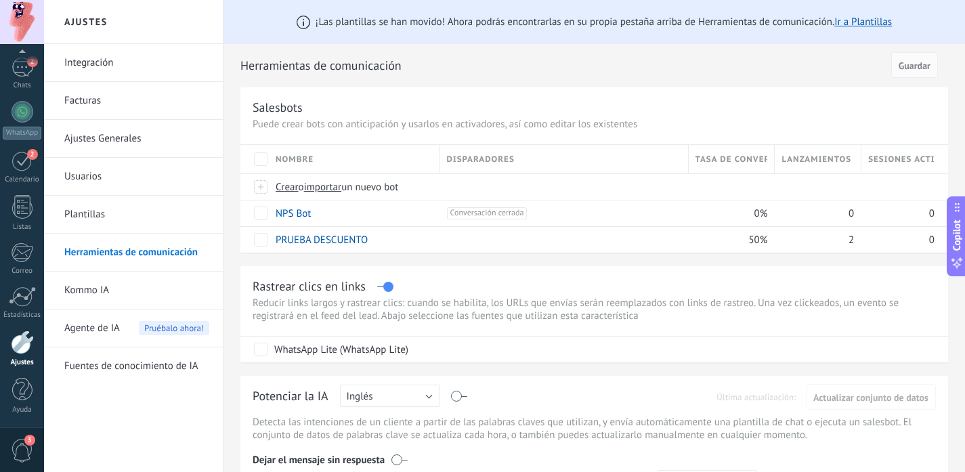
click at [95, 333] on span "Agente de IA" at bounding box center [92, 328] width 56 height 38
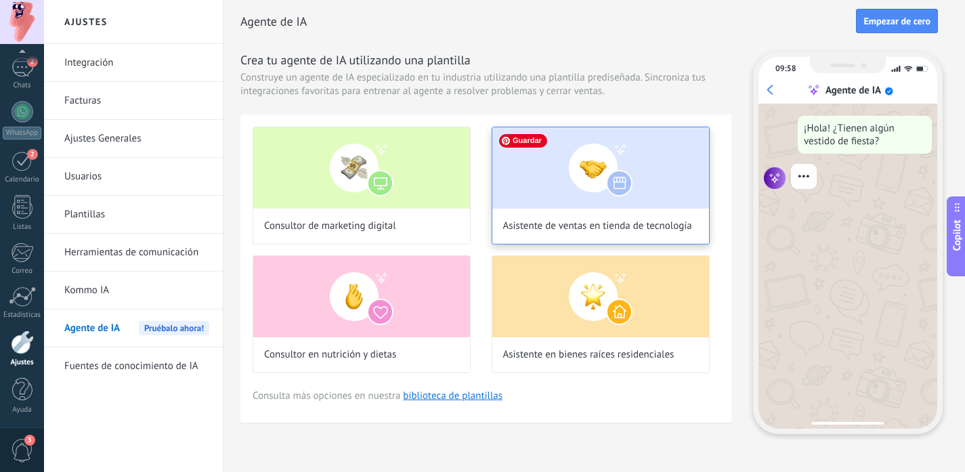
click at [619, 178] on img at bounding box center [600, 167] width 217 height 81
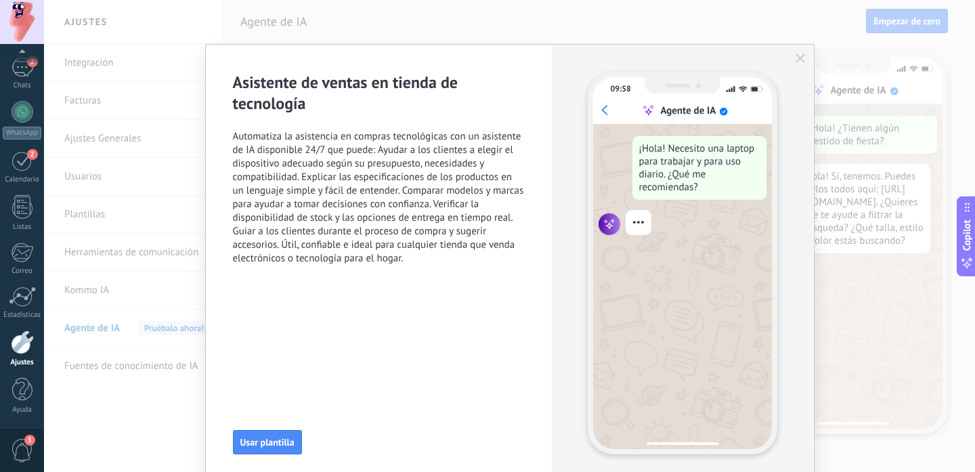
click at [796, 53] on button "button" at bounding box center [800, 58] width 11 height 11
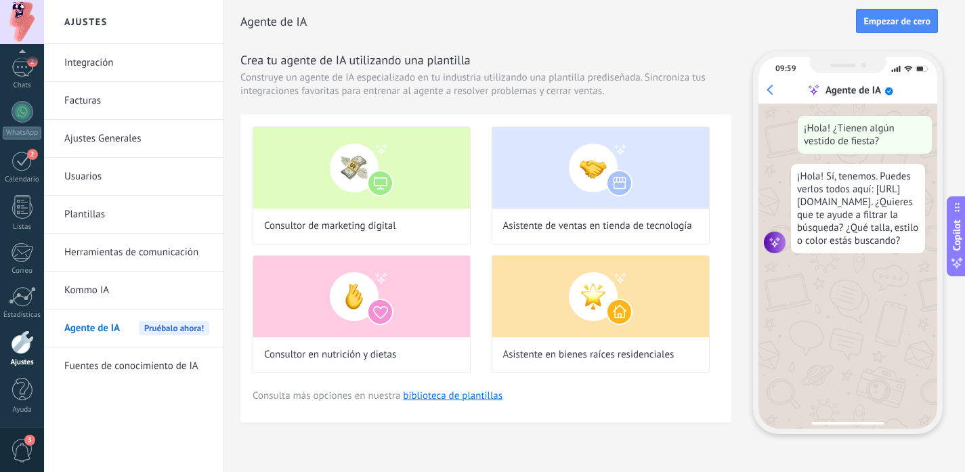
click at [79, 177] on link "Usuarios" at bounding box center [136, 177] width 145 height 38
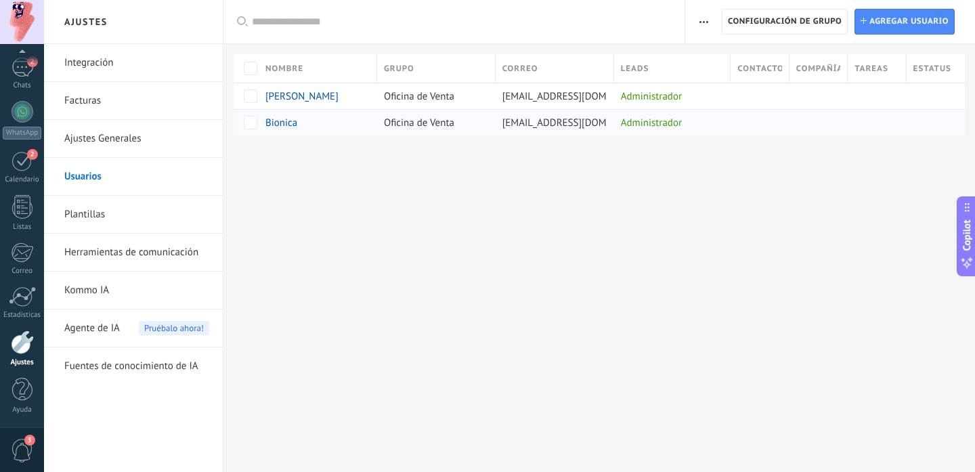
click at [309, 122] on div "Bionica" at bounding box center [309, 122] width 89 height 12
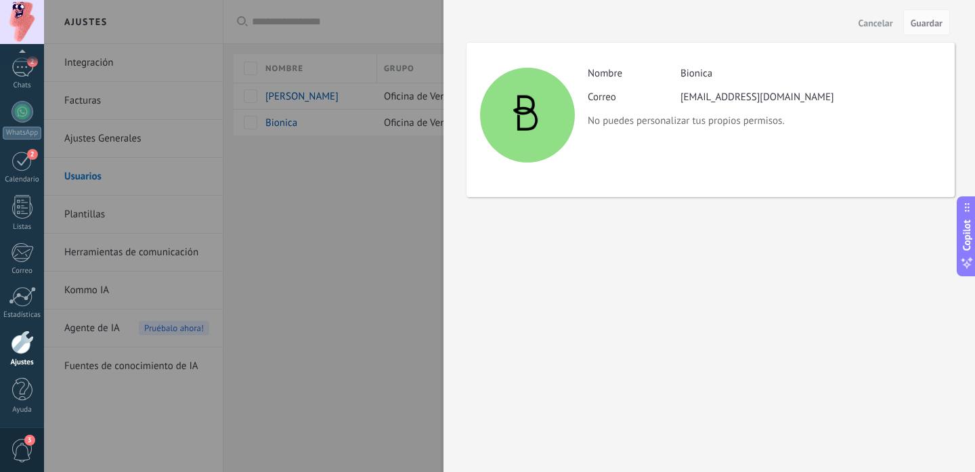
click at [860, 19] on span "Cancelar" at bounding box center [875, 22] width 35 height 9
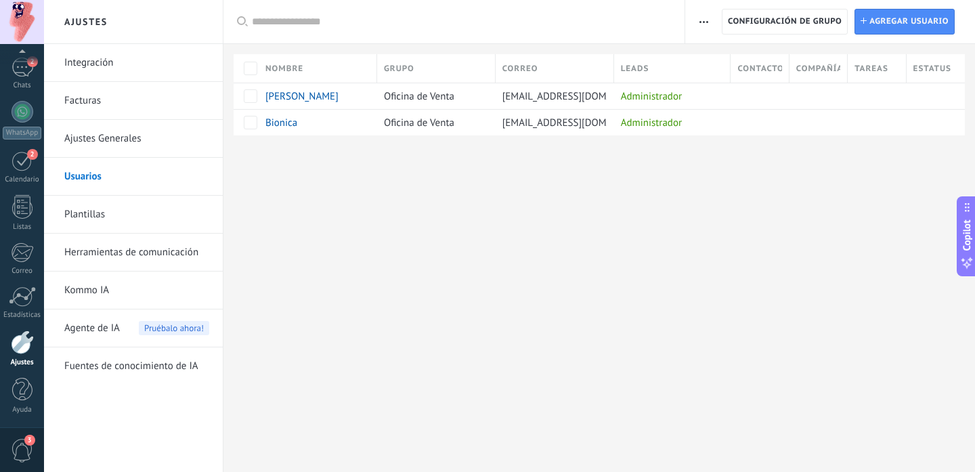
click at [93, 213] on link "Plantillas" at bounding box center [136, 215] width 145 height 38
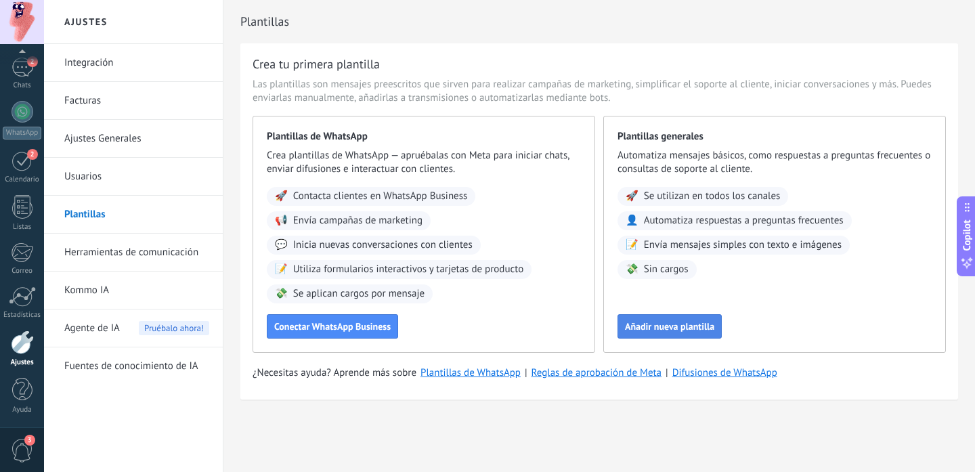
click at [679, 323] on span "Añadir nueva plantilla" at bounding box center [669, 326] width 89 height 9
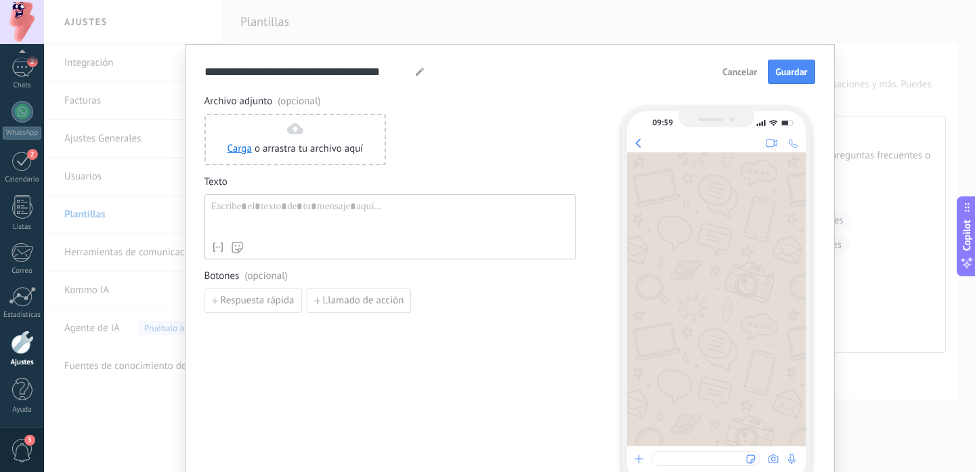
click at [257, 226] on div at bounding box center [389, 217] width 357 height 35
click at [311, 208] on div at bounding box center [389, 217] width 357 height 35
click at [323, 73] on input "**********" at bounding box center [304, 72] width 200 height 16
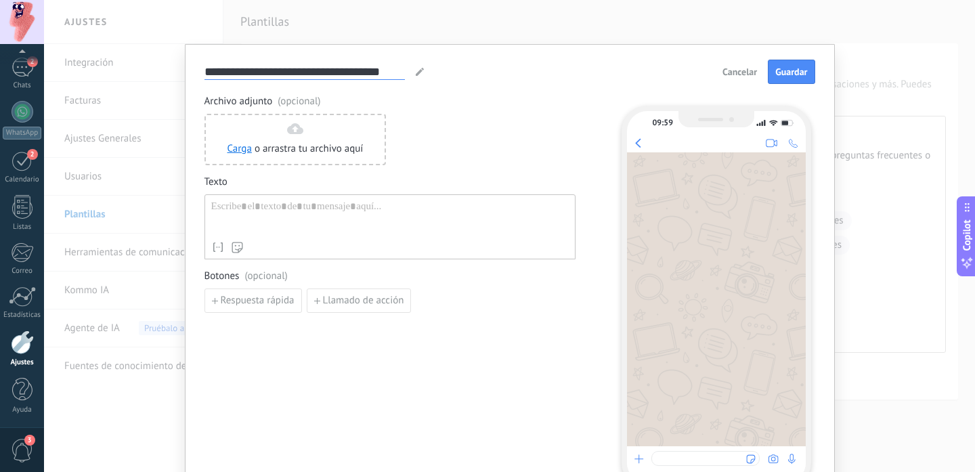
click at [323, 73] on input "**********" at bounding box center [304, 72] width 200 height 16
type input "******"
click at [336, 204] on div at bounding box center [389, 217] width 357 height 35
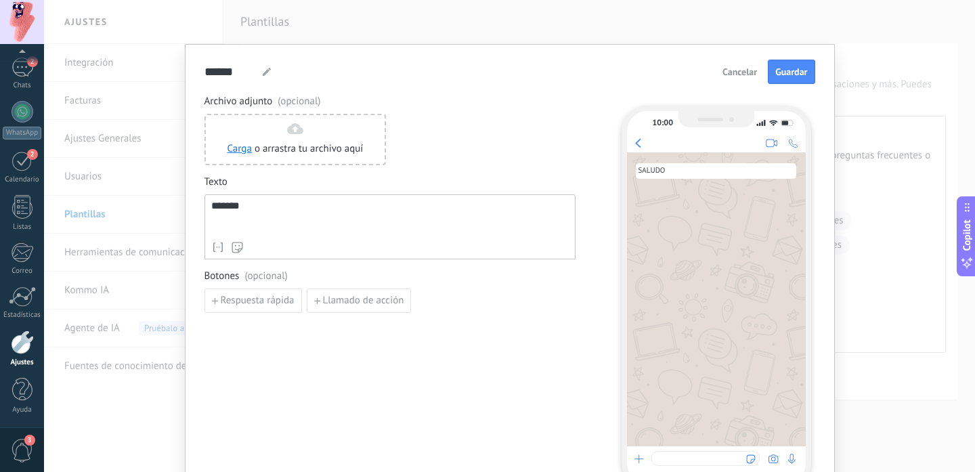
scroll to position [82, 0]
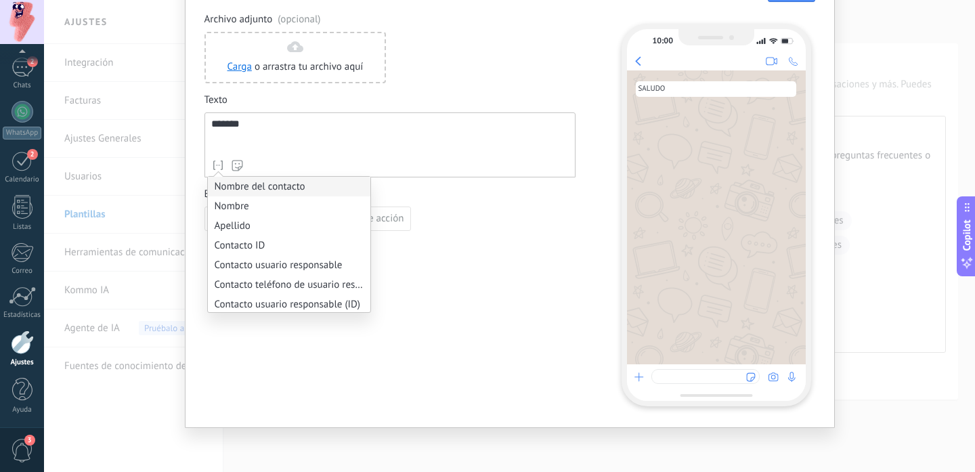
click at [235, 179] on li "Nombre del contacto" at bounding box center [289, 187] width 162 height 20
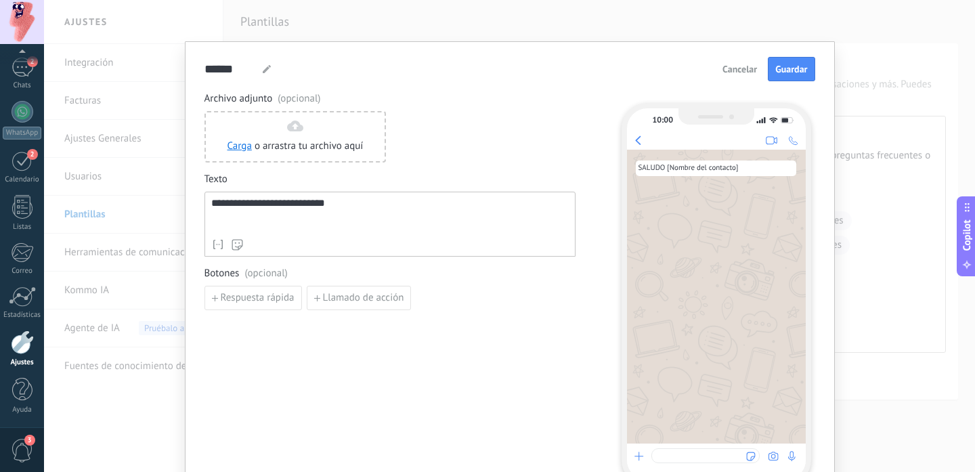
scroll to position [0, 0]
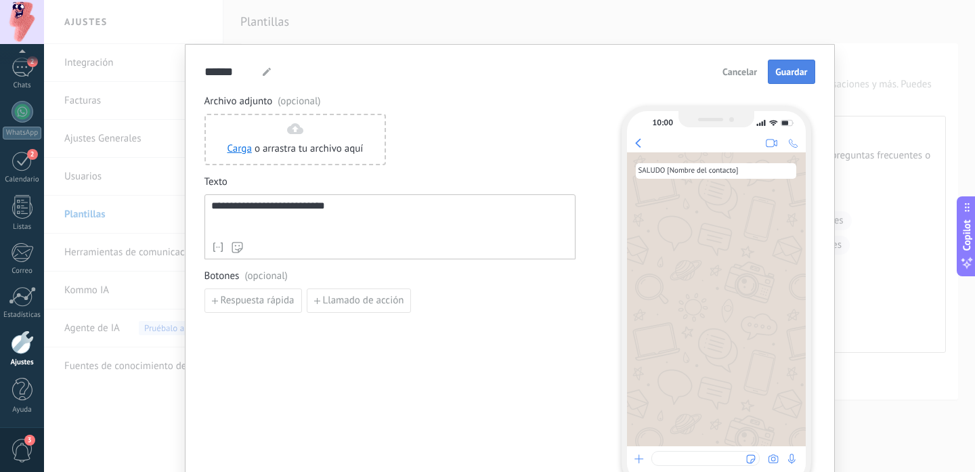
click at [789, 70] on span "Guardar" at bounding box center [791, 71] width 32 height 9
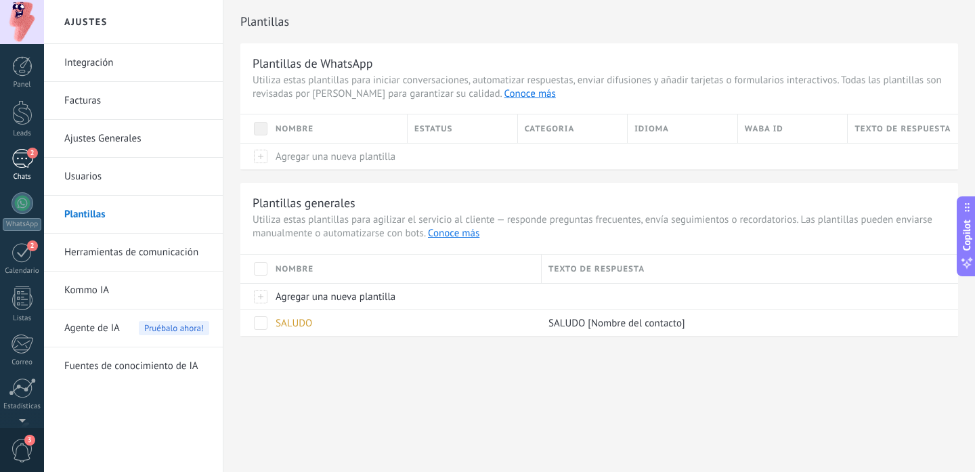
click at [26, 162] on div "2" at bounding box center [23, 159] width 22 height 20
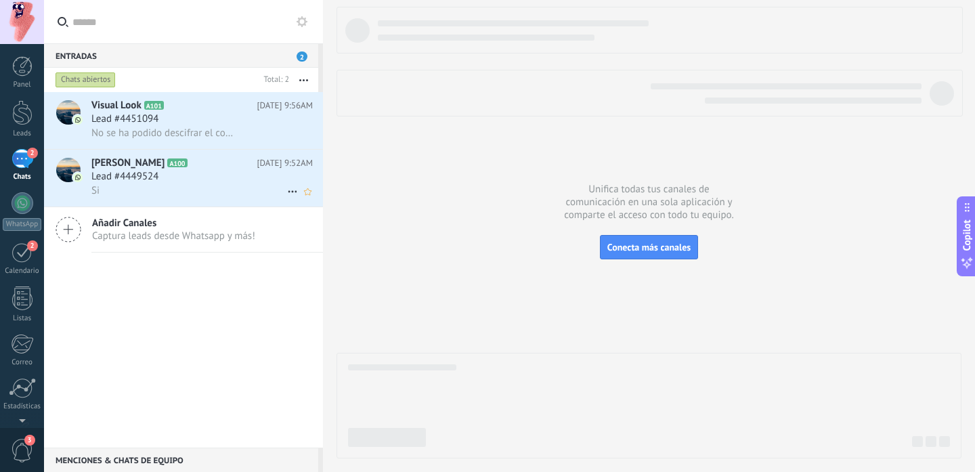
click at [118, 181] on span "Lead #4449524" at bounding box center [124, 177] width 67 height 14
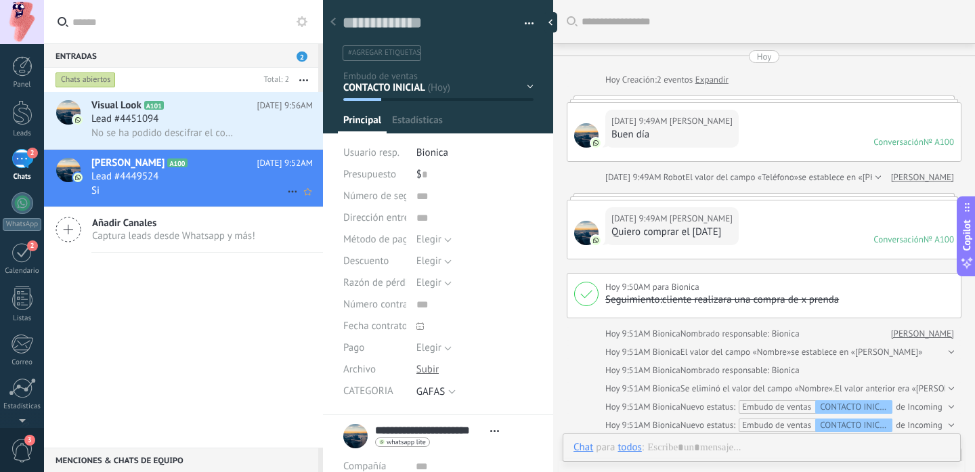
type textarea "**********"
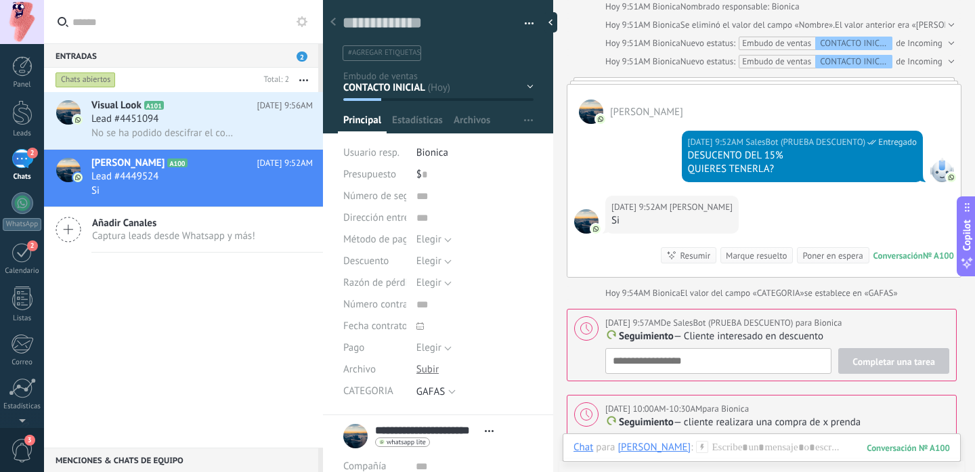
scroll to position [594, 0]
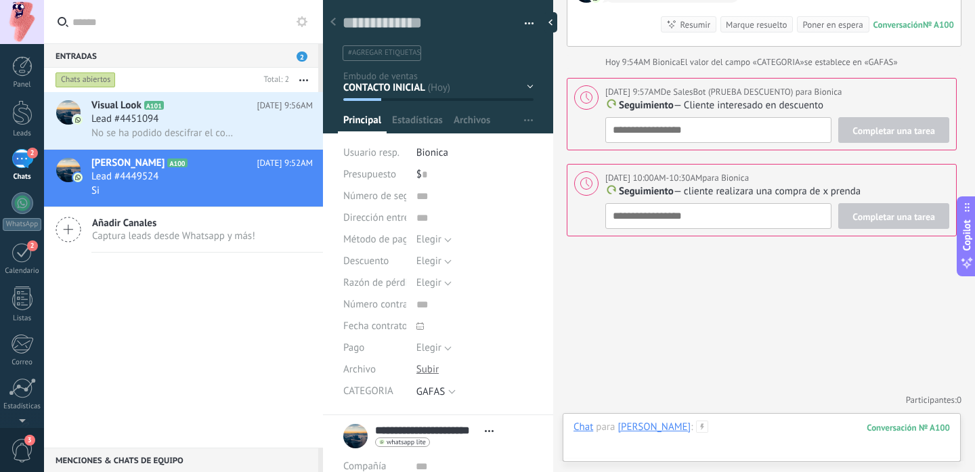
click at [765, 432] on div at bounding box center [761, 440] width 376 height 41
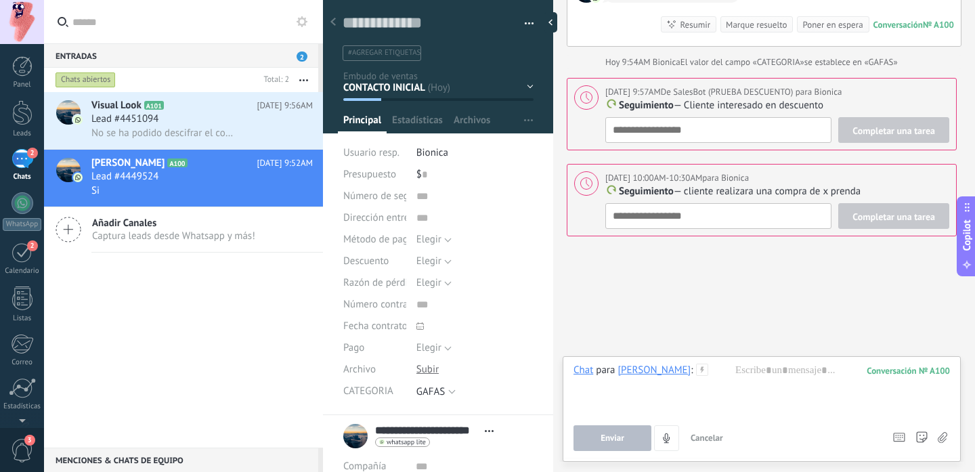
click at [708, 368] on use at bounding box center [703, 370] width 12 height 12
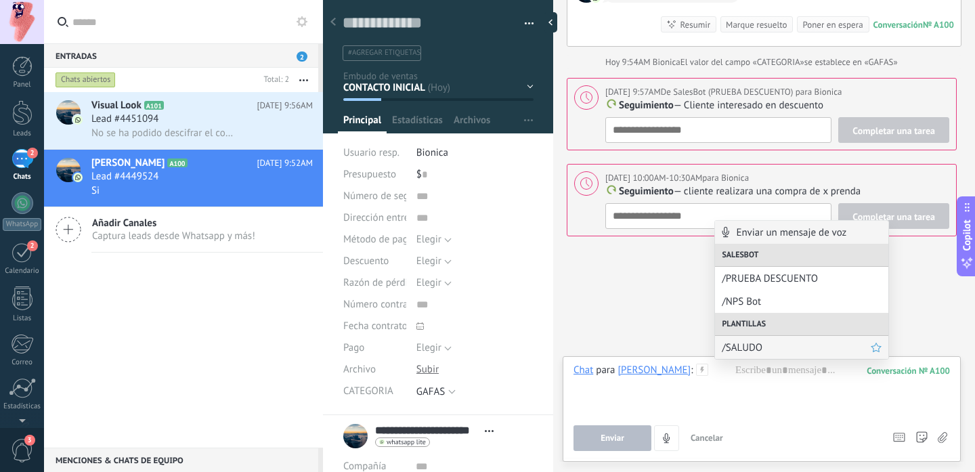
click at [742, 345] on span "/SALUDO" at bounding box center [796, 347] width 149 height 13
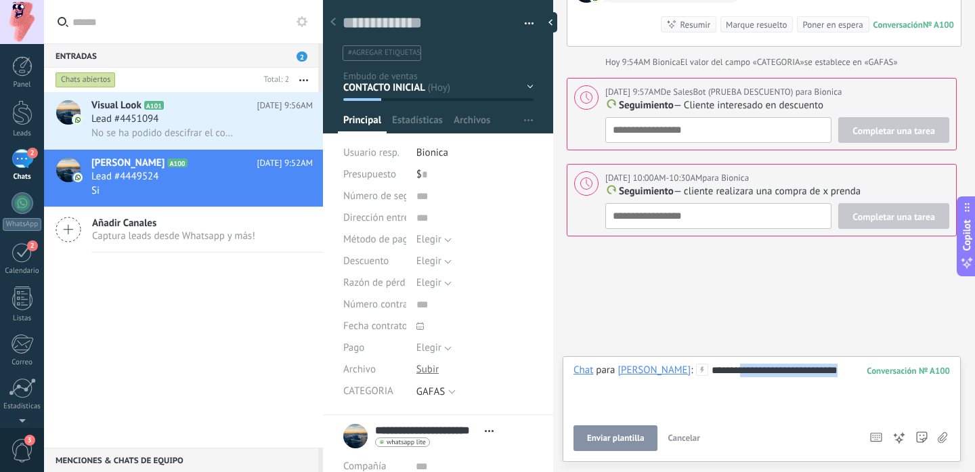
drag, startPoint x: 774, startPoint y: 370, endPoint x: 790, endPoint y: 383, distance: 21.1
click at [790, 383] on div "**********" at bounding box center [761, 389] width 376 height 51
click at [756, 368] on div "******" at bounding box center [761, 389] width 376 height 51
click at [684, 416] on div "Chat para Cristian Garcia Giraldo : 100 Enviar Cancelar Rastrear clics en links…" at bounding box center [761, 407] width 376 height 87
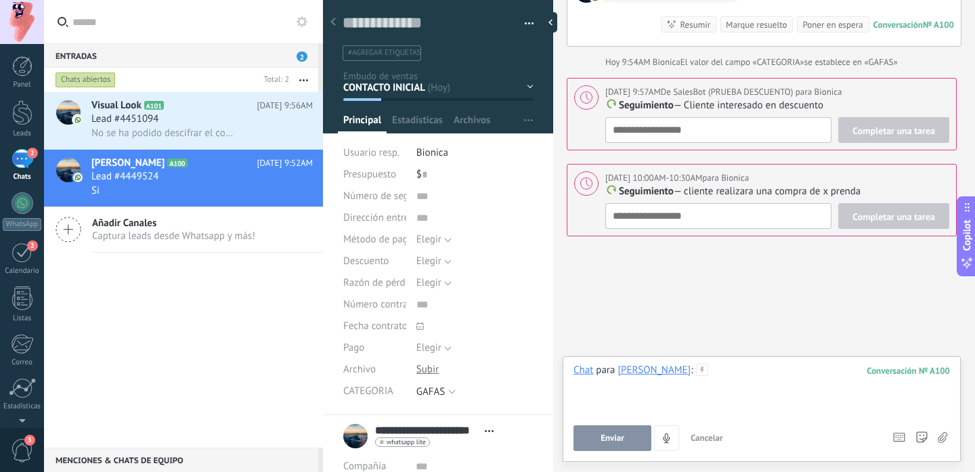
click at [759, 374] on div at bounding box center [761, 389] width 376 height 51
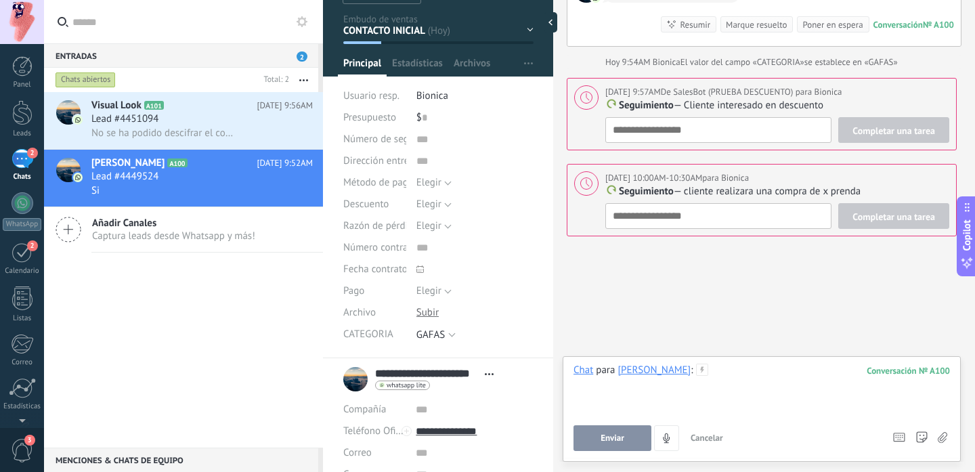
scroll to position [0, 0]
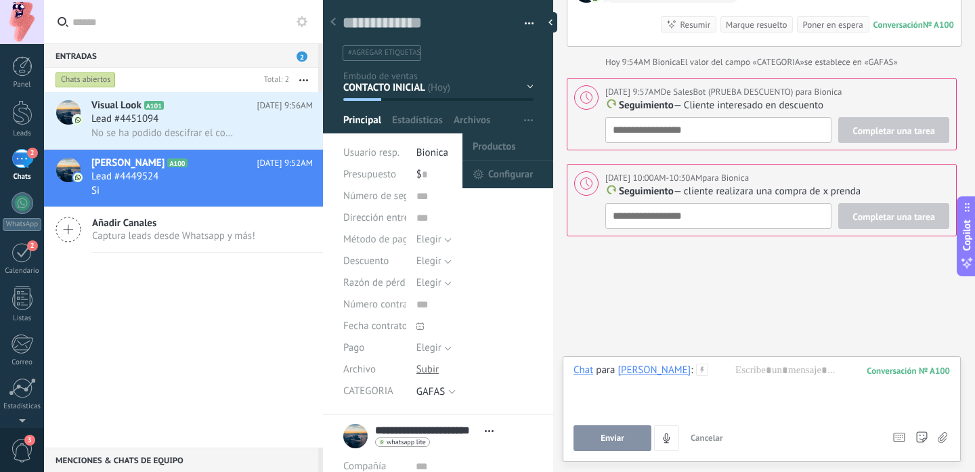
click at [524, 118] on span "button" at bounding box center [528, 121] width 9 height 26
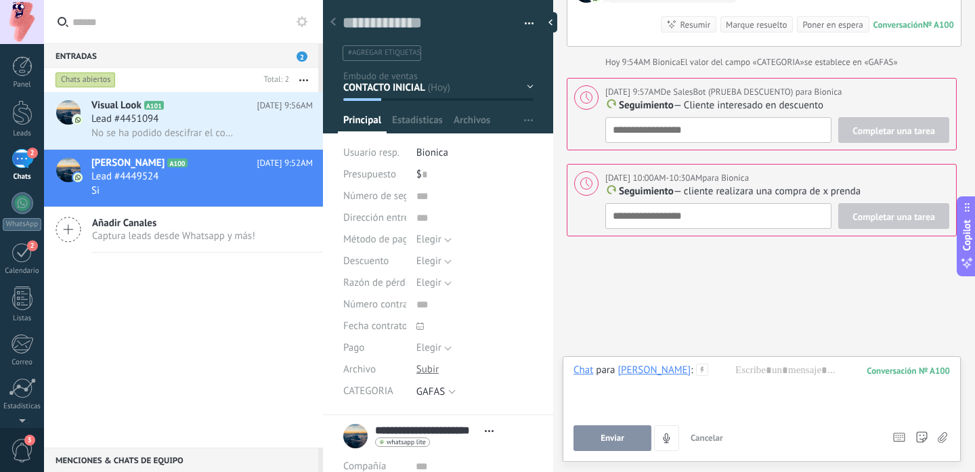
click at [411, 219] on div "Dirección entrega" at bounding box center [438, 218] width 190 height 22
click at [386, 191] on span "Número de seguimiento" at bounding box center [395, 196] width 104 height 10
click at [416, 200] on input "text" at bounding box center [474, 196] width 117 height 22
click at [429, 221] on input "text" at bounding box center [474, 218] width 117 height 22
click at [439, 255] on button "Elegir" at bounding box center [433, 261] width 35 height 22
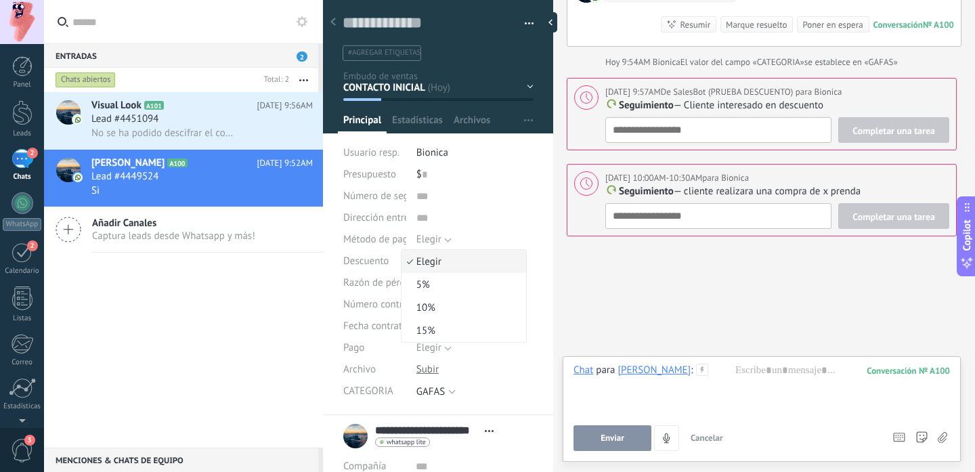
click at [437, 244] on span "Elegir" at bounding box center [428, 239] width 25 height 13
click at [334, 18] on div at bounding box center [333, 22] width 19 height 26
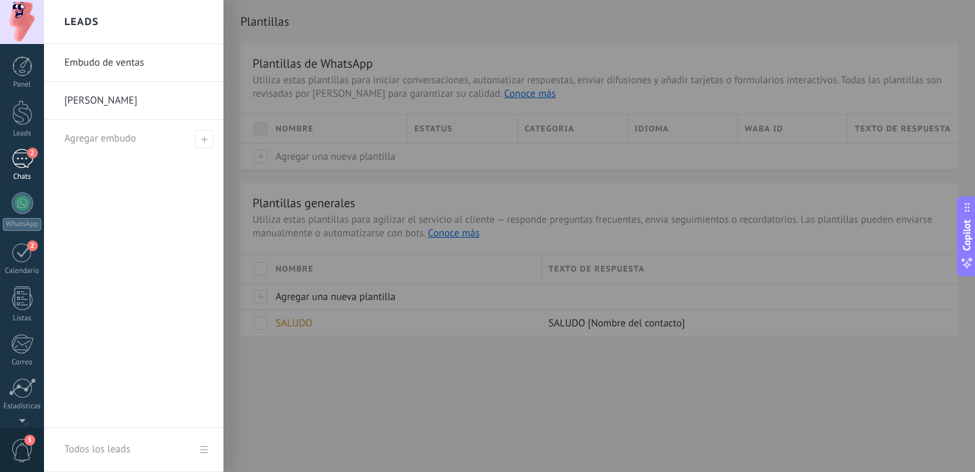
click at [21, 173] on div "Chats" at bounding box center [22, 177] width 39 height 9
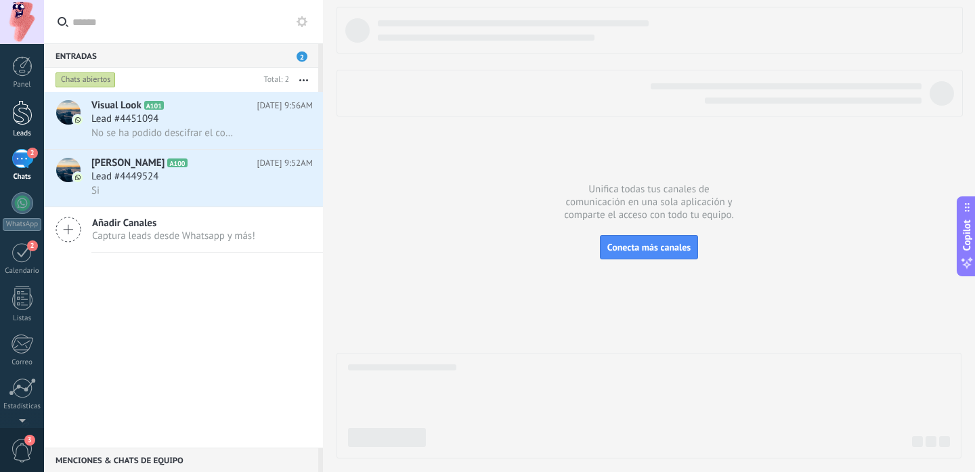
click at [18, 118] on div at bounding box center [22, 112] width 20 height 25
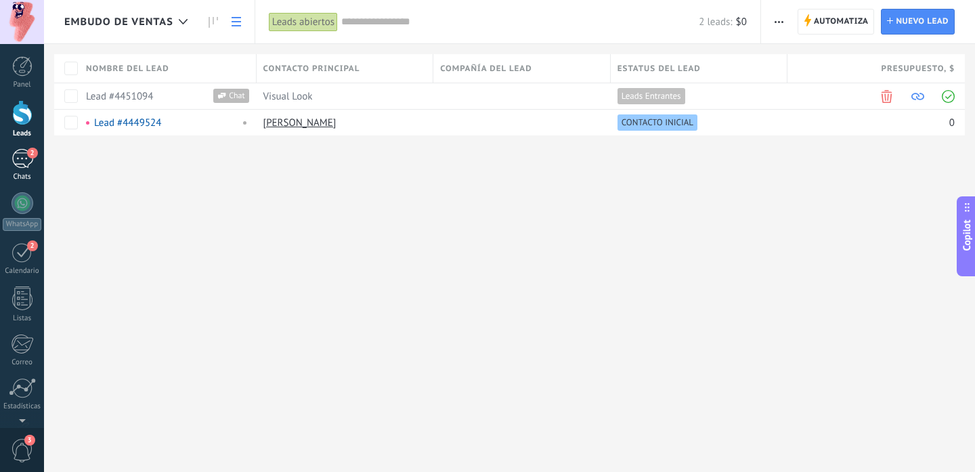
click at [21, 158] on div "2" at bounding box center [23, 159] width 22 height 20
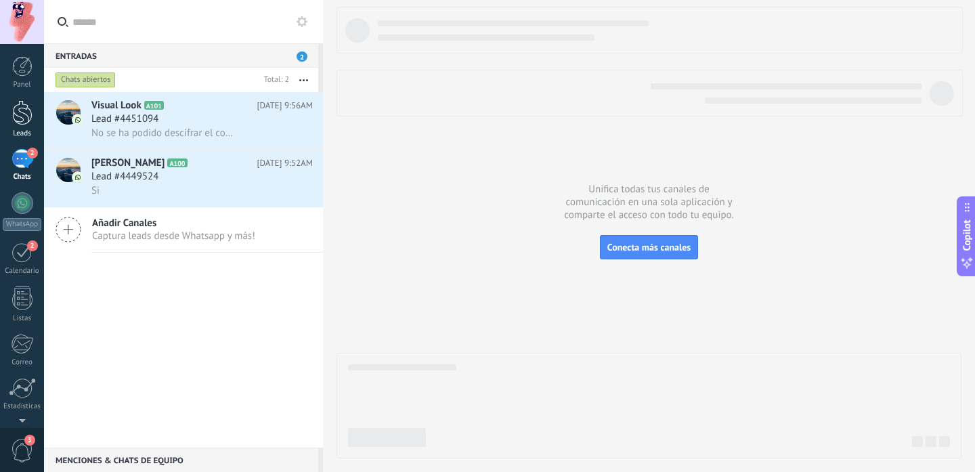
click at [19, 114] on div at bounding box center [22, 112] width 20 height 25
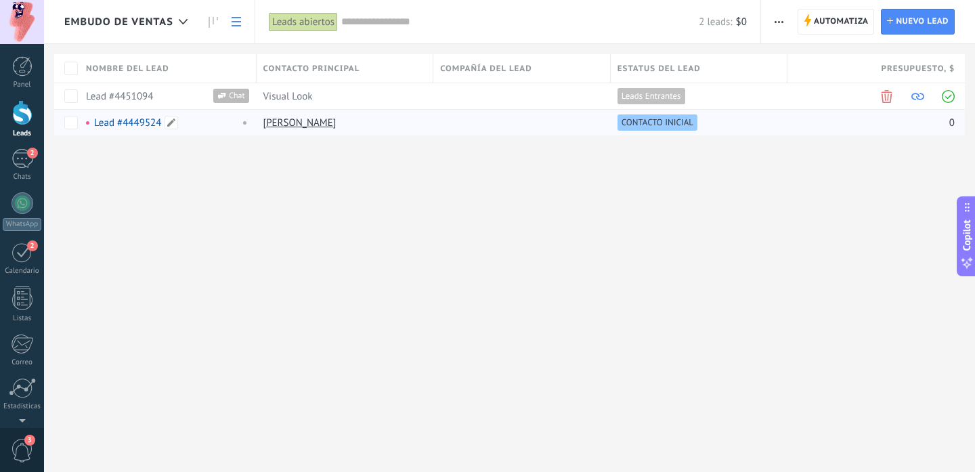
click at [187, 124] on div "Lead #4449524" at bounding box center [159, 122] width 147 height 12
click at [336, 125] on link "[PERSON_NAME]" at bounding box center [299, 122] width 73 height 13
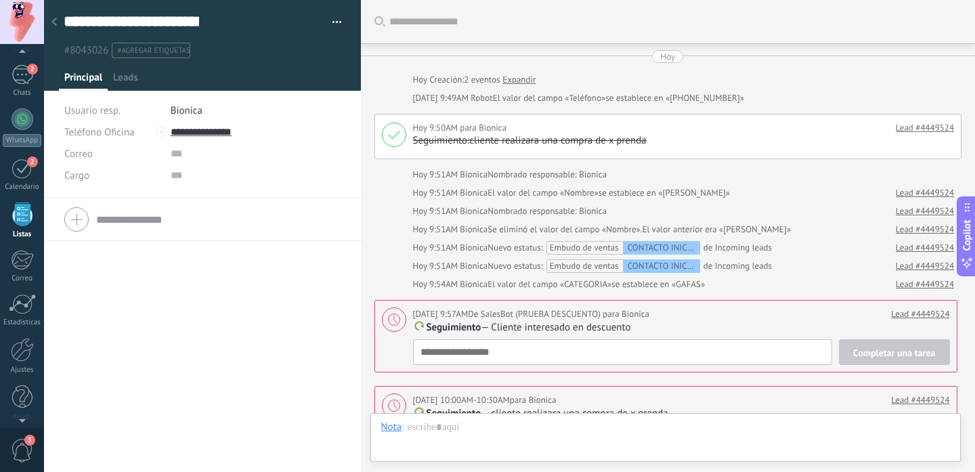
scroll to position [222, 0]
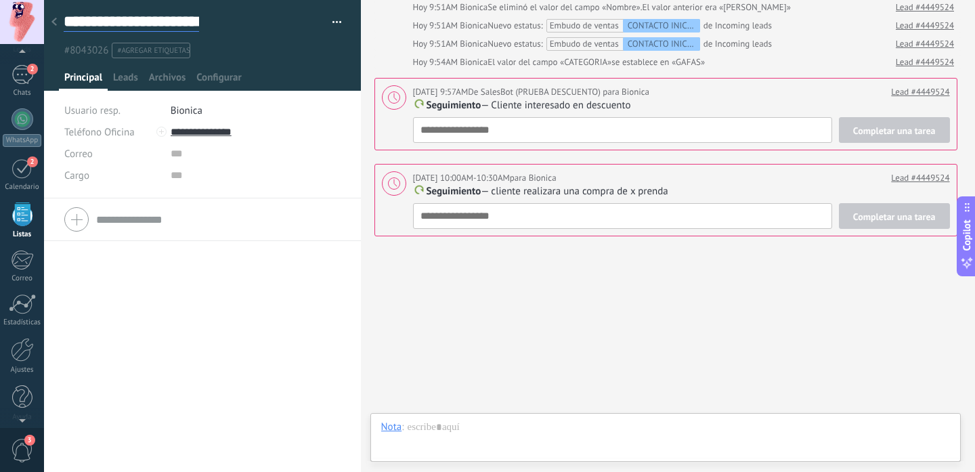
click at [141, 22] on input "**********" at bounding box center [131, 22] width 135 height 20
click at [59, 18] on div at bounding box center [54, 22] width 19 height 26
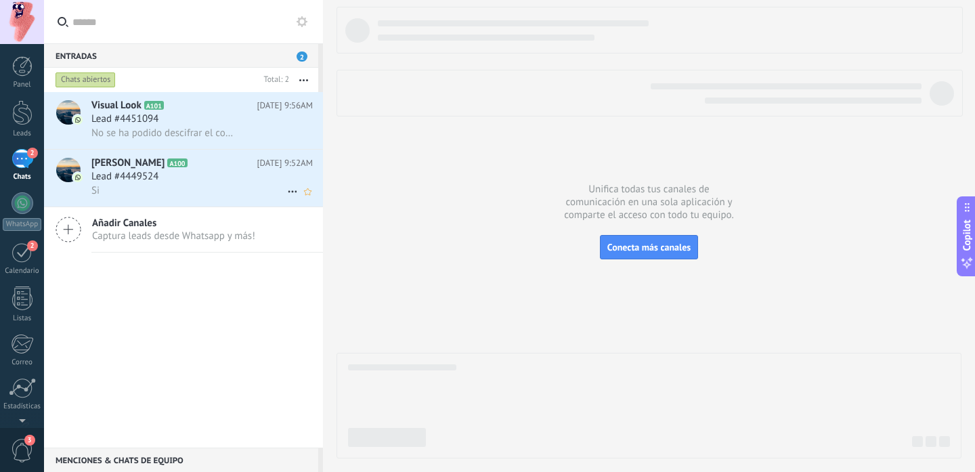
click at [125, 173] on span "Lead #4449524" at bounding box center [124, 177] width 67 height 14
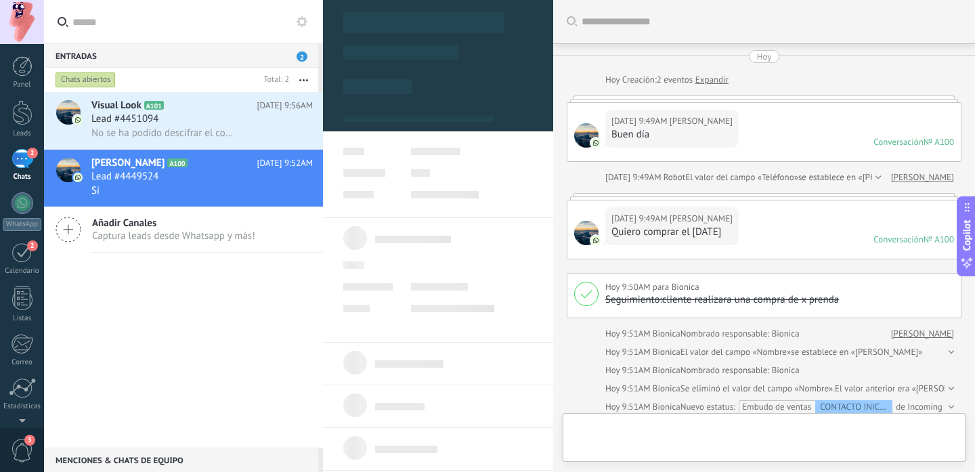
scroll to position [364, 0]
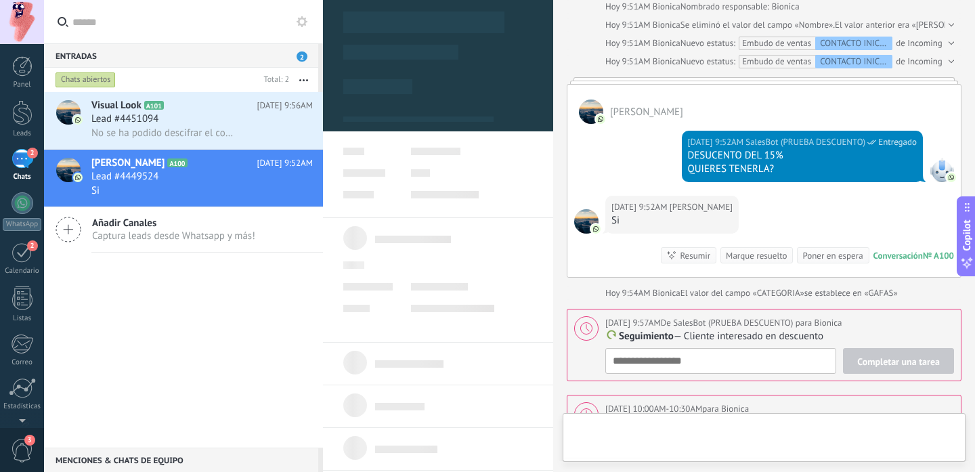
type textarea "**********"
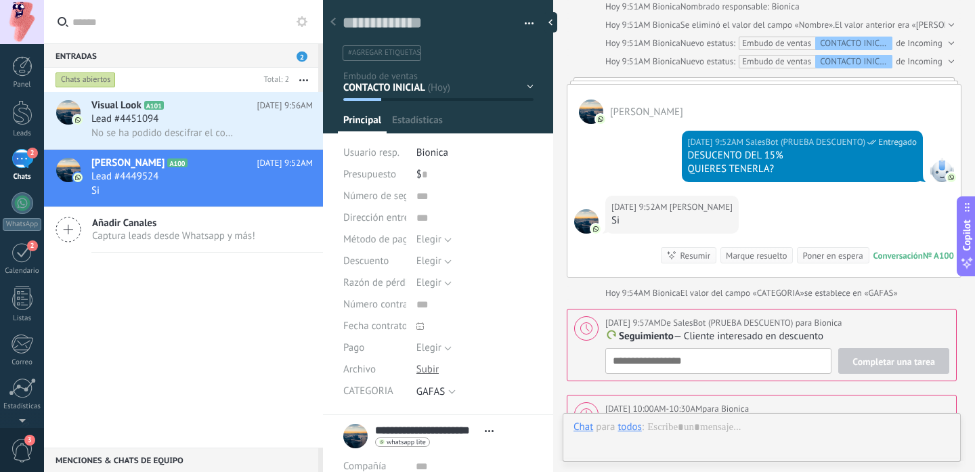
scroll to position [20, 0]
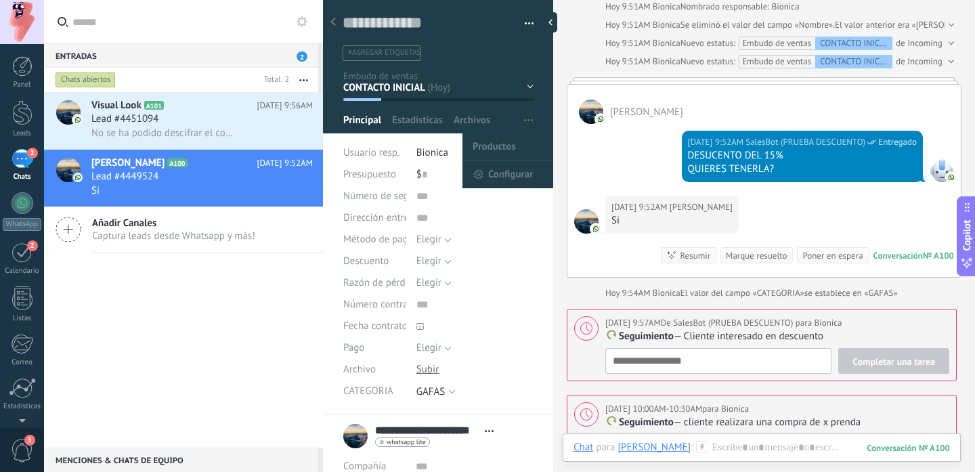
click at [531, 123] on button "button" at bounding box center [529, 121] width 20 height 26
click at [496, 167] on span "Configurar" at bounding box center [510, 174] width 45 height 27
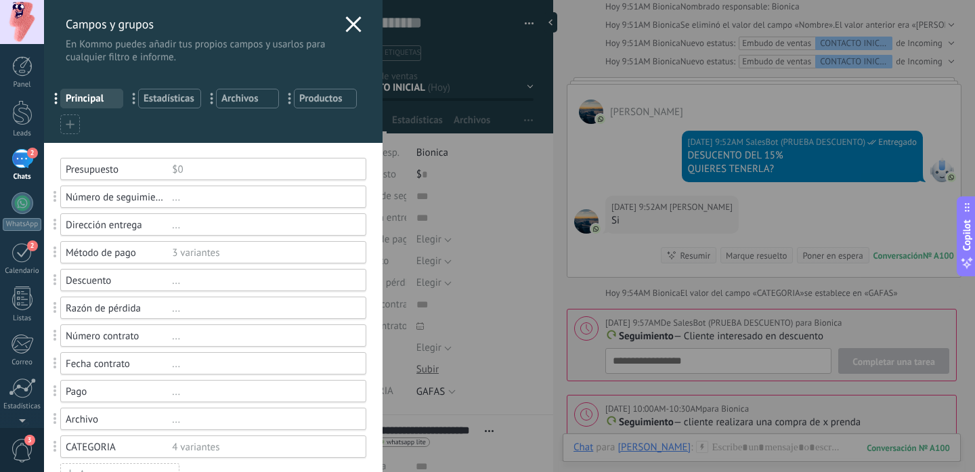
click at [95, 198] on div "Número de seguimiento" at bounding box center [119, 197] width 106 height 13
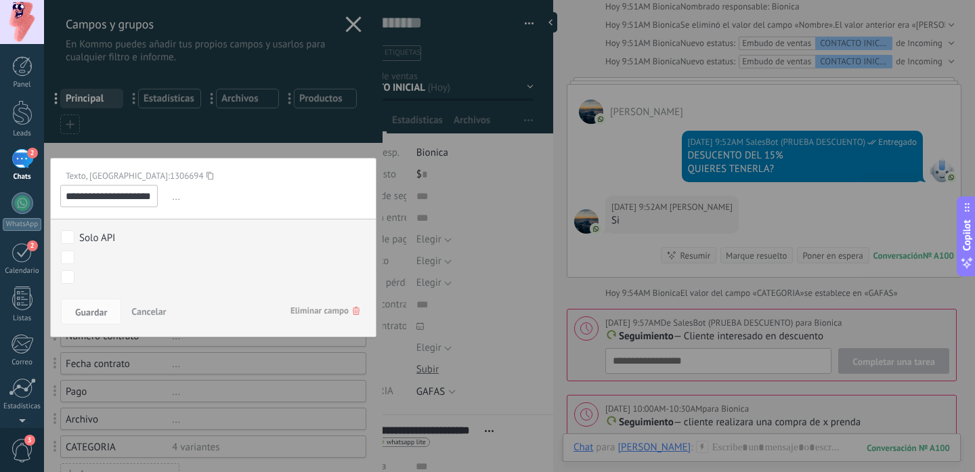
click at [95, 198] on input "**********" at bounding box center [108, 196] width 97 height 22
type input "******"
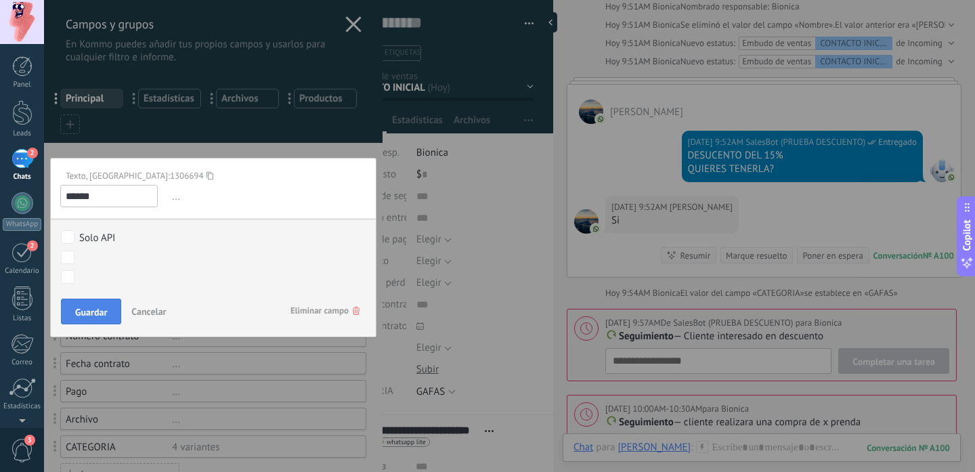
click at [91, 315] on span "Guardar" at bounding box center [91, 311] width 32 height 9
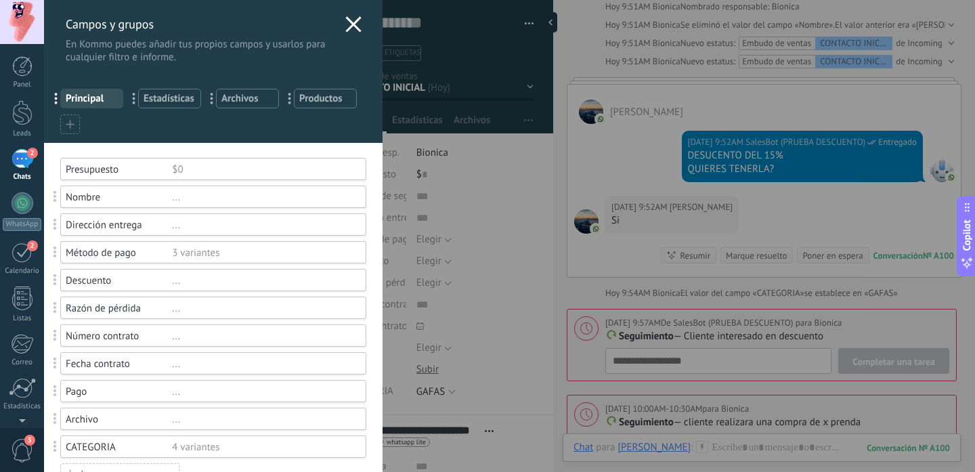
click at [122, 223] on div "Dirección entrega" at bounding box center [119, 225] width 106 height 13
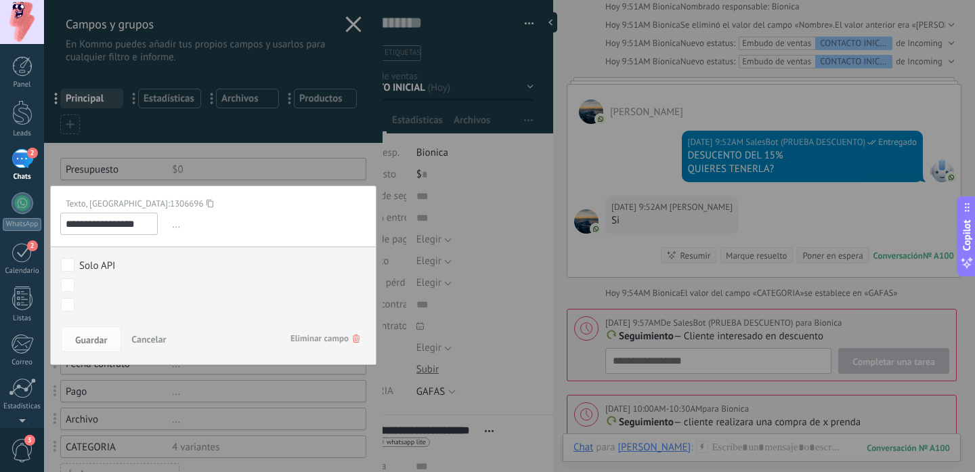
click at [122, 223] on input "**********" at bounding box center [108, 224] width 97 height 22
click at [205, 167] on div at bounding box center [213, 450] width 338 height 900
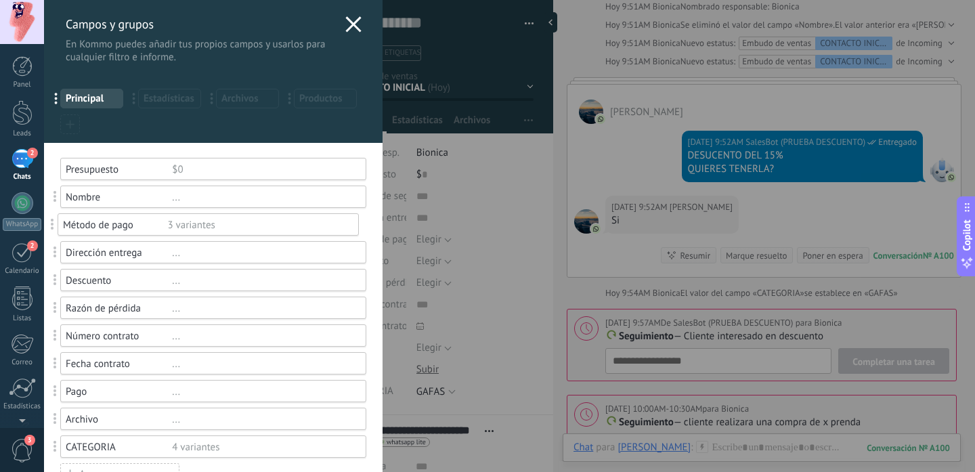
drag, startPoint x: 56, startPoint y: 255, endPoint x: 51, endPoint y: 227, distance: 28.2
drag, startPoint x: 56, startPoint y: 225, endPoint x: 56, endPoint y: 273, distance: 48.7
drag, startPoint x: 52, startPoint y: 253, endPoint x: 53, endPoint y: 213, distance: 40.6
click at [106, 222] on div "Descuento" at bounding box center [119, 225] width 106 height 13
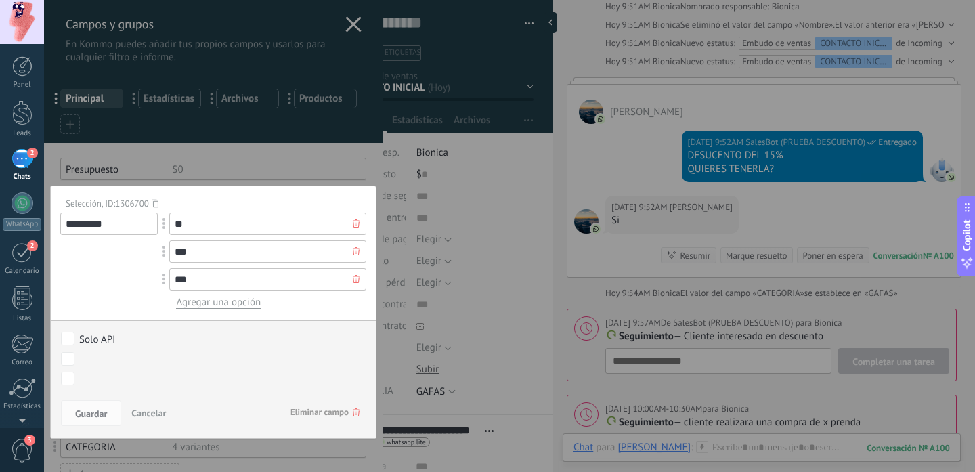
click at [106, 222] on input "*********" at bounding box center [108, 224] width 97 height 22
type input "******"
click at [353, 223] on use at bounding box center [356, 223] width 7 height 8
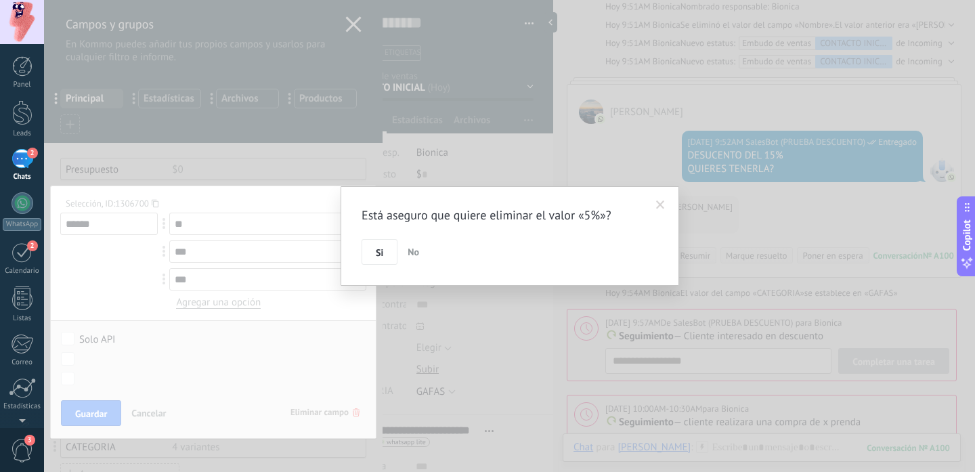
click at [353, 223] on div "Está aseguro que quiere eliminar el valor «5%»? Si No" at bounding box center [510, 236] width 338 height 100
click at [376, 244] on button "Si" at bounding box center [379, 252] width 36 height 26
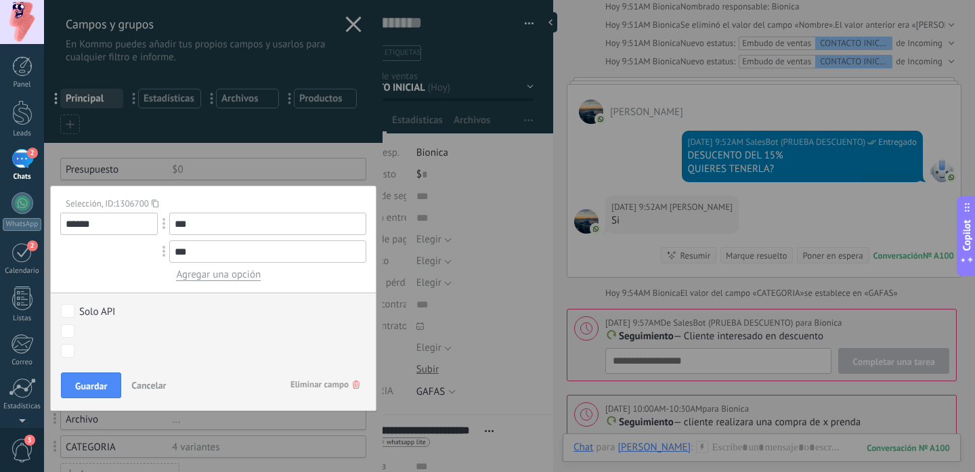
click at [349, 225] on input "***" at bounding box center [267, 224] width 197 height 22
click at [221, 271] on span "Agregar una opción" at bounding box center [218, 274] width 85 height 13
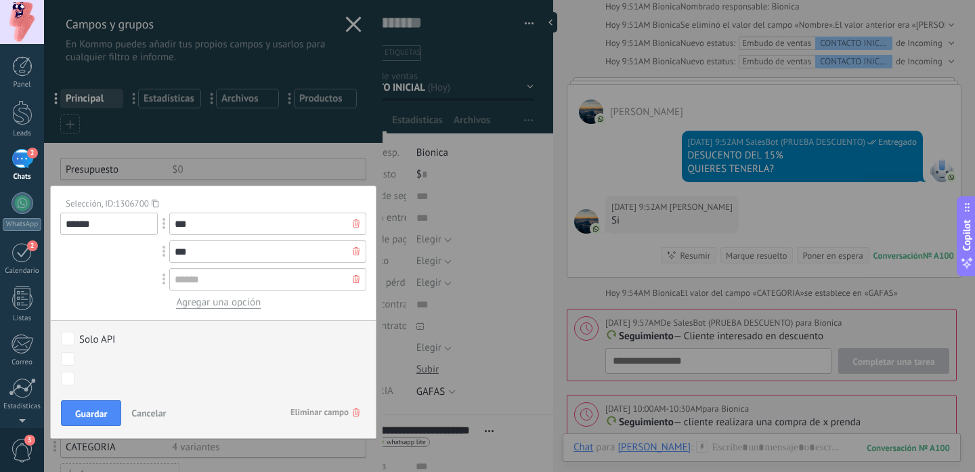
click at [330, 411] on span "Eliminar campo" at bounding box center [324, 412] width 69 height 24
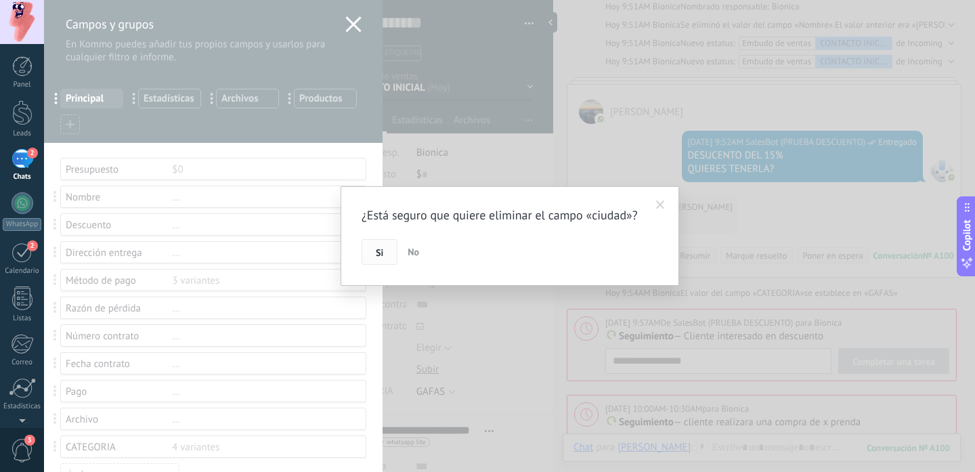
click at [376, 250] on span "Si" at bounding box center [379, 252] width 7 height 9
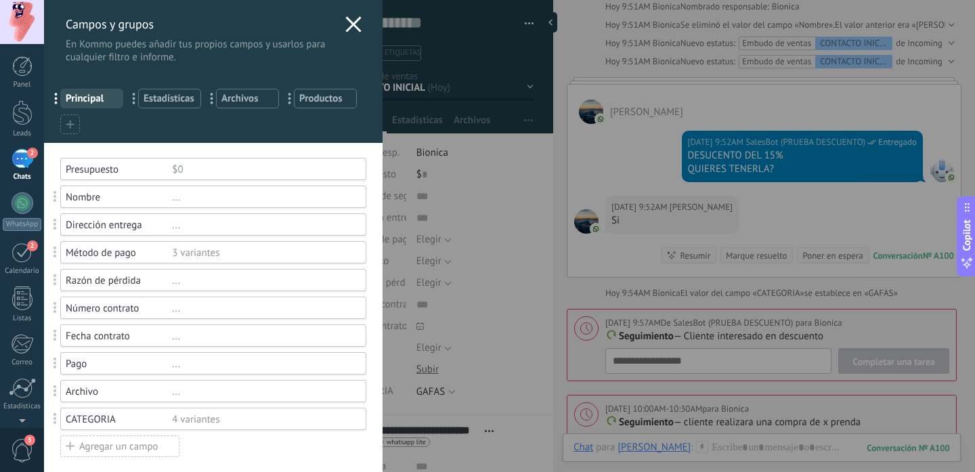
click at [128, 335] on div "Fecha contrato" at bounding box center [119, 336] width 106 height 13
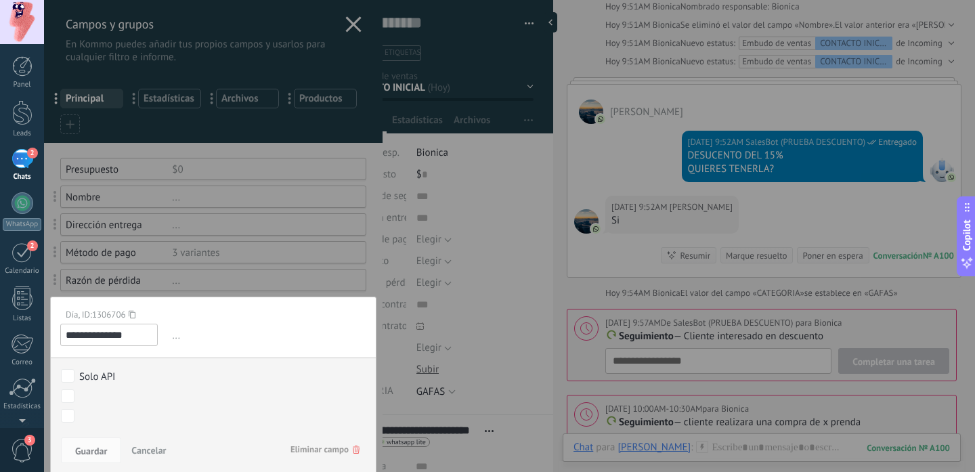
click at [135, 336] on input "**********" at bounding box center [108, 335] width 97 height 22
click at [325, 452] on span "Eliminar campo" at bounding box center [324, 449] width 69 height 24
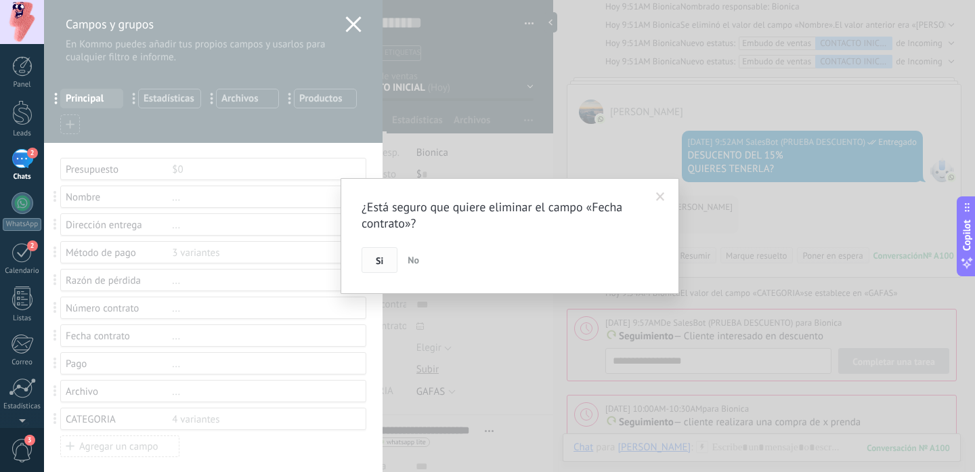
click at [378, 256] on span "Si" at bounding box center [379, 260] width 7 height 9
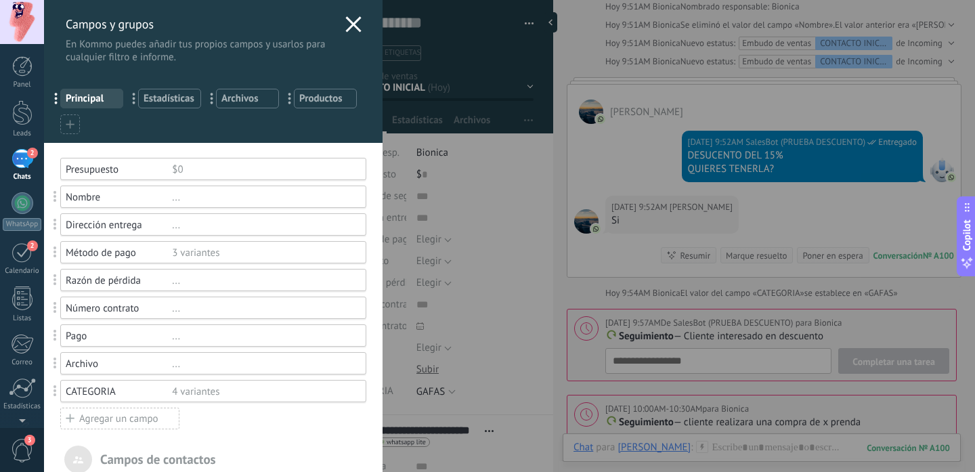
click at [108, 419] on div "Agregar un campo" at bounding box center [119, 419] width 119 height 22
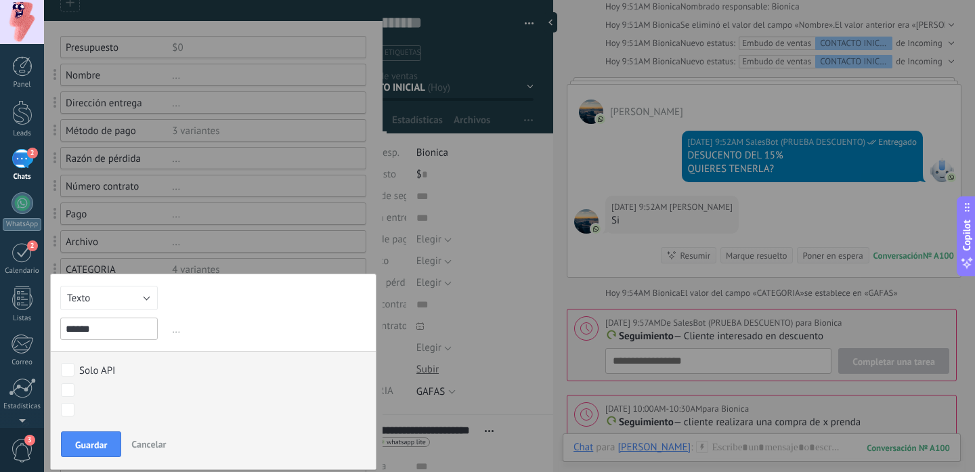
scroll to position [124, 0]
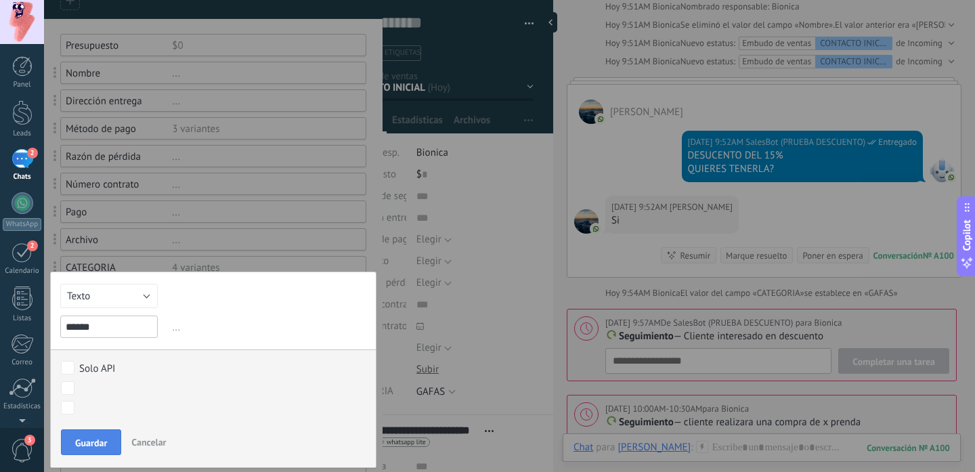
type input "******"
click at [90, 447] on span "Guardar" at bounding box center [91, 442] width 32 height 9
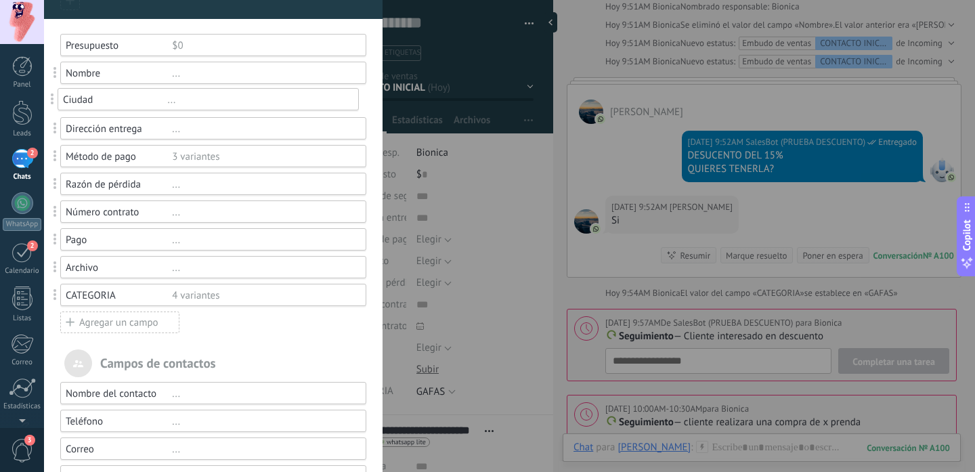
drag, startPoint x: 55, startPoint y: 297, endPoint x: 51, endPoint y: 101, distance: 195.7
click at [79, 320] on div "Agregar un campo" at bounding box center [119, 322] width 119 height 22
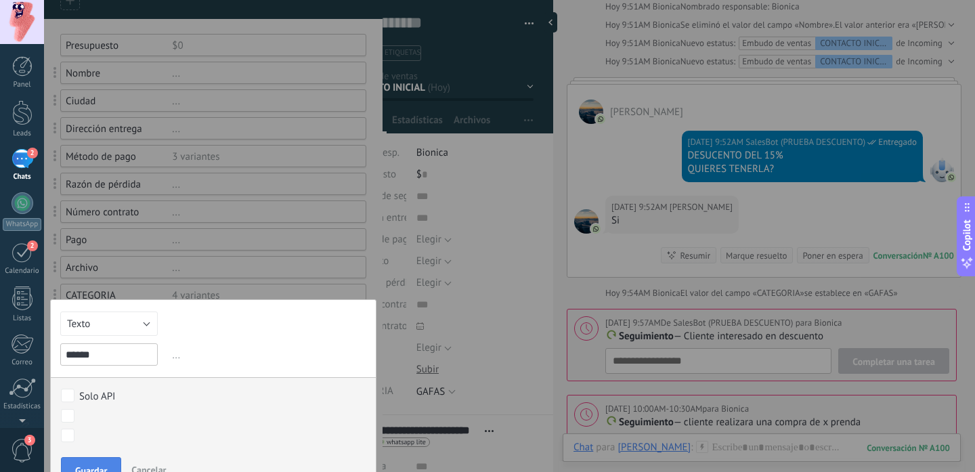
type input "******"
click at [97, 467] on span "Guardar" at bounding box center [91, 470] width 32 height 9
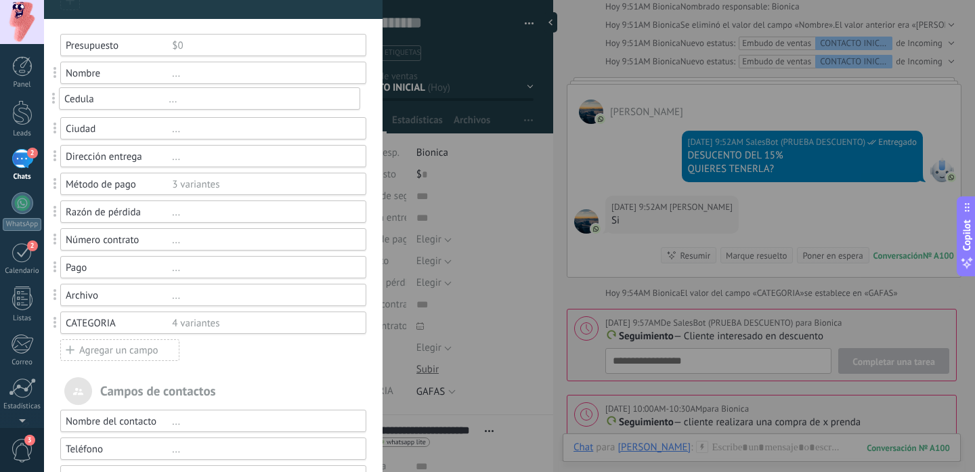
drag, startPoint x: 57, startPoint y: 320, endPoint x: 56, endPoint y: 96, distance: 224.1
click at [135, 183] on div "Método de pago" at bounding box center [119, 184] width 106 height 13
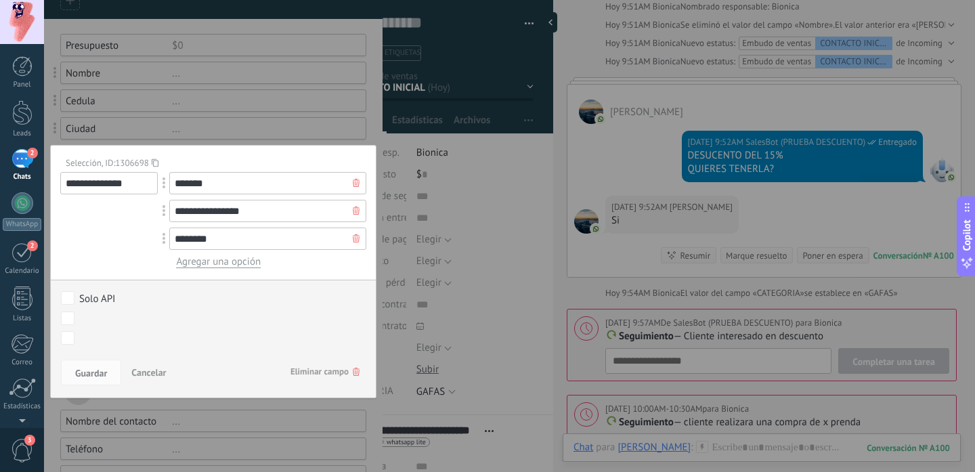
click at [223, 185] on input "*******" at bounding box center [267, 183] width 197 height 22
type input "**********"
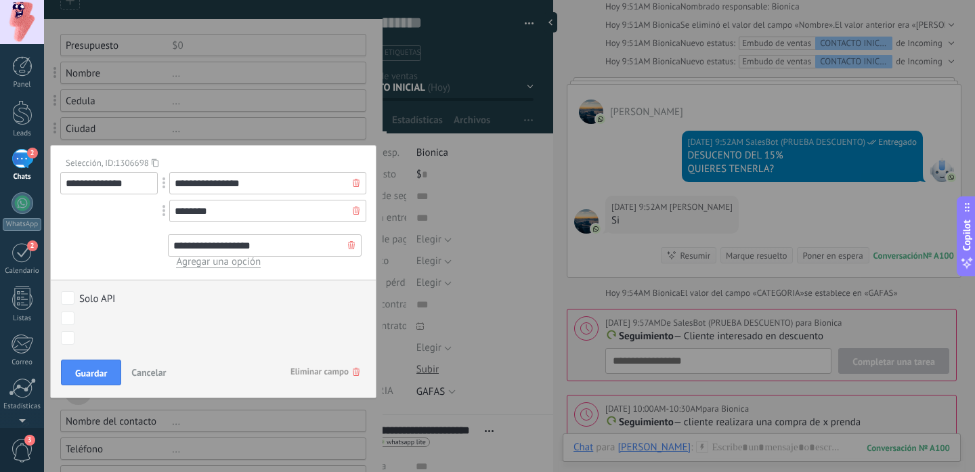
drag, startPoint x: 166, startPoint y: 181, endPoint x: 164, endPoint y: 235, distance: 53.5
click at [112, 367] on button "Guardar" at bounding box center [91, 372] width 60 height 26
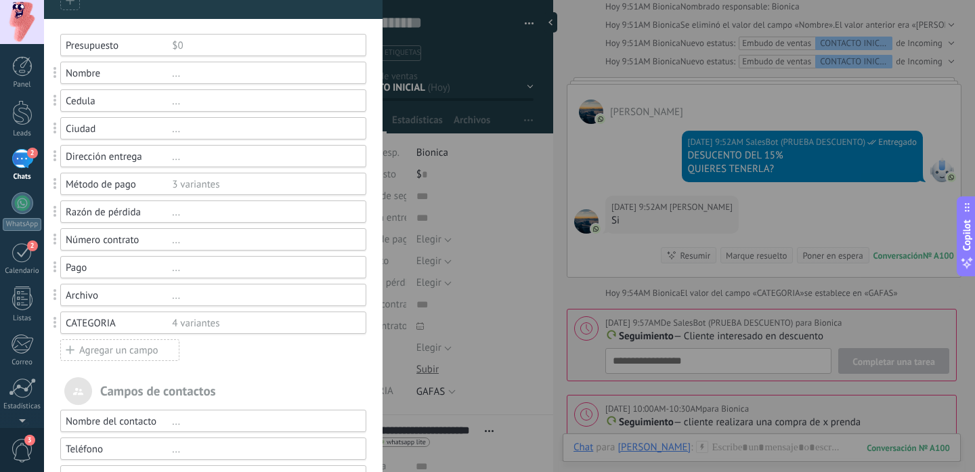
click at [133, 217] on div "Razón de pérdida" at bounding box center [119, 212] width 106 height 13
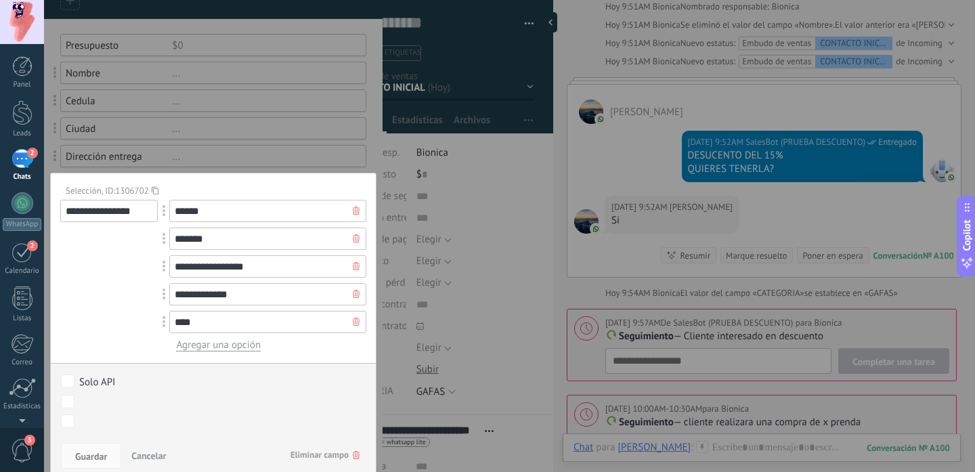
click at [353, 213] on icon at bounding box center [356, 210] width 7 height 8
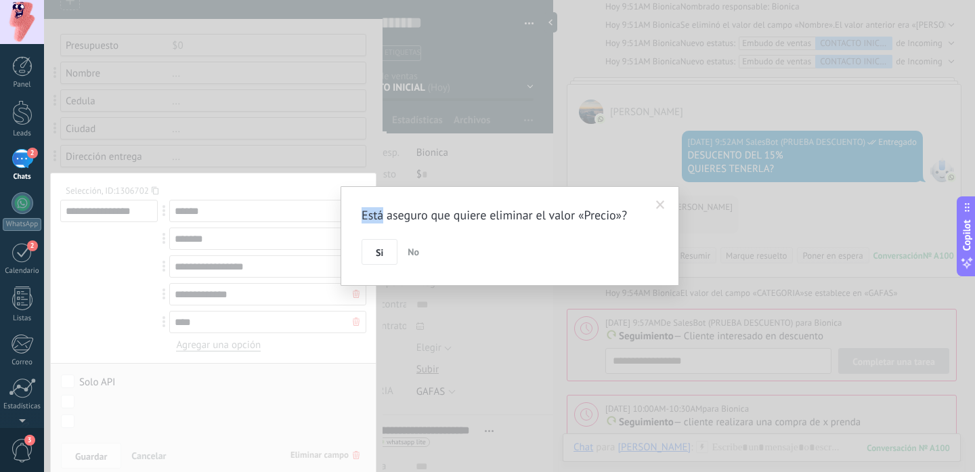
click at [351, 213] on div "Está aseguro que quiere eliminar el valor «Precio»? Si No" at bounding box center [510, 236] width 338 height 100
click at [376, 244] on button "Si" at bounding box center [379, 252] width 36 height 26
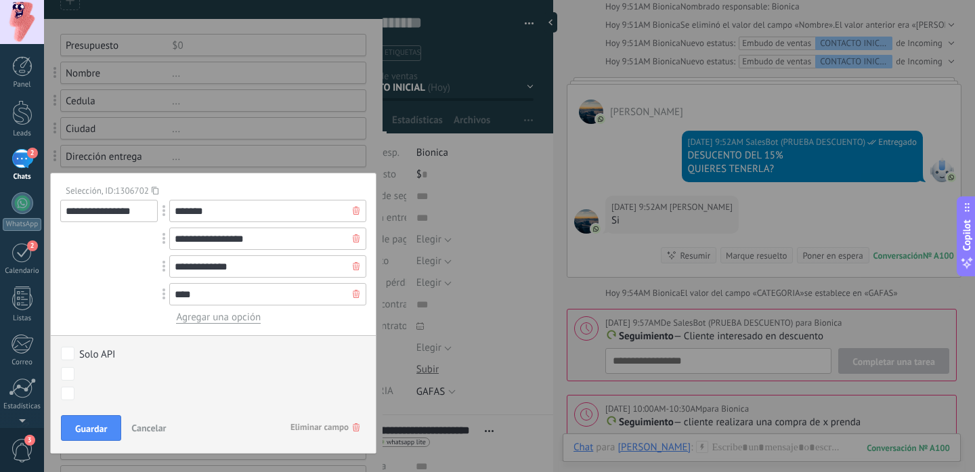
click at [353, 211] on use at bounding box center [356, 210] width 7 height 8
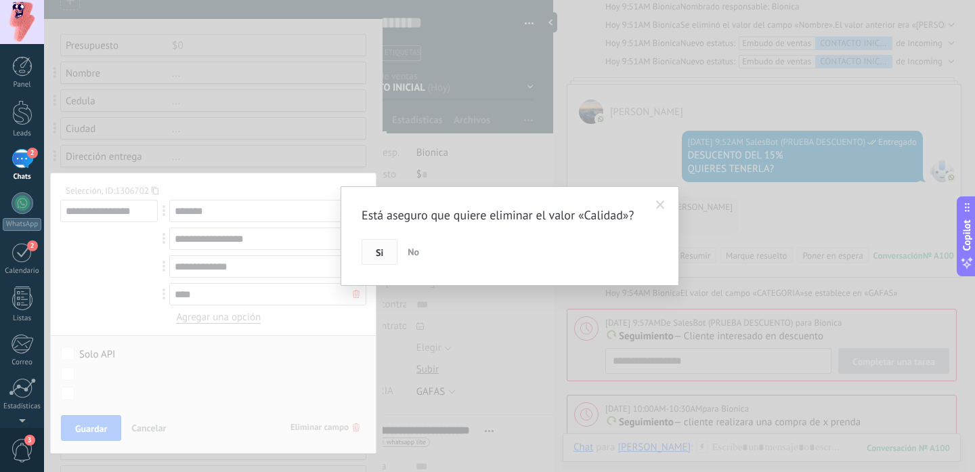
click at [372, 257] on button "Si" at bounding box center [379, 252] width 36 height 26
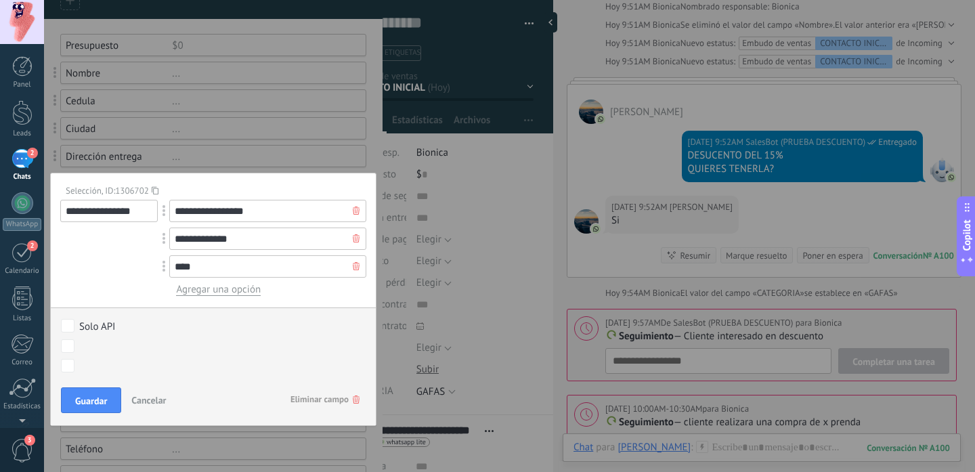
click at [329, 405] on span "Eliminar campo" at bounding box center [324, 399] width 69 height 24
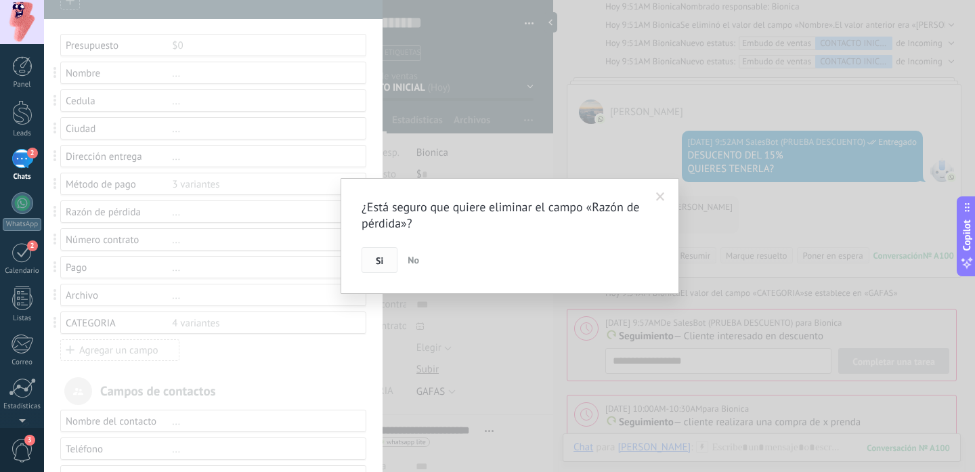
click at [382, 257] on span "Si" at bounding box center [379, 260] width 7 height 9
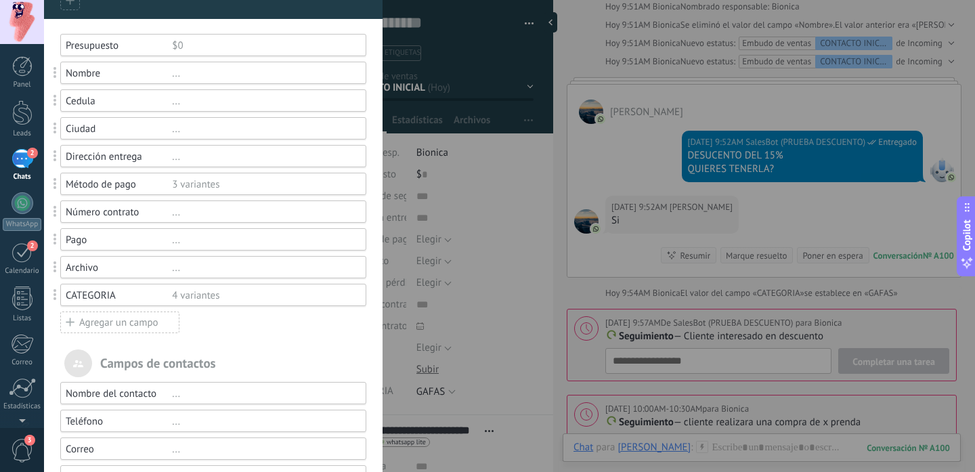
click at [99, 289] on div "CATEGORIA" at bounding box center [119, 295] width 106 height 13
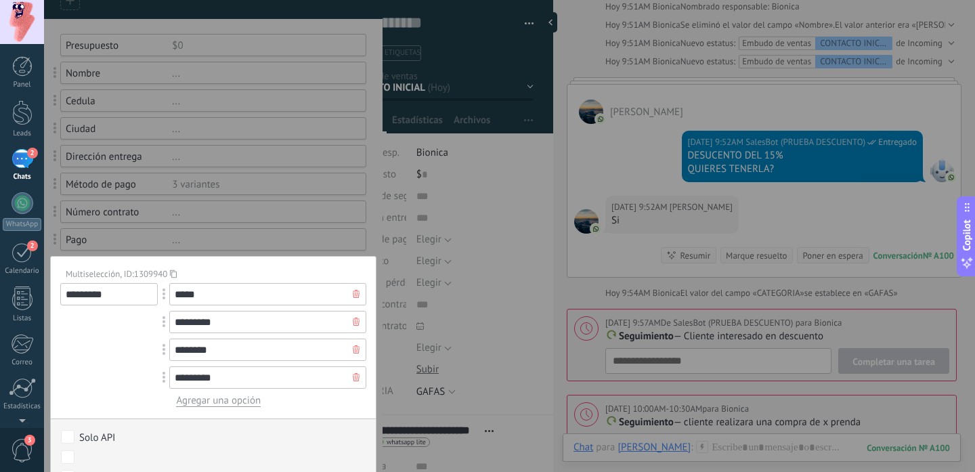
click at [116, 292] on input "*********" at bounding box center [108, 294] width 97 height 22
drag, startPoint x: 116, startPoint y: 292, endPoint x: 72, endPoint y: 297, distance: 44.9
click at [72, 297] on input "*********" at bounding box center [108, 294] width 97 height 22
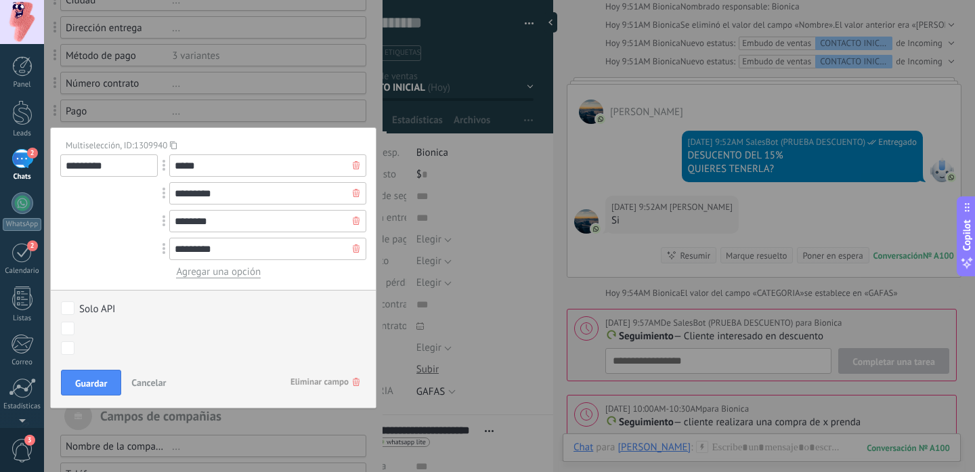
scroll to position [255, 0]
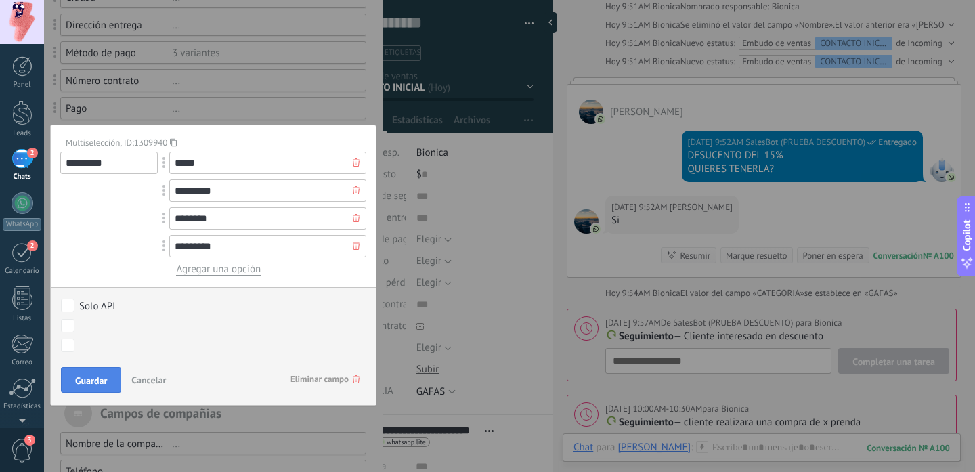
type input "*********"
click at [95, 376] on span "Guardar" at bounding box center [91, 380] width 32 height 9
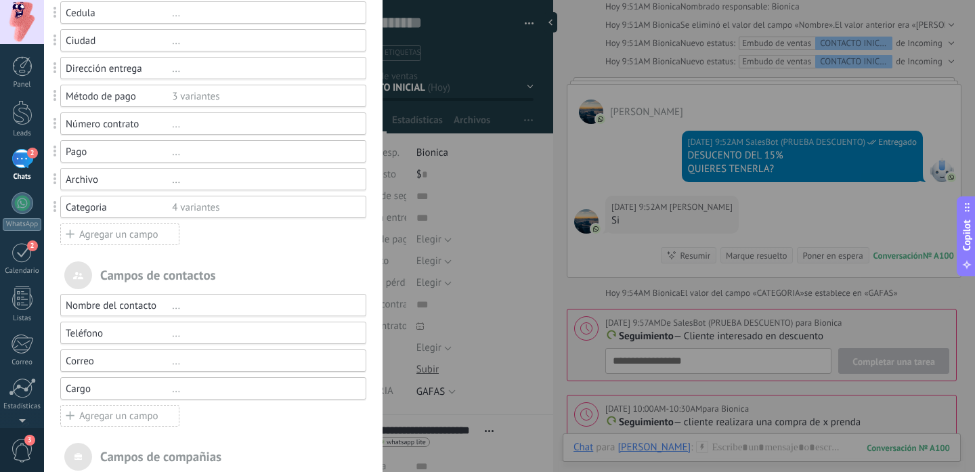
scroll to position [187, 0]
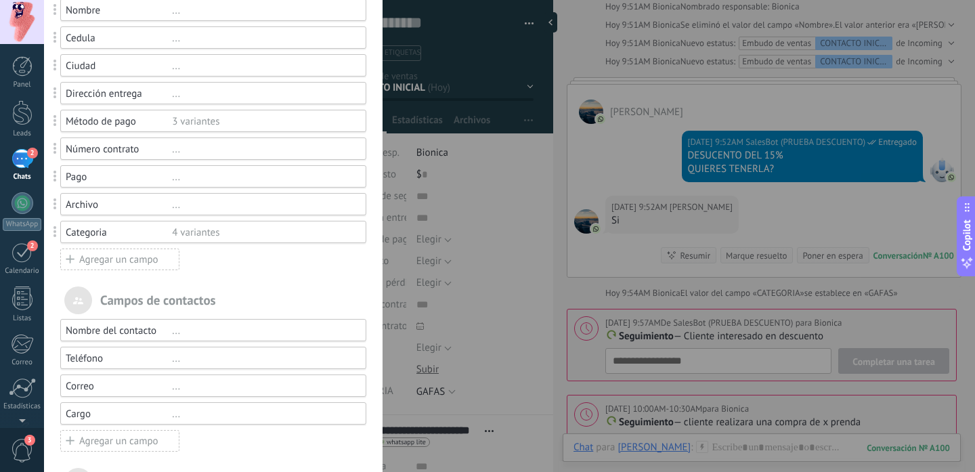
click at [118, 150] on div "Número contrato" at bounding box center [119, 149] width 106 height 13
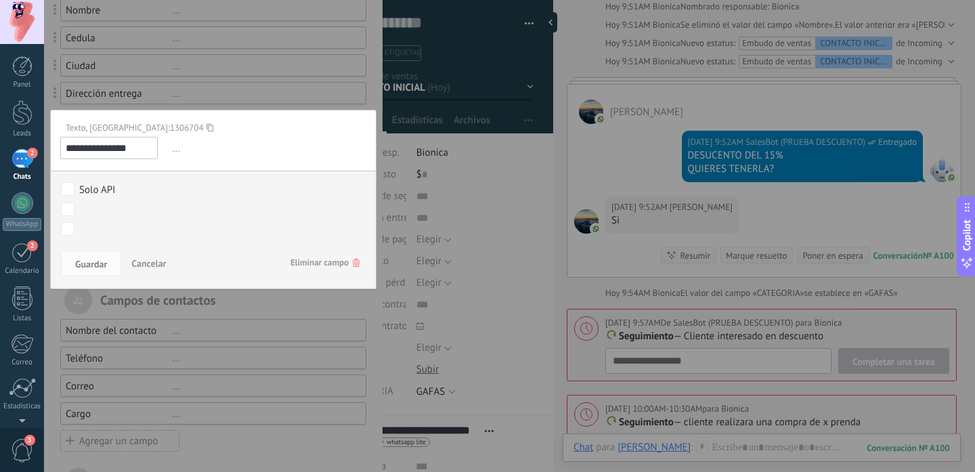
click at [118, 150] on input "**********" at bounding box center [108, 148] width 97 height 22
type input "*"
type input "**********"
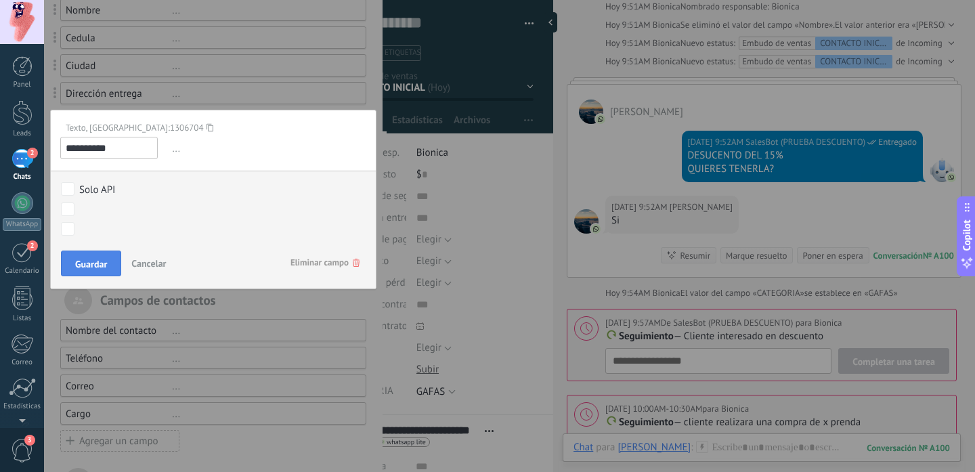
click at [96, 263] on span "Guardar" at bounding box center [91, 263] width 32 height 9
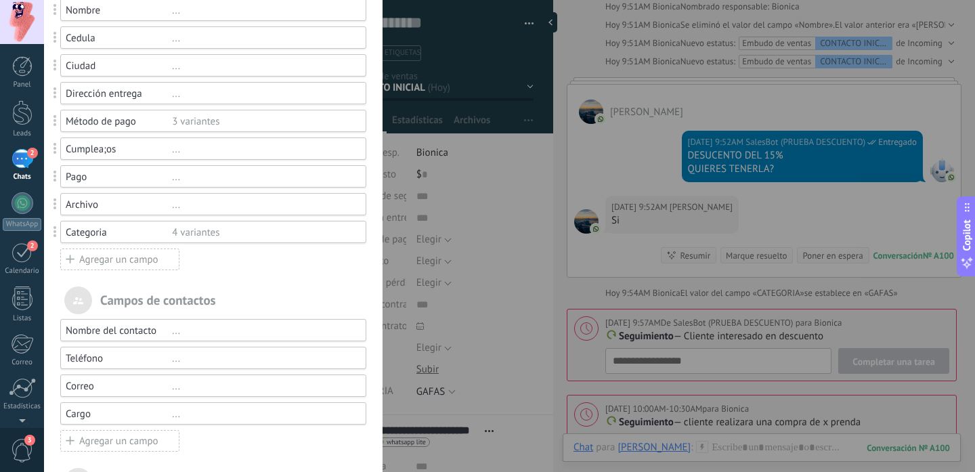
click at [93, 175] on div "Pago" at bounding box center [119, 177] width 106 height 13
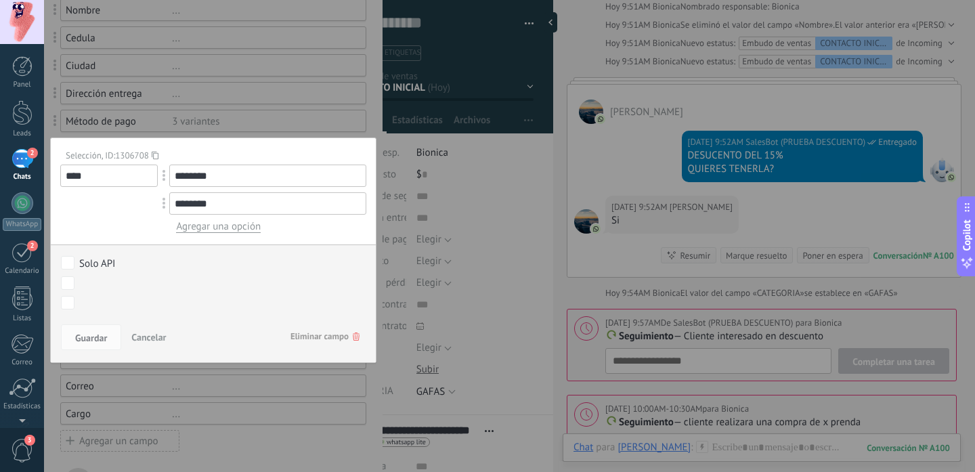
click at [353, 338] on icon at bounding box center [356, 336] width 7 height 8
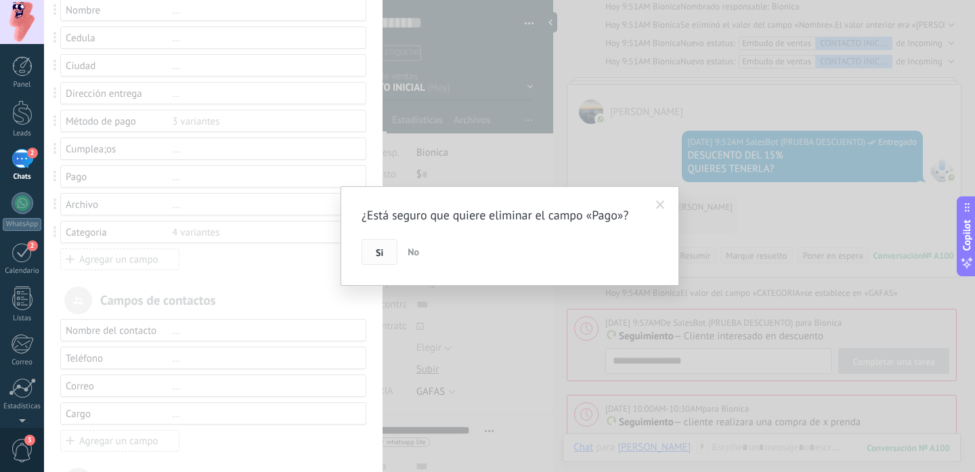
click at [383, 255] on button "Si" at bounding box center [379, 252] width 36 height 26
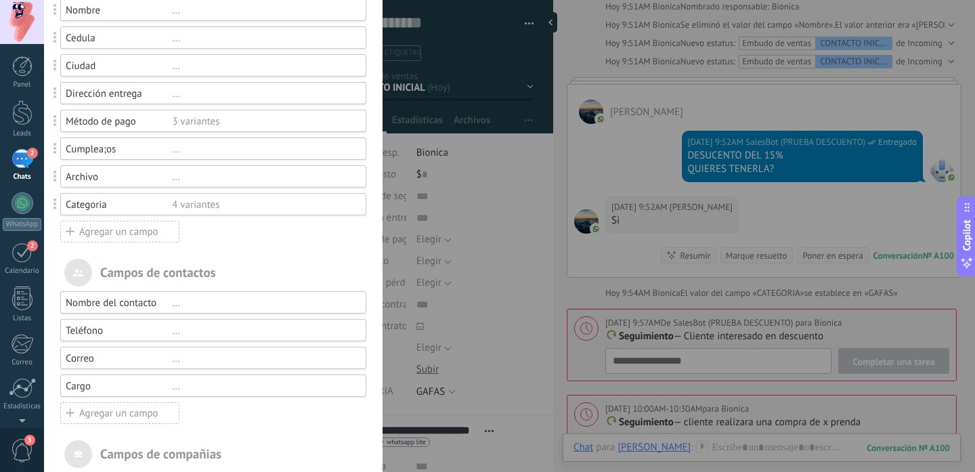
click at [148, 186] on div "Archivo ..." at bounding box center [213, 176] width 306 height 22
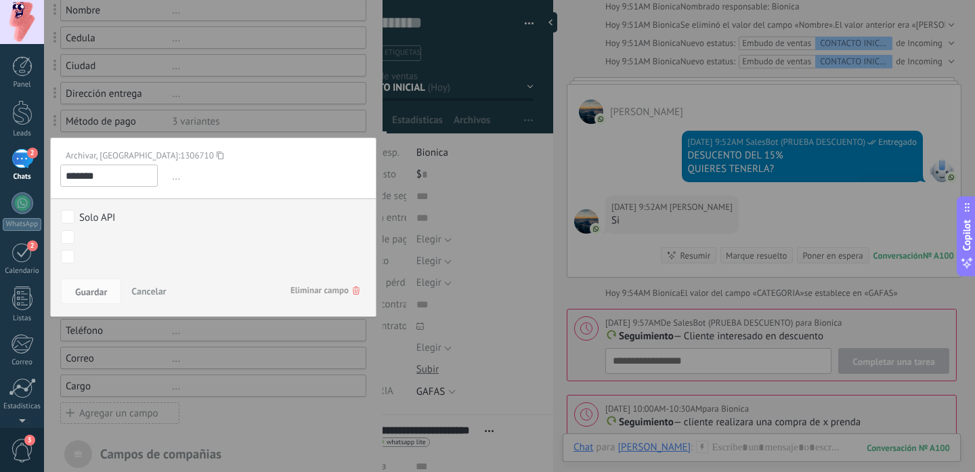
click at [328, 290] on span "Eliminar campo" at bounding box center [324, 290] width 69 height 24
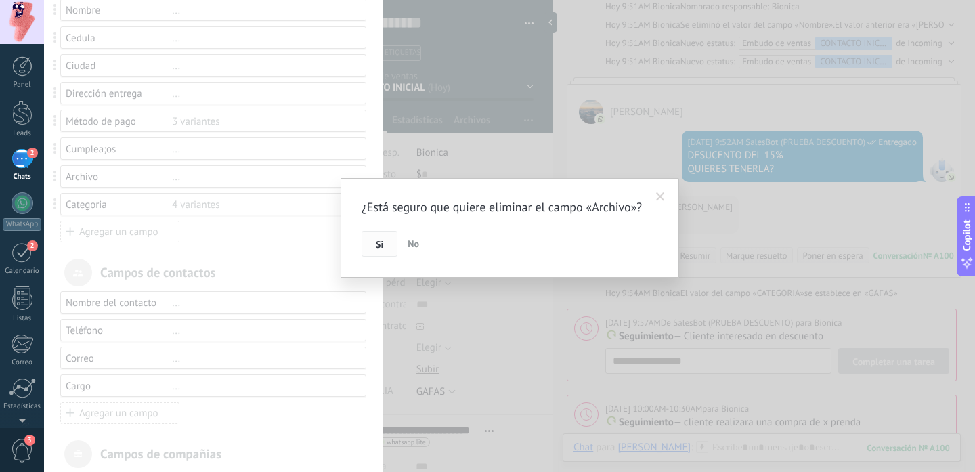
click at [380, 257] on button "Si" at bounding box center [379, 244] width 36 height 26
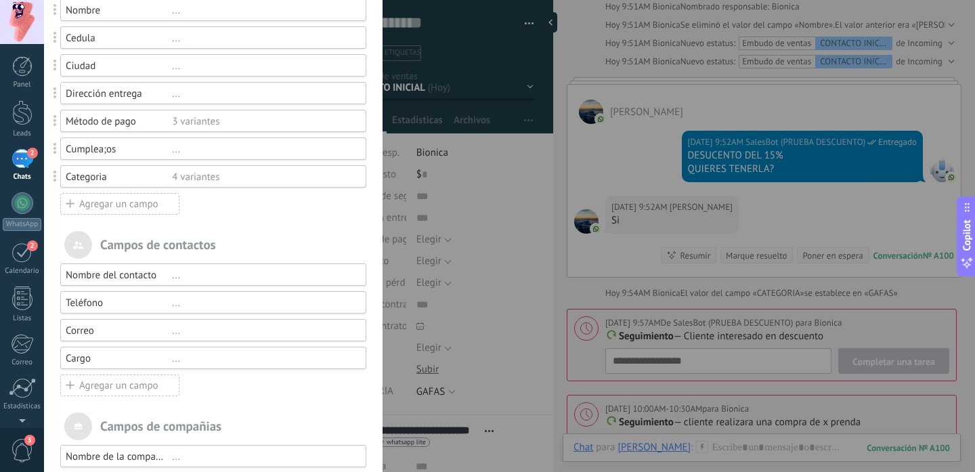
click at [122, 175] on div "Categoria" at bounding box center [119, 177] width 106 height 13
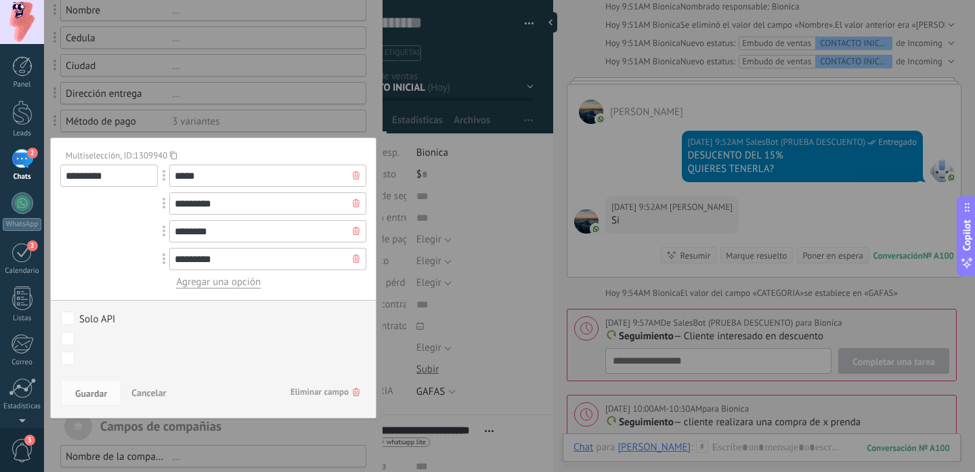
click at [252, 116] on div at bounding box center [213, 221] width 338 height 817
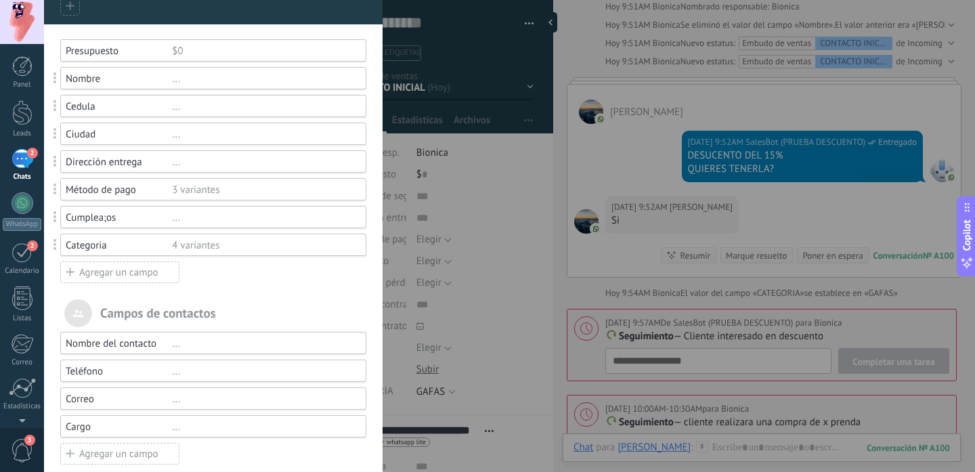
scroll to position [116, 0]
click at [466, 240] on div "[PERSON_NAME] y grupos En Kommo puedes añadir tus propios [PERSON_NAME] y usarl…" at bounding box center [509, 236] width 931 height 472
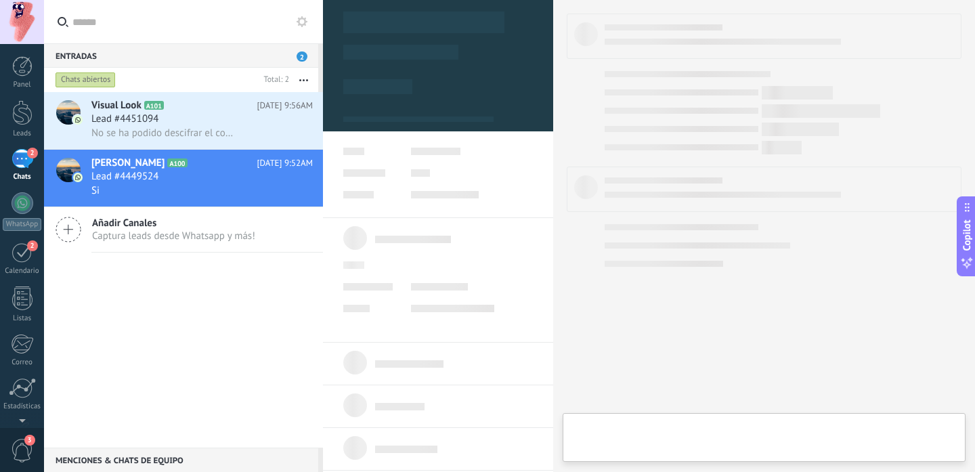
type textarea "**********"
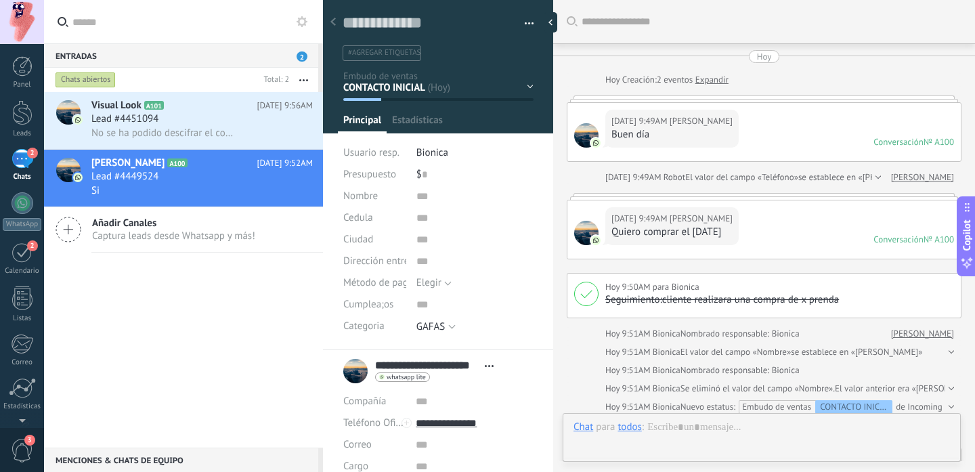
scroll to position [364, 0]
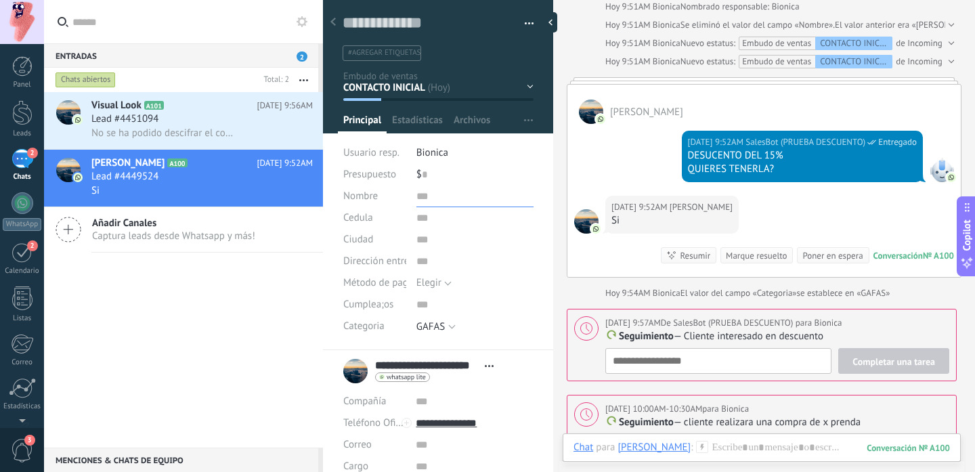
click at [422, 198] on input "text" at bounding box center [474, 196] width 117 height 22
type input "*"
type input "**********"
click at [429, 221] on input "text" at bounding box center [474, 218] width 117 height 22
type input "**********"
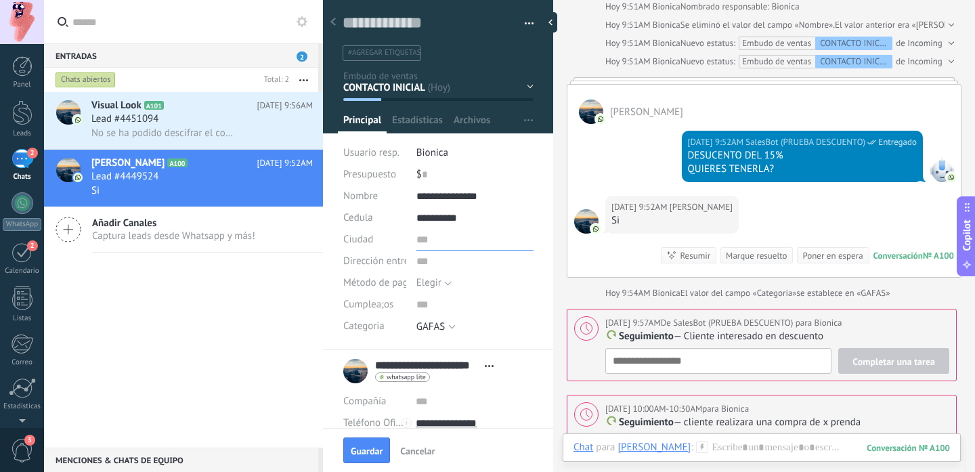
click at [418, 245] on input "text" at bounding box center [474, 240] width 117 height 22
type input "********"
click at [419, 259] on input "text" at bounding box center [474, 261] width 117 height 22
type input "*****"
click at [450, 280] on div "Elegir Pago con tarjeta Efectivo Pago contra entrega Elegir" at bounding box center [474, 283] width 117 height 22
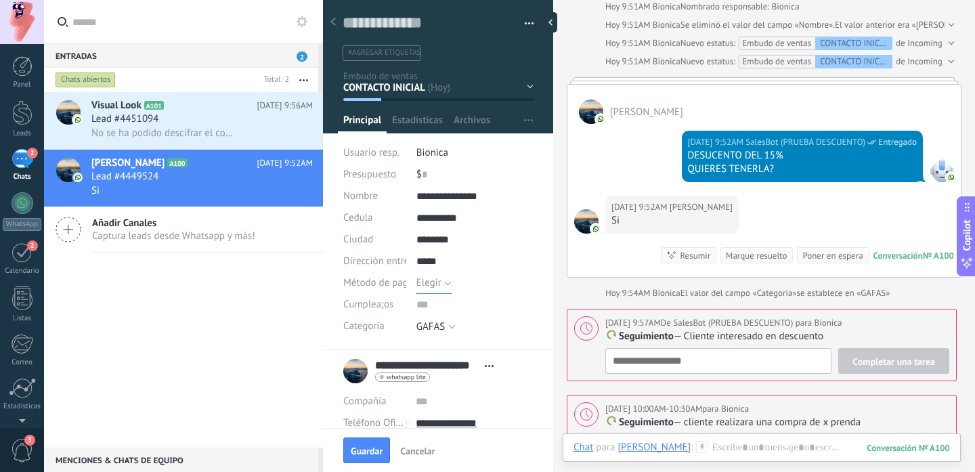
click at [435, 283] on span "Elegir" at bounding box center [428, 282] width 25 height 13
click at [434, 332] on span "Efectivo" at bounding box center [461, 329] width 120 height 13
click at [433, 307] on input "text" at bounding box center [474, 305] width 117 height 22
type input "*********"
click at [366, 446] on span "Guardar" at bounding box center [367, 450] width 32 height 9
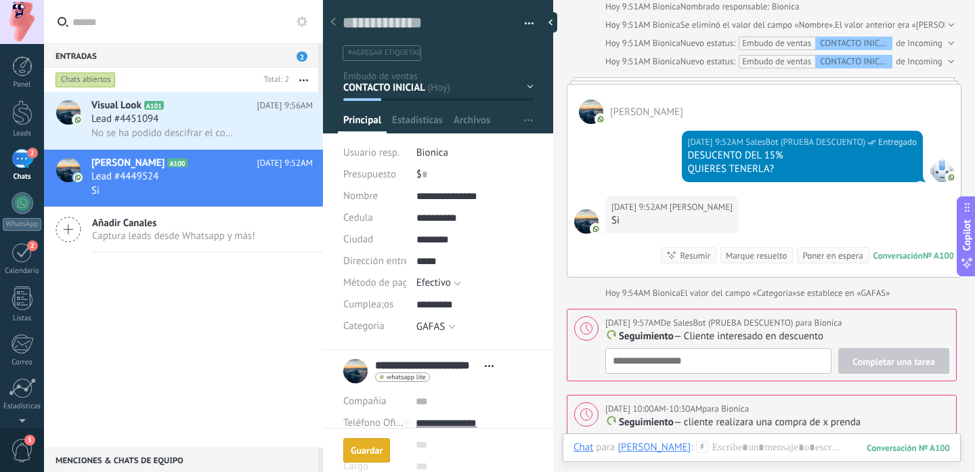
scroll to position [477, 0]
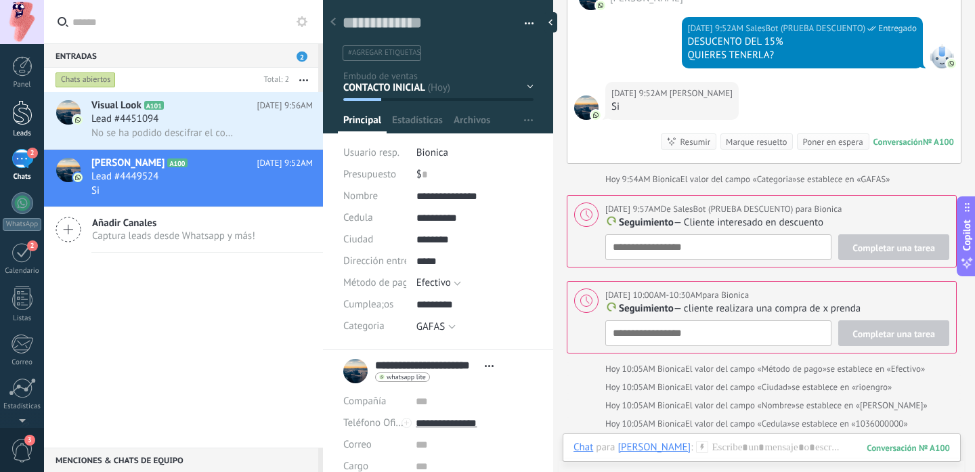
click at [14, 105] on div at bounding box center [22, 112] width 20 height 25
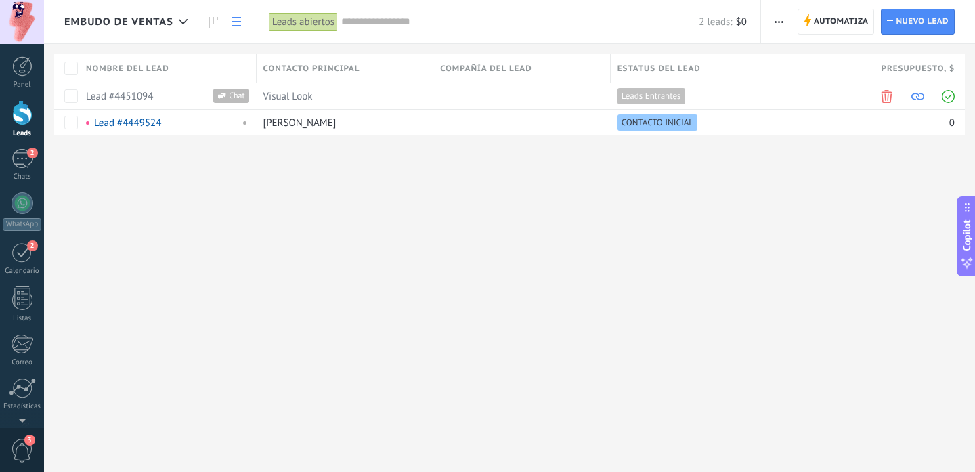
click at [780, 19] on span "button" at bounding box center [778, 22] width 9 height 26
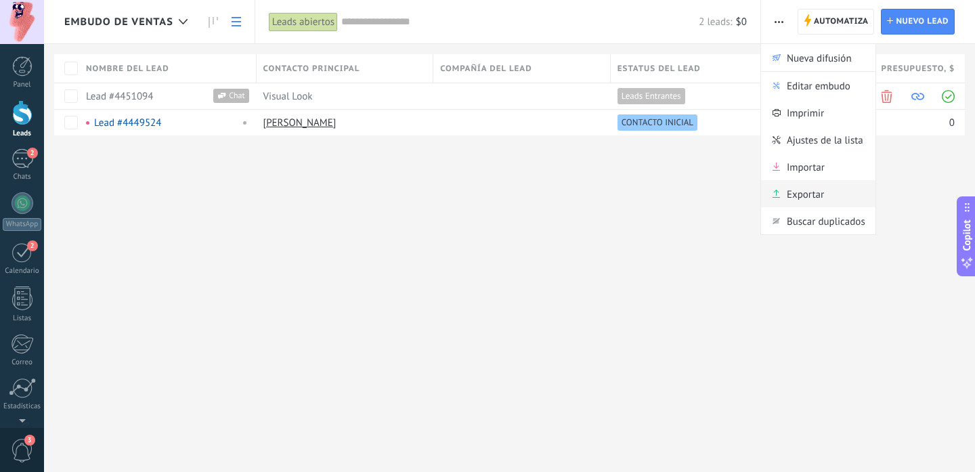
click at [802, 190] on span "Exportar" at bounding box center [805, 193] width 37 height 27
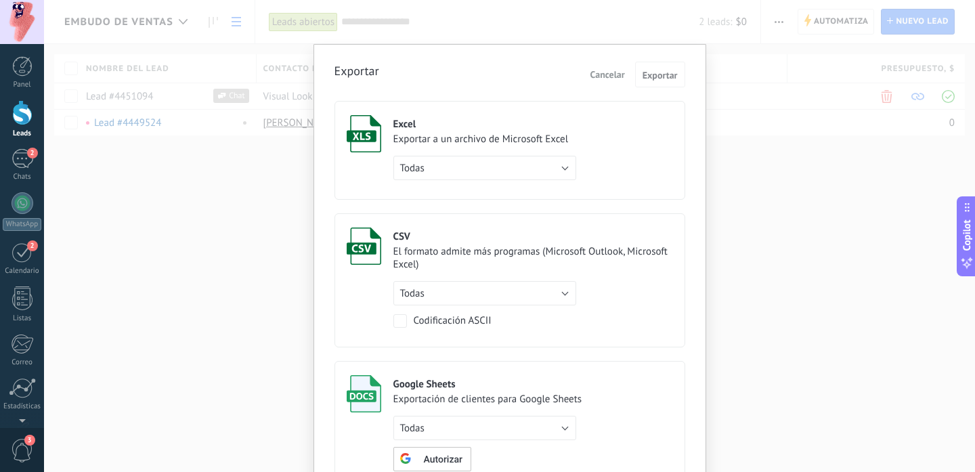
click at [604, 67] on button "Cancelar" at bounding box center [607, 74] width 45 height 20
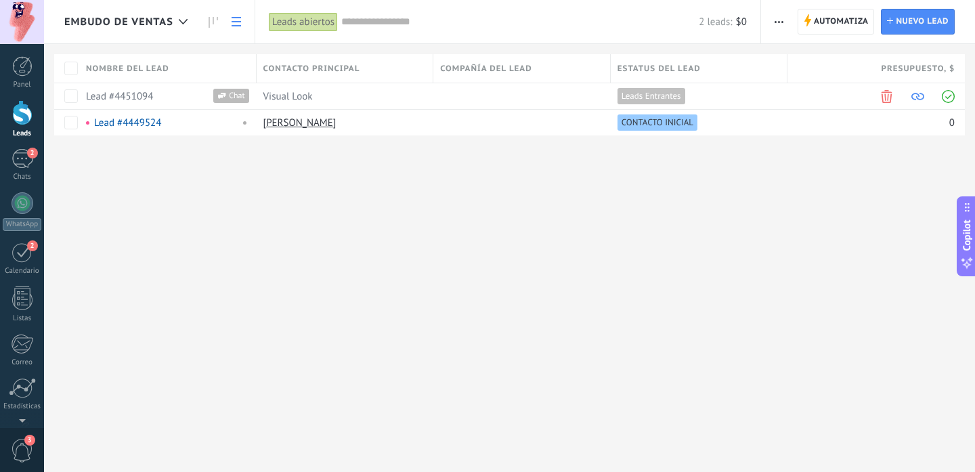
click at [776, 23] on span "button" at bounding box center [778, 22] width 9 height 26
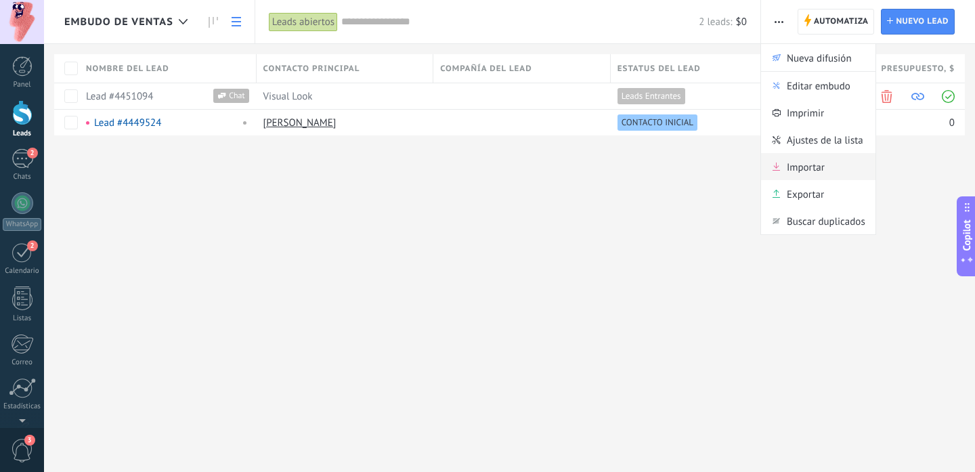
click at [815, 167] on span "Importar" at bounding box center [806, 166] width 38 height 27
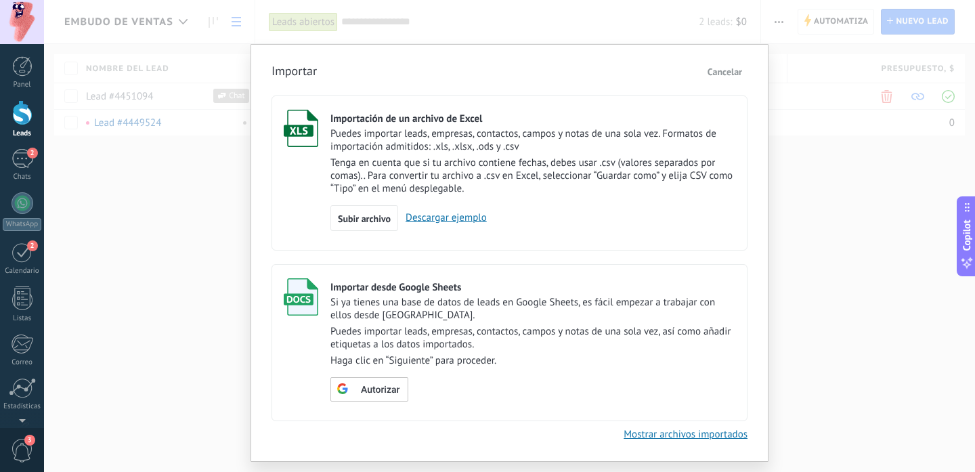
click at [431, 222] on link "Descargar ejemplo" at bounding box center [442, 217] width 89 height 13
click at [366, 221] on span "Subir archivo" at bounding box center [364, 218] width 53 height 9
click at [0, 0] on input "Importación de un archivo de Excel Puedes importar leads, empresas, contactos, …" at bounding box center [0, 0] width 0 height 0
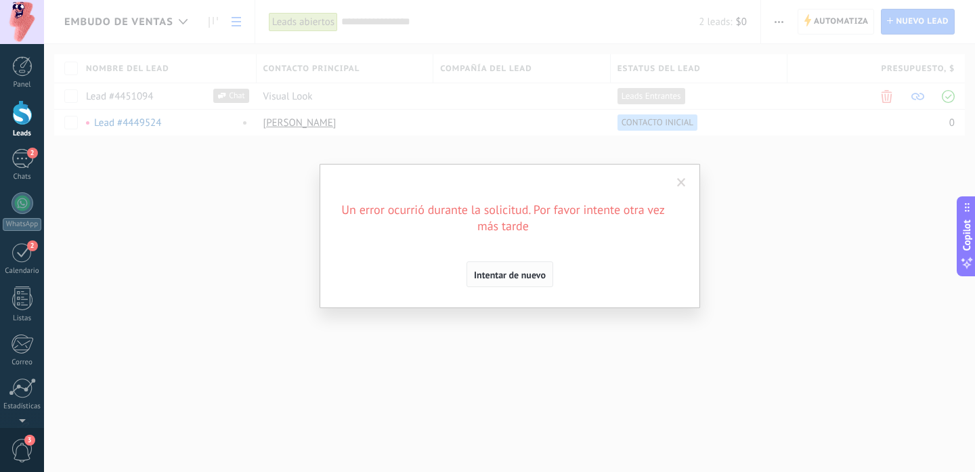
click at [524, 278] on span "Intentar de nuevo" at bounding box center [510, 274] width 72 height 9
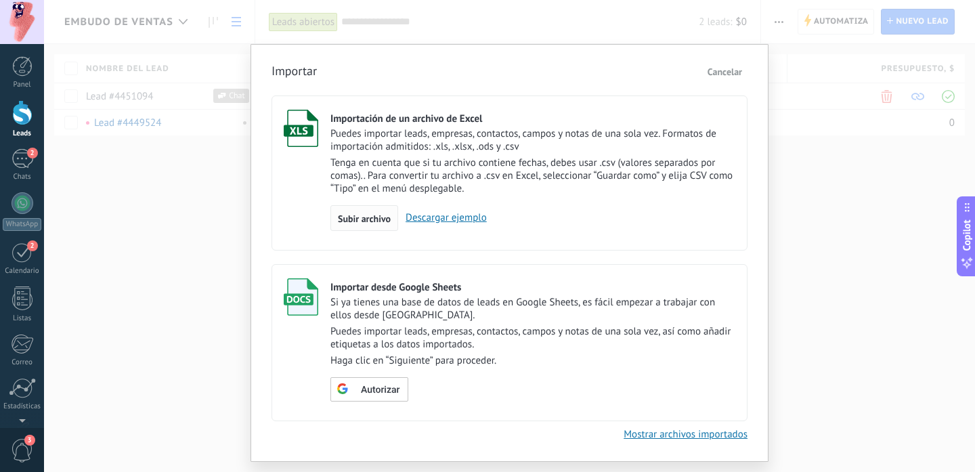
click at [365, 208] on div "Subir archivo" at bounding box center [364, 218] width 68 height 26
click at [0, 0] on input "Importación de un archivo de Excel Puedes importar leads, empresas, contactos, …" at bounding box center [0, 0] width 0 height 0
click at [374, 217] on span "Subir archivo" at bounding box center [364, 218] width 53 height 9
click at [0, 0] on input "Importación de un archivo de Excel Puedes importar leads, empresas, contactos, …" at bounding box center [0, 0] width 0 height 0
click at [376, 219] on span "Subir archivo" at bounding box center [364, 218] width 53 height 9
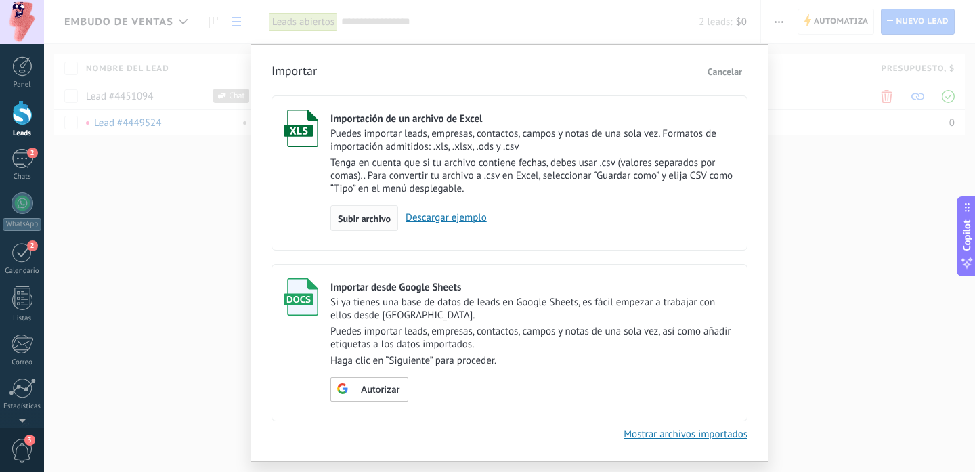
click at [0, 0] on input "Importación de un archivo de Excel Puedes importar leads, empresas, contactos, …" at bounding box center [0, 0] width 0 height 0
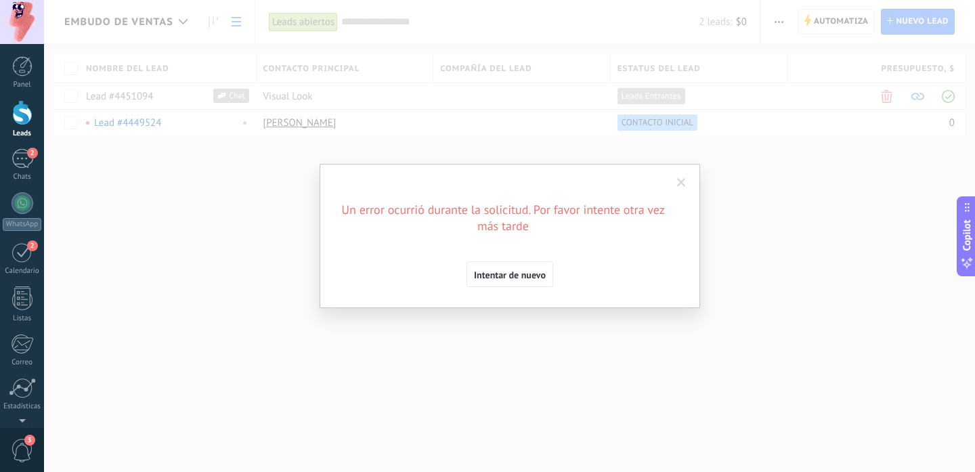
click at [682, 179] on span at bounding box center [681, 182] width 9 height 9
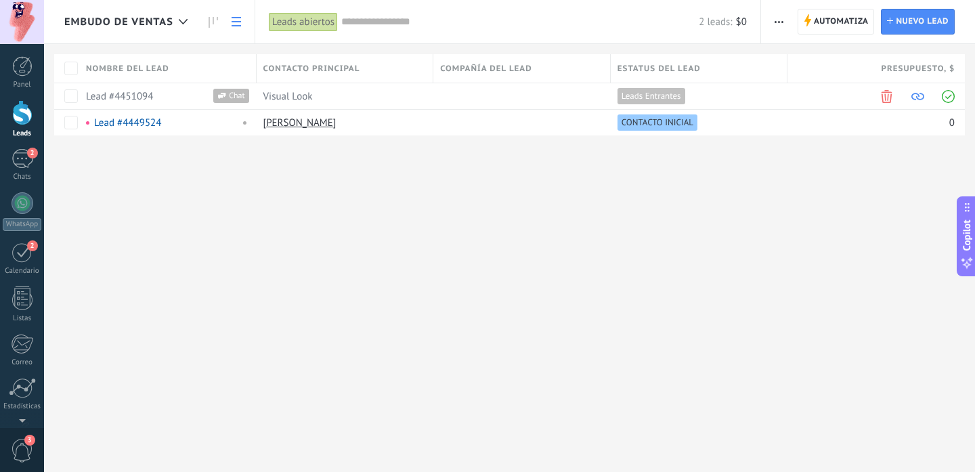
click at [745, 153] on div "Embudo de ventas Automatiza Nueva difusión Editar embudo Imprimir Ajustes de la…" at bounding box center [509, 89] width 931 height 179
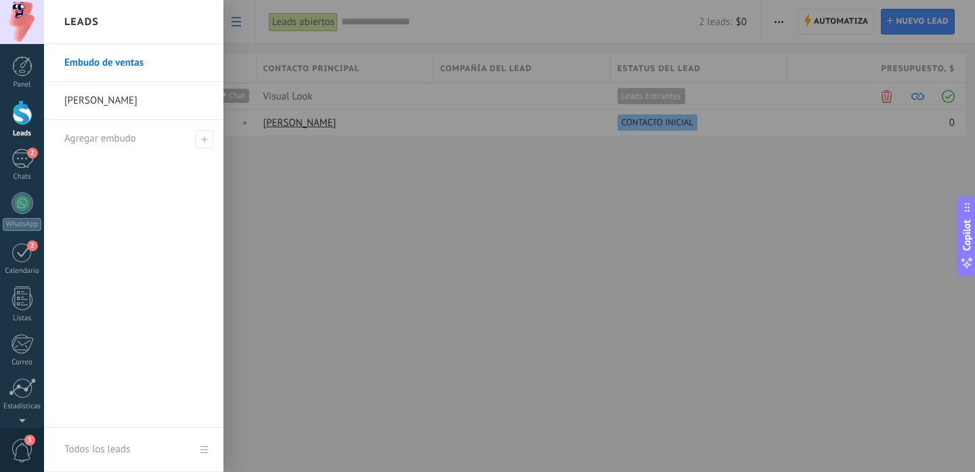
click at [20, 112] on div at bounding box center [22, 112] width 20 height 25
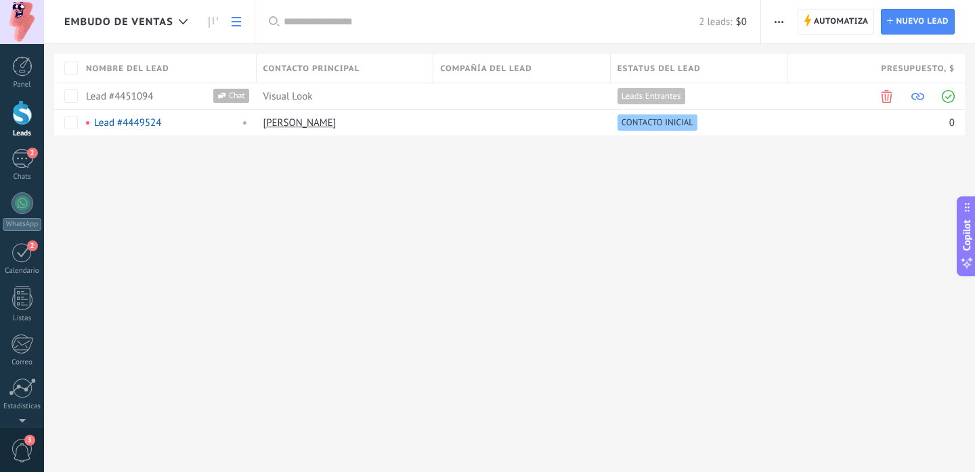
click at [783, 23] on span "button" at bounding box center [778, 22] width 9 height 26
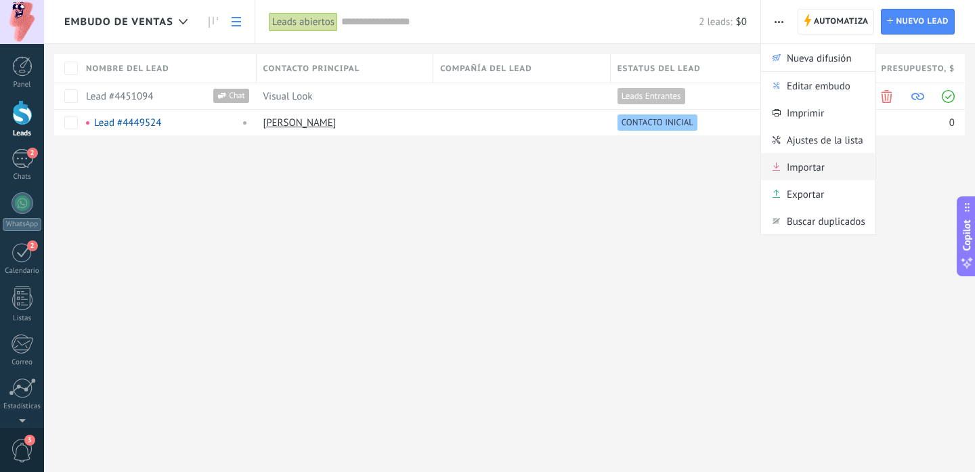
click at [792, 164] on span "Importar" at bounding box center [806, 166] width 38 height 27
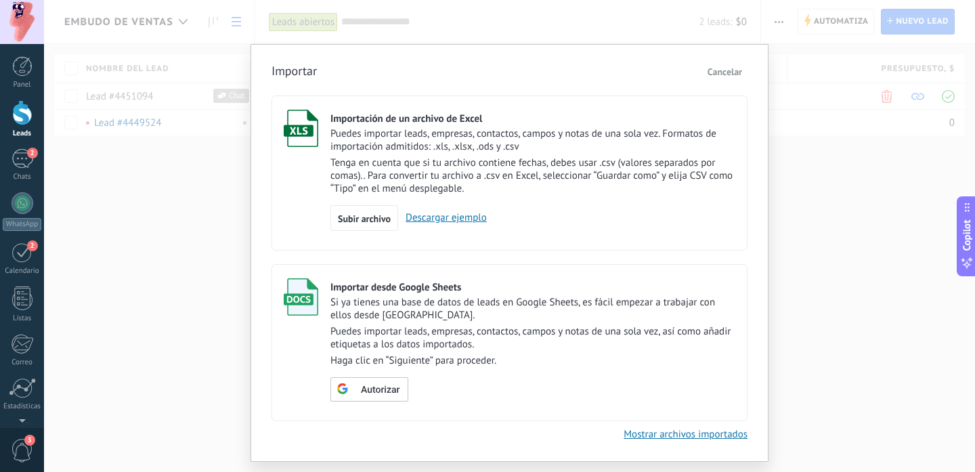
scroll to position [37, 0]
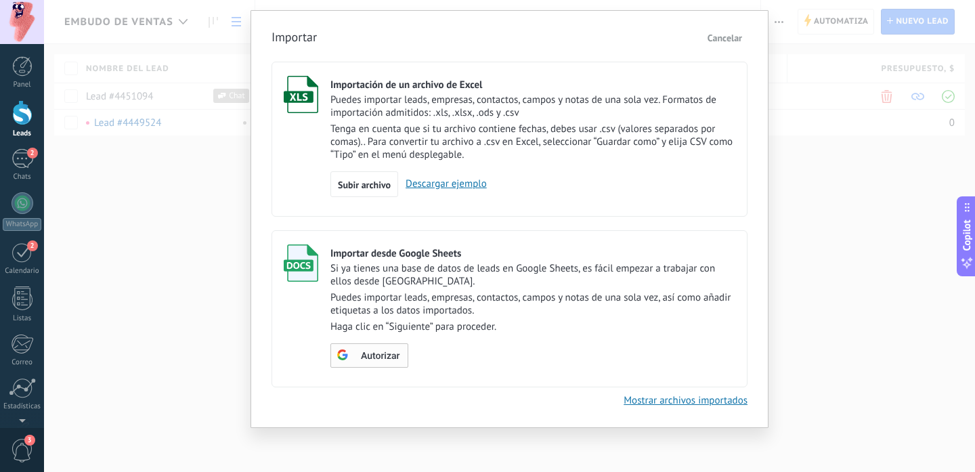
click at [373, 351] on span "Autorizar" at bounding box center [380, 355] width 39 height 9
click at [391, 353] on span "Escoger tabla" at bounding box center [377, 355] width 54 height 9
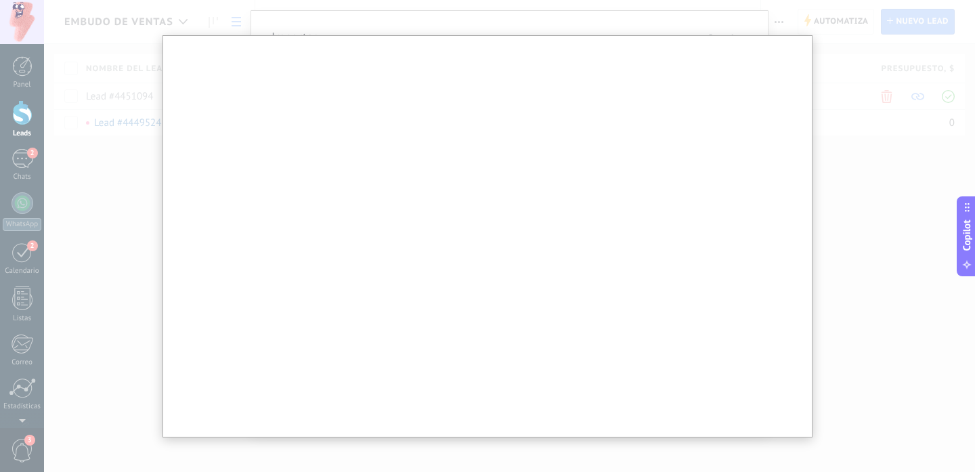
click at [841, 143] on div at bounding box center [487, 236] width 975 height 472
click at [644, 15] on div at bounding box center [487, 236] width 975 height 472
click at [827, 75] on div at bounding box center [487, 236] width 975 height 472
click at [837, 169] on div at bounding box center [487, 236] width 975 height 472
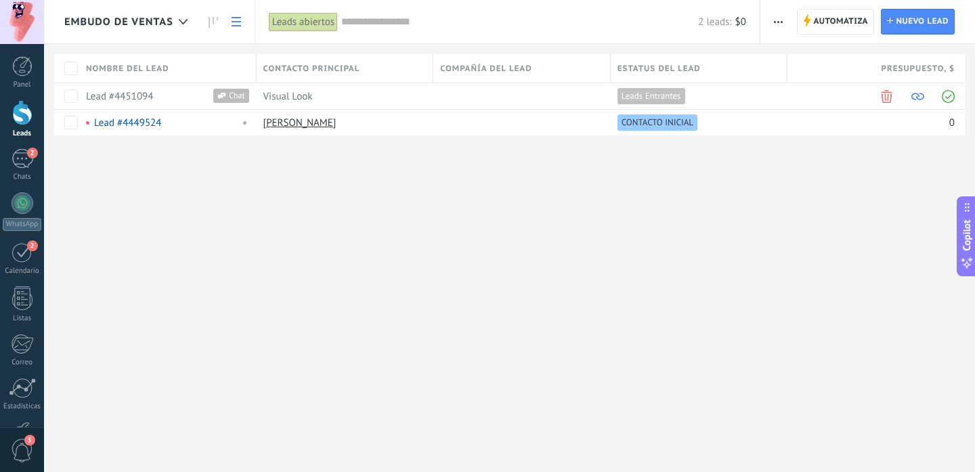
click at [779, 28] on span "button" at bounding box center [778, 22] width 9 height 26
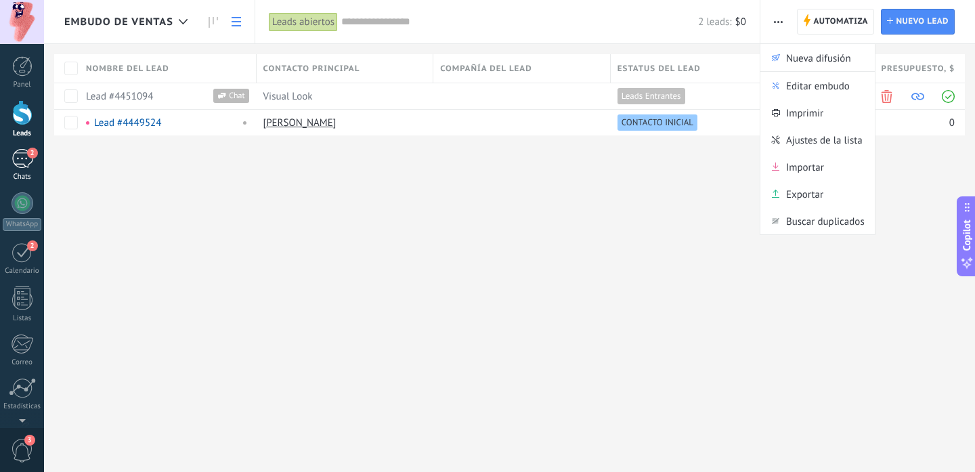
click at [20, 158] on div "2" at bounding box center [23, 159] width 22 height 20
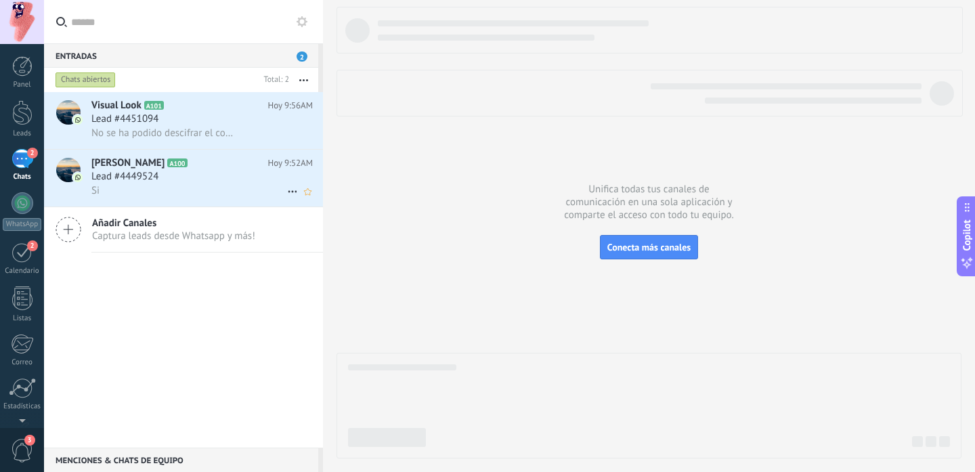
click at [164, 169] on span "[PERSON_NAME]" at bounding box center [127, 163] width 73 height 14
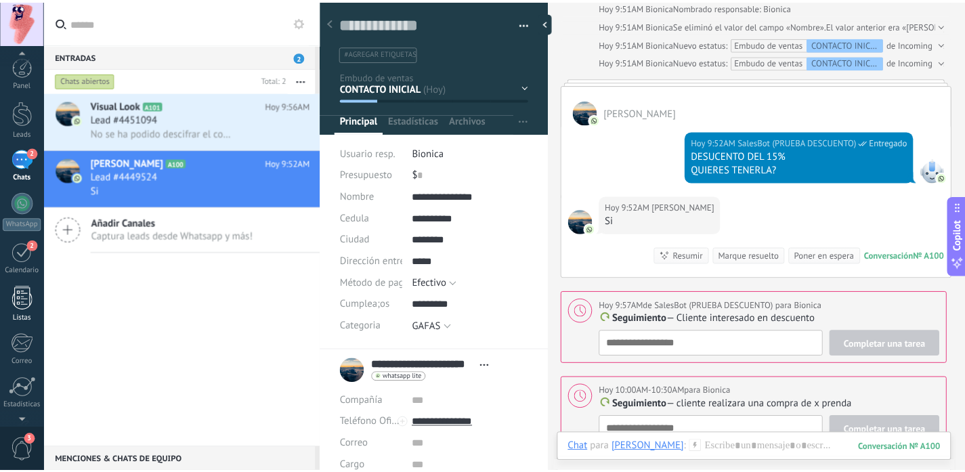
scroll to position [91, 0]
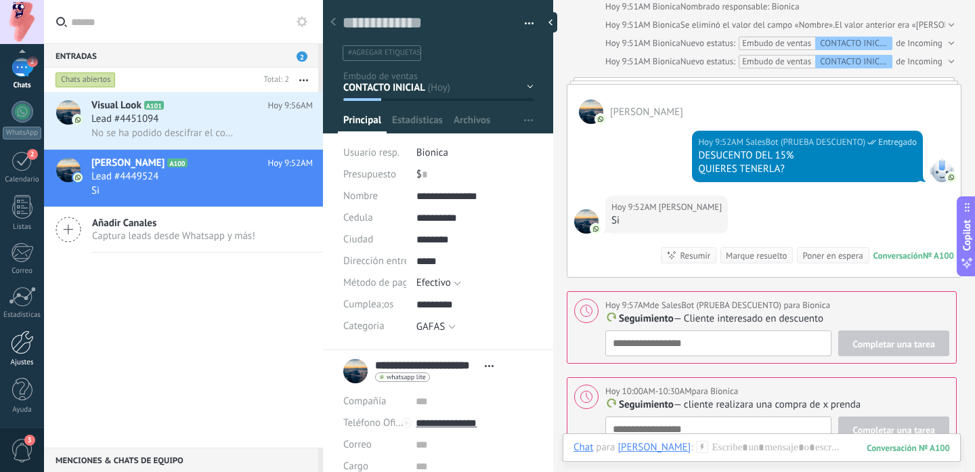
click at [28, 339] on div at bounding box center [22, 342] width 23 height 24
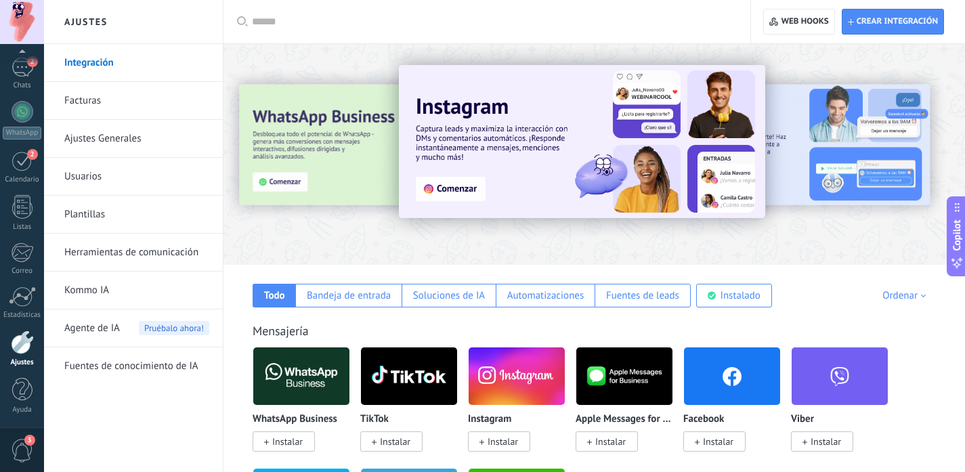
click at [93, 328] on span "Agente de IA" at bounding box center [92, 328] width 56 height 38
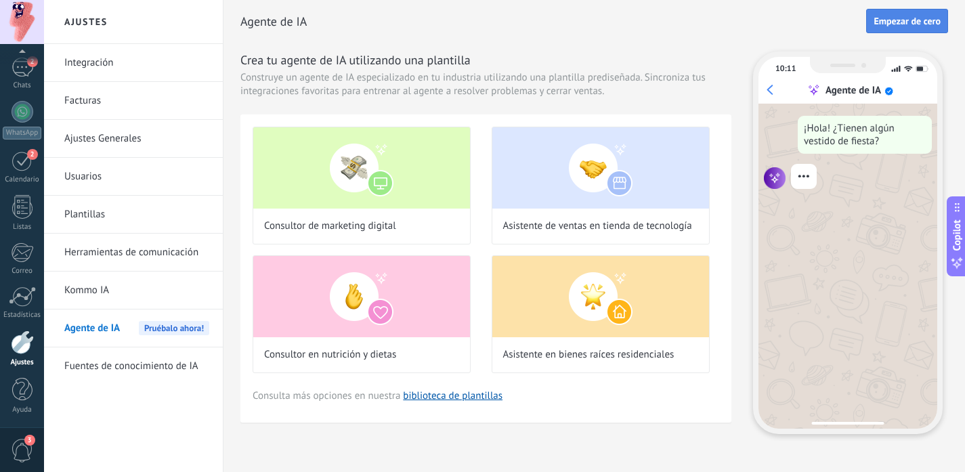
click at [927, 14] on button "Empezar de cero" at bounding box center [907, 21] width 82 height 24
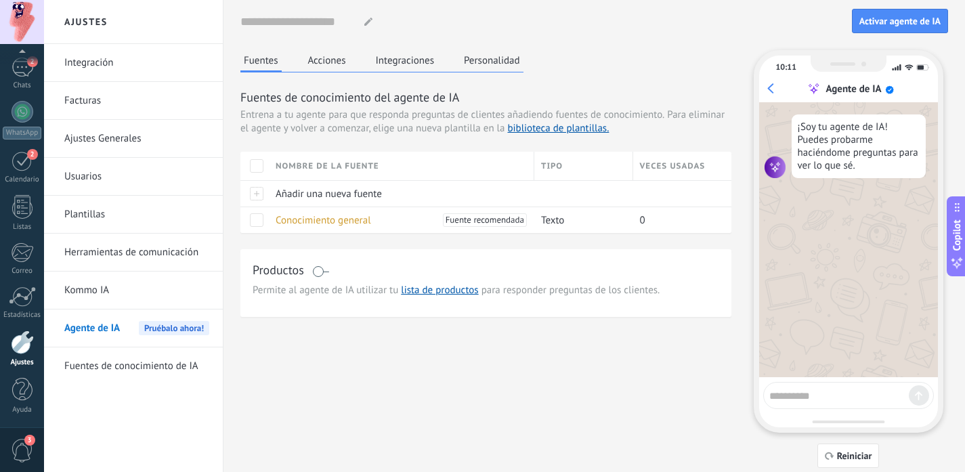
click at [326, 61] on button "Acciones" at bounding box center [327, 60] width 45 height 20
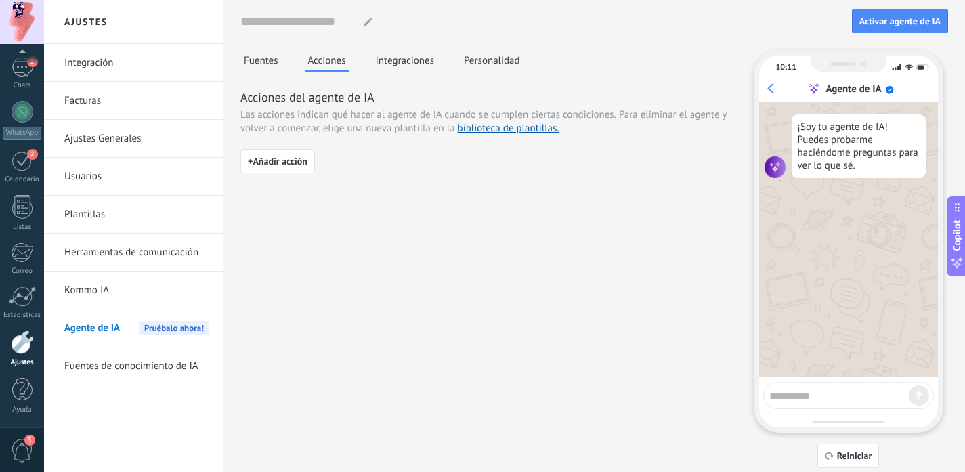
click at [401, 64] on button "Integraciones" at bounding box center [405, 60] width 66 height 20
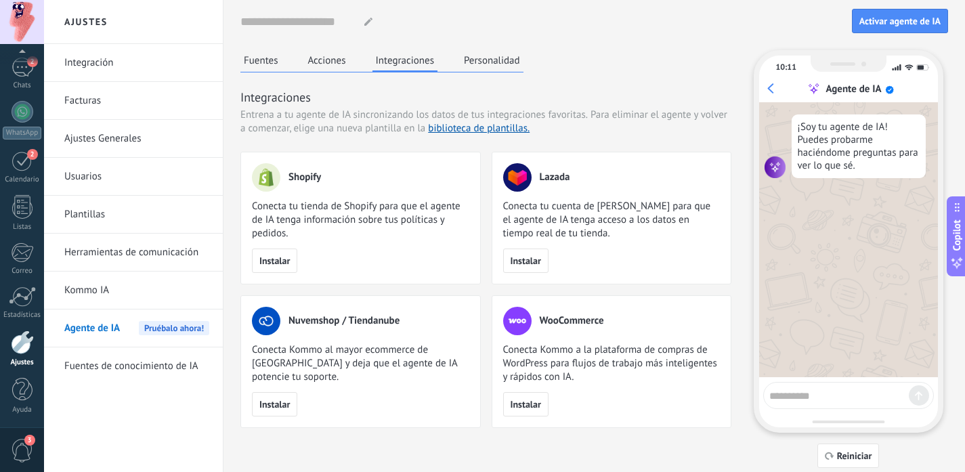
click at [271, 53] on button "Fuentes" at bounding box center [260, 60] width 41 height 20
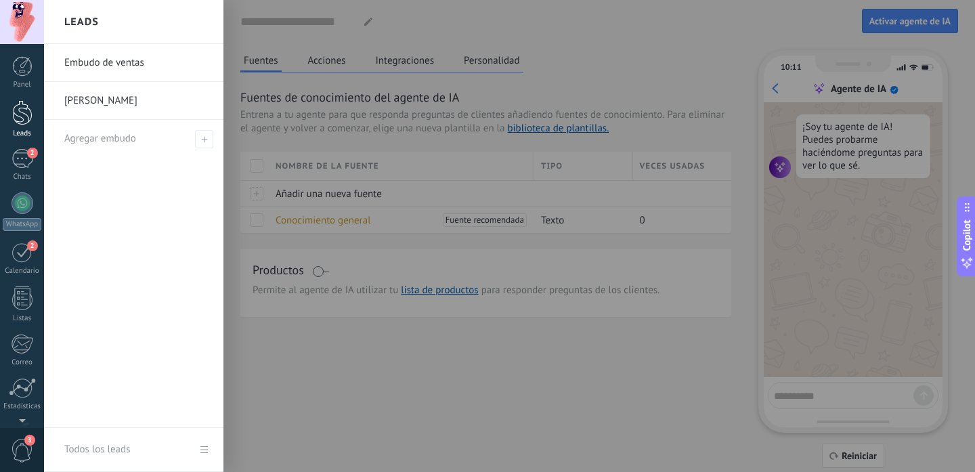
click at [18, 113] on div at bounding box center [22, 112] width 20 height 25
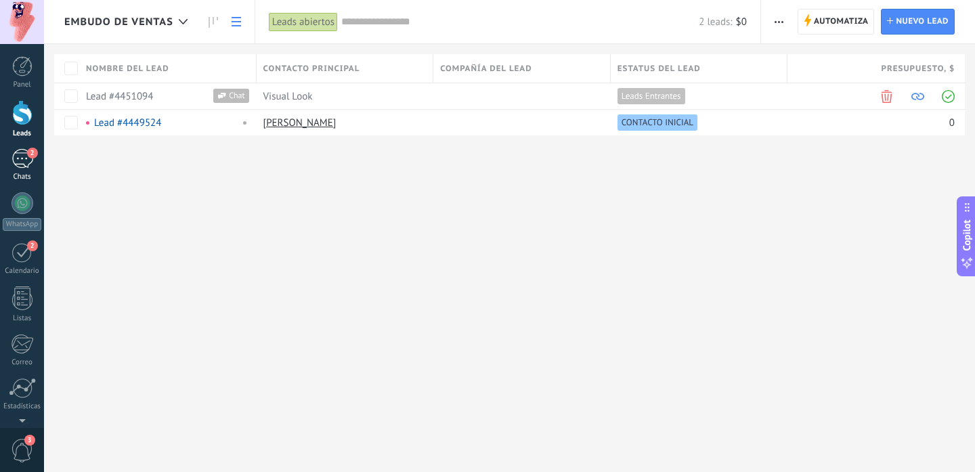
click at [24, 157] on div "2" at bounding box center [23, 159] width 22 height 20
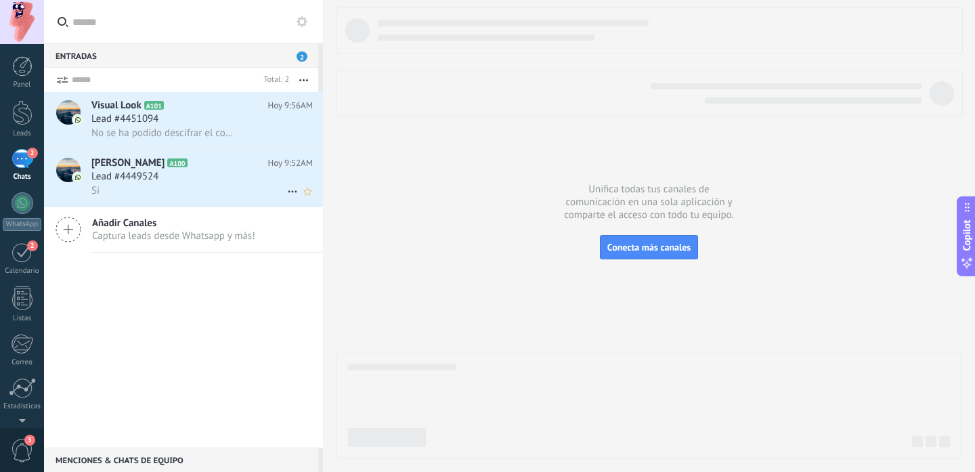
click at [163, 186] on div "Si" at bounding box center [201, 190] width 221 height 14
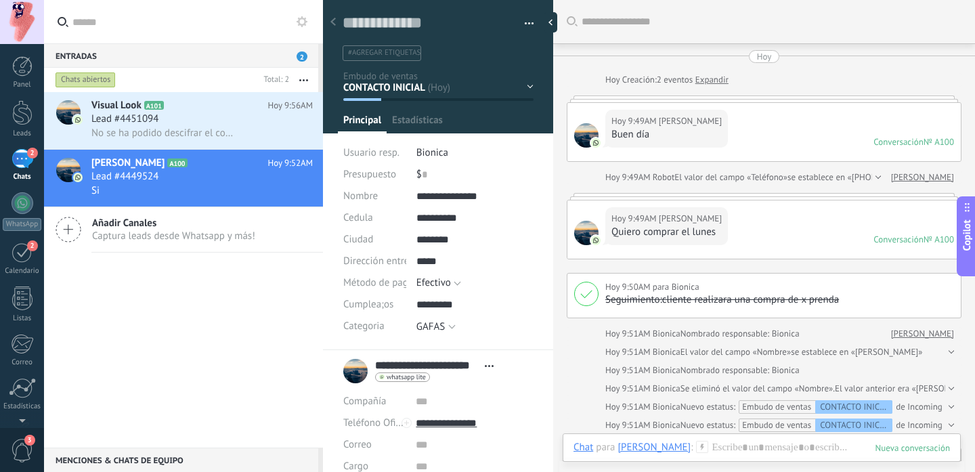
scroll to position [364, 0]
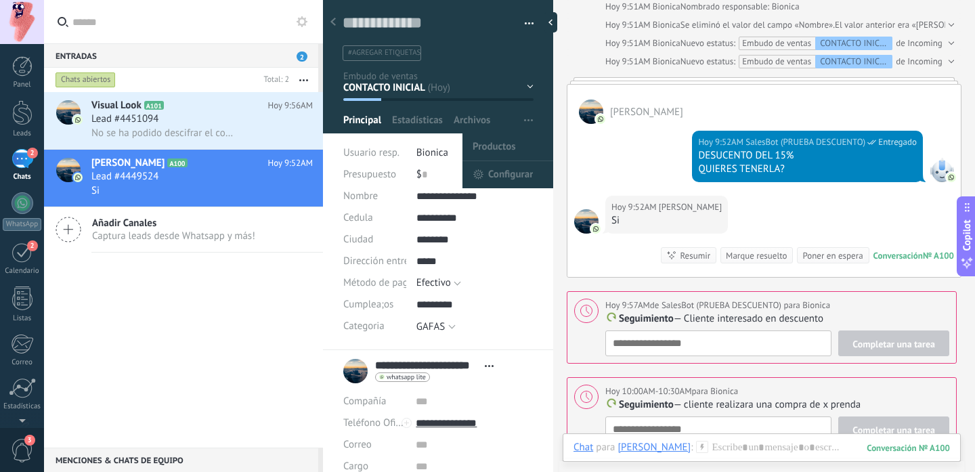
click at [524, 128] on span "button" at bounding box center [528, 121] width 9 height 26
click at [504, 175] on span "Configurar" at bounding box center [510, 174] width 45 height 27
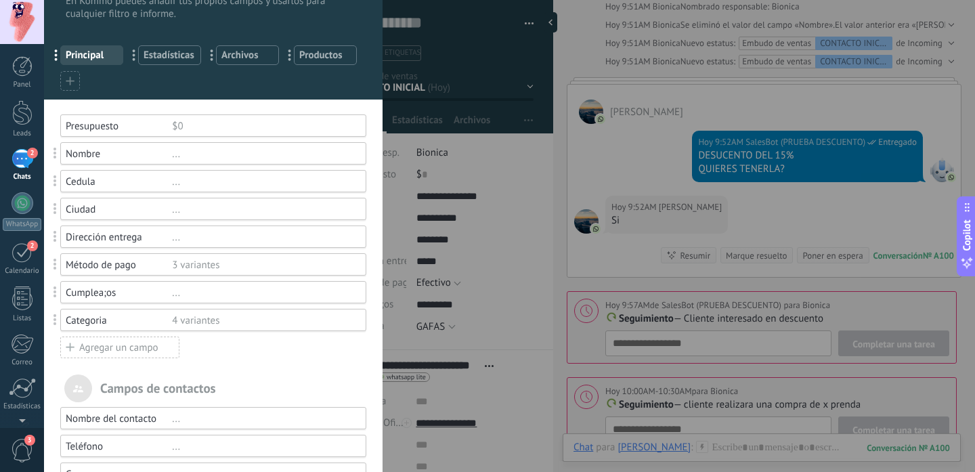
scroll to position [45, 0]
click at [185, 315] on div "4 variantes" at bounding box center [263, 318] width 182 height 13
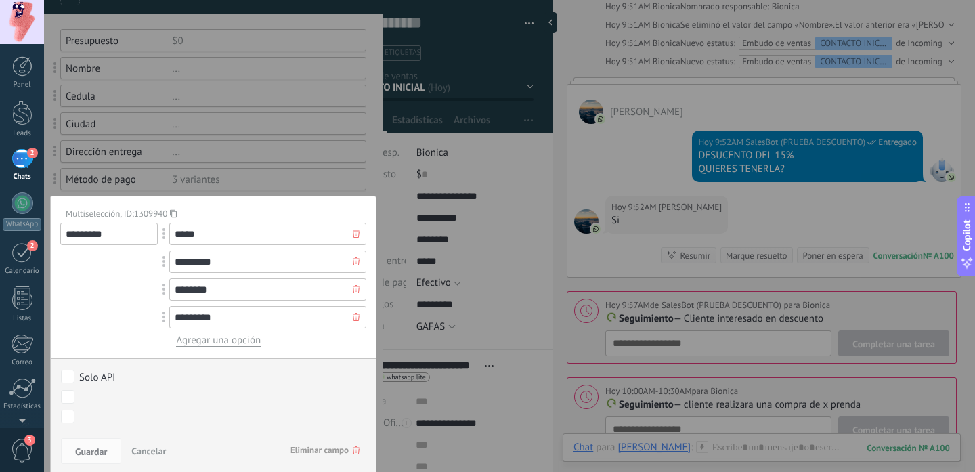
scroll to position [152, 0]
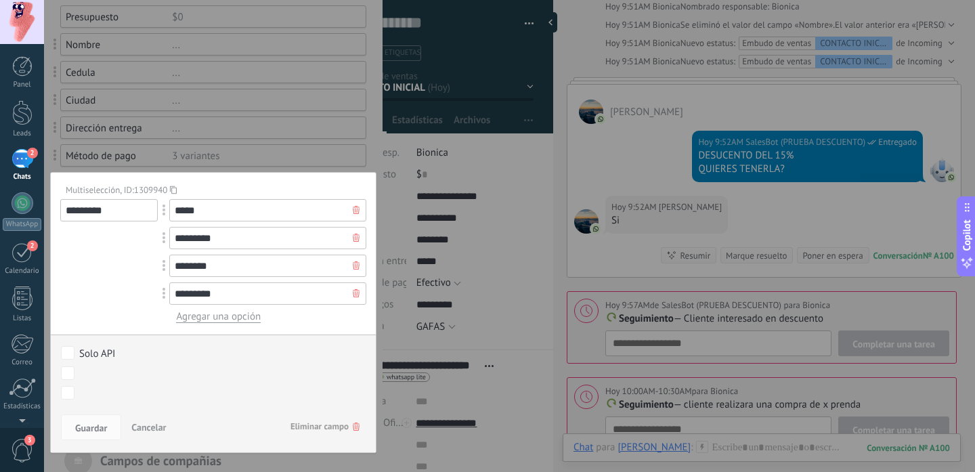
click at [213, 318] on span "Agregar una opción" at bounding box center [218, 316] width 85 height 13
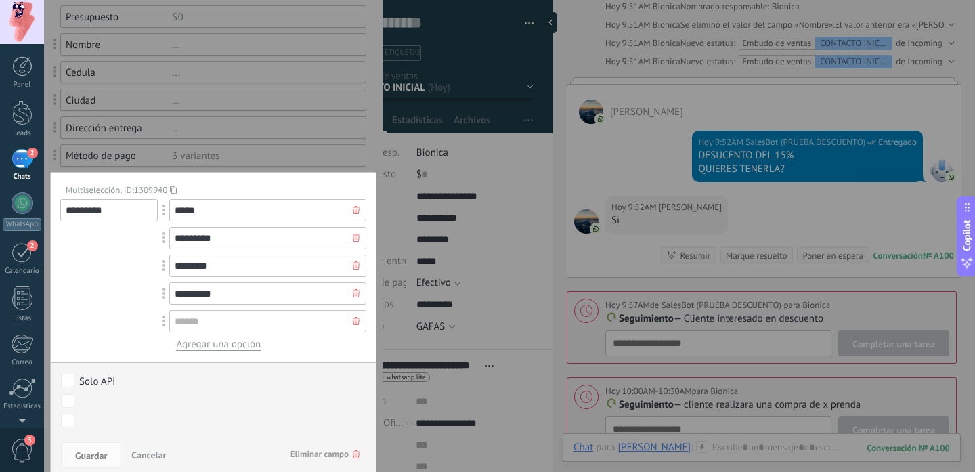
click at [213, 318] on input "text" at bounding box center [267, 321] width 197 height 22
click at [213, 340] on span "Agregar una opción" at bounding box center [218, 344] width 85 height 13
click at [213, 348] on span "Agregar una opción" at bounding box center [218, 344] width 85 height 13
click at [240, 346] on span "Agregar una opción" at bounding box center [218, 344] width 85 height 13
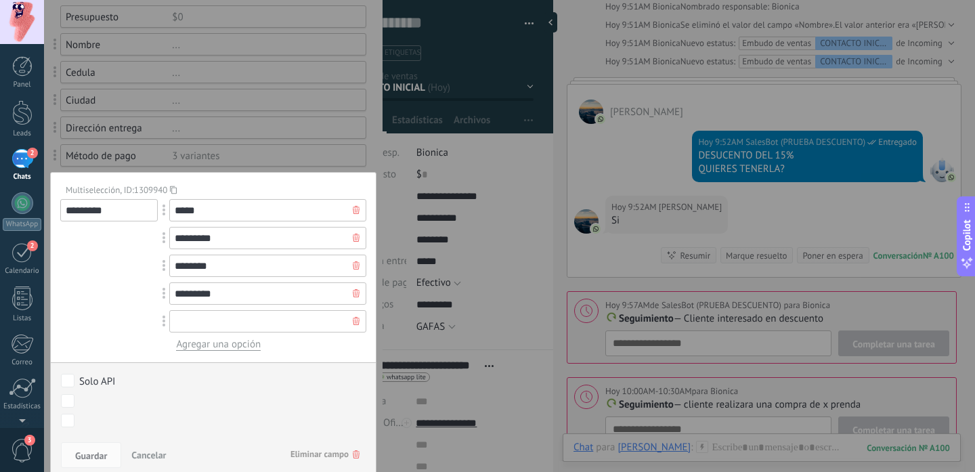
click at [230, 313] on input "text" at bounding box center [267, 321] width 197 height 22
click at [181, 120] on div at bounding box center [213, 256] width 338 height 817
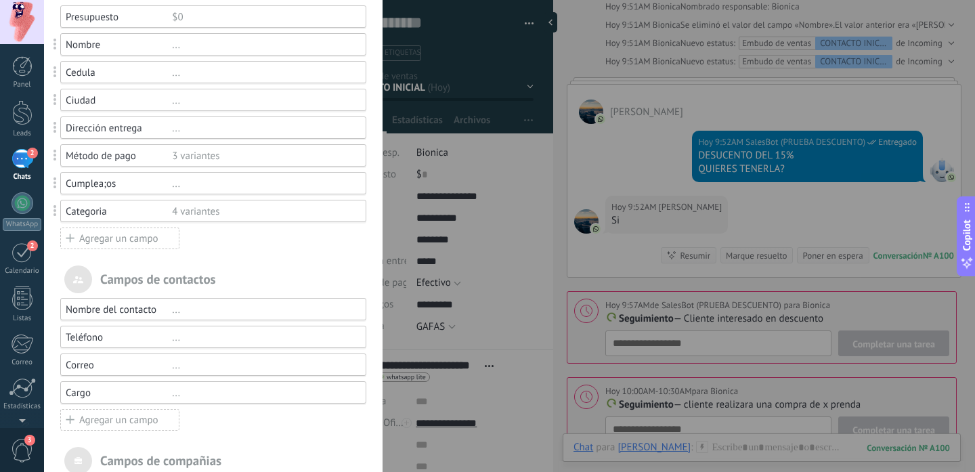
click at [392, 120] on div "[PERSON_NAME] y grupos En Kommo puedes añadir tus propios [PERSON_NAME] y usarl…" at bounding box center [509, 236] width 931 height 472
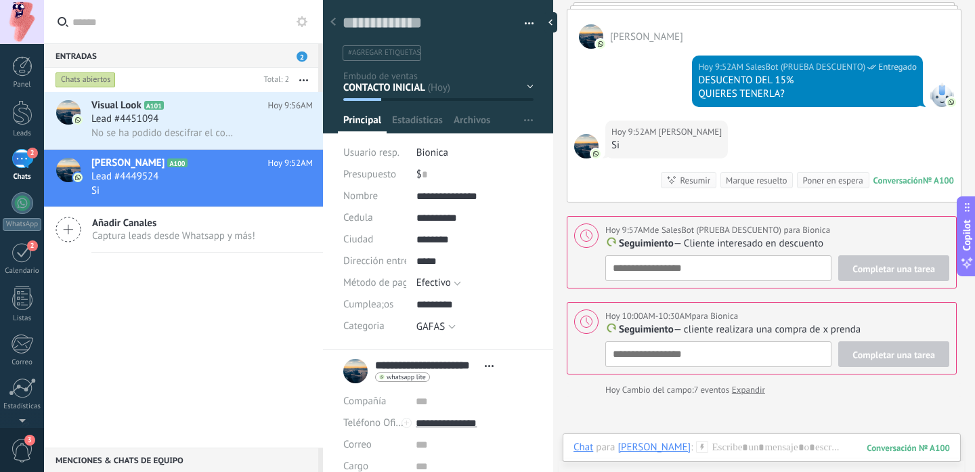
scroll to position [437, 0]
click at [26, 162] on div "2" at bounding box center [23, 159] width 22 height 20
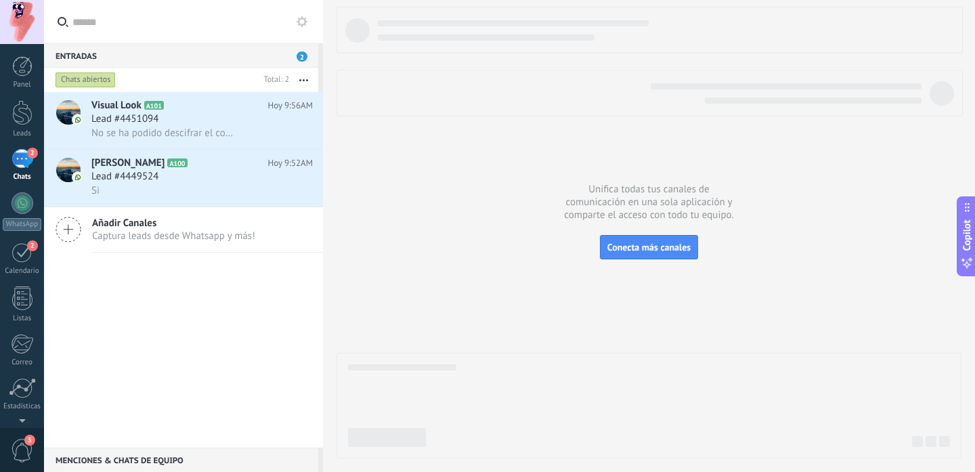
click at [104, 76] on div "Chats abiertos" at bounding box center [86, 80] width 60 height 16
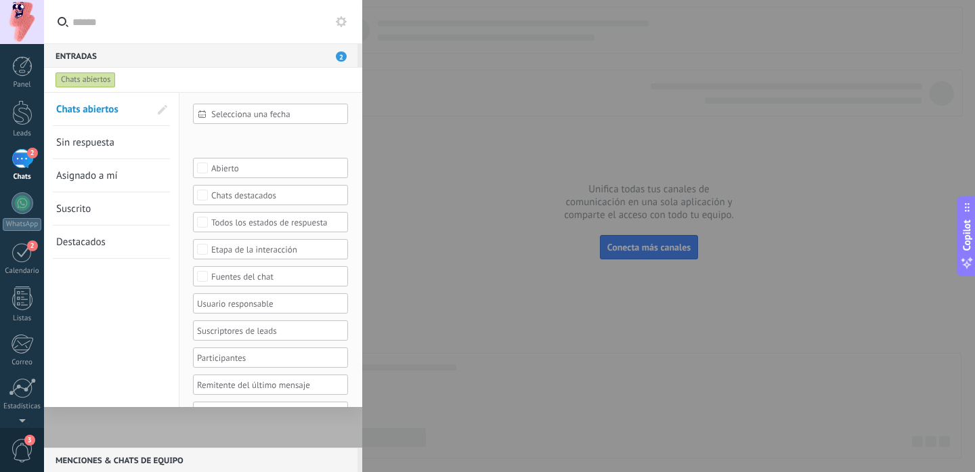
click at [97, 139] on span "Sin respuesta" at bounding box center [85, 142] width 58 height 13
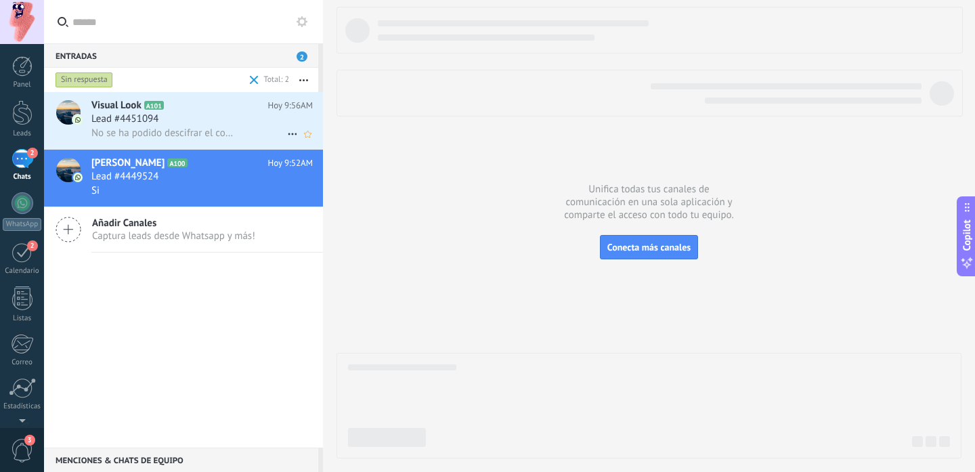
click at [129, 113] on span "Lead #4451094" at bounding box center [124, 119] width 67 height 14
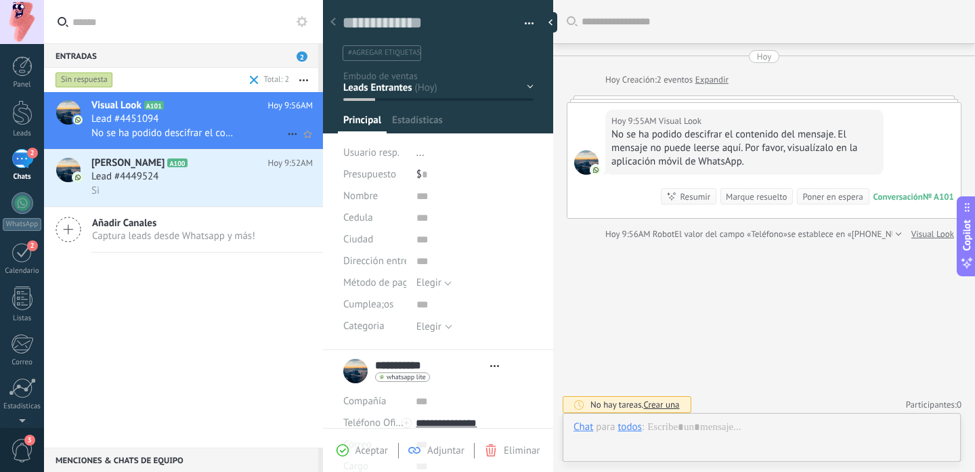
scroll to position [5, 0]
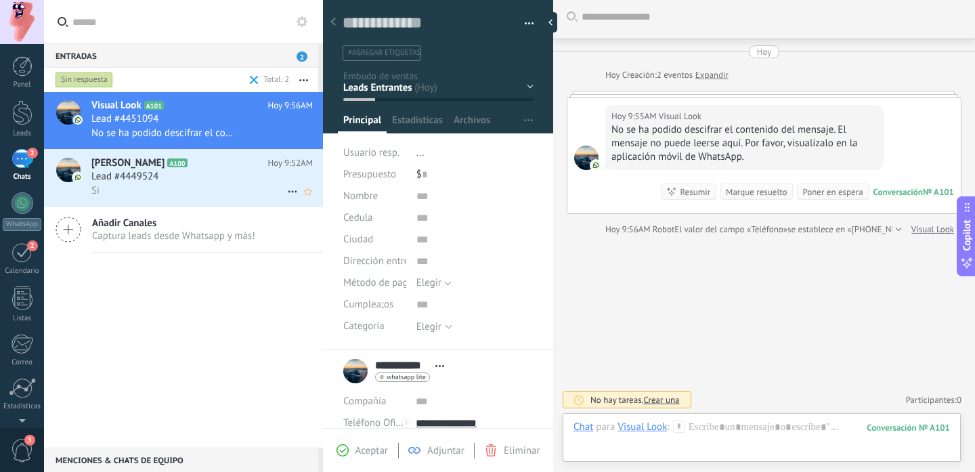
click at [118, 162] on span "[PERSON_NAME]" at bounding box center [127, 163] width 73 height 14
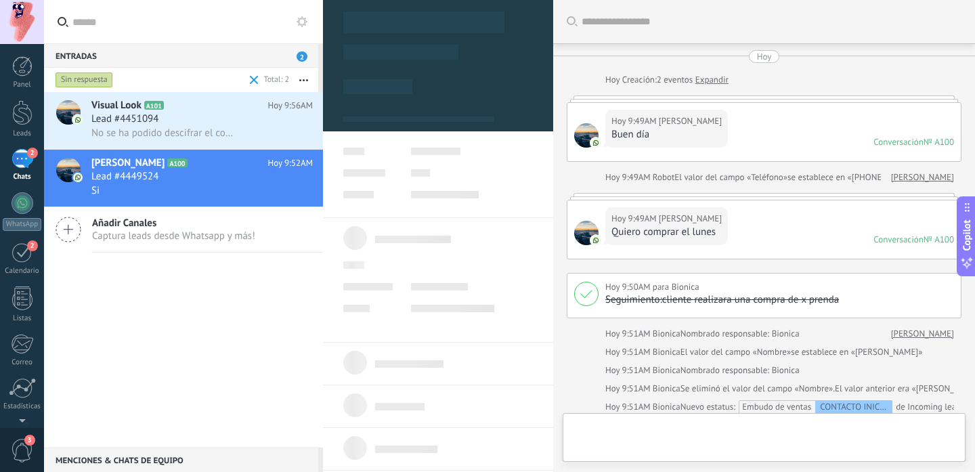
type textarea "**********"
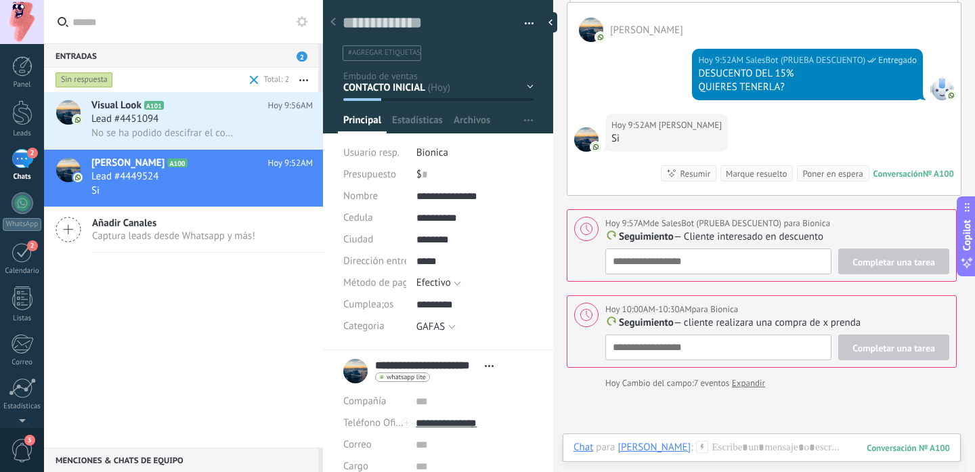
scroll to position [443, 0]
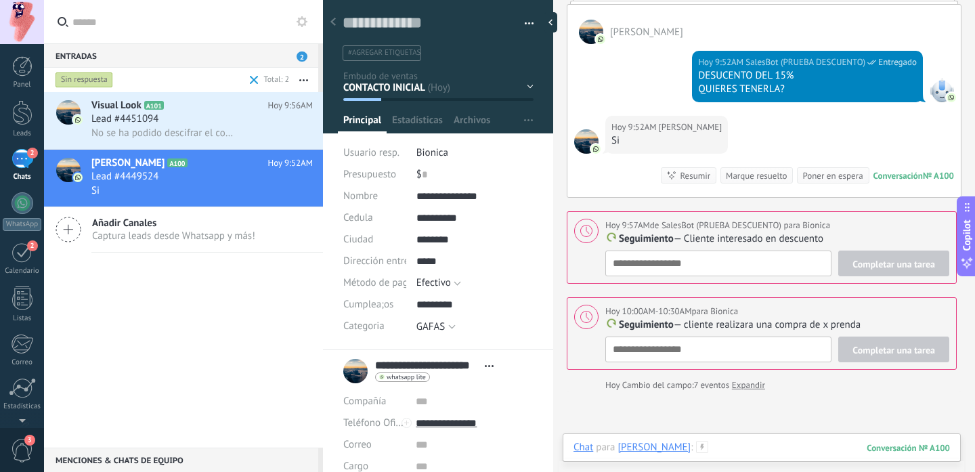
click at [791, 447] on div at bounding box center [761, 461] width 376 height 41
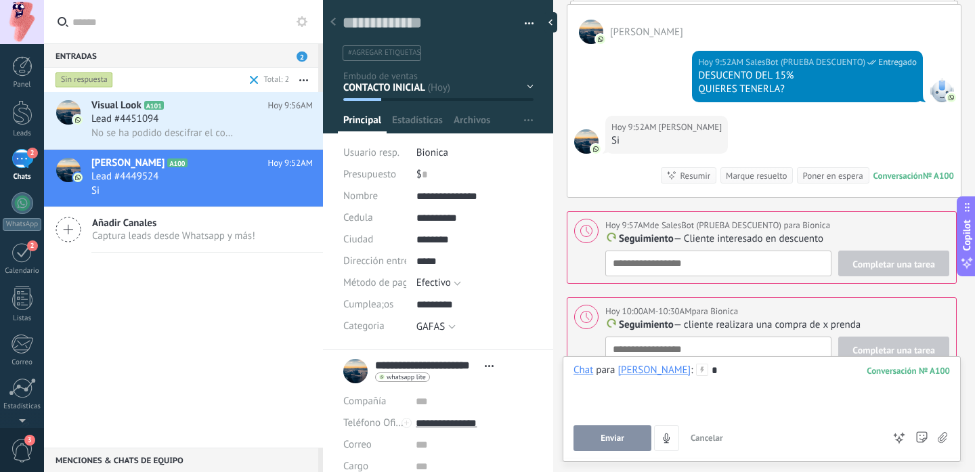
click at [628, 434] on button "Enviar" at bounding box center [612, 438] width 78 height 26
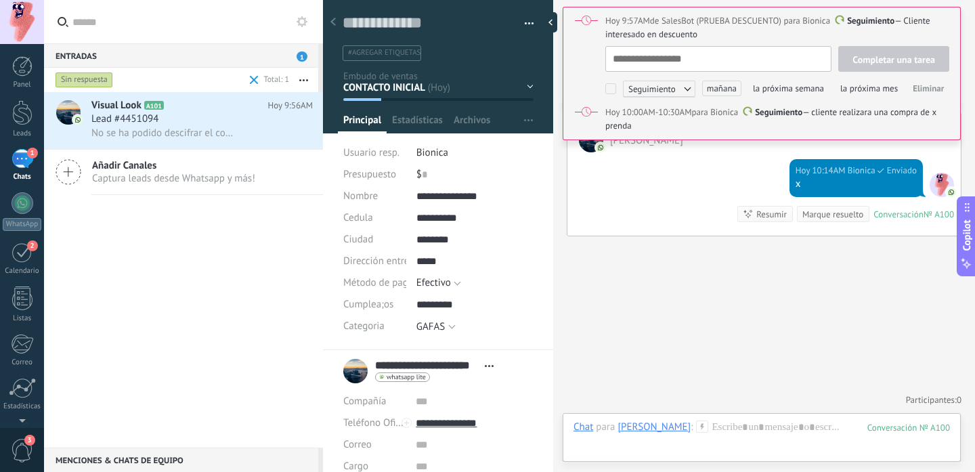
click at [824, 216] on div "Marque resuelto" at bounding box center [832, 214] width 61 height 13
type textarea "**********"
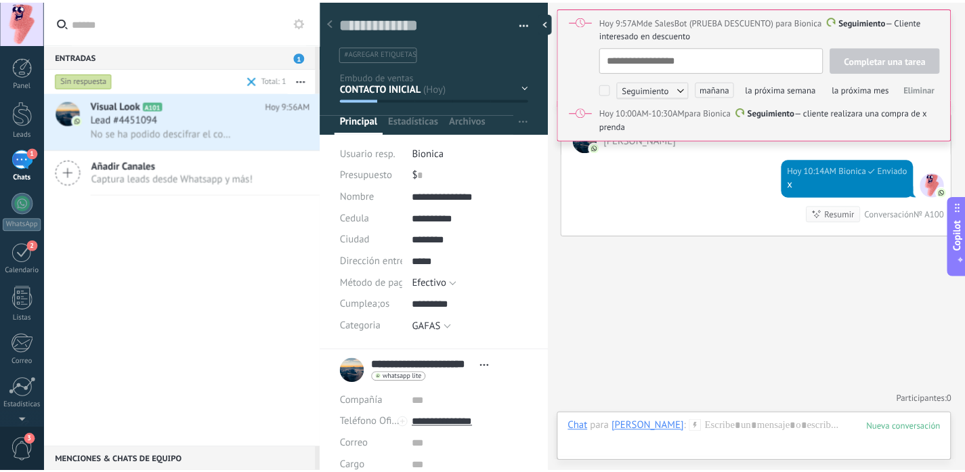
scroll to position [758, 0]
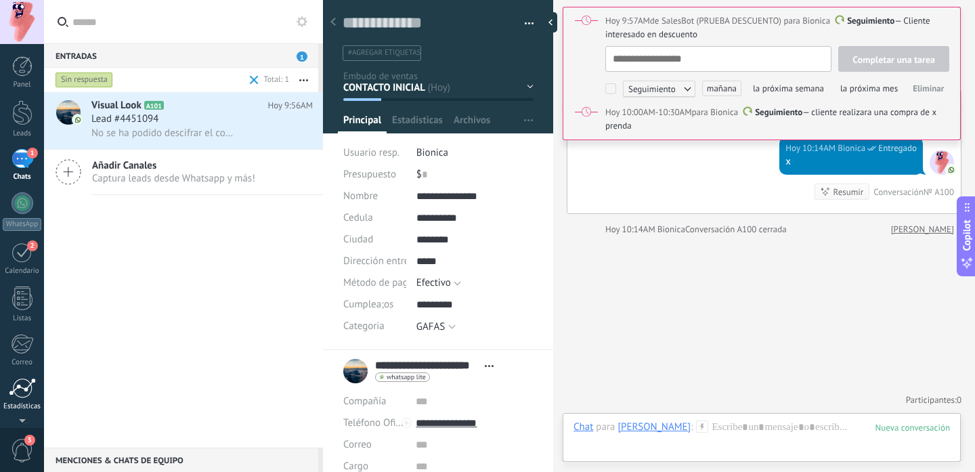
click at [23, 401] on link "Estadísticas" at bounding box center [22, 394] width 44 height 33
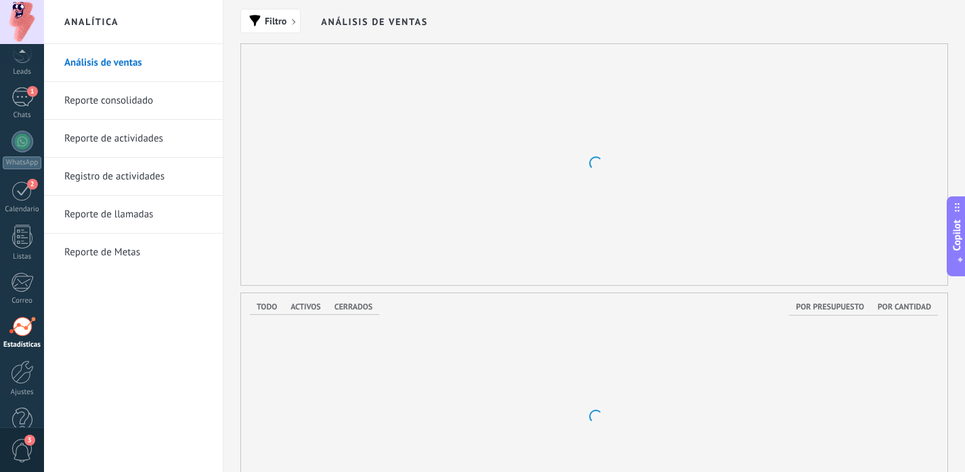
scroll to position [91, 0]
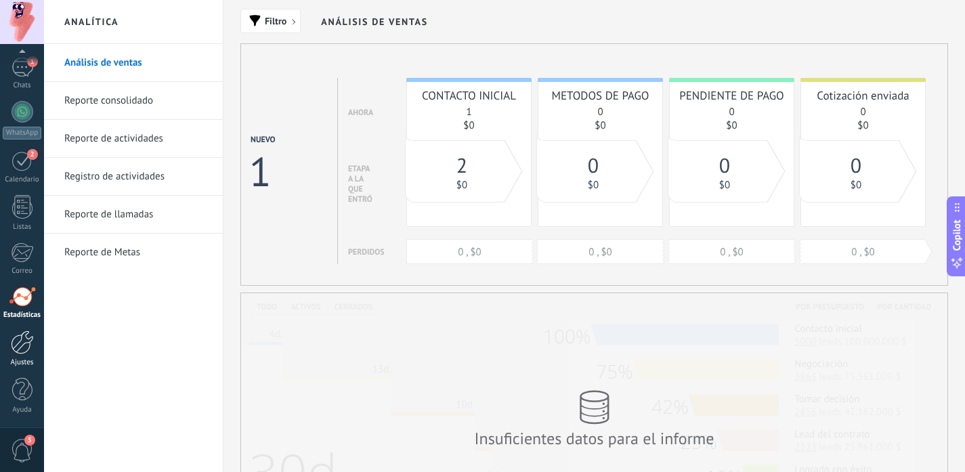
click at [22, 347] on div at bounding box center [22, 342] width 23 height 24
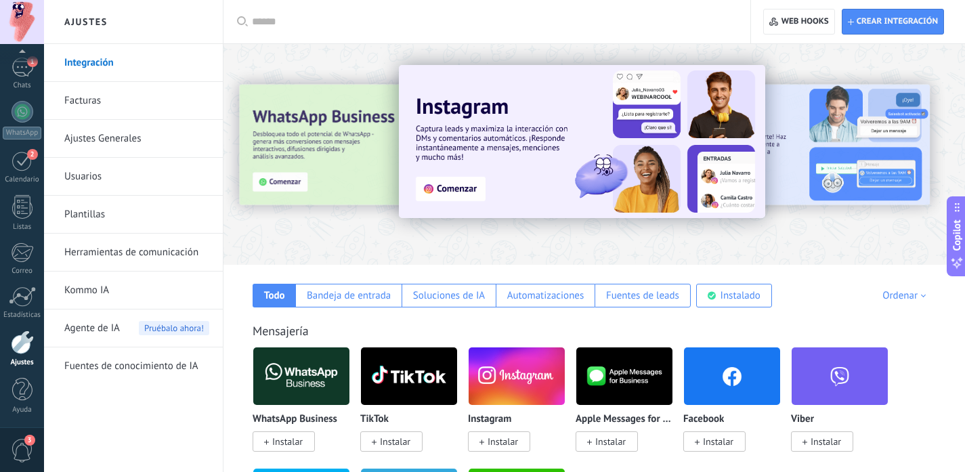
click at [92, 139] on link "Ajustes Generales" at bounding box center [136, 139] width 145 height 38
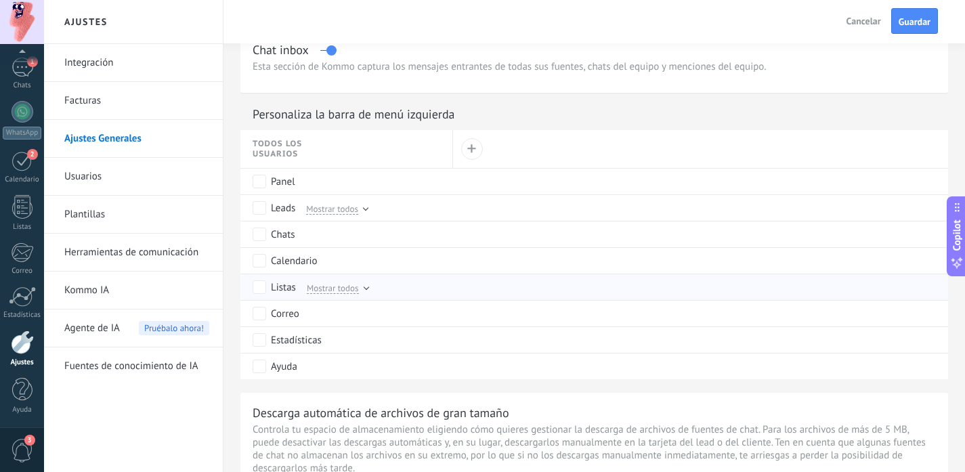
click at [326, 288] on span "Mostrar todos" at bounding box center [333, 288] width 52 height 12
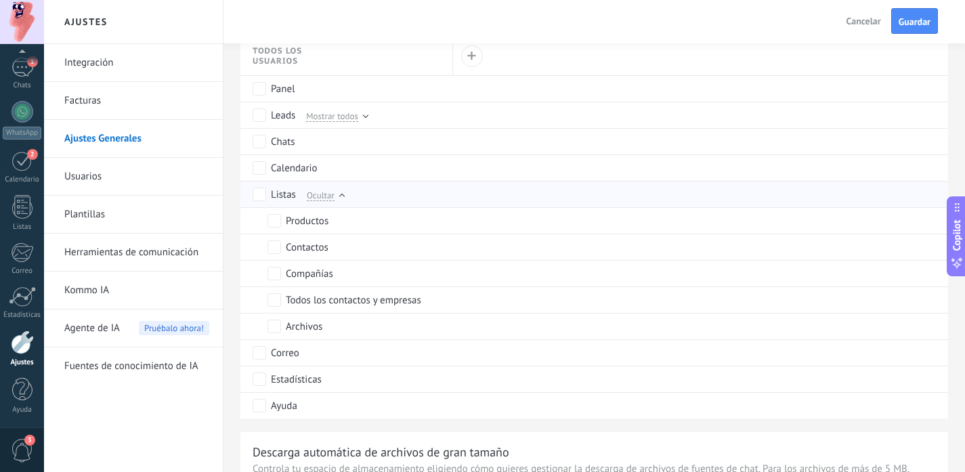
scroll to position [683, 0]
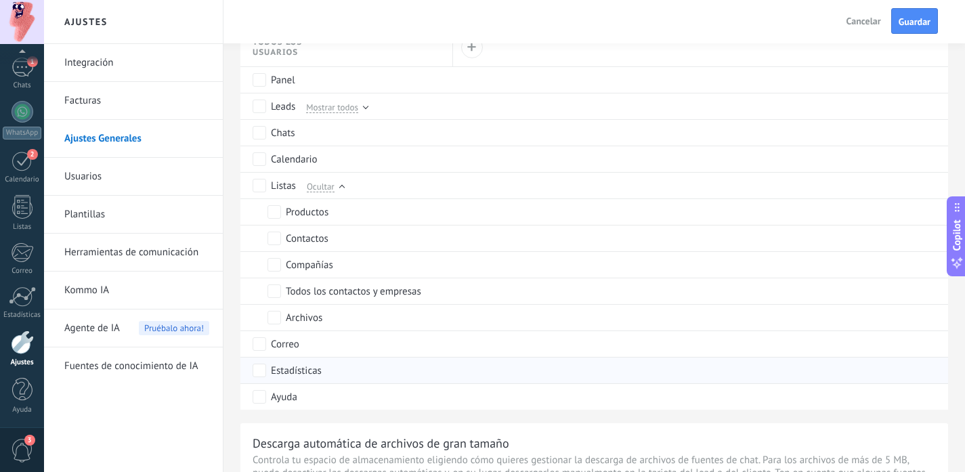
click at [263, 383] on div "Estadísticas" at bounding box center [349, 370] width 194 height 26
click at [912, 25] on span "Guardar" at bounding box center [914, 21] width 32 height 9
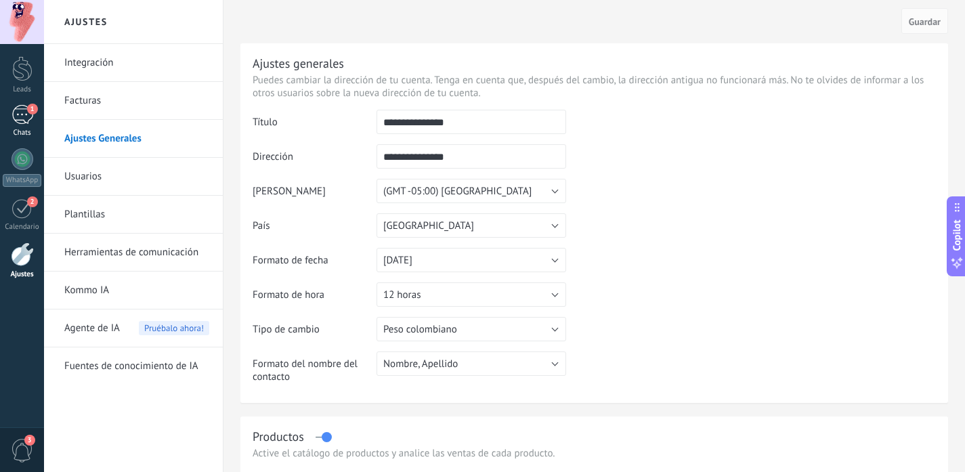
click at [33, 120] on link "1 Chats" at bounding box center [22, 121] width 44 height 32
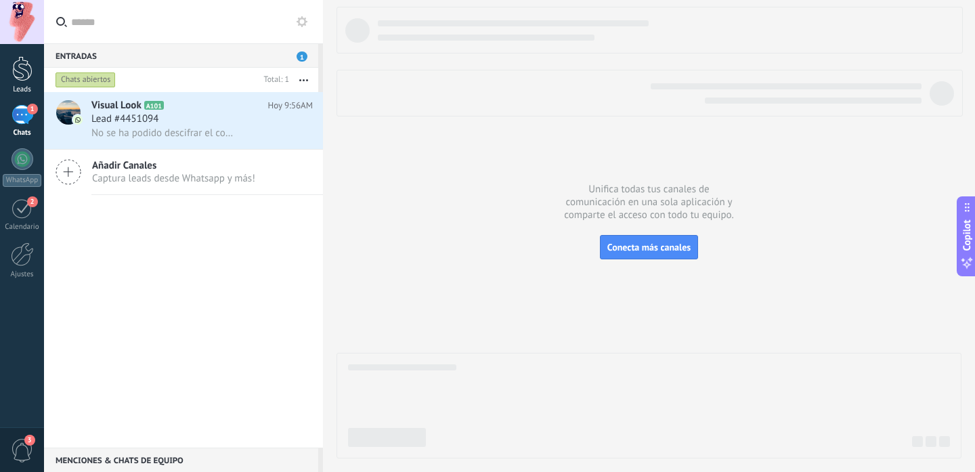
click at [14, 87] on div "Leads" at bounding box center [22, 89] width 39 height 9
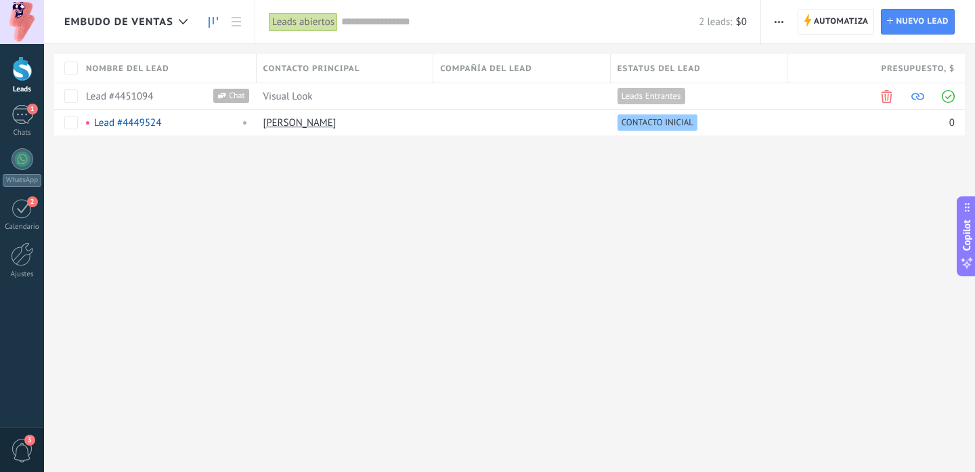
click at [209, 20] on icon at bounding box center [212, 22] width 9 height 11
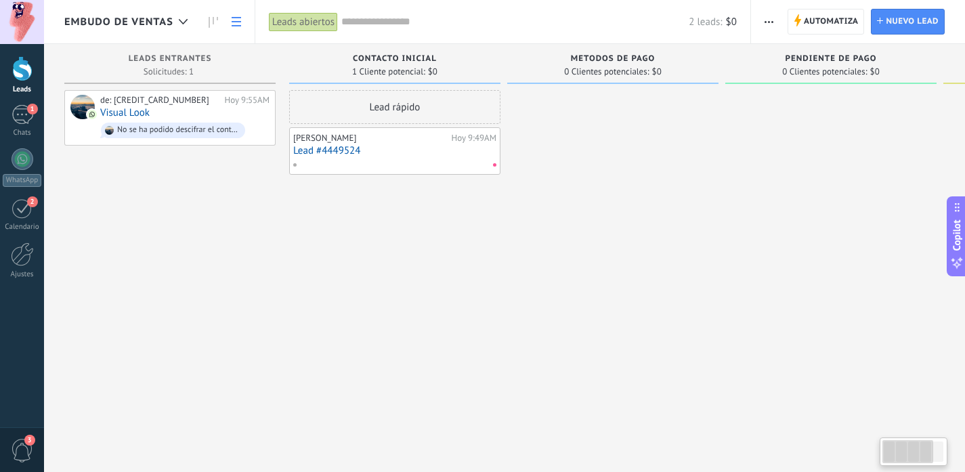
click at [236, 15] on link at bounding box center [236, 22] width 23 height 26
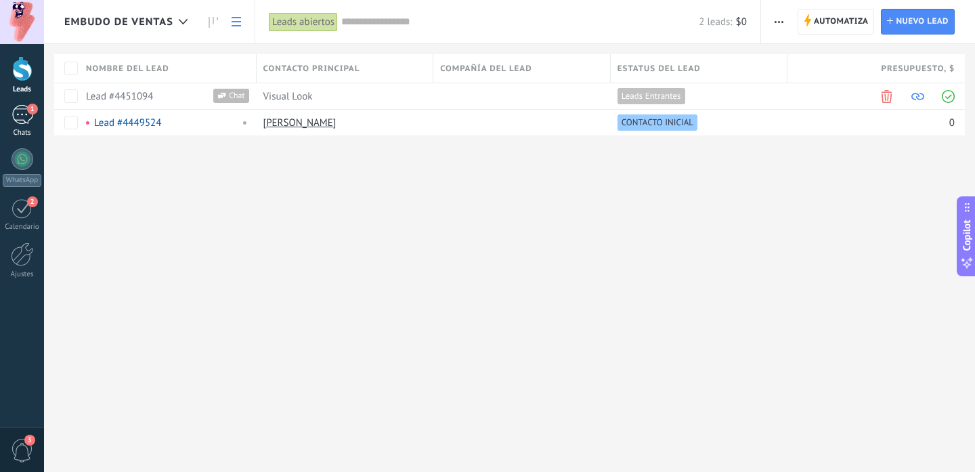
click at [19, 110] on div "1" at bounding box center [23, 115] width 22 height 20
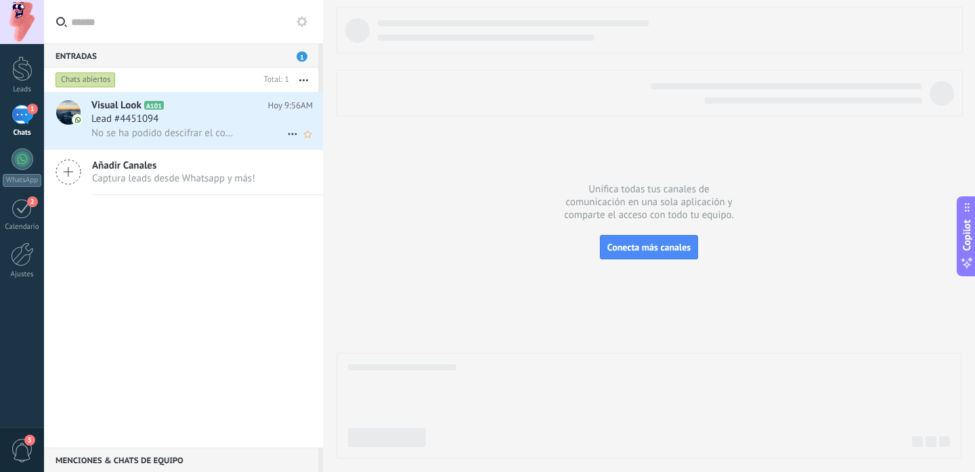
click at [166, 127] on span "No se ha podido descifrar el contenido del mensaje. El mensaje no puede leerse …" at bounding box center [164, 133] width 147 height 13
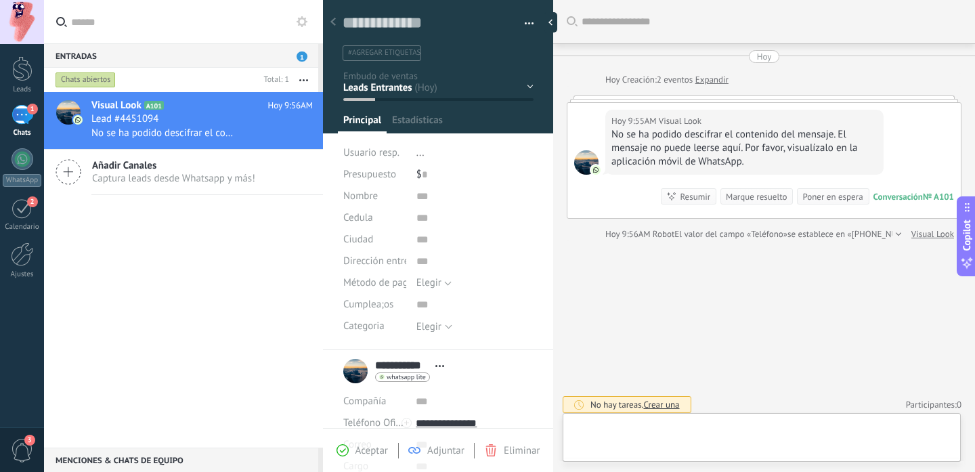
scroll to position [5, 0]
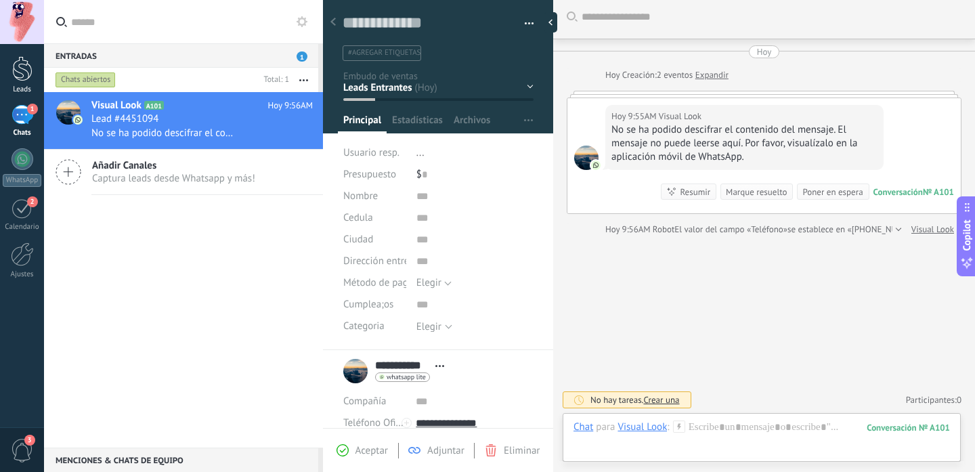
click at [21, 77] on div at bounding box center [22, 68] width 20 height 25
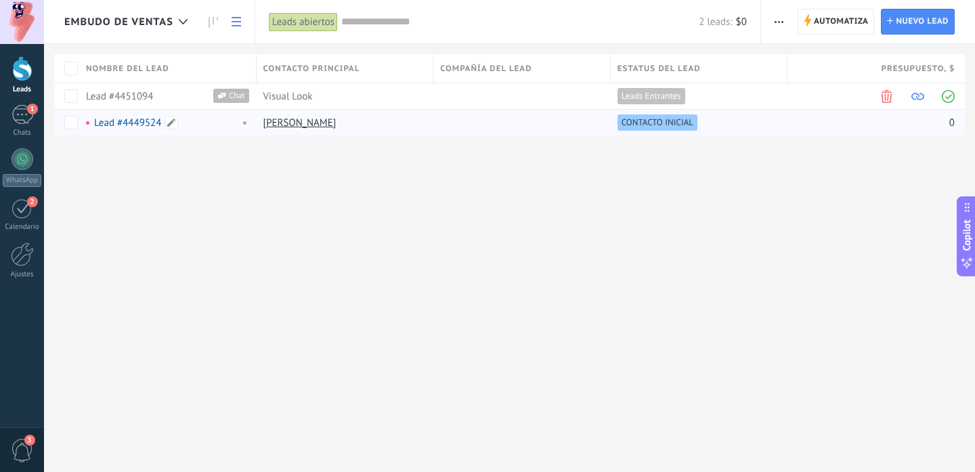
click at [276, 127] on link "[PERSON_NAME]" at bounding box center [299, 122] width 73 height 13
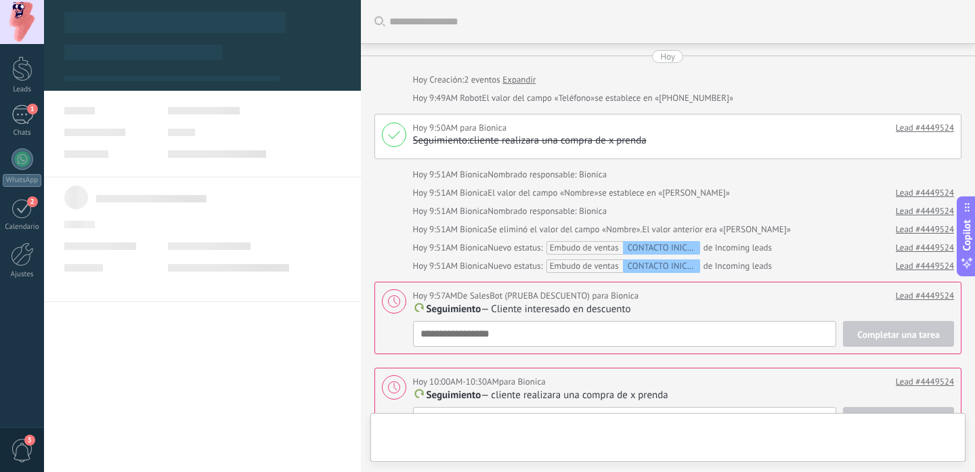
scroll to position [244, 0]
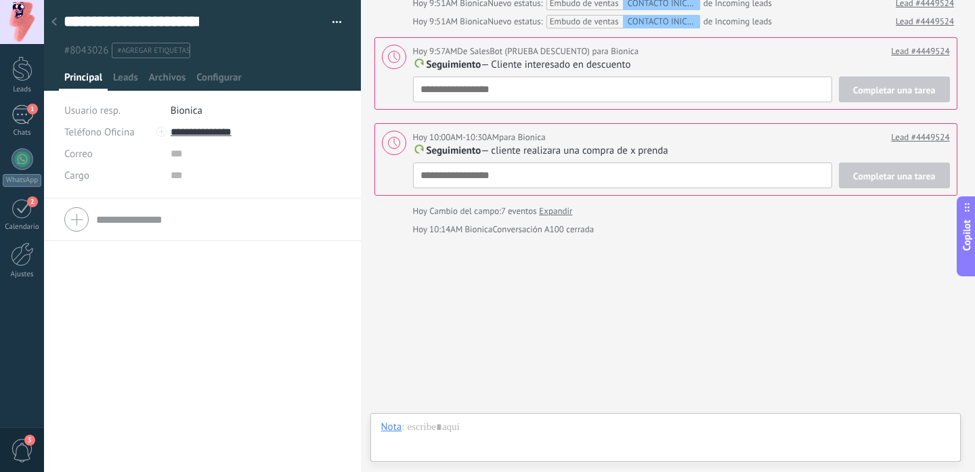
click at [53, 25] on icon at bounding box center [53, 22] width 5 height 8
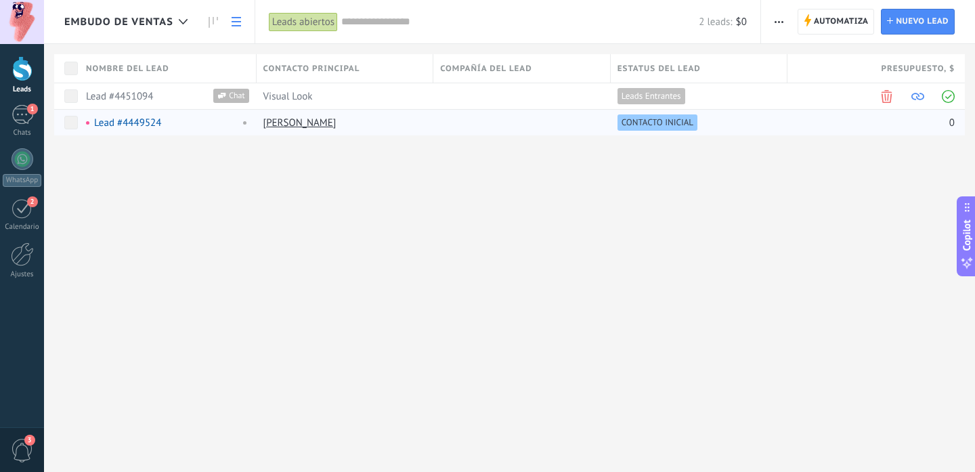
click at [110, 123] on link "Lead #4449524" at bounding box center [127, 122] width 67 height 13
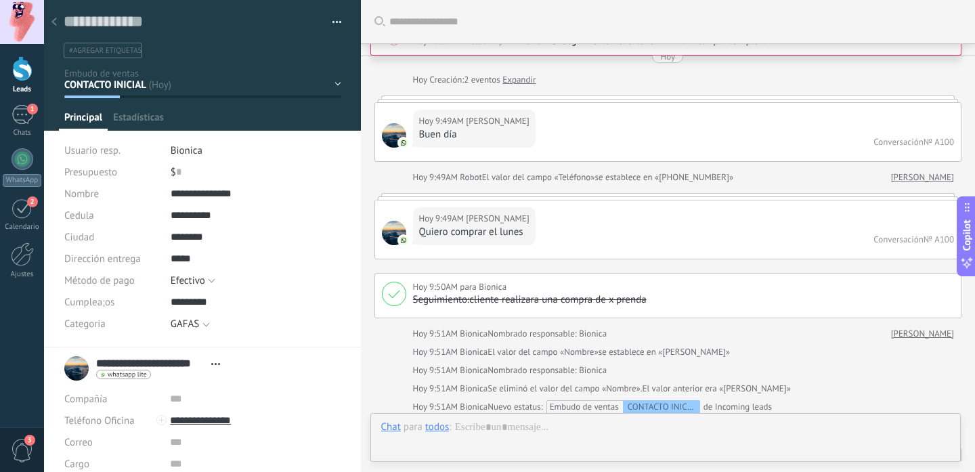
scroll to position [731, 0]
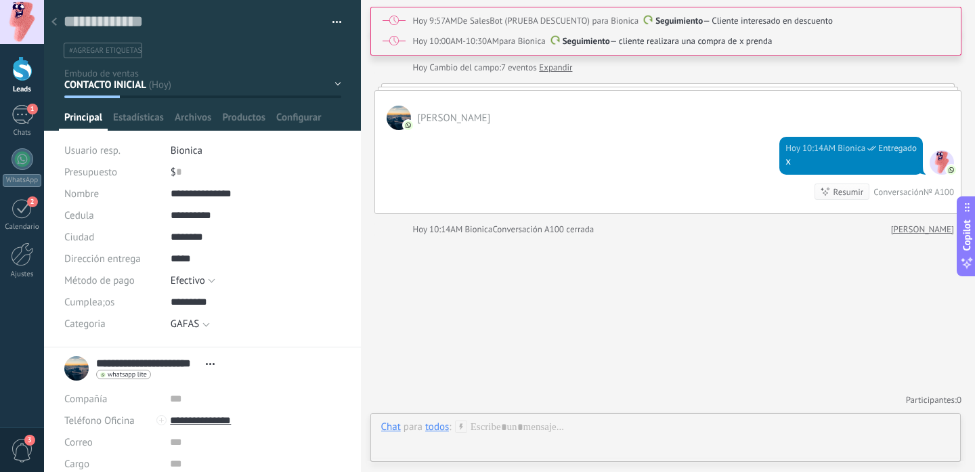
click at [0, 0] on div "CONTACTO INICIAL METODOS DE PAGO PENDIENTE DE PAGO Cotización enviada Pedido en…" at bounding box center [0, 0] width 0 height 0
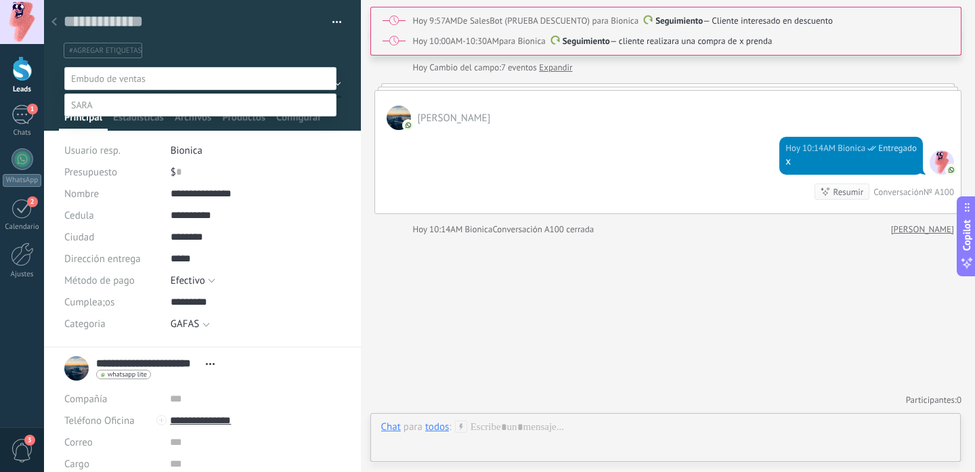
click at [424, 215] on div at bounding box center [509, 236] width 931 height 472
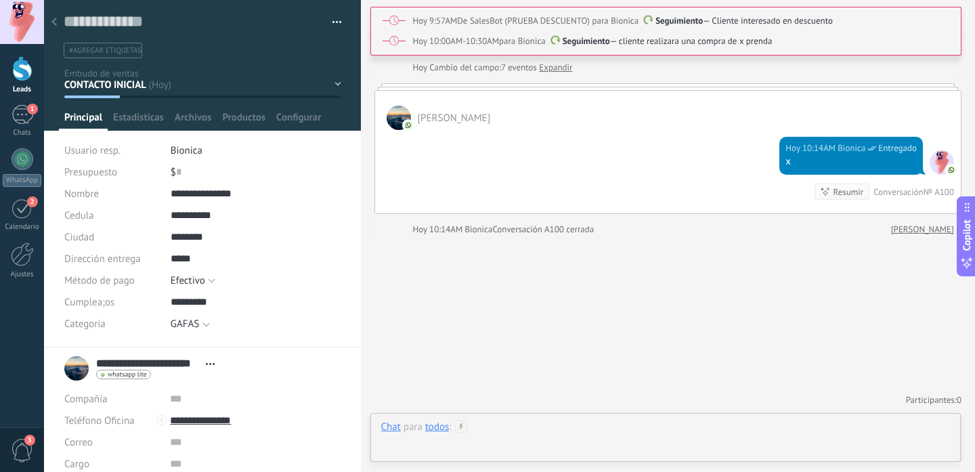
click at [510, 431] on div at bounding box center [665, 440] width 569 height 41
click at [527, 397] on div at bounding box center [665, 389] width 569 height 51
click at [0, 0] on div "CONTACTO INICIAL METODOS DE PAGO PENDIENTE DE PAGO Cotización enviada Pedido en…" at bounding box center [0, 0] width 0 height 0
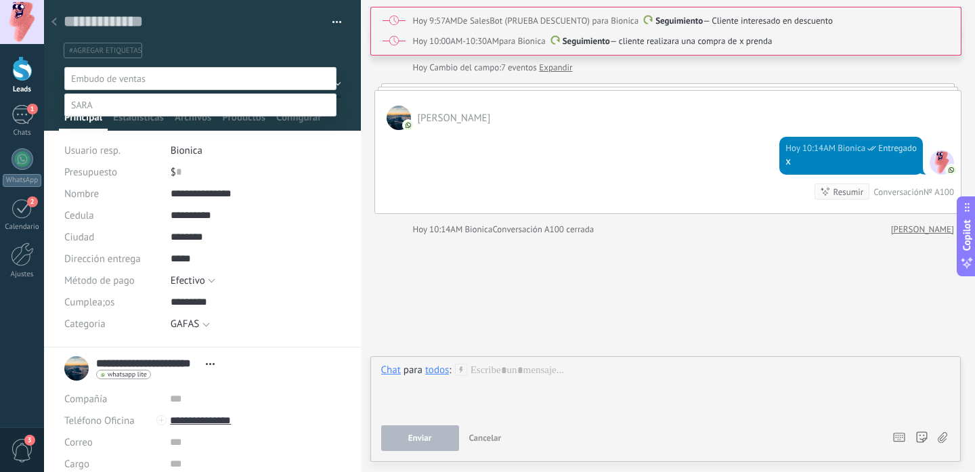
scroll to position [21, 0]
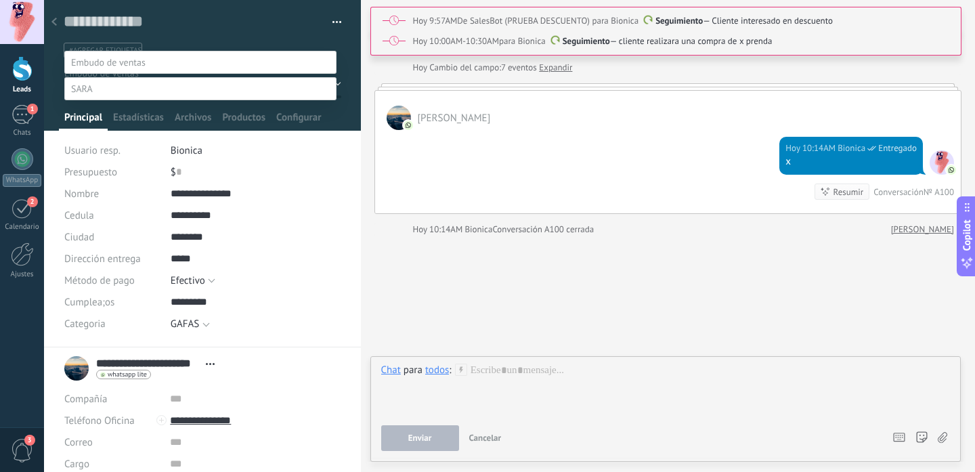
click at [0, 0] on label "PENDIENTE DE PAGO" at bounding box center [0, 0] width 0 height 0
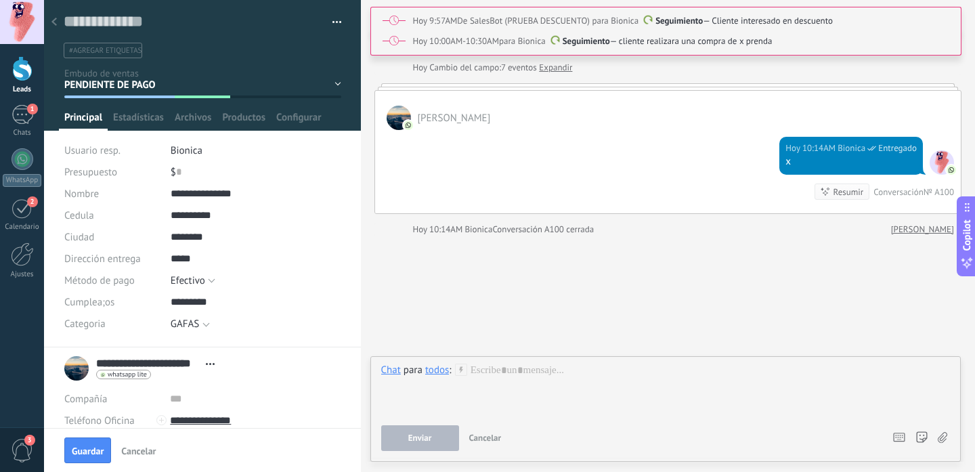
scroll to position [0, 0]
click at [95, 446] on span "Guardar" at bounding box center [88, 450] width 32 height 9
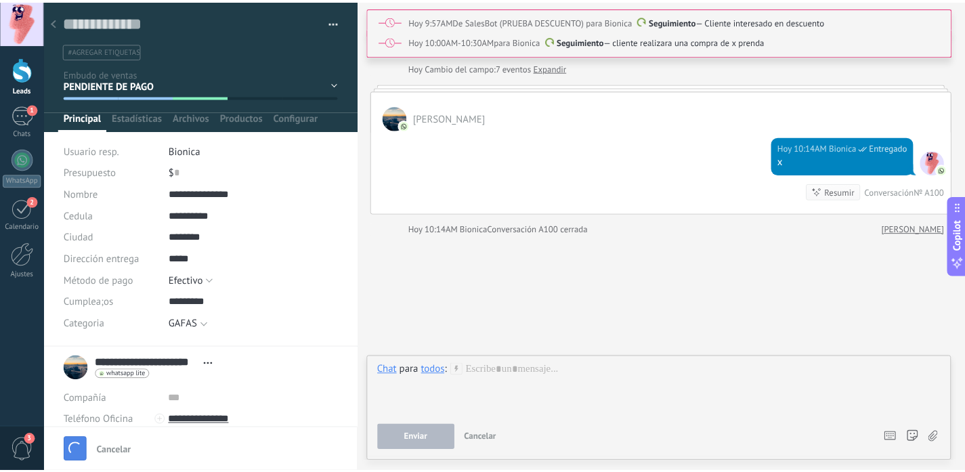
scroll to position [749, 0]
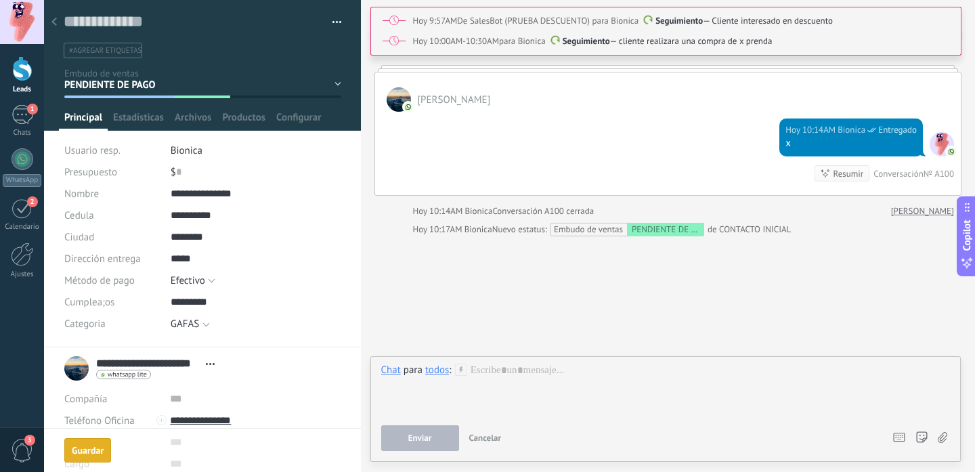
click at [22, 89] on div "Leads" at bounding box center [22, 89] width 39 height 9
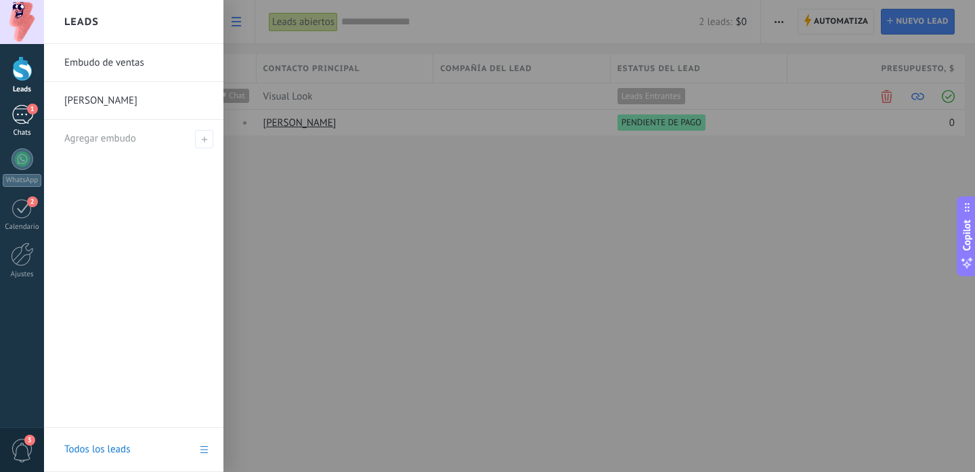
click at [20, 116] on div "1" at bounding box center [23, 115] width 22 height 20
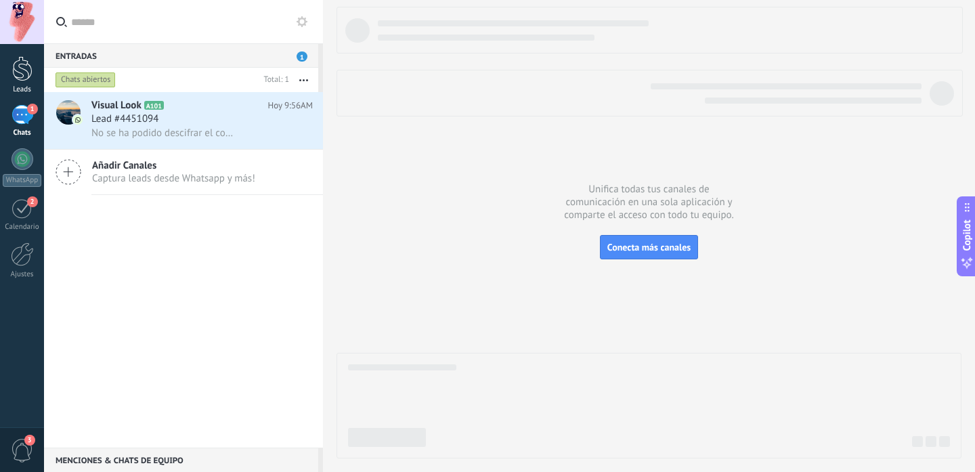
click at [21, 87] on div "Leads" at bounding box center [22, 89] width 39 height 9
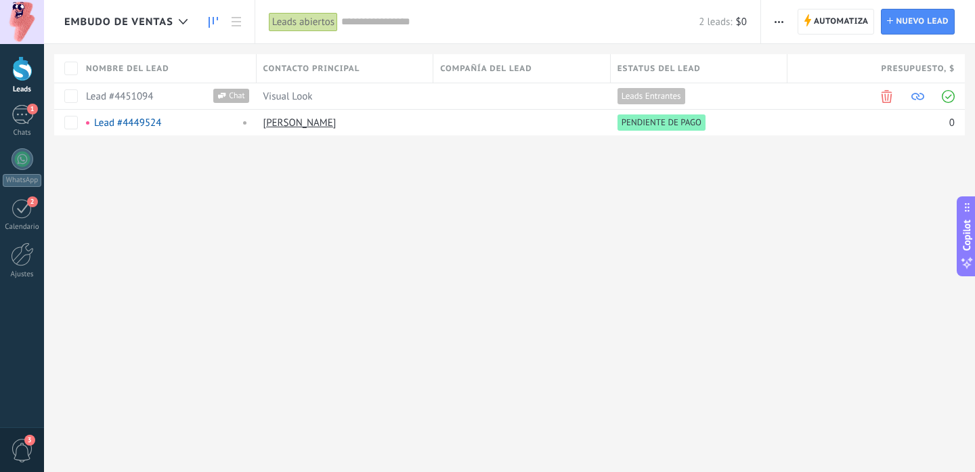
click at [212, 22] on icon at bounding box center [212, 22] width 9 height 11
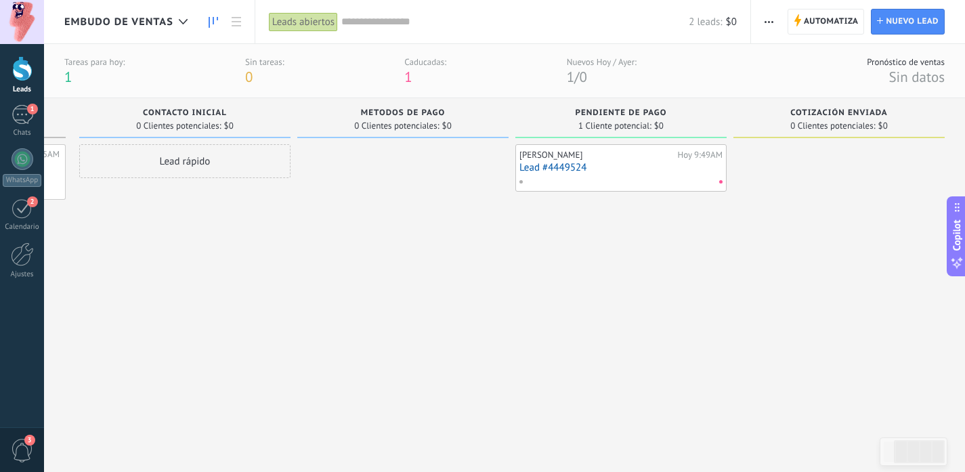
scroll to position [0, 209]
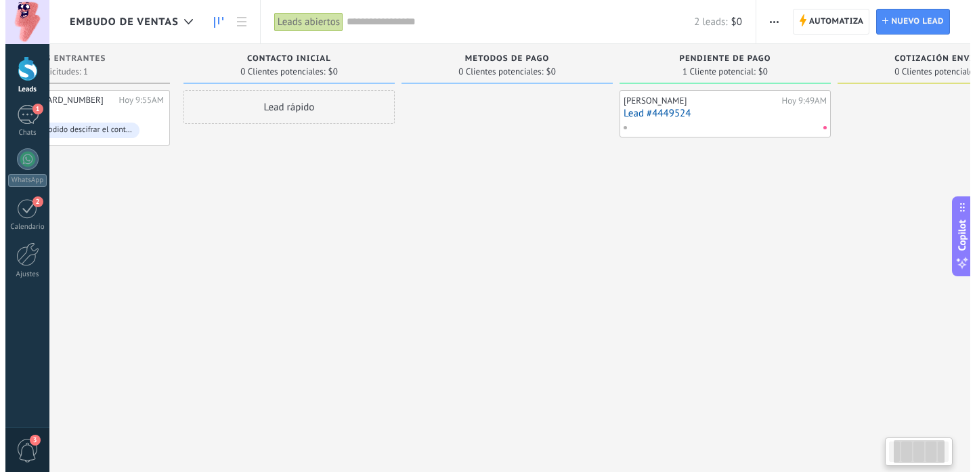
scroll to position [0, 116]
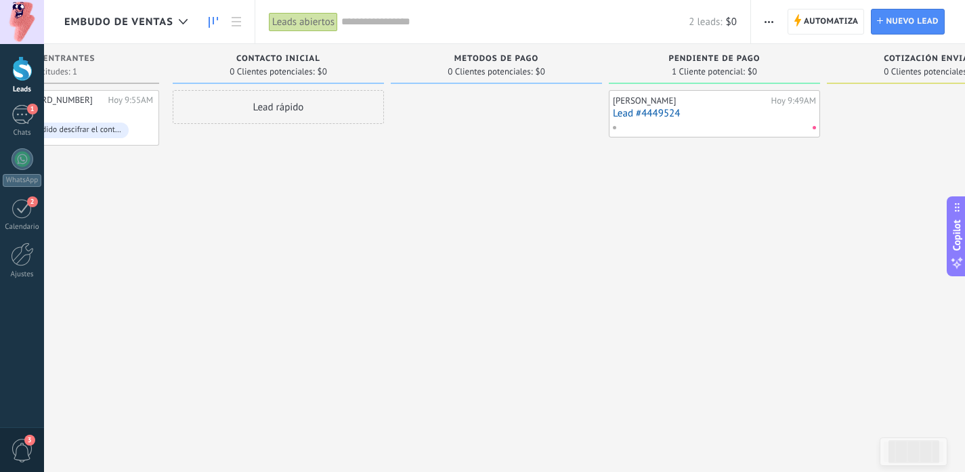
click at [675, 110] on link "Lead #4449524" at bounding box center [714, 114] width 203 height 12
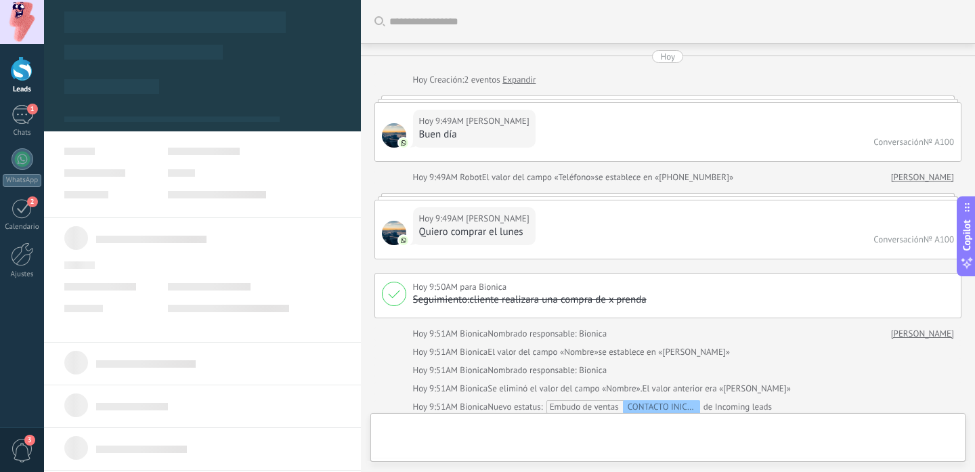
scroll to position [749, 0]
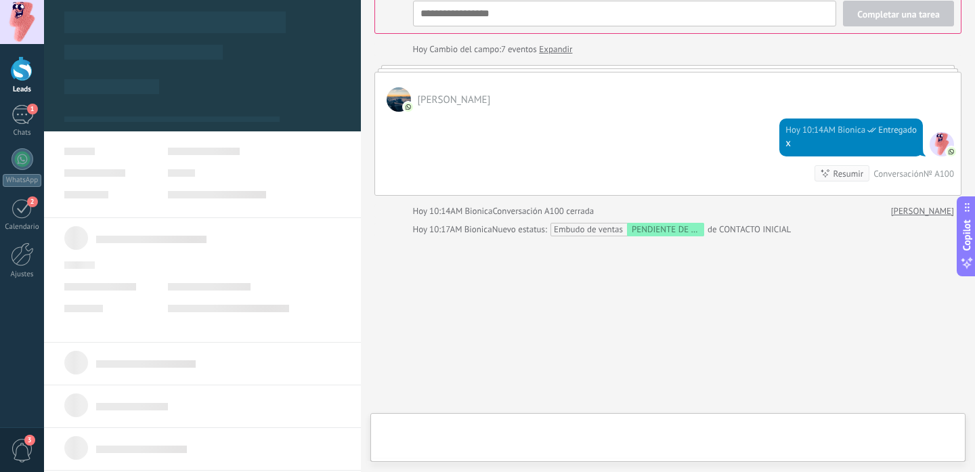
type textarea "**********"
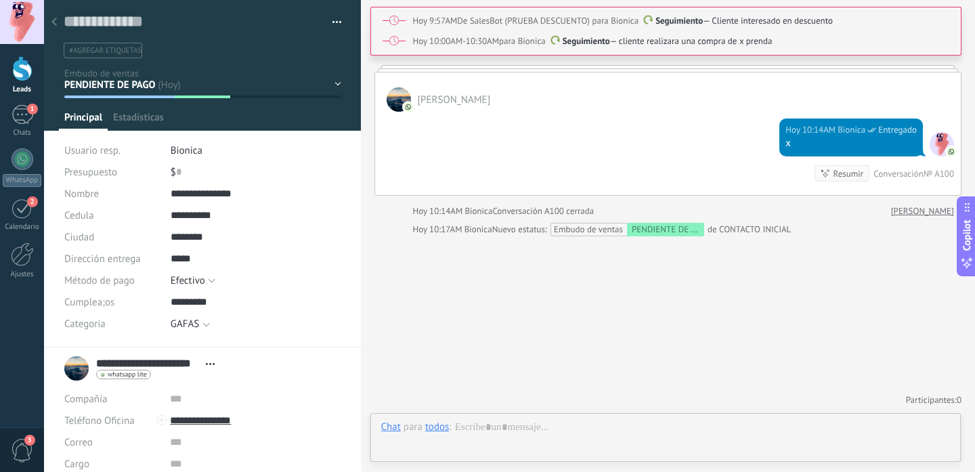
scroll to position [20, 0]
click at [0, 0] on div "CONTACTO INICIAL METODOS DE PAGO PENDIENTE DE PAGO Cotización enviada Pedido en…" at bounding box center [0, 0] width 0 height 0
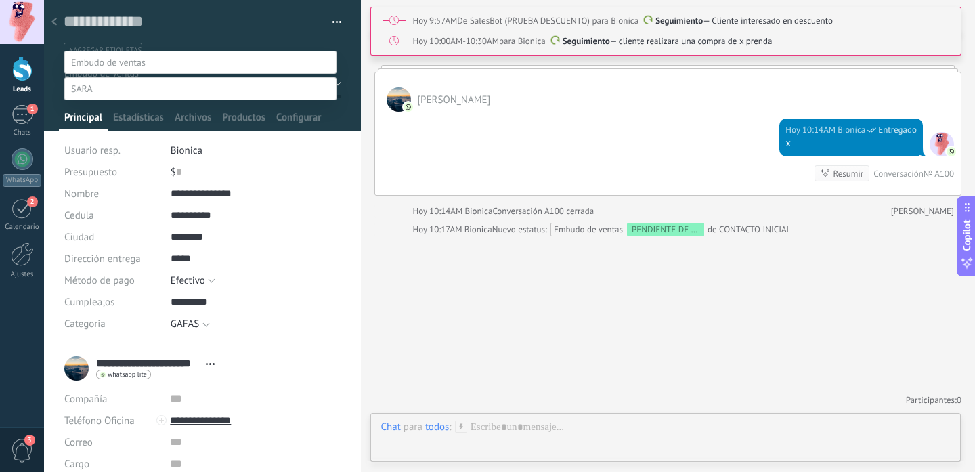
scroll to position [137, 0]
click at [605, 402] on div "CONTACTO INICIAL METODOS DE PAGO PENDIENTE DE PAGO Cotización enviada Pedido en…" at bounding box center [509, 236] width 931 height 472
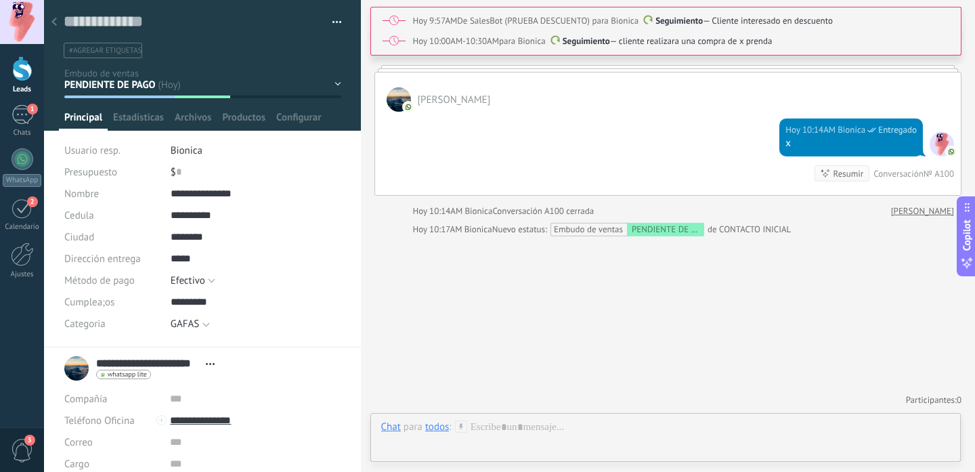
click at [537, 420] on div "Chat Correo Nota Tarea Chat para todos : Enviar Cancelar Rastrear clics en link…" at bounding box center [665, 437] width 591 height 49
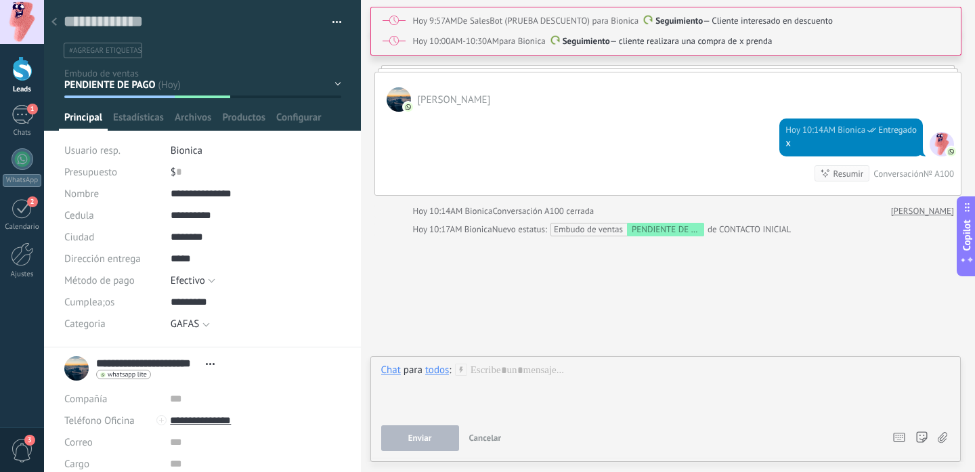
click at [400, 364] on div "Chat" at bounding box center [391, 370] width 20 height 12
click at [403, 347] on div "Tarea" at bounding box center [395, 346] width 48 height 23
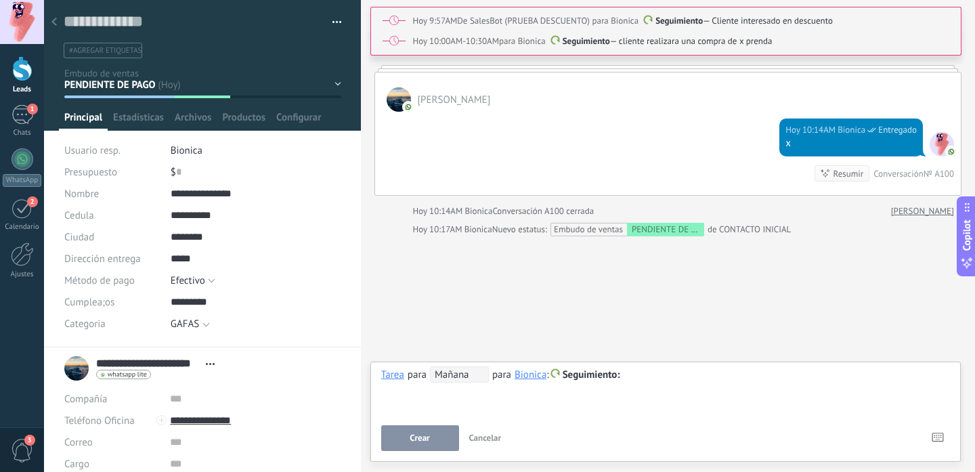
click at [680, 421] on div "**********" at bounding box center [665, 408] width 569 height 85
click at [460, 373] on span "Mañana" at bounding box center [459, 374] width 59 height 16
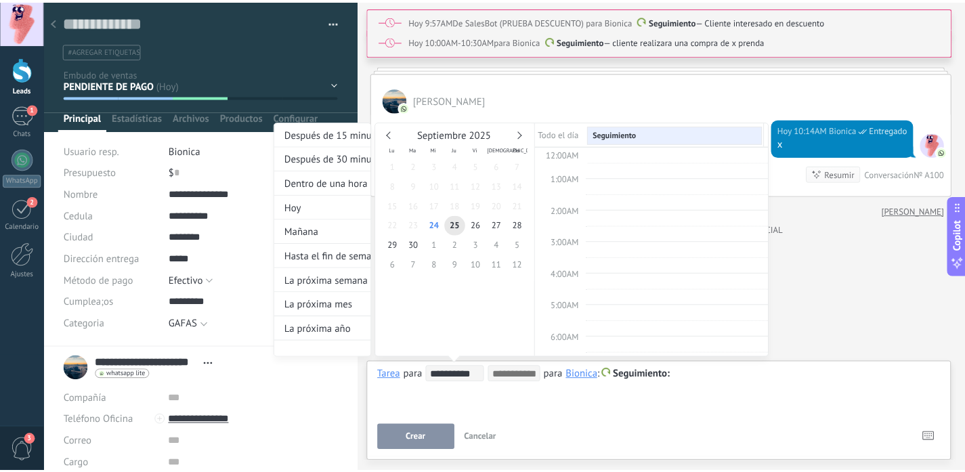
scroll to position [255, 0]
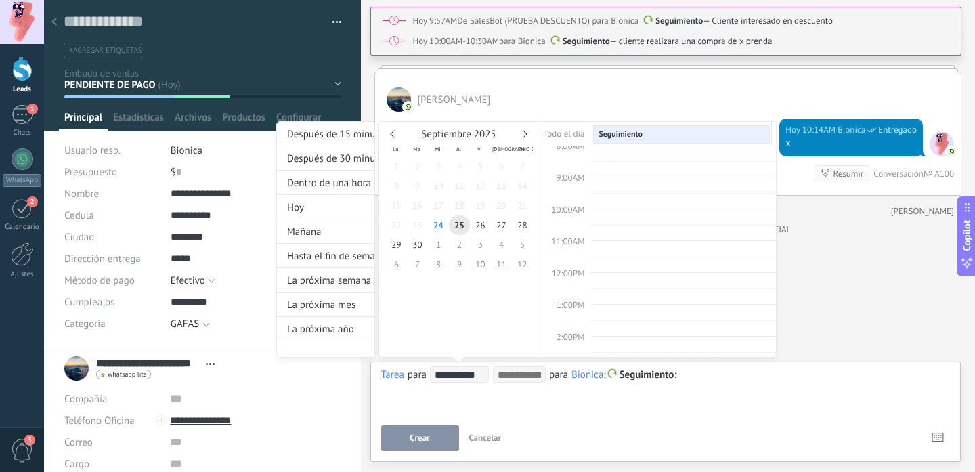
click at [760, 398] on div at bounding box center [487, 236] width 975 height 472
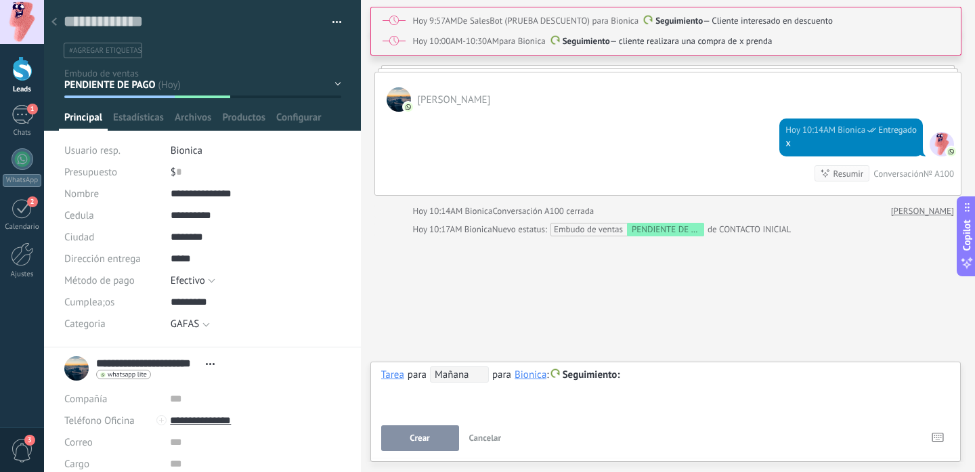
click at [492, 436] on span "Cancelar" at bounding box center [485, 438] width 32 height 12
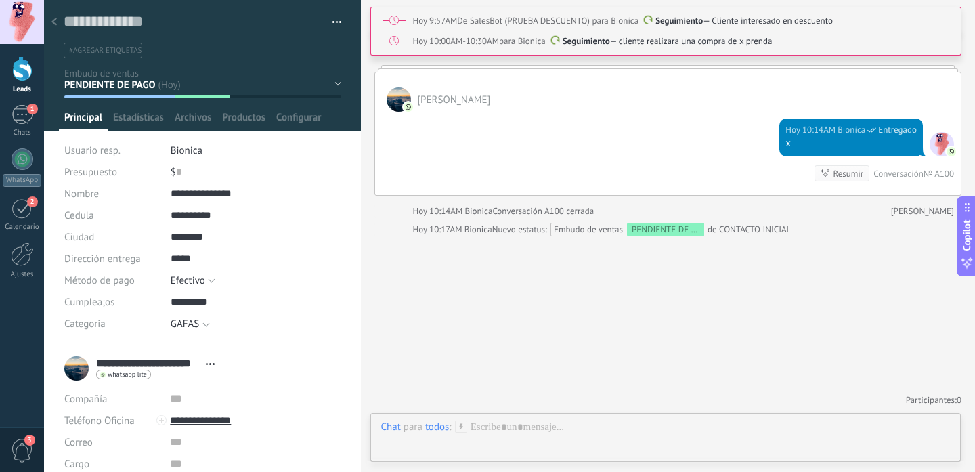
click at [460, 426] on use at bounding box center [461, 426] width 12 height 12
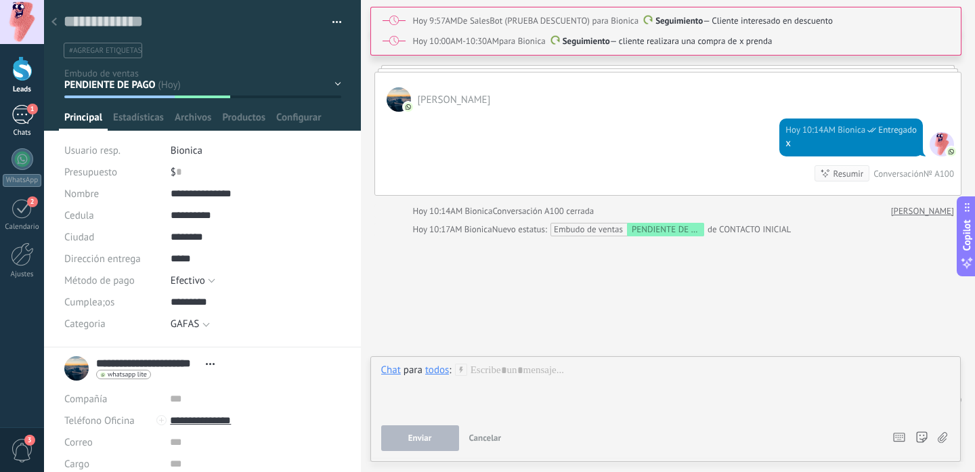
click at [8, 117] on link "1 Chats" at bounding box center [22, 121] width 44 height 32
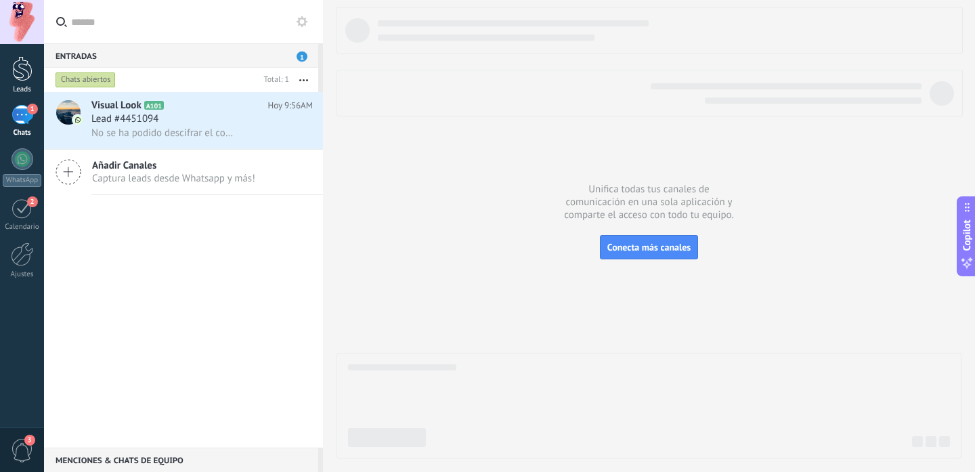
click at [25, 59] on div at bounding box center [22, 68] width 20 height 25
